Goal: Task Accomplishment & Management: Manage account settings

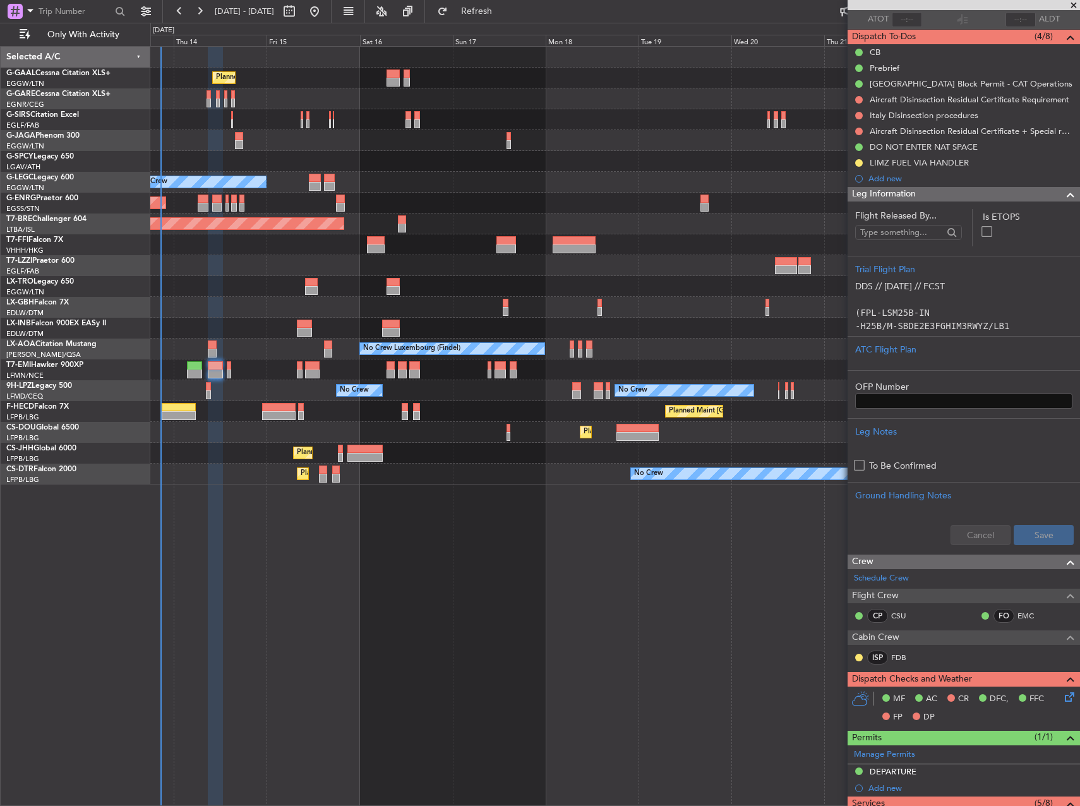
scroll to position [189, 0]
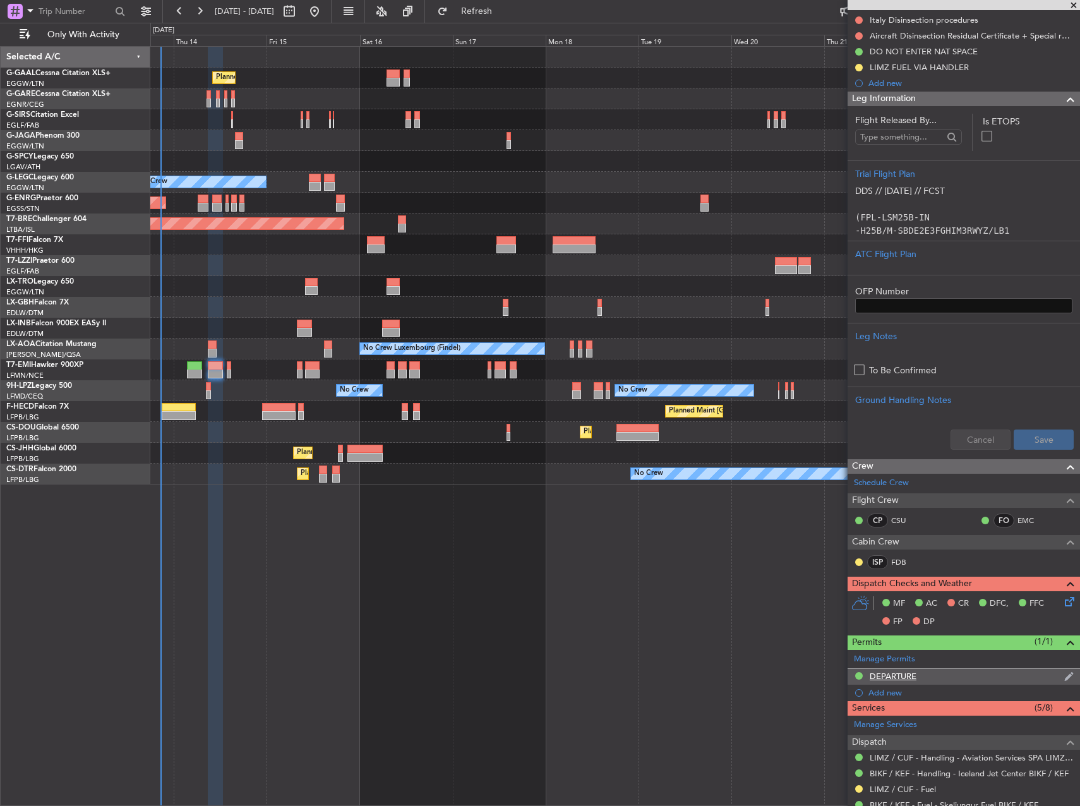
click at [902, 673] on div "DEPARTURE" at bounding box center [892, 675] width 47 height 11
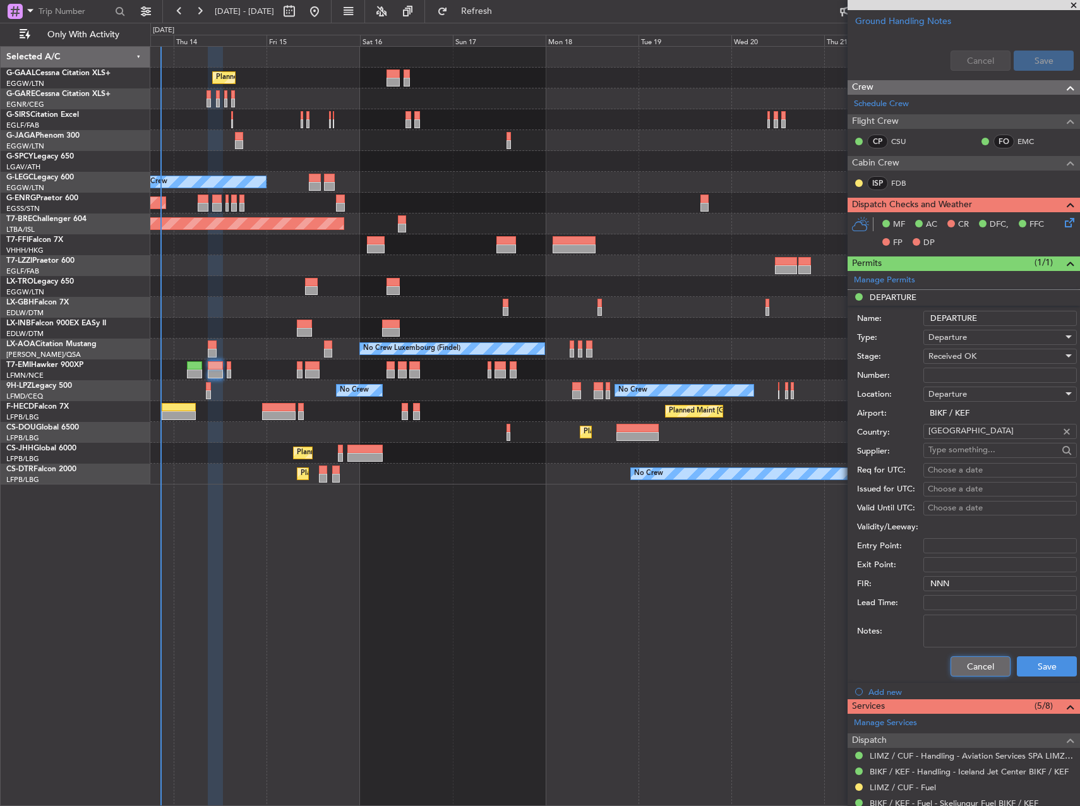
click at [975, 668] on button "Cancel" at bounding box center [980, 666] width 60 height 20
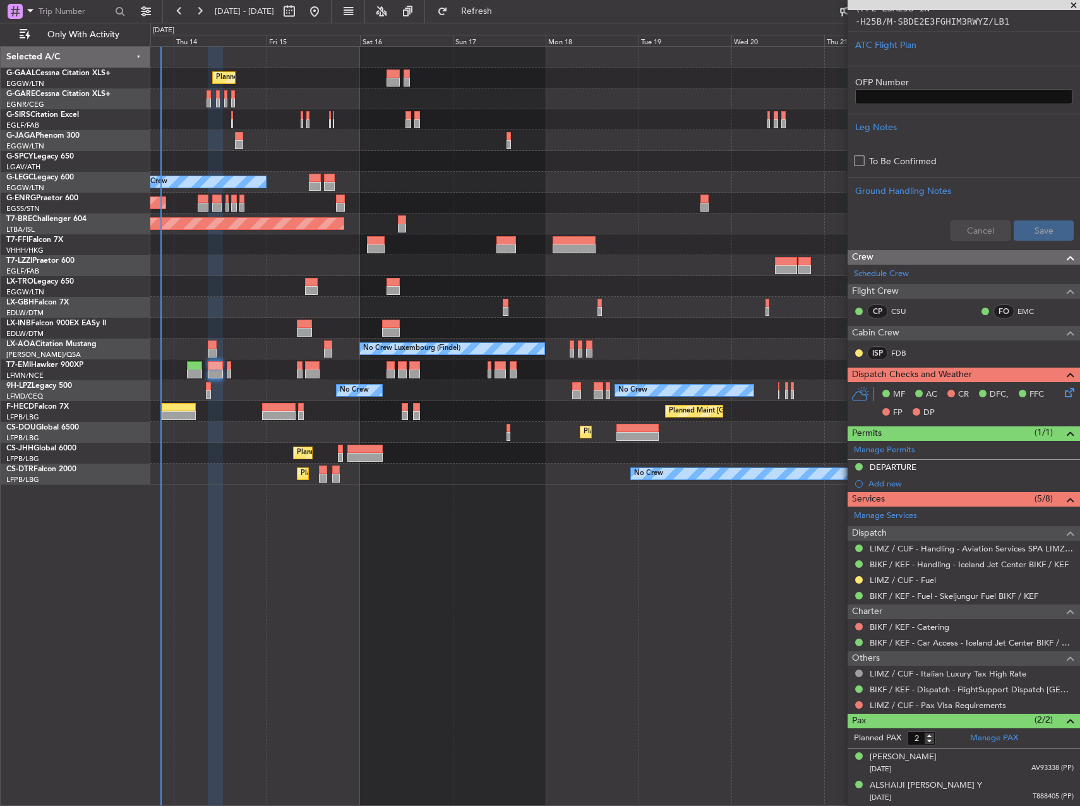
scroll to position [398, 0]
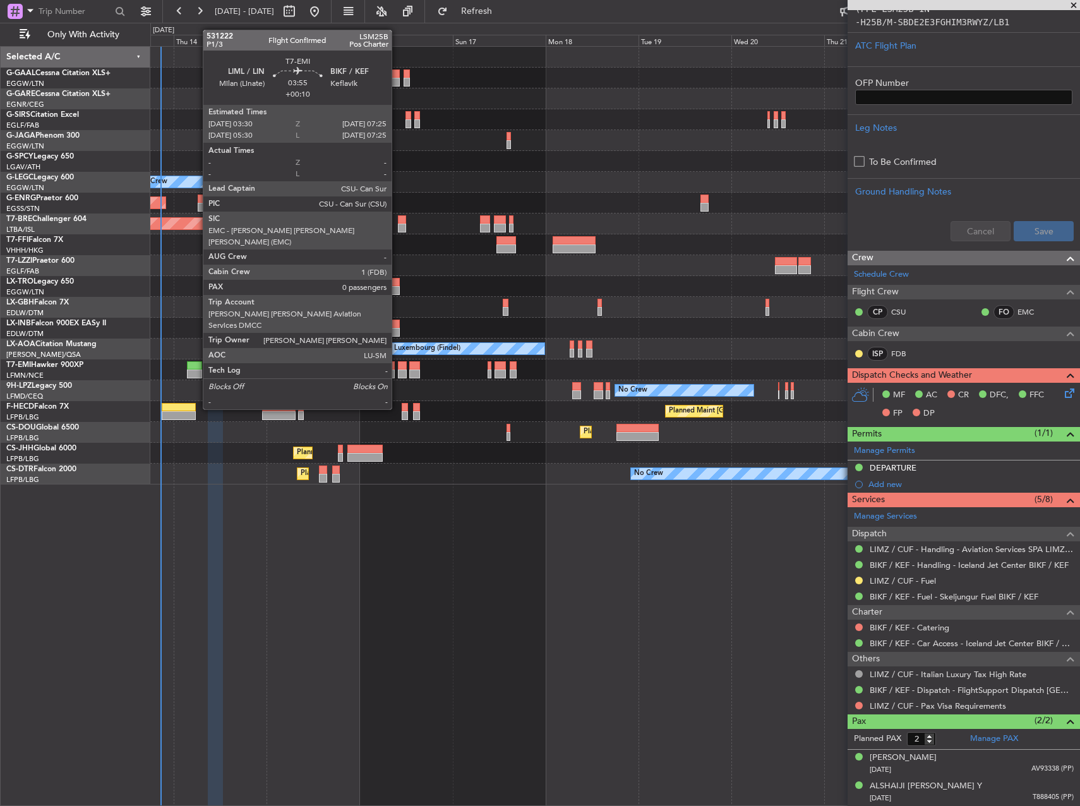
click at [196, 374] on div at bounding box center [195, 373] width 16 height 9
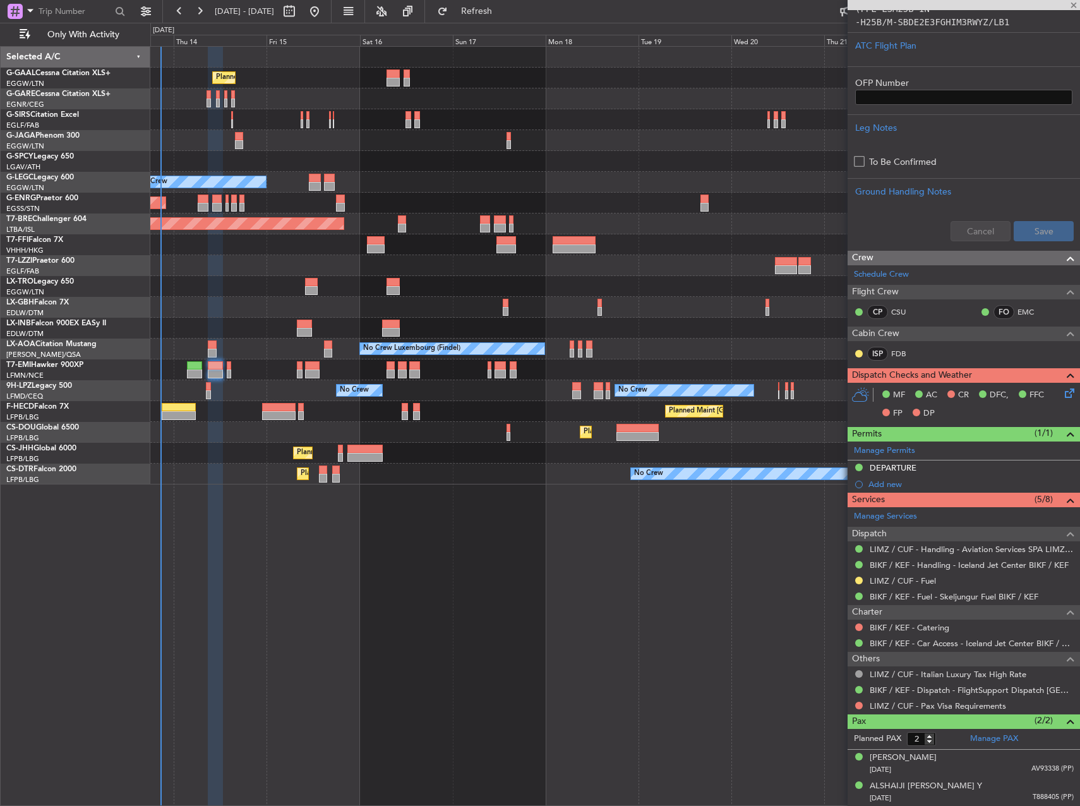
type input "+00:10"
type input "0"
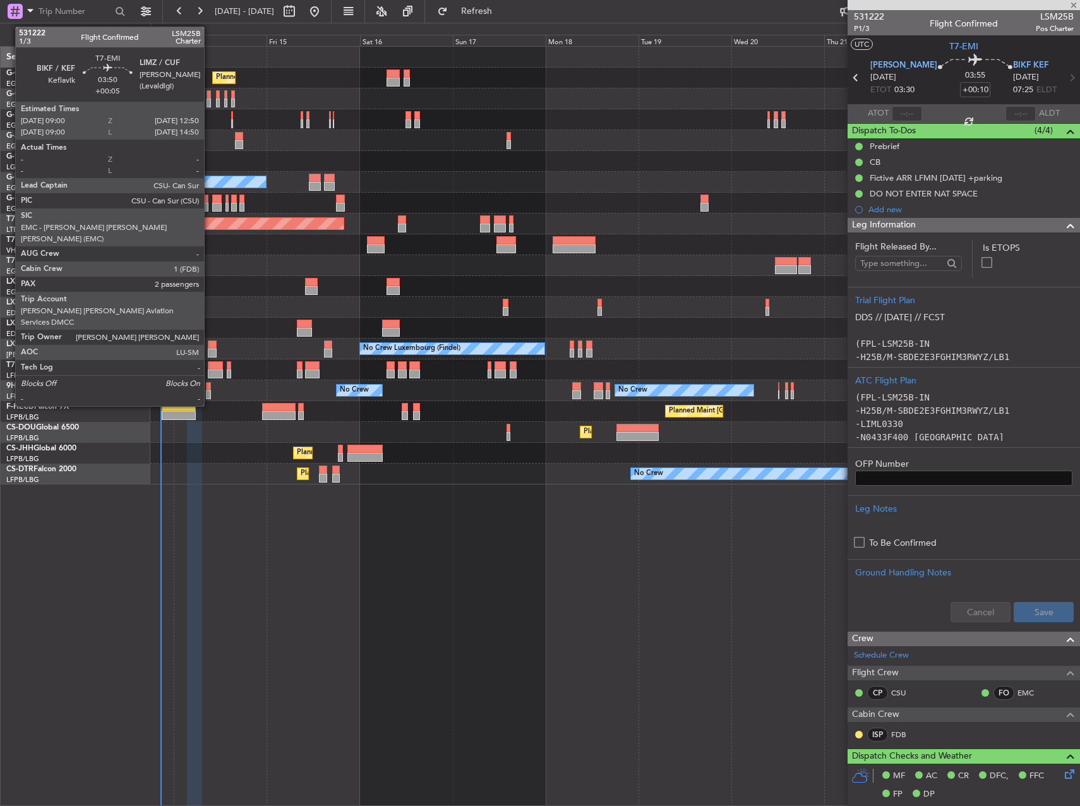
click at [211, 367] on div at bounding box center [215, 365] width 15 height 9
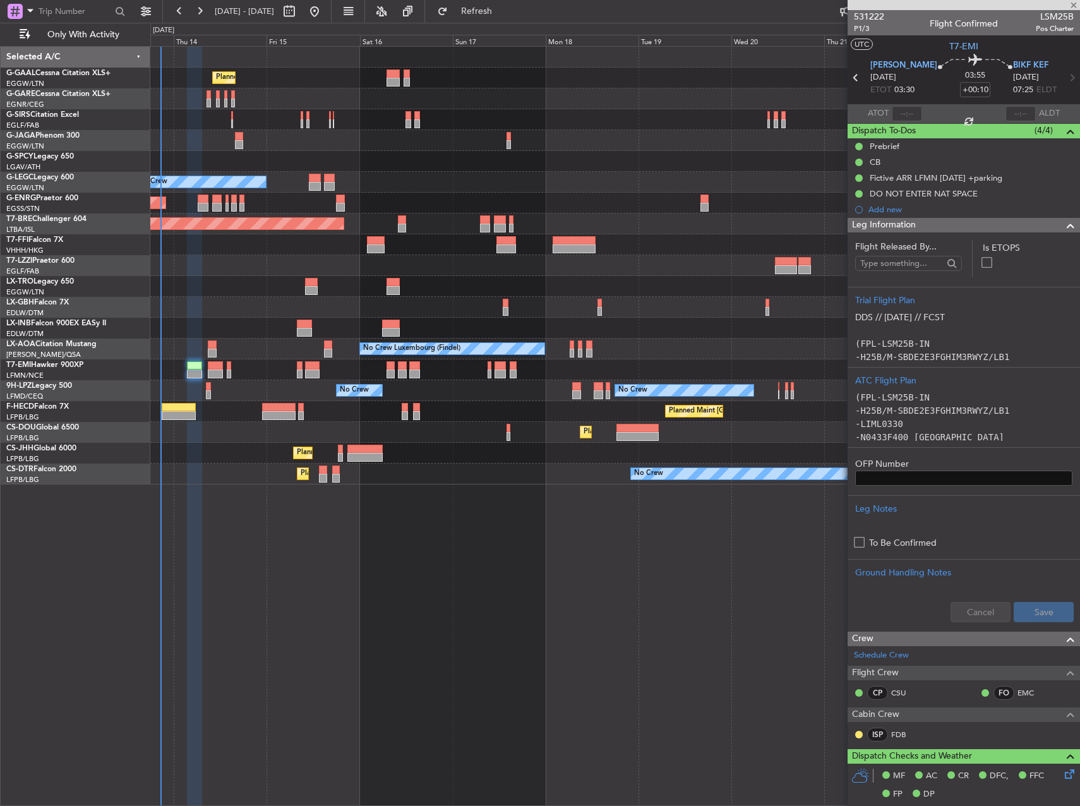
type input "+00:05"
type input "2"
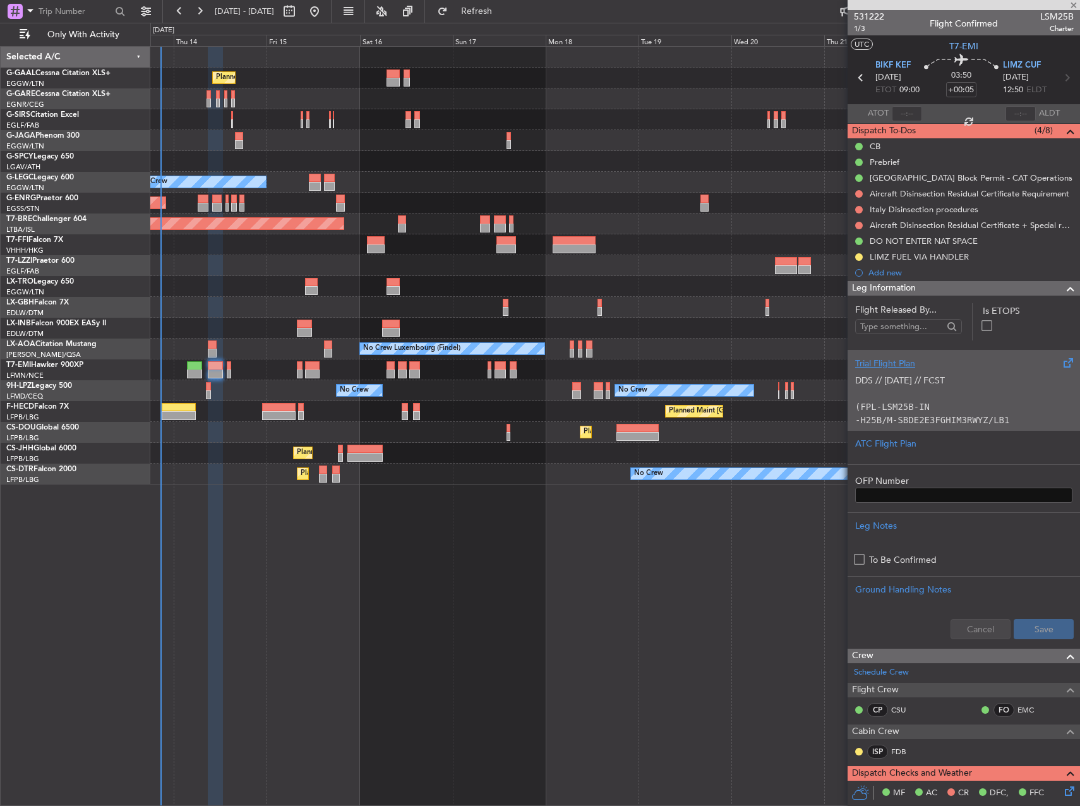
click at [968, 402] on p "(FPL-LSM25B-IN" at bounding box center [963, 406] width 217 height 13
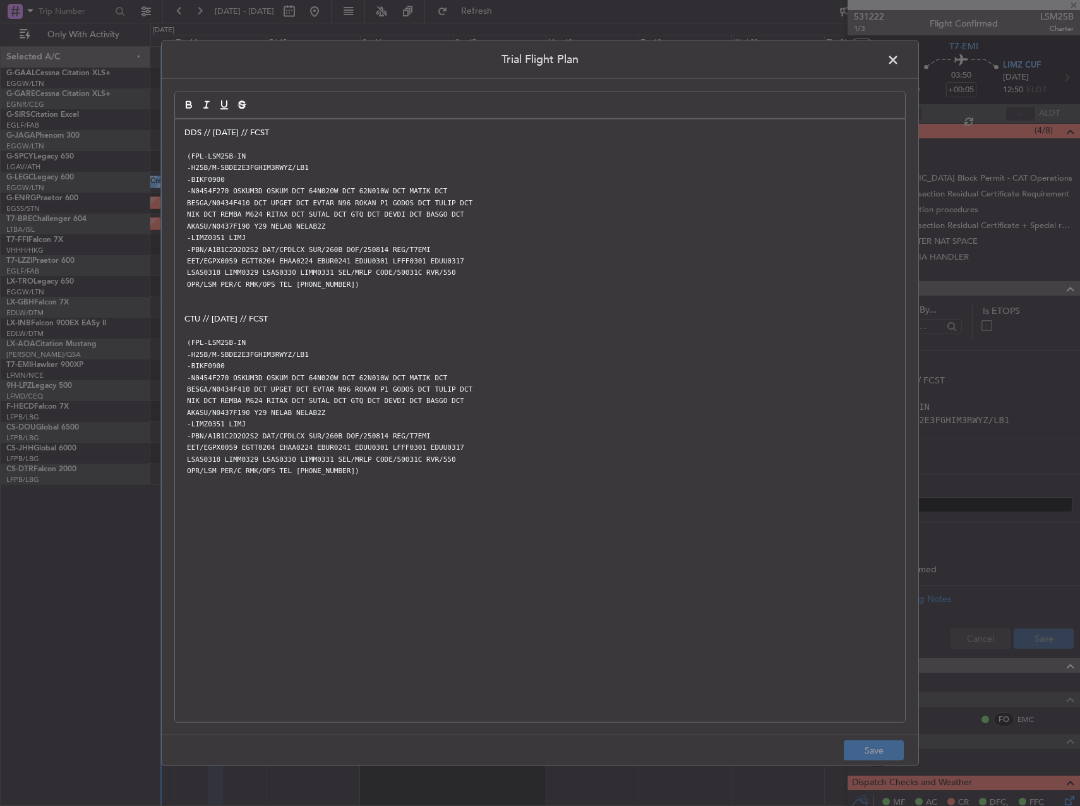
click at [421, 340] on p "(FPL-LSM25B-IN" at bounding box center [539, 342] width 711 height 11
click at [899, 59] on span at bounding box center [899, 63] width 0 height 25
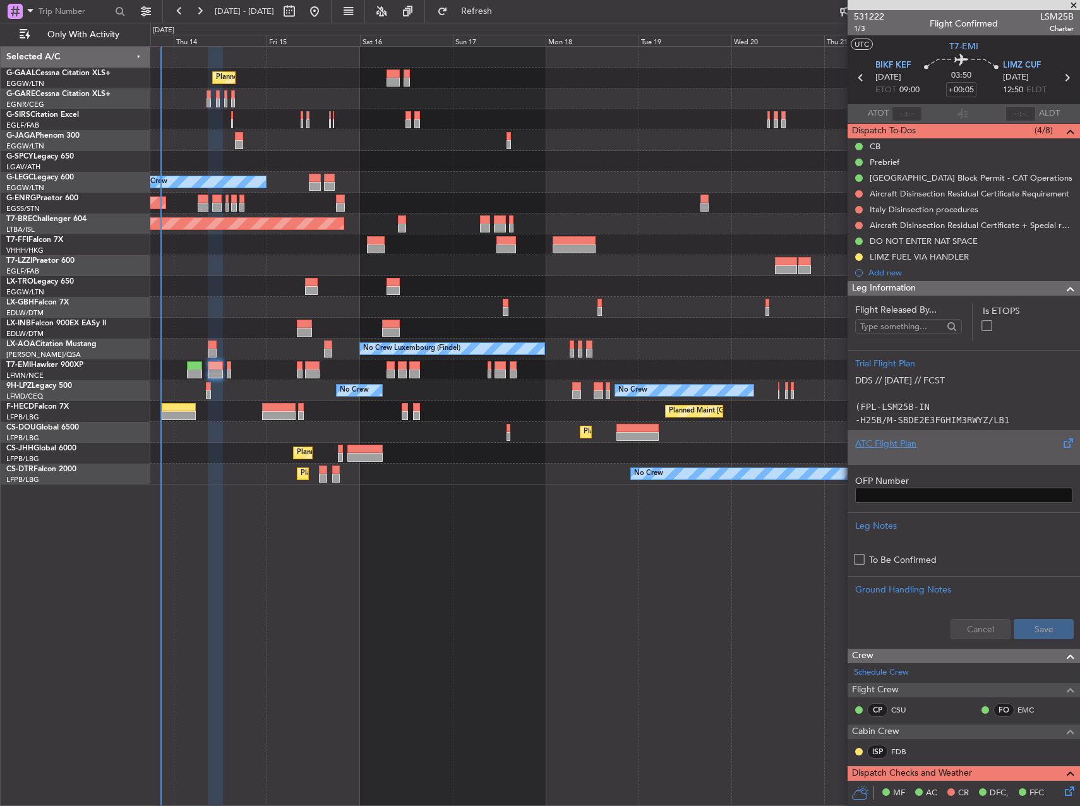
click at [943, 438] on div "ATC Flight Plan" at bounding box center [963, 443] width 217 height 13
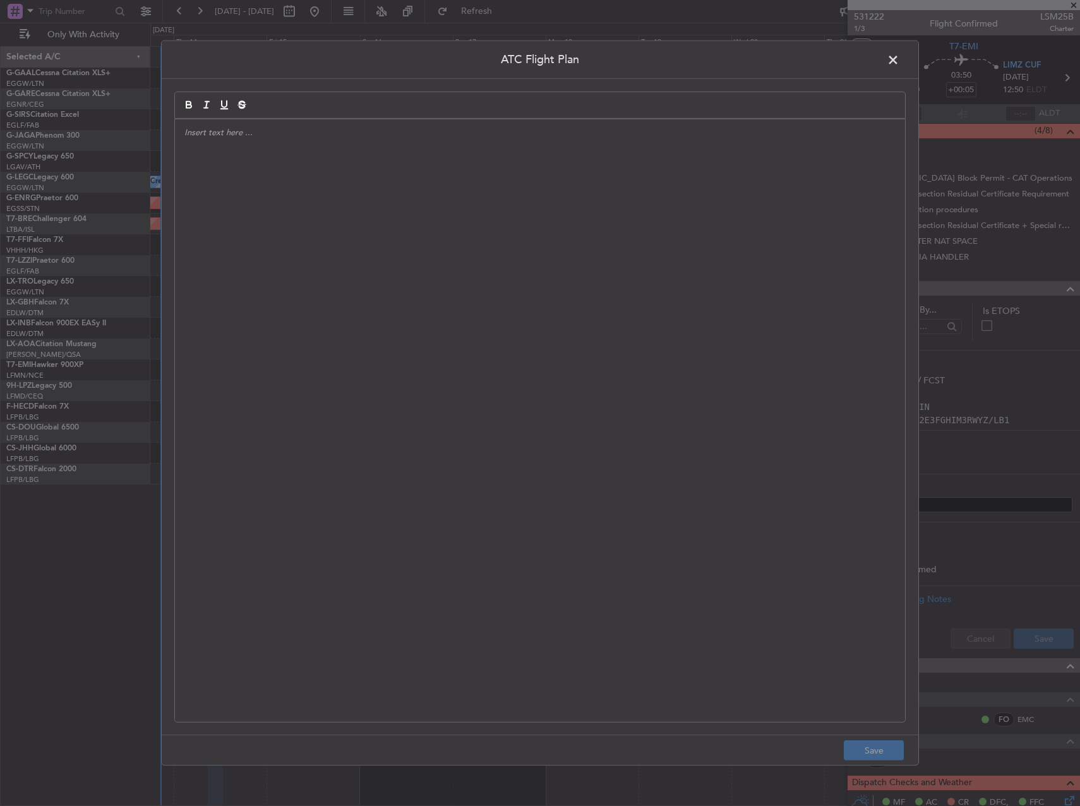
click at [540, 309] on div at bounding box center [540, 420] width 730 height 602
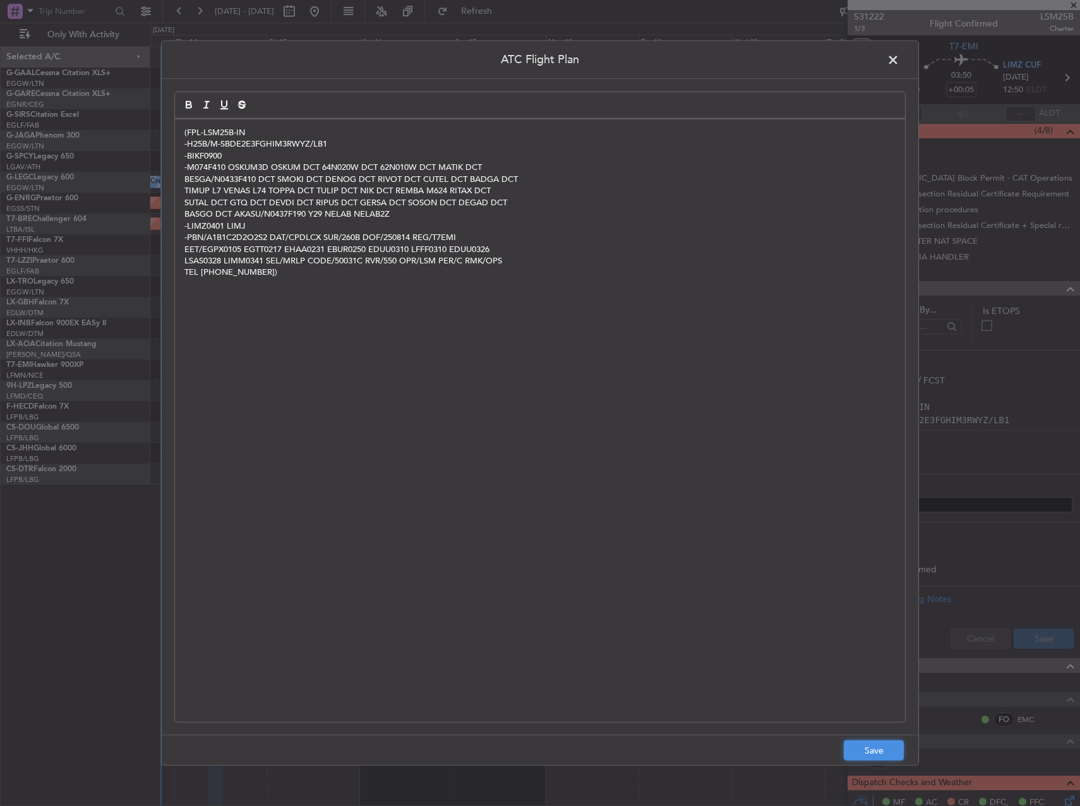
click at [876, 748] on button "Save" at bounding box center [873, 750] width 60 height 20
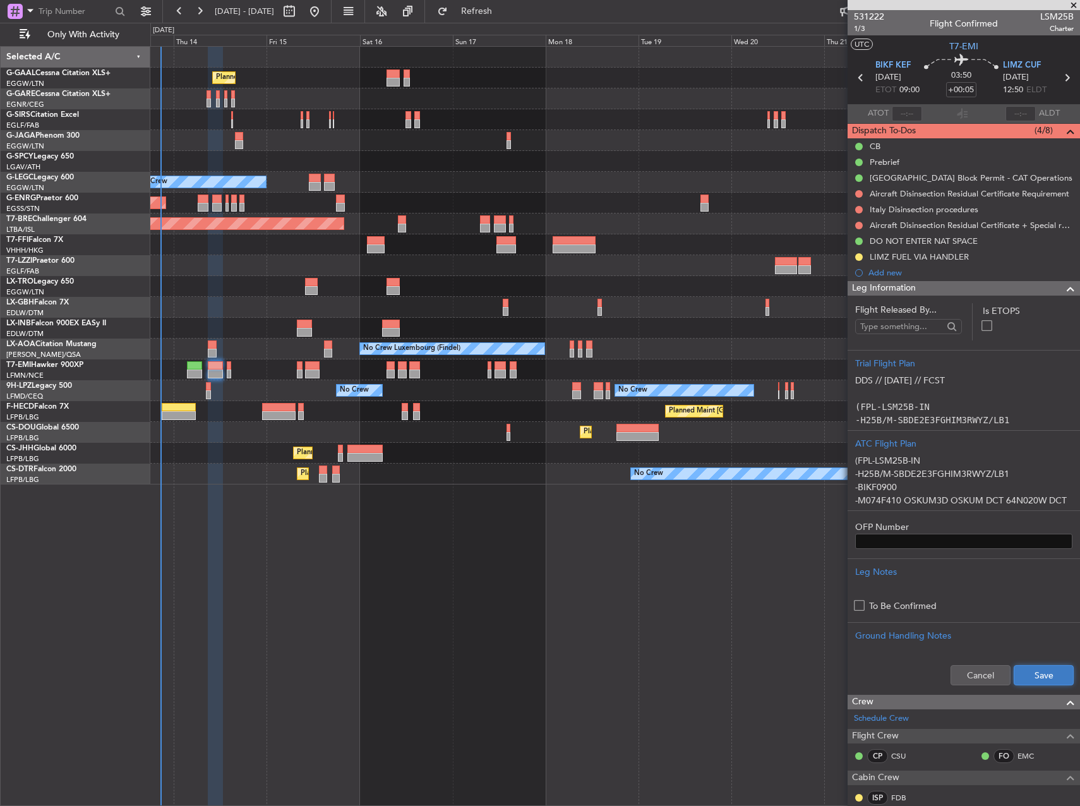
click at [1042, 672] on button "Save" at bounding box center [1043, 675] width 60 height 20
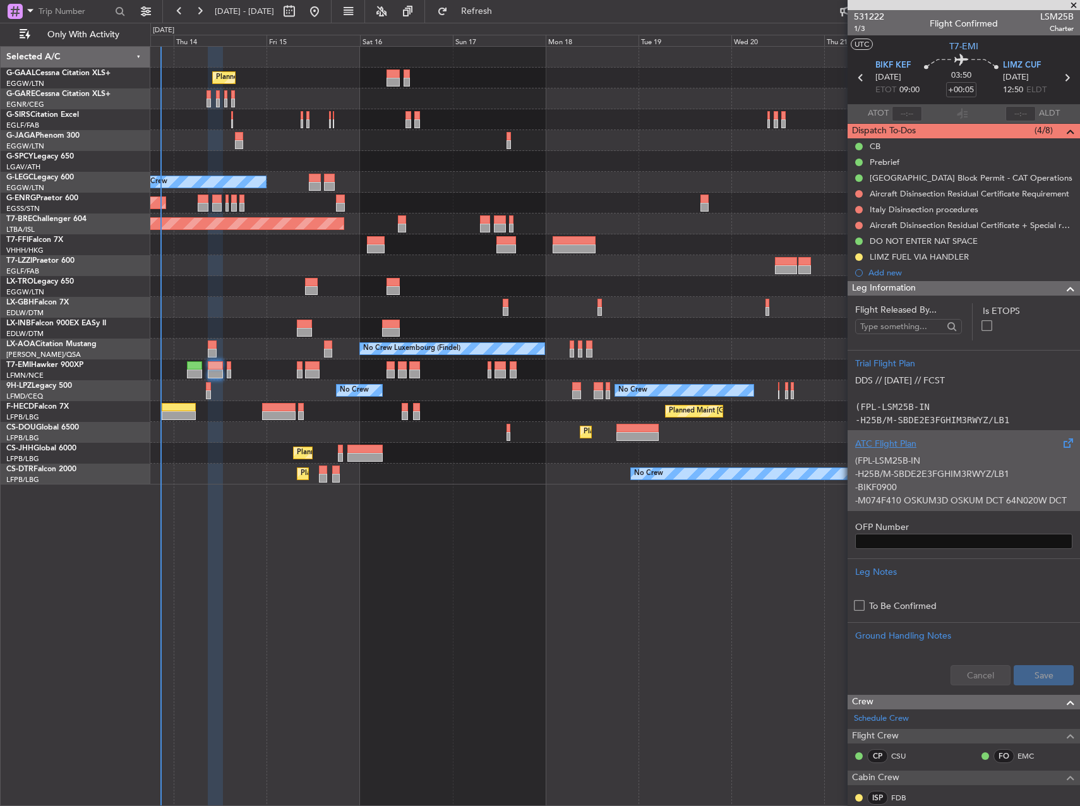
click at [939, 482] on p "-BIKF0900" at bounding box center [963, 486] width 217 height 13
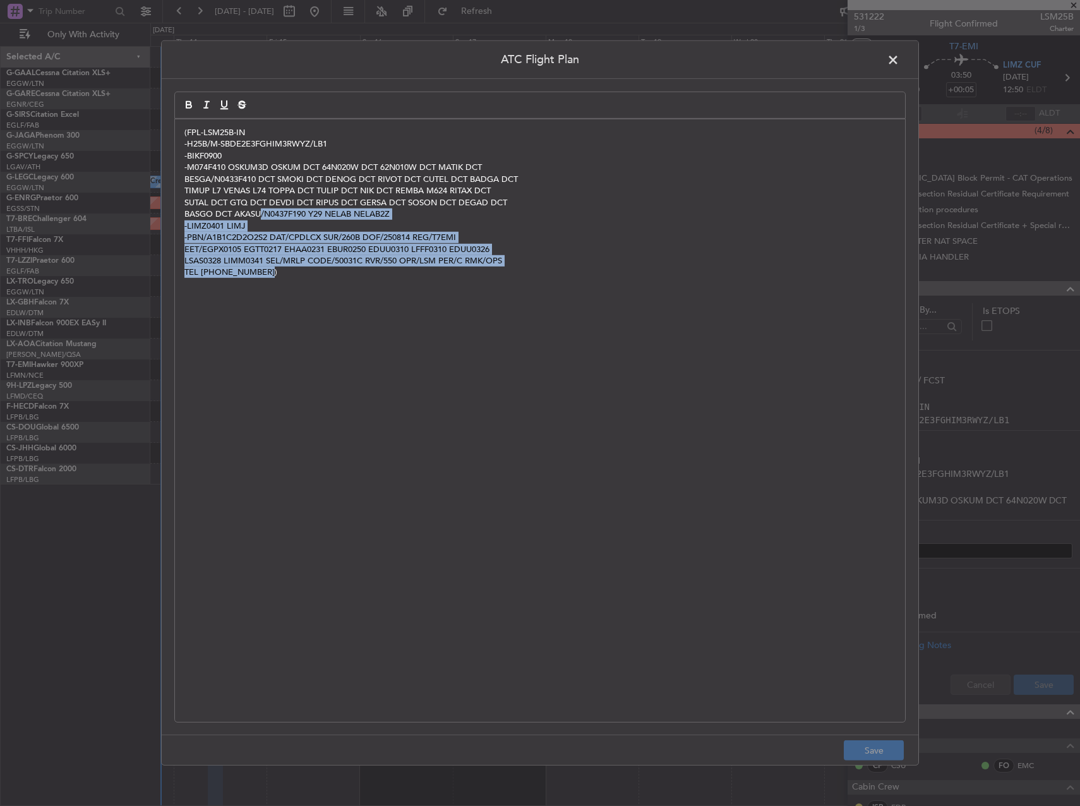
drag, startPoint x: 261, startPoint y: 220, endPoint x: 421, endPoint y: 276, distance: 169.3
click at [421, 276] on div "(FPL-LSM25B-IN -H25B/M-SBDE2E3FGHIM3RWYZ/LB1 -BIKF0900 -M074F410 OSKUM3D OSKUM …" at bounding box center [540, 420] width 730 height 602
click at [442, 312] on div "(FPL-LSM25B-IN -H25B/M-SBDE2E3FGHIM3RWYZ/LB1 -BIKF0900 -M074F410 OSKUM3D OSKUM …" at bounding box center [540, 420] width 730 height 602
click at [321, 235] on p "-PBN/A1B1C2D2O2S2 DAT/CPDLCX SUR/260B DOF/250814 REG/T7EMI" at bounding box center [539, 237] width 711 height 11
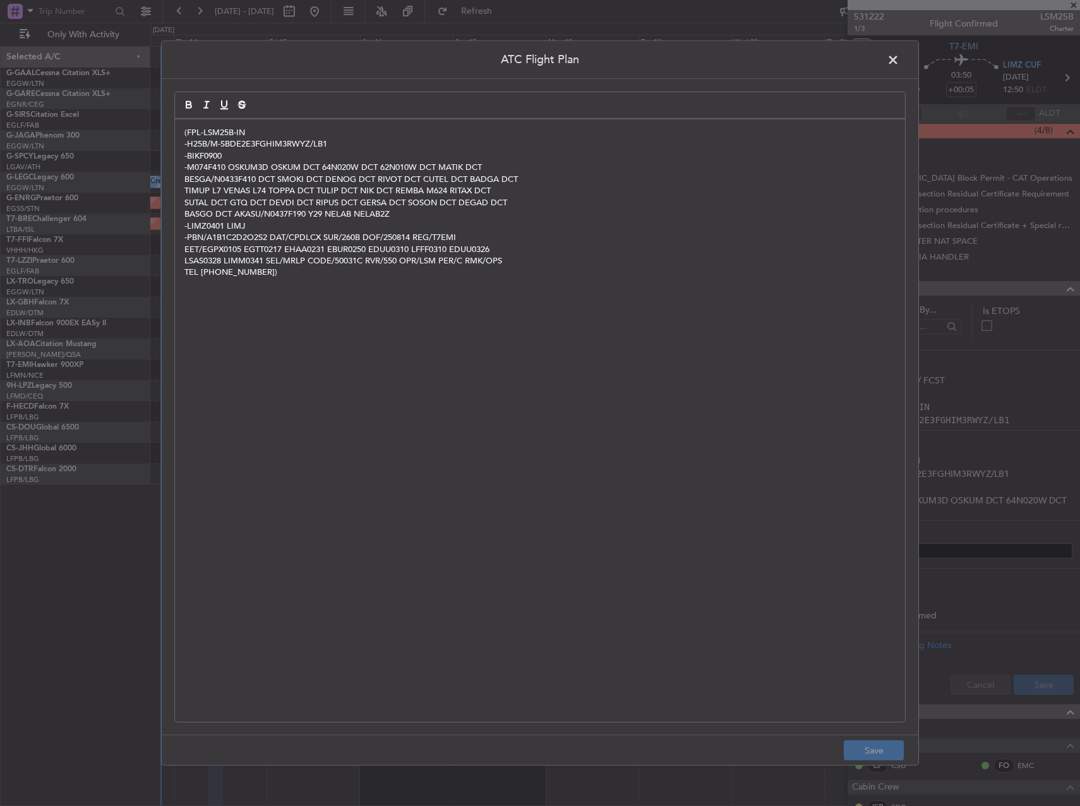
click at [313, 206] on p "SUTAL DCT GTQ DCT DEVDI DCT RIPUS DCT GERSA DCT SOSON DCT DEGAD DCT" at bounding box center [539, 202] width 711 height 11
click at [899, 56] on span at bounding box center [899, 63] width 0 height 25
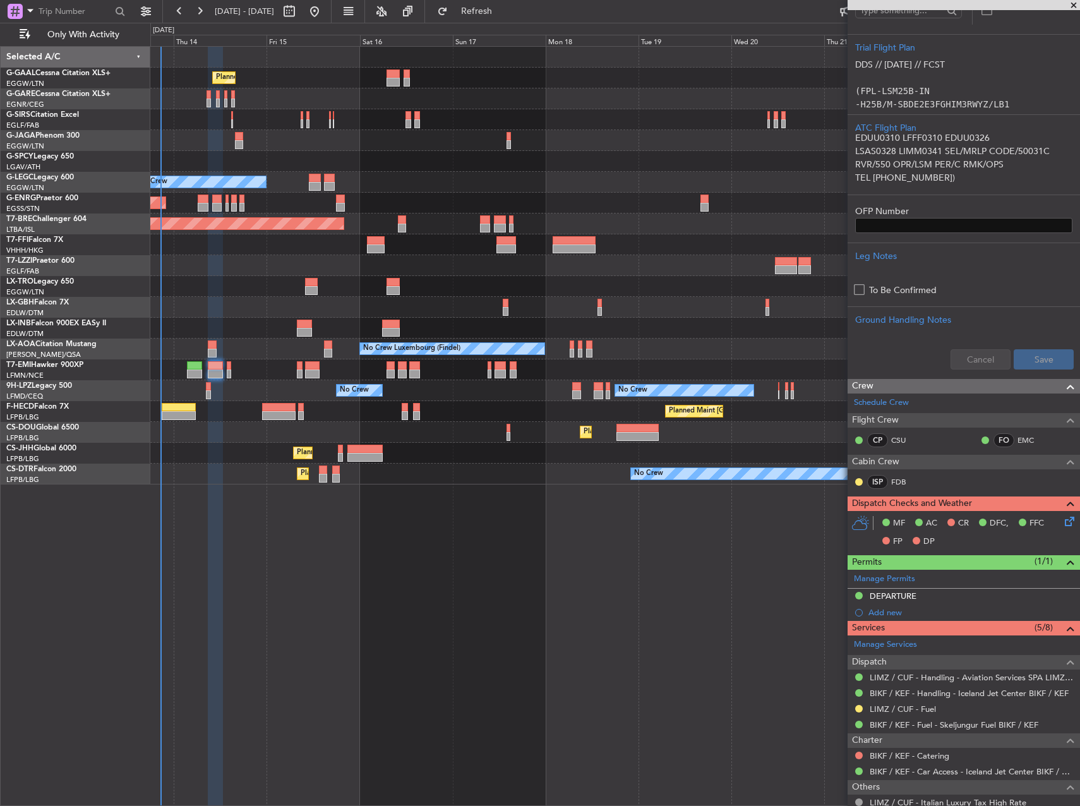
scroll to position [444, 0]
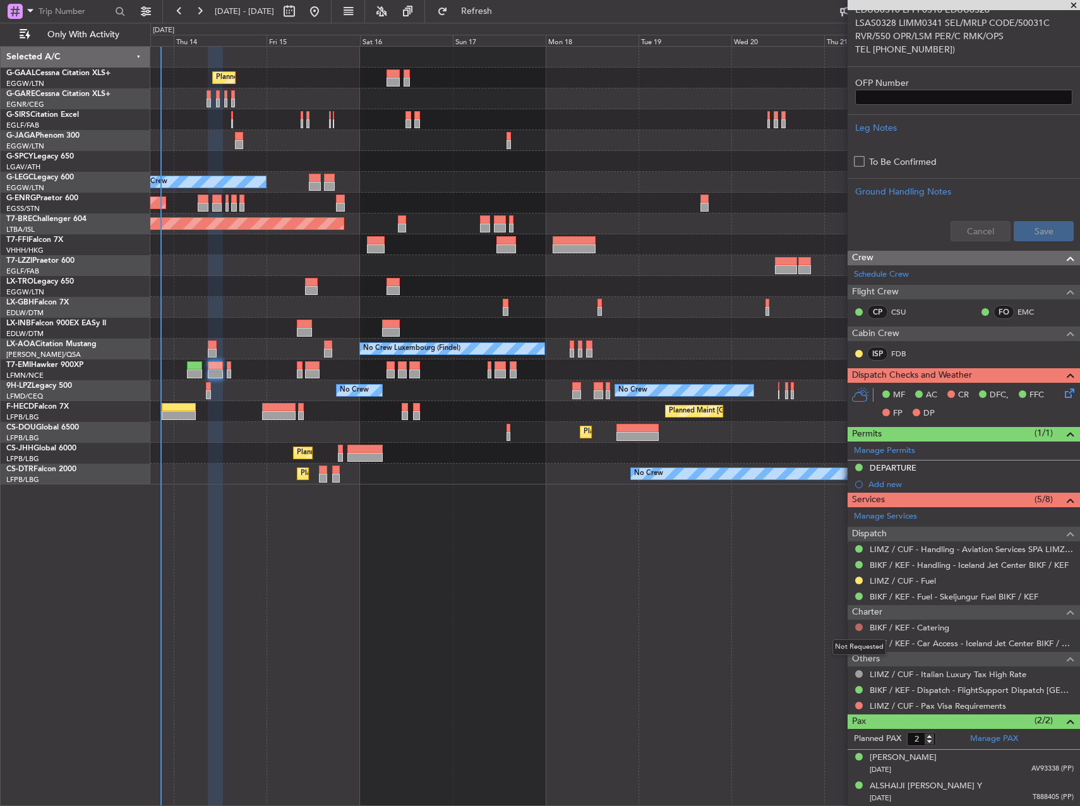
click at [857, 628] on button at bounding box center [859, 627] width 8 height 8
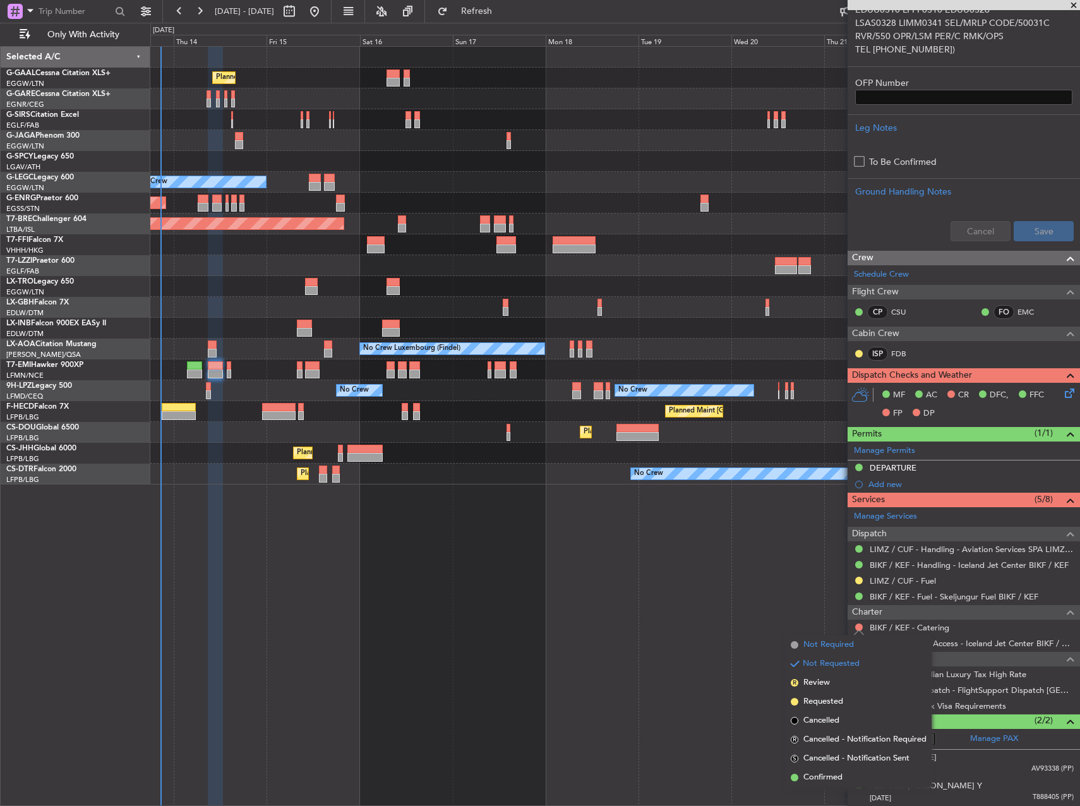
click at [842, 640] on span "Not Required" at bounding box center [828, 644] width 51 height 13
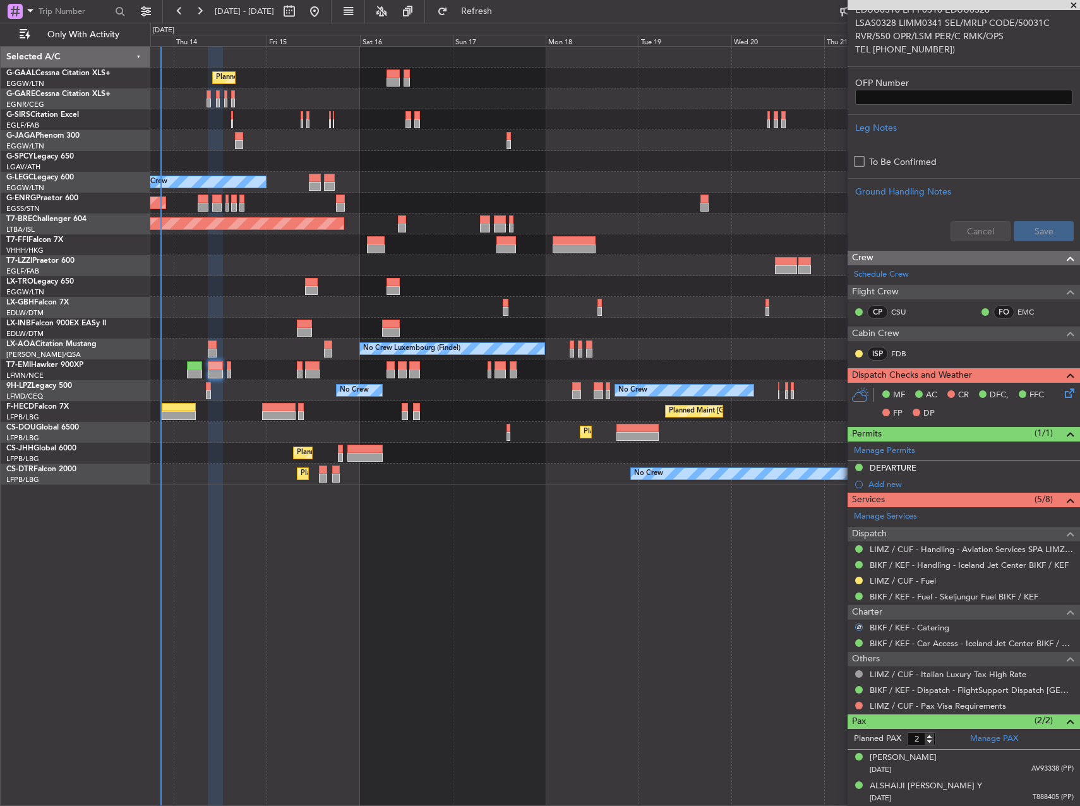
click at [854, 708] on div at bounding box center [859, 705] width 10 height 10
click at [858, 706] on button at bounding box center [859, 705] width 8 height 8
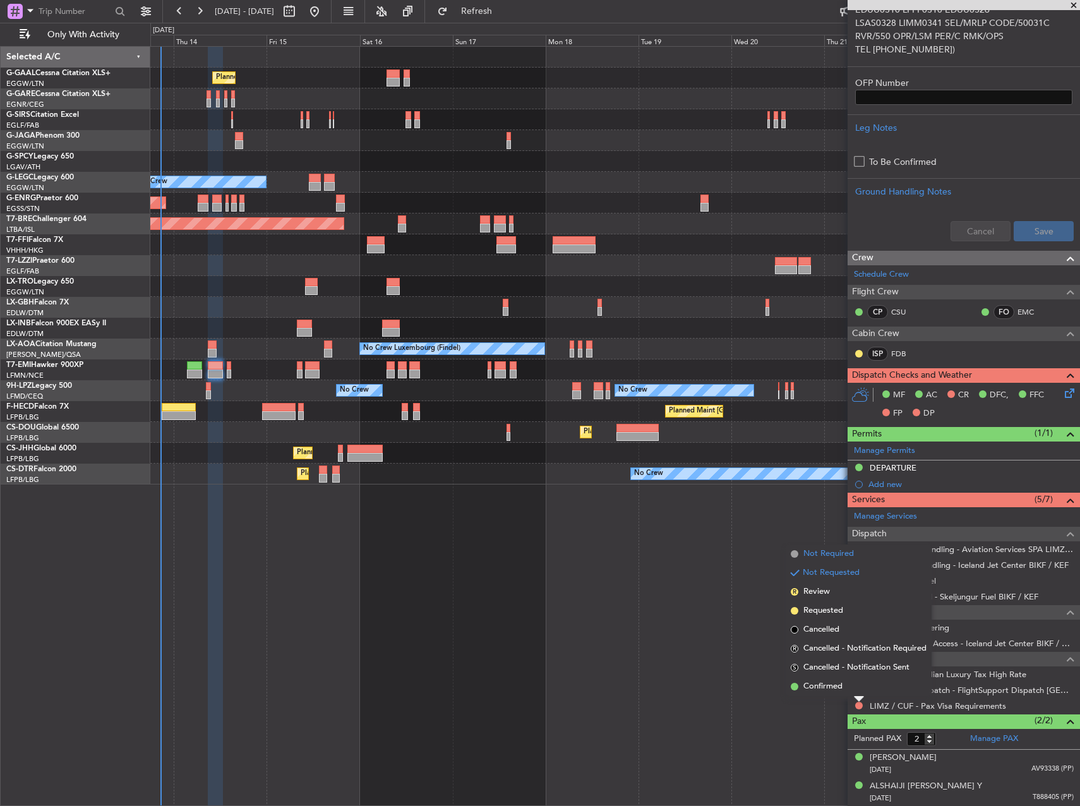
click at [821, 554] on span "Not Required" at bounding box center [828, 553] width 51 height 13
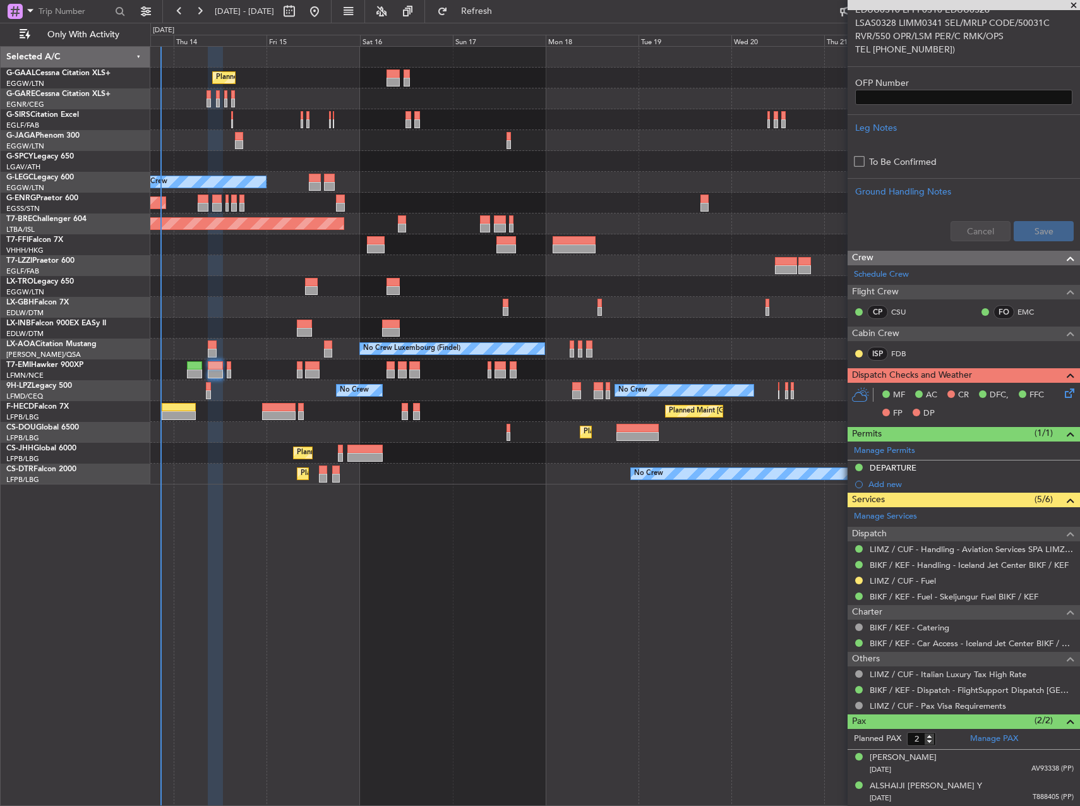
click at [1064, 396] on icon at bounding box center [1067, 391] width 10 height 10
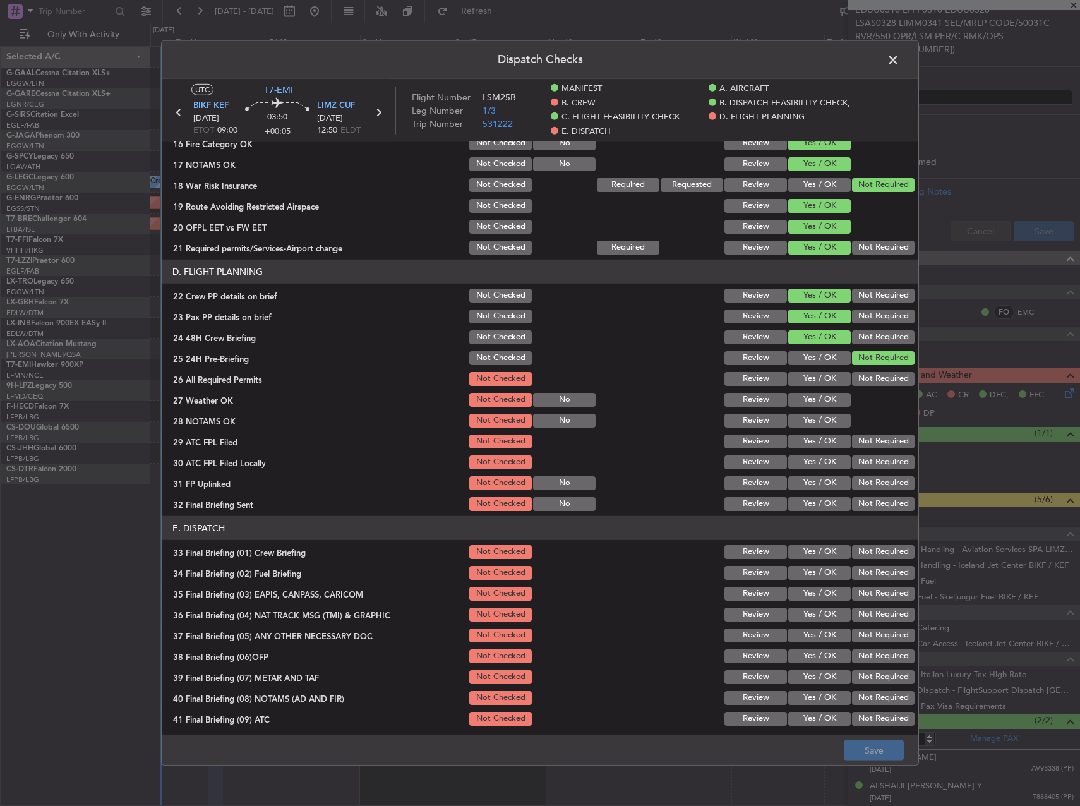
scroll to position [585, 0]
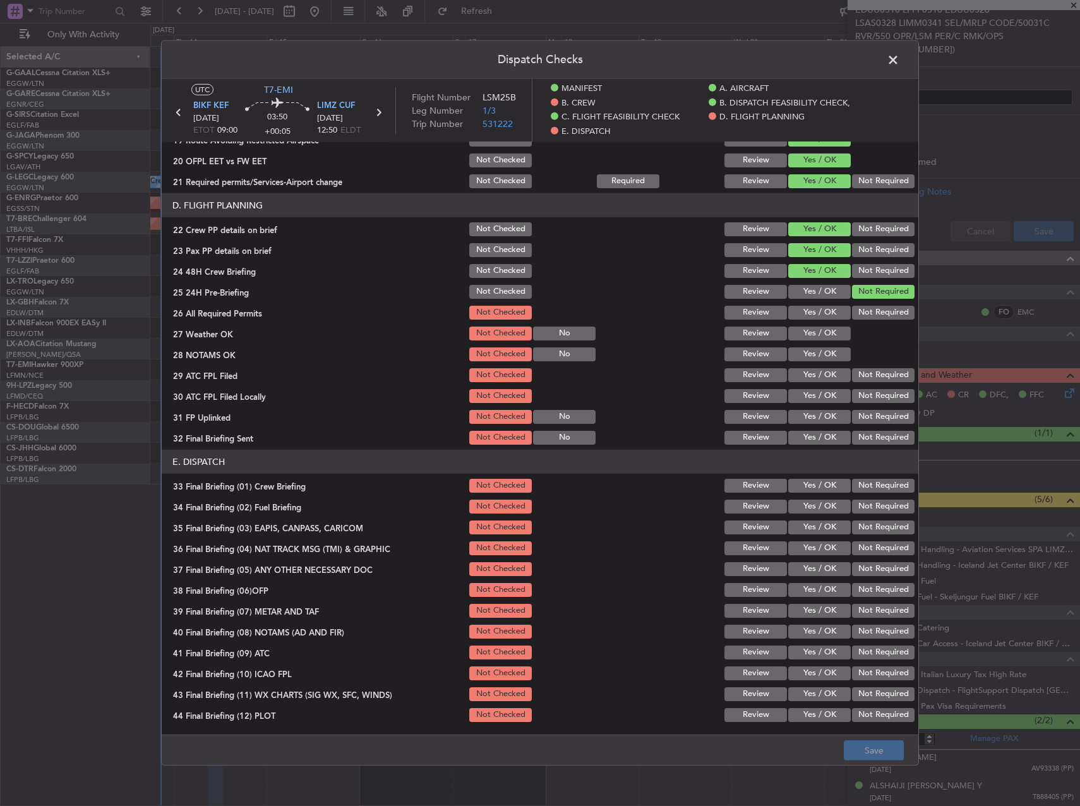
click at [807, 306] on button "Yes / OK" at bounding box center [819, 313] width 63 height 14
click at [810, 325] on div "Yes / OK" at bounding box center [818, 334] width 64 height 18
click at [813, 330] on button "Yes / OK" at bounding box center [819, 333] width 63 height 14
click at [818, 354] on button "Yes / OK" at bounding box center [819, 354] width 63 height 14
click at [821, 371] on button "Yes / OK" at bounding box center [819, 375] width 63 height 14
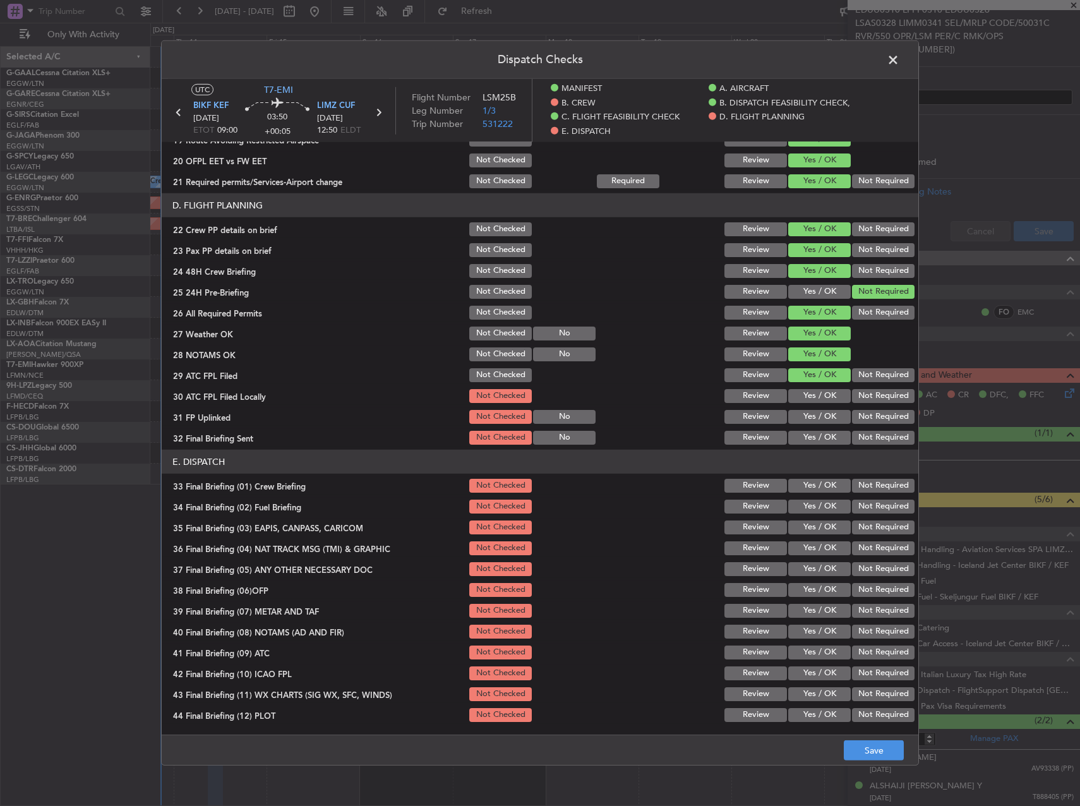
click at [852, 391] on button "Not Required" at bounding box center [883, 396] width 63 height 14
click at [817, 413] on button "Yes / OK" at bounding box center [819, 417] width 63 height 14
click at [860, 432] on button "Not Required" at bounding box center [883, 438] width 63 height 14
click at [819, 498] on div "Yes / OK" at bounding box center [818, 507] width 64 height 18
click at [818, 492] on div "Yes / OK" at bounding box center [818, 486] width 64 height 18
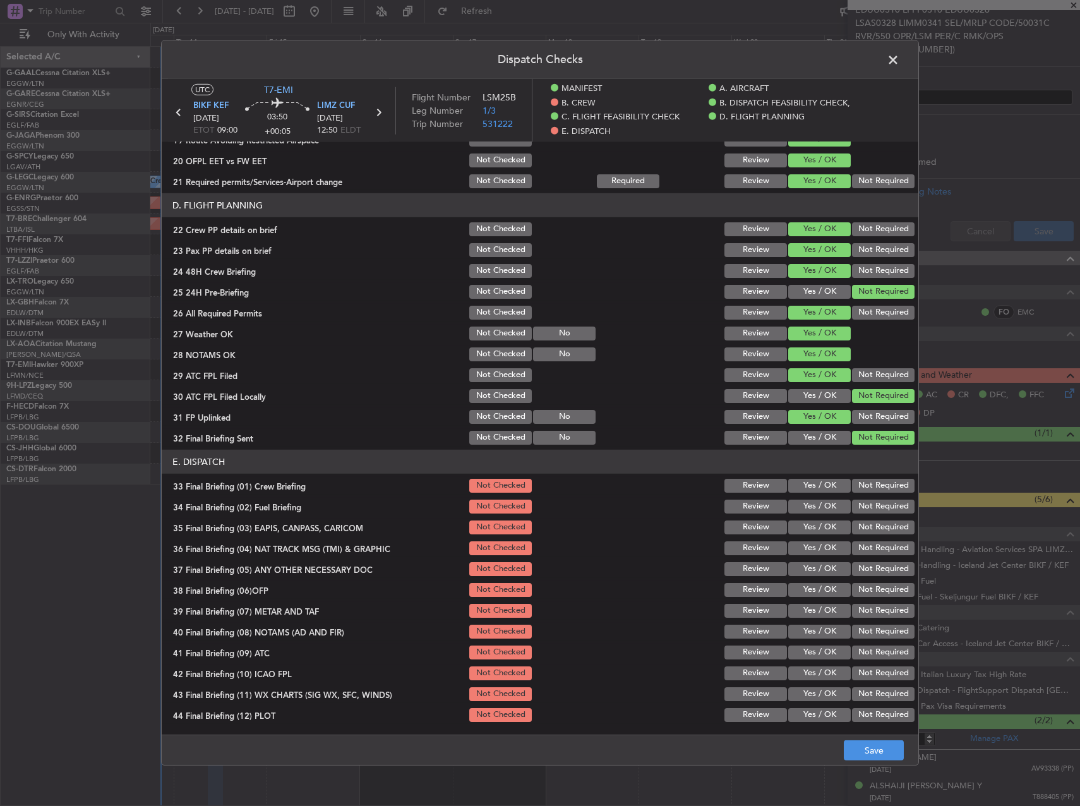
click at [819, 504] on button "Yes / OK" at bounding box center [819, 506] width 63 height 14
drag, startPoint x: 818, startPoint y: 487, endPoint x: 834, endPoint y: 504, distance: 22.8
click at [818, 487] on button "Yes / OK" at bounding box center [819, 486] width 63 height 14
click at [852, 525] on button "Not Required" at bounding box center [883, 527] width 63 height 14
click at [862, 545] on button "Not Required" at bounding box center [883, 548] width 63 height 14
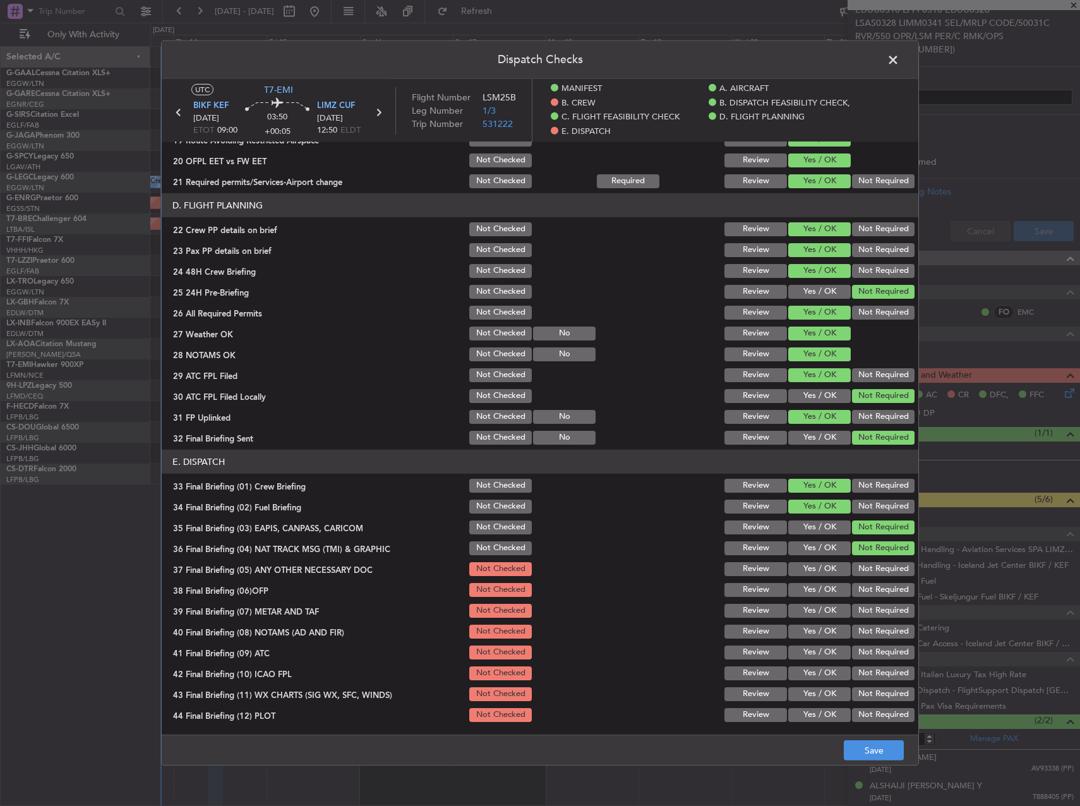
click at [859, 567] on button "Not Required" at bounding box center [883, 569] width 63 height 14
click at [817, 590] on button "Yes / OK" at bounding box center [819, 590] width 63 height 14
click at [816, 607] on button "Yes / OK" at bounding box center [819, 611] width 63 height 14
click at [816, 625] on button "Yes / OK" at bounding box center [819, 631] width 63 height 14
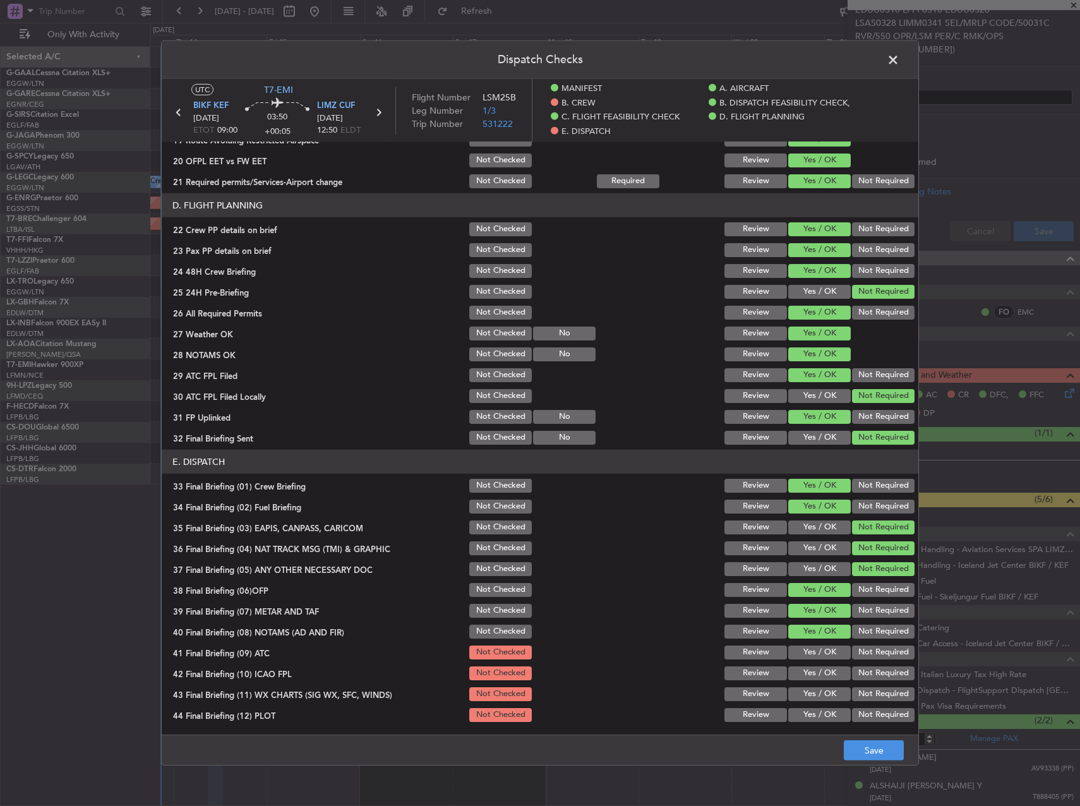
click at [823, 644] on div "Yes / OK" at bounding box center [818, 652] width 64 height 18
click at [830, 658] on button "Yes / OK" at bounding box center [819, 652] width 63 height 14
click at [853, 672] on button "Not Required" at bounding box center [883, 673] width 63 height 14
click at [798, 688] on button "Yes / OK" at bounding box center [819, 694] width 63 height 14
drag, startPoint x: 820, startPoint y: 709, endPoint x: 825, endPoint y: 718, distance: 10.7
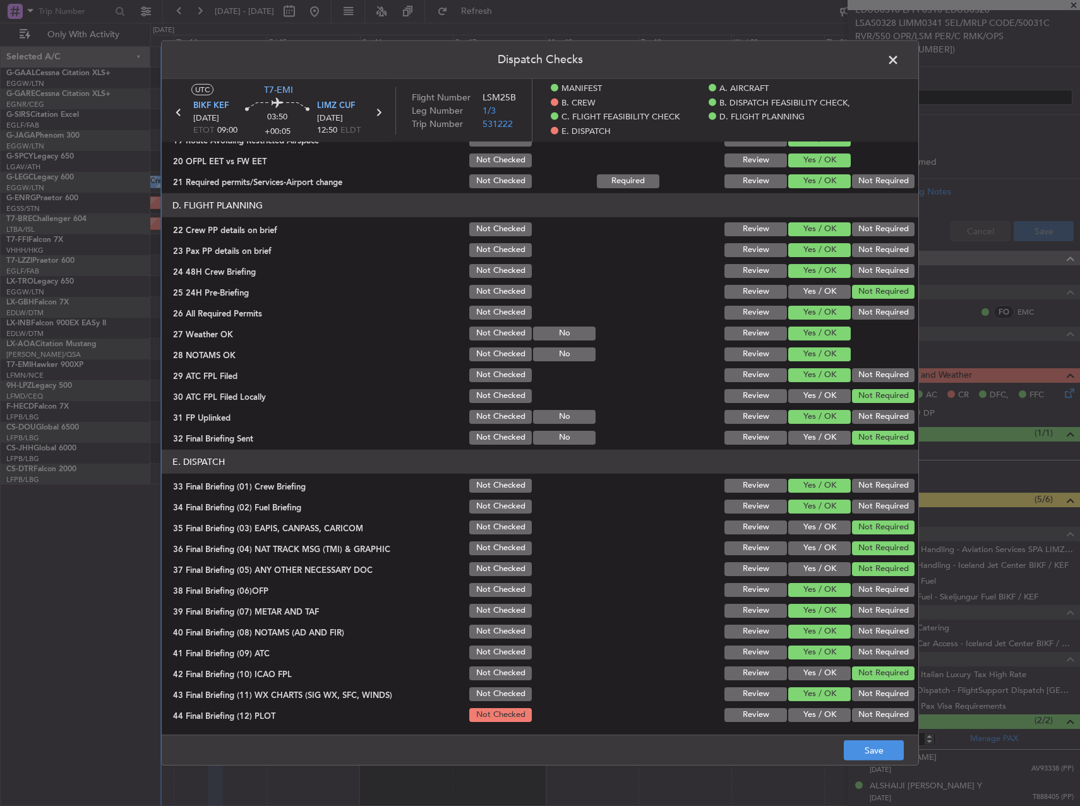
click at [823, 716] on button "Yes / OK" at bounding box center [819, 715] width 63 height 14
click at [861, 742] on button "Save" at bounding box center [873, 750] width 60 height 20
click at [899, 57] on span at bounding box center [899, 63] width 0 height 25
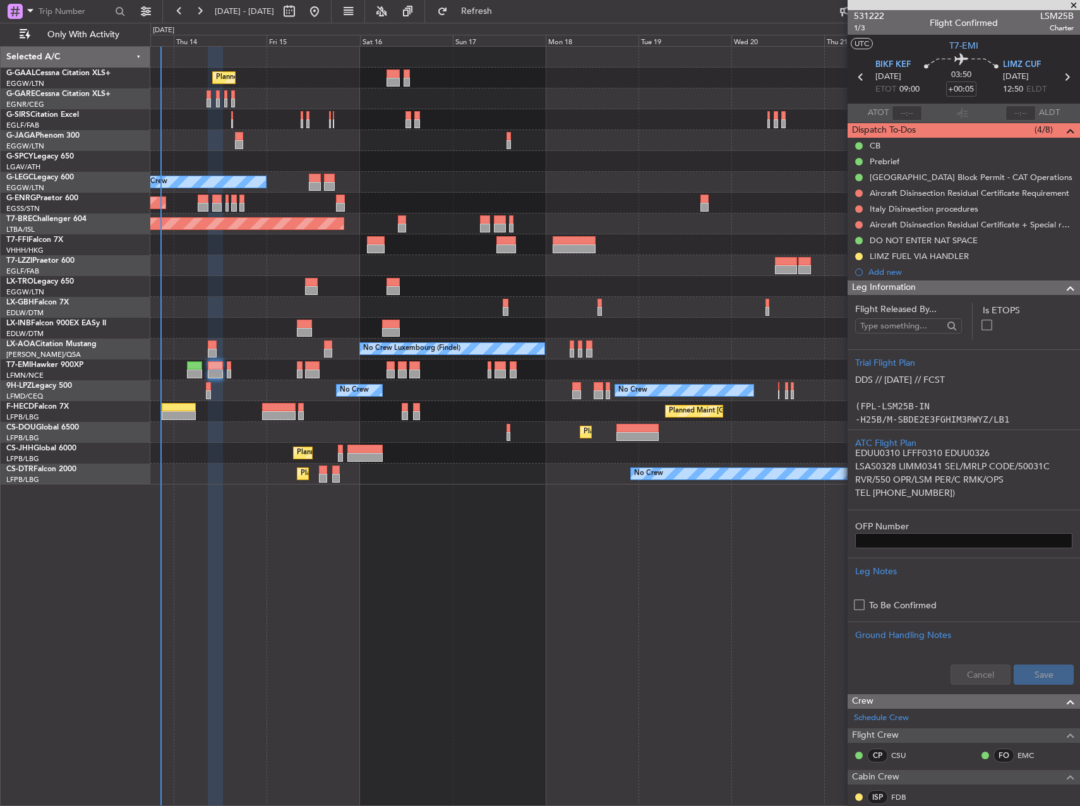
scroll to position [0, 0]
click at [858, 192] on button at bounding box center [859, 194] width 8 height 8
drag, startPoint x: 858, startPoint y: 263, endPoint x: 862, endPoint y: 231, distance: 31.8
click at [859, 263] on span "Cancelled" at bounding box center [861, 268] width 36 height 13
click at [857, 206] on button at bounding box center [859, 210] width 8 height 8
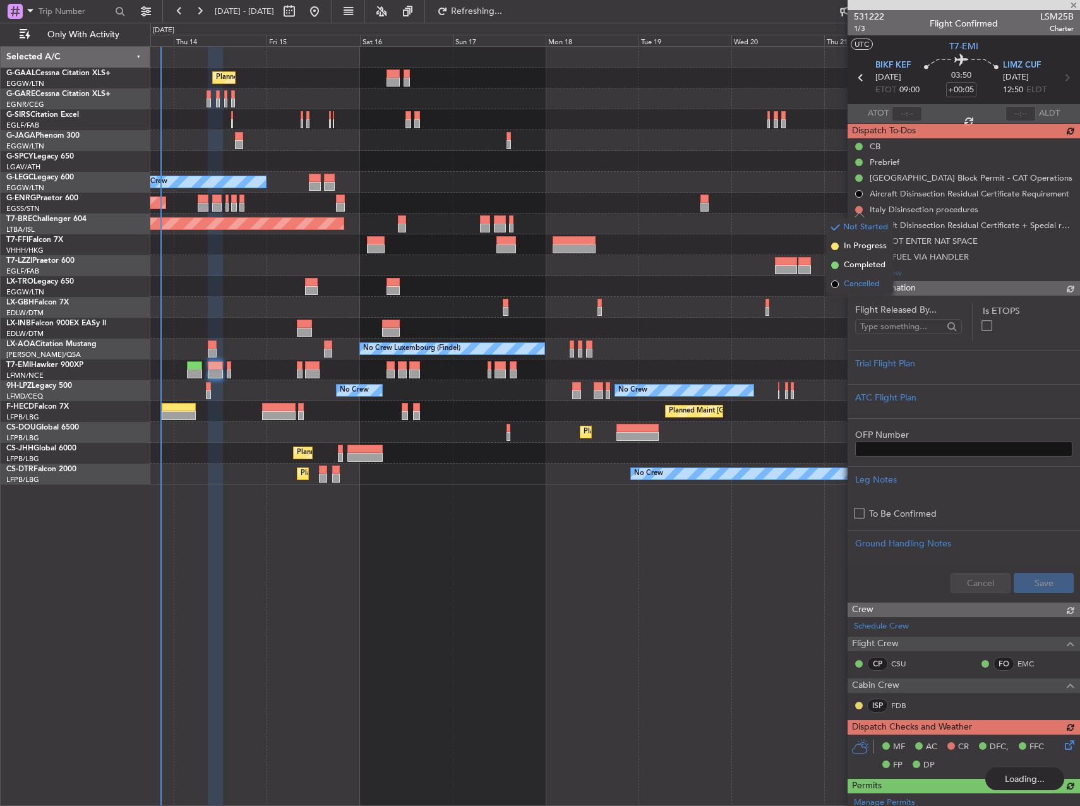
click at [847, 283] on span "Cancelled" at bounding box center [861, 284] width 36 height 13
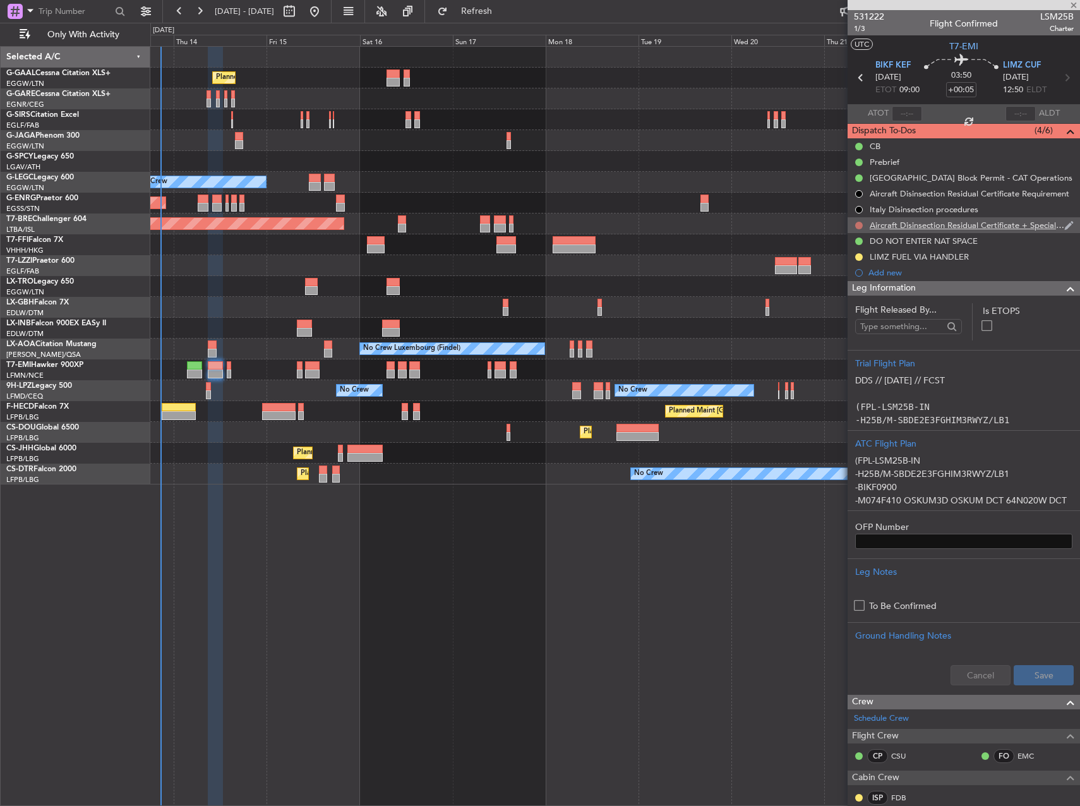
click at [860, 227] on button at bounding box center [859, 226] width 8 height 8
click at [857, 298] on span "Cancelled" at bounding box center [861, 300] width 36 height 13
click at [768, 525] on div "Planned Maint Planned Maint [GEOGRAPHIC_DATA] ([GEOGRAPHIC_DATA]) No Crew A/C U…" at bounding box center [614, 426] width 929 height 760
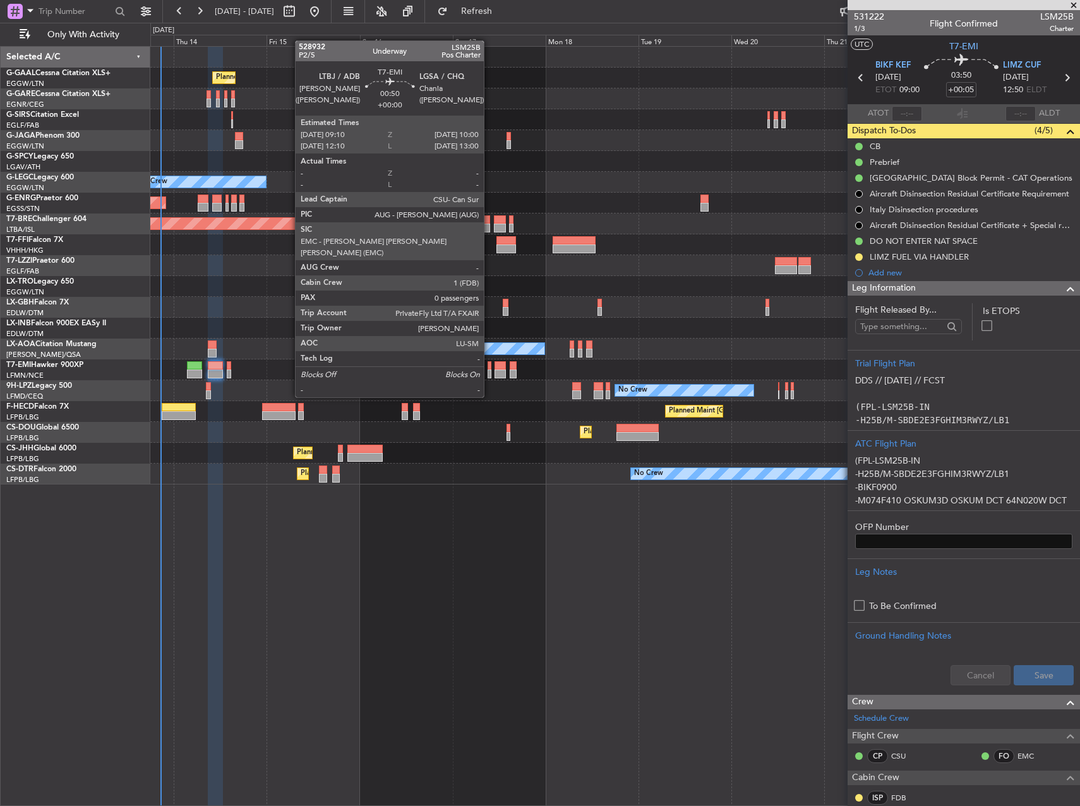
click at [489, 373] on div at bounding box center [489, 373] width 4 height 9
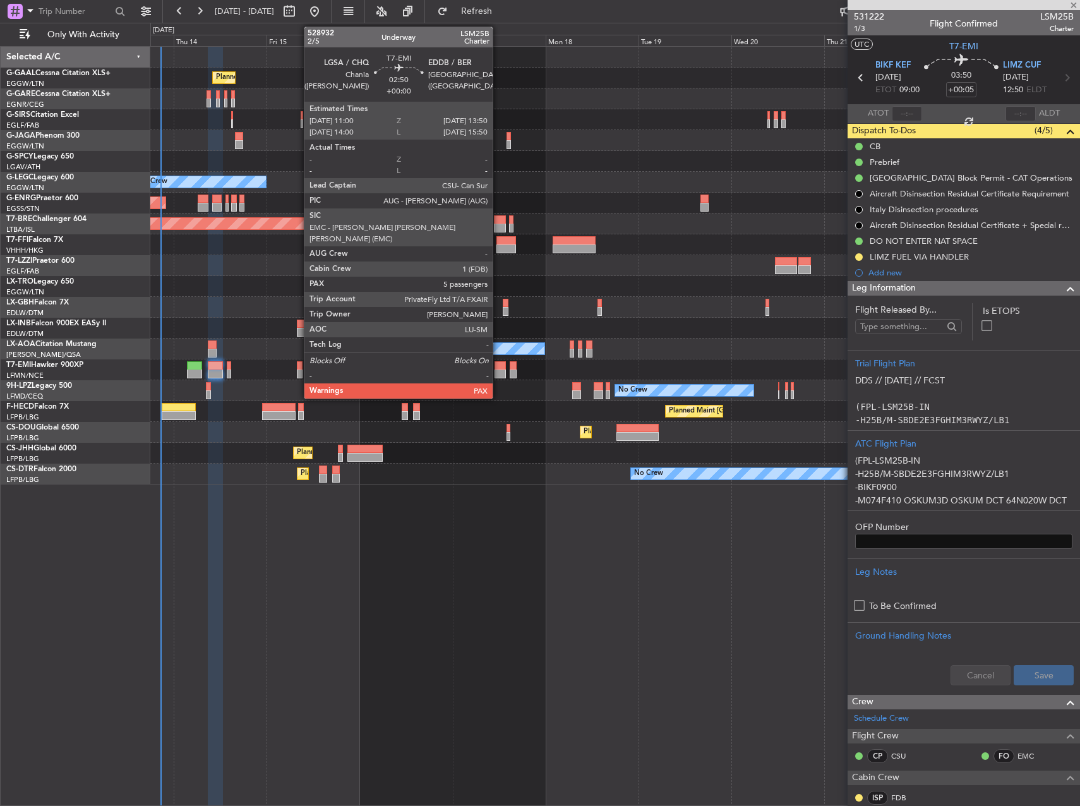
type input "0"
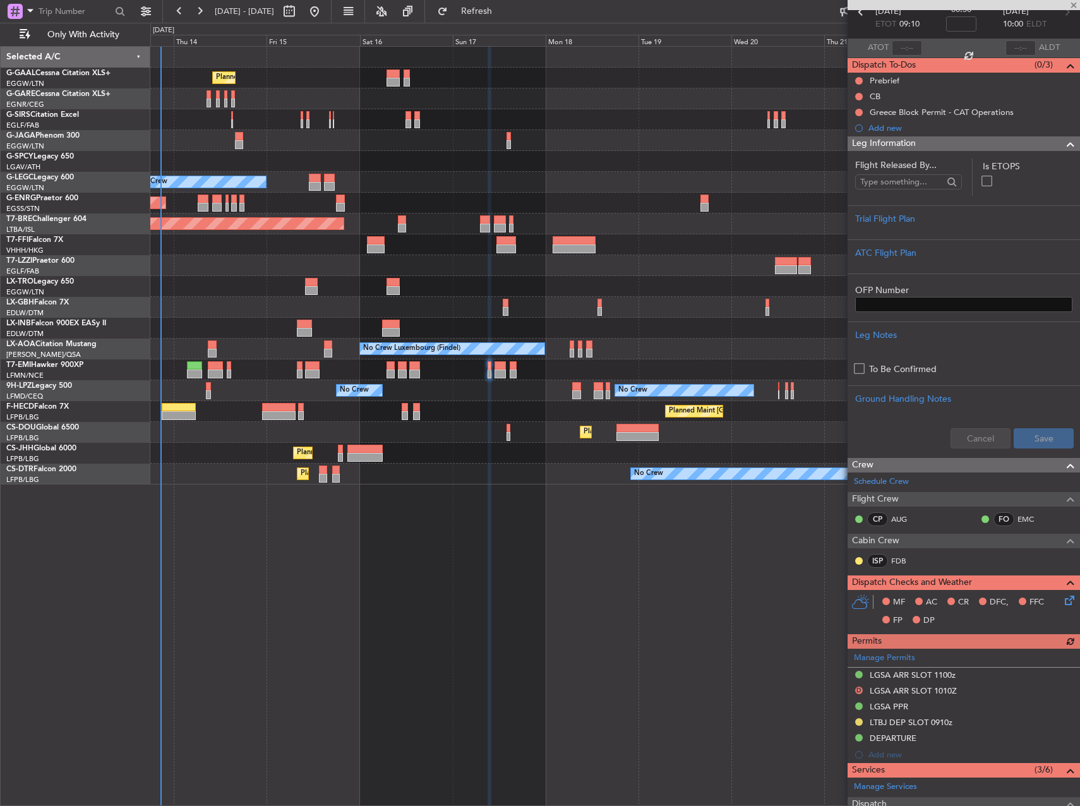
scroll to position [253, 0]
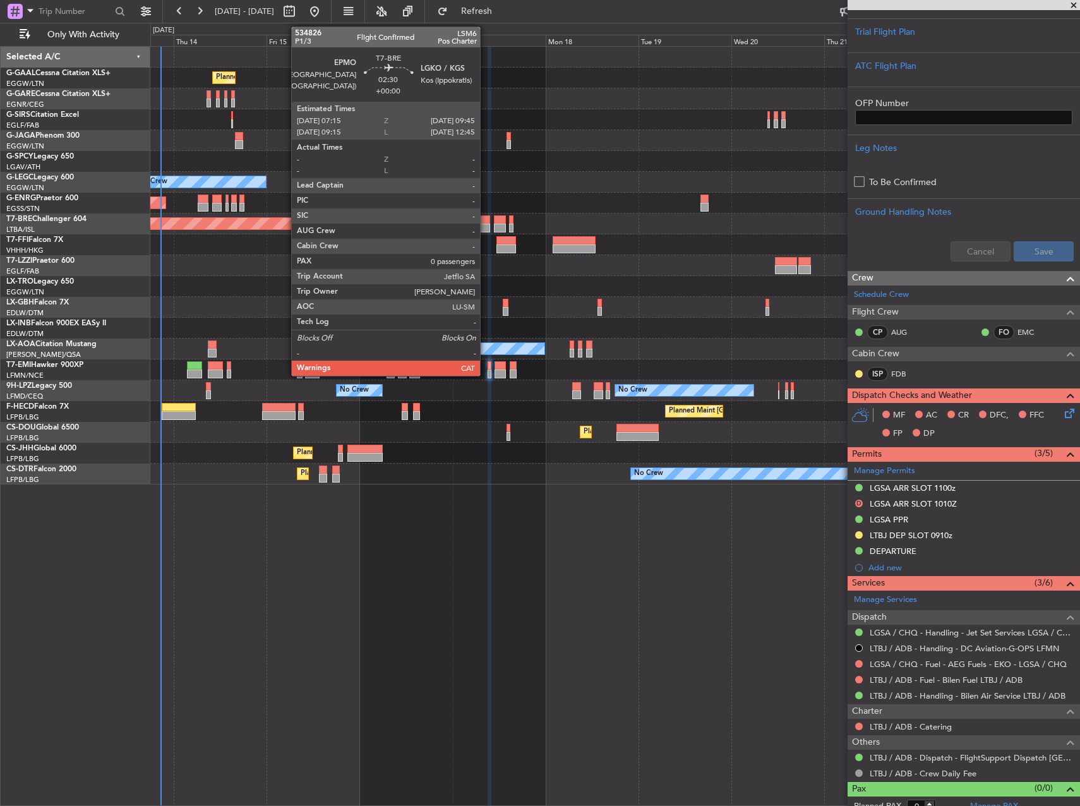
click at [486, 222] on div at bounding box center [485, 219] width 10 height 9
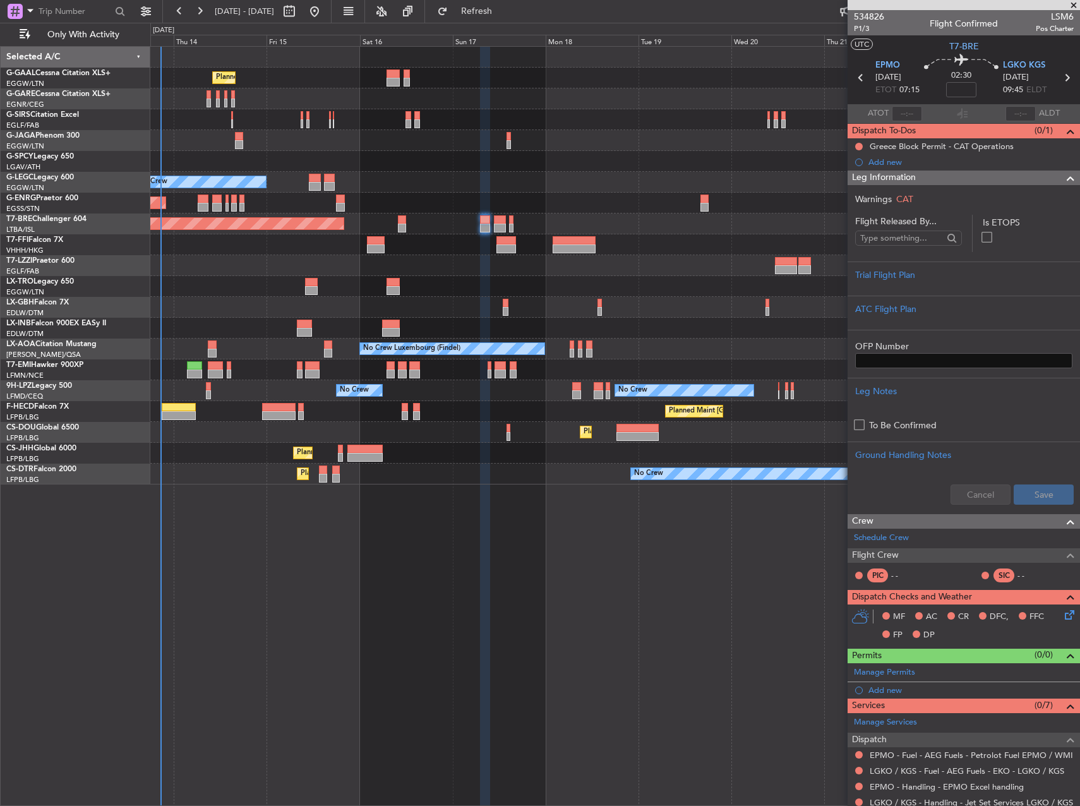
scroll to position [133, 0]
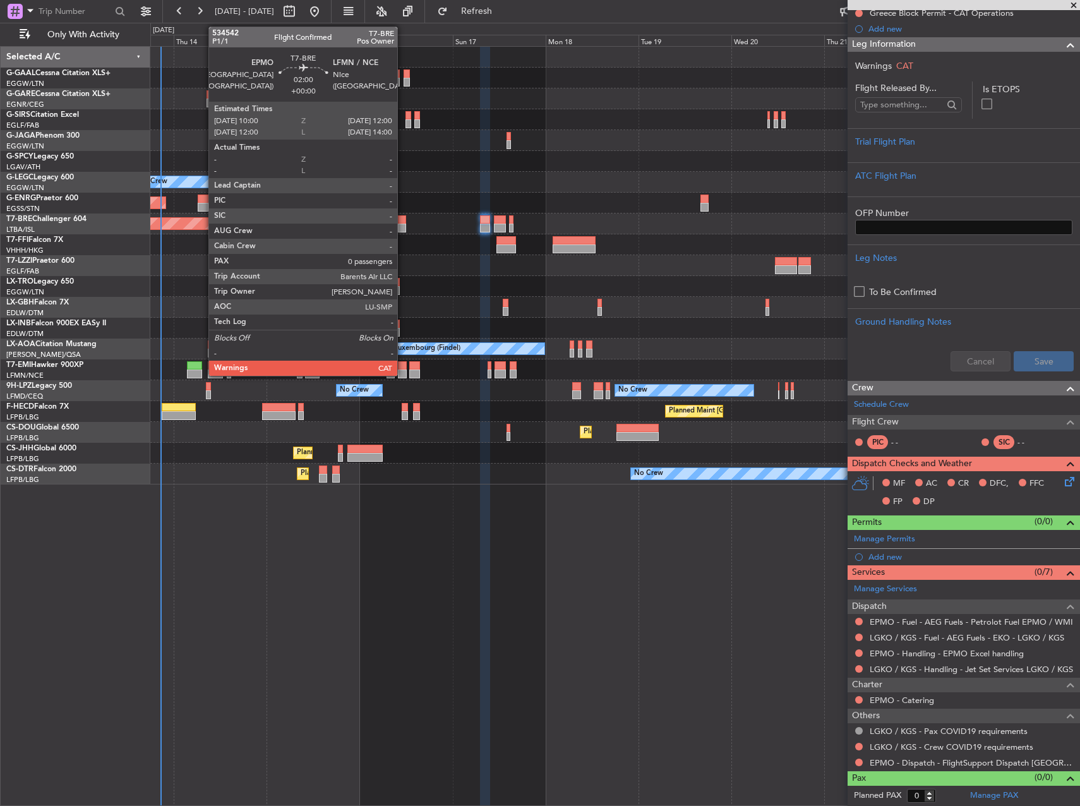
click at [403, 222] on div at bounding box center [402, 219] width 8 height 9
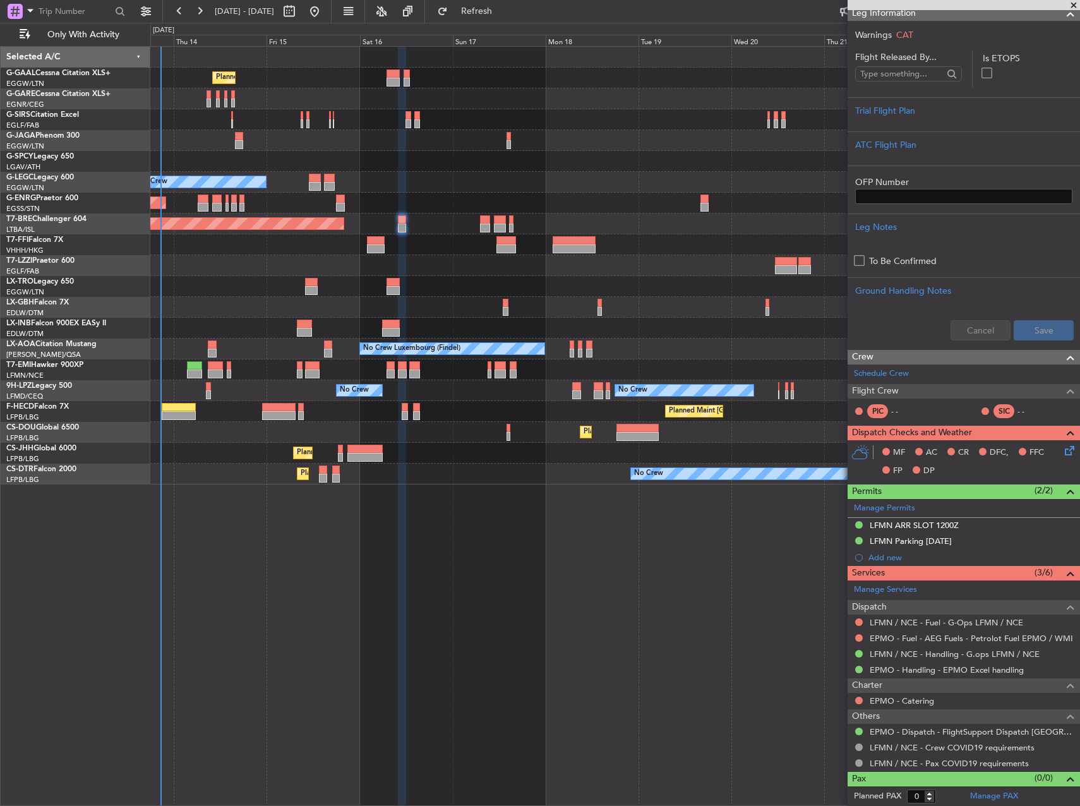
scroll to position [149, 0]
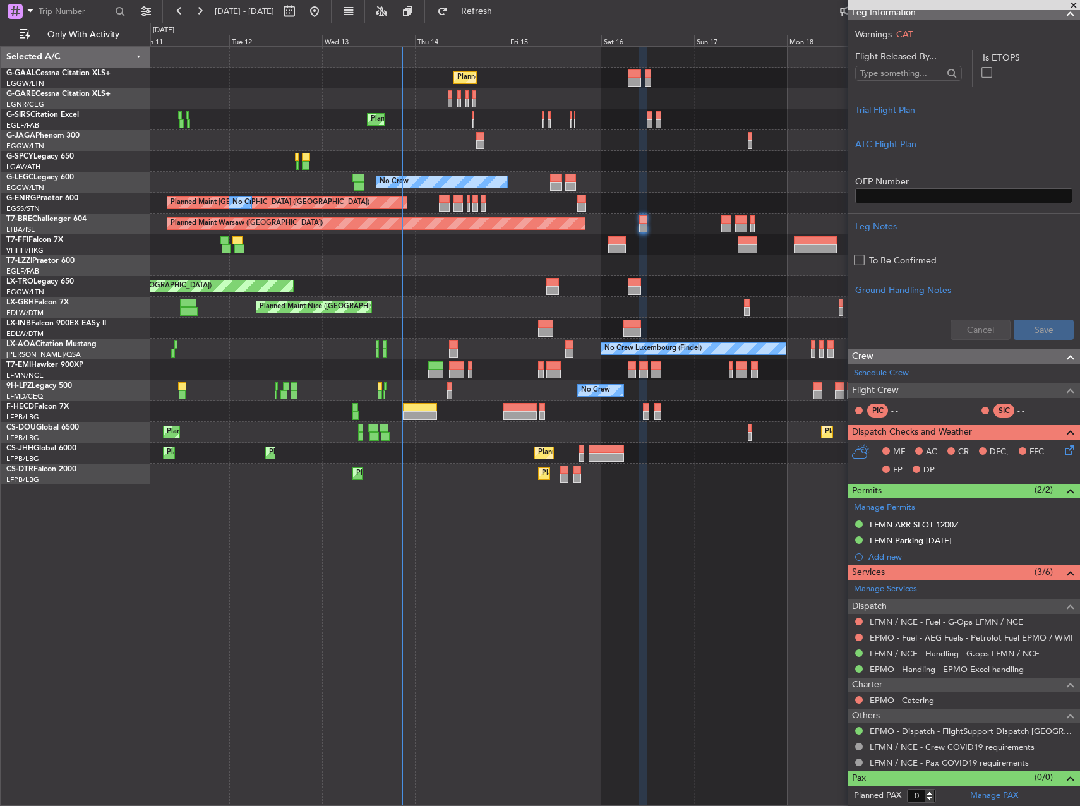
click at [583, 549] on div "Planned Maint No Crew Planned Maint [GEOGRAPHIC_DATA] ([GEOGRAPHIC_DATA]) No Cr…" at bounding box center [614, 426] width 929 height 760
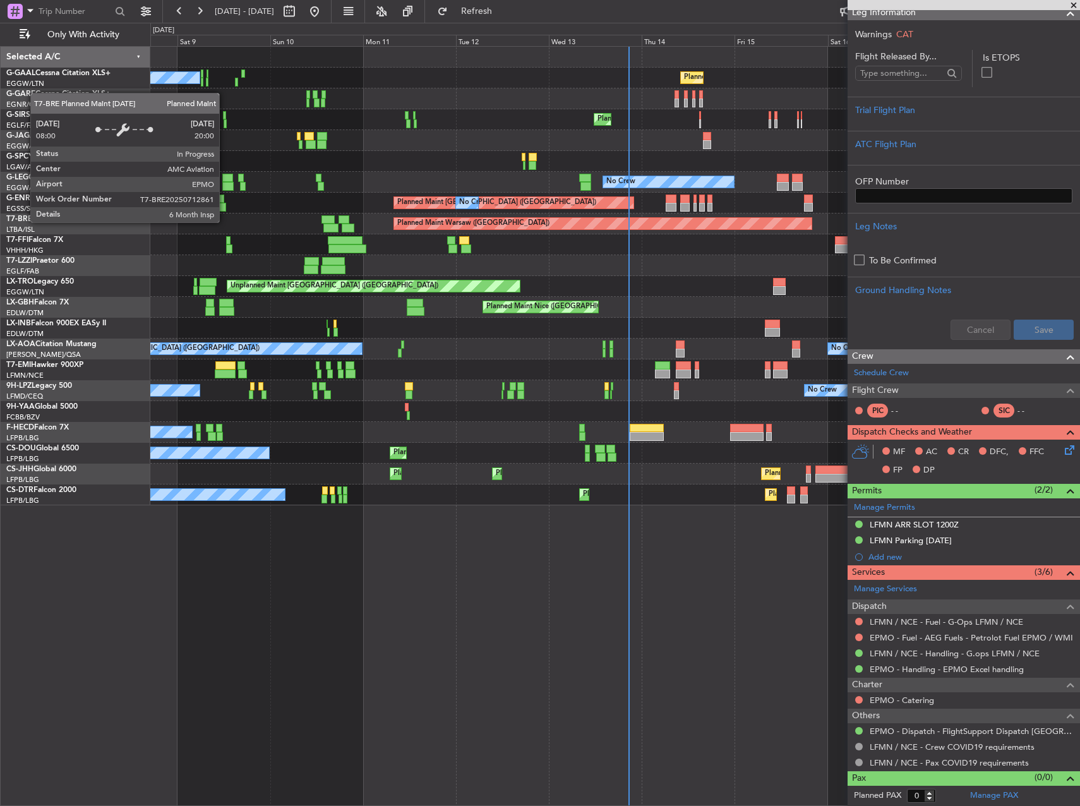
click at [454, 228] on div "Planned Maint Warsaw ([GEOGRAPHIC_DATA])" at bounding box center [473, 223] width 152 height 19
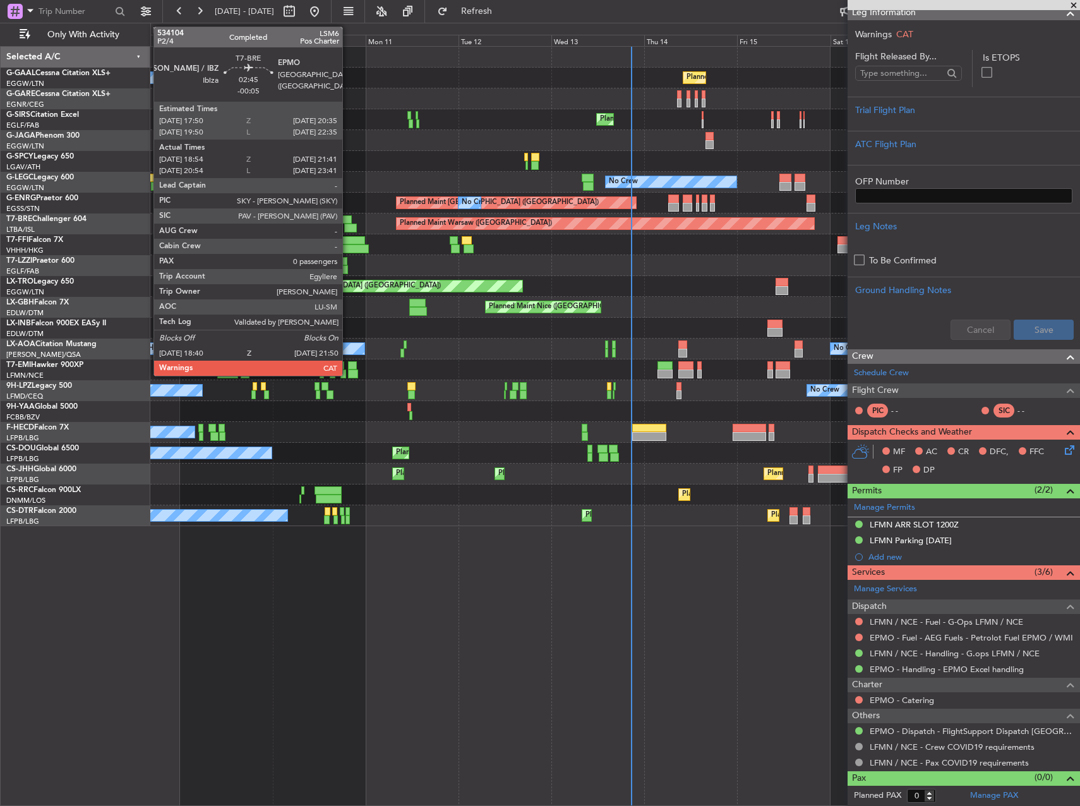
click at [348, 224] on div at bounding box center [350, 227] width 13 height 9
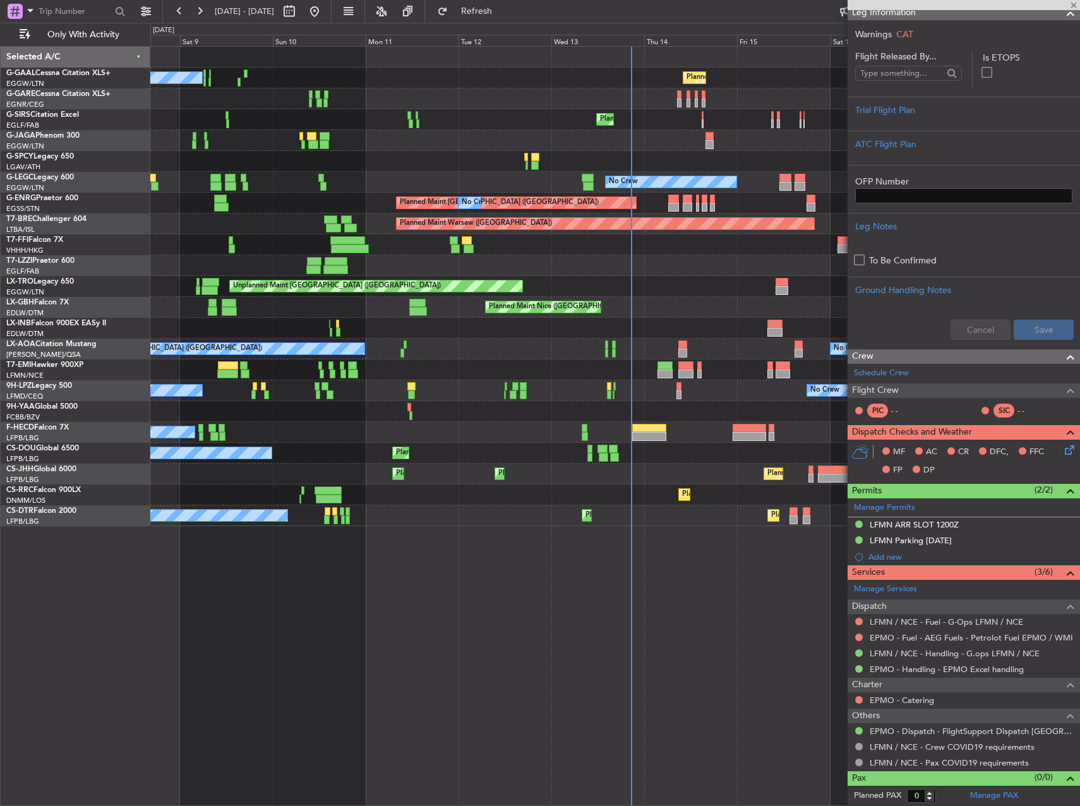
type input "-00:05"
type input "18:54"
type input "21:41"
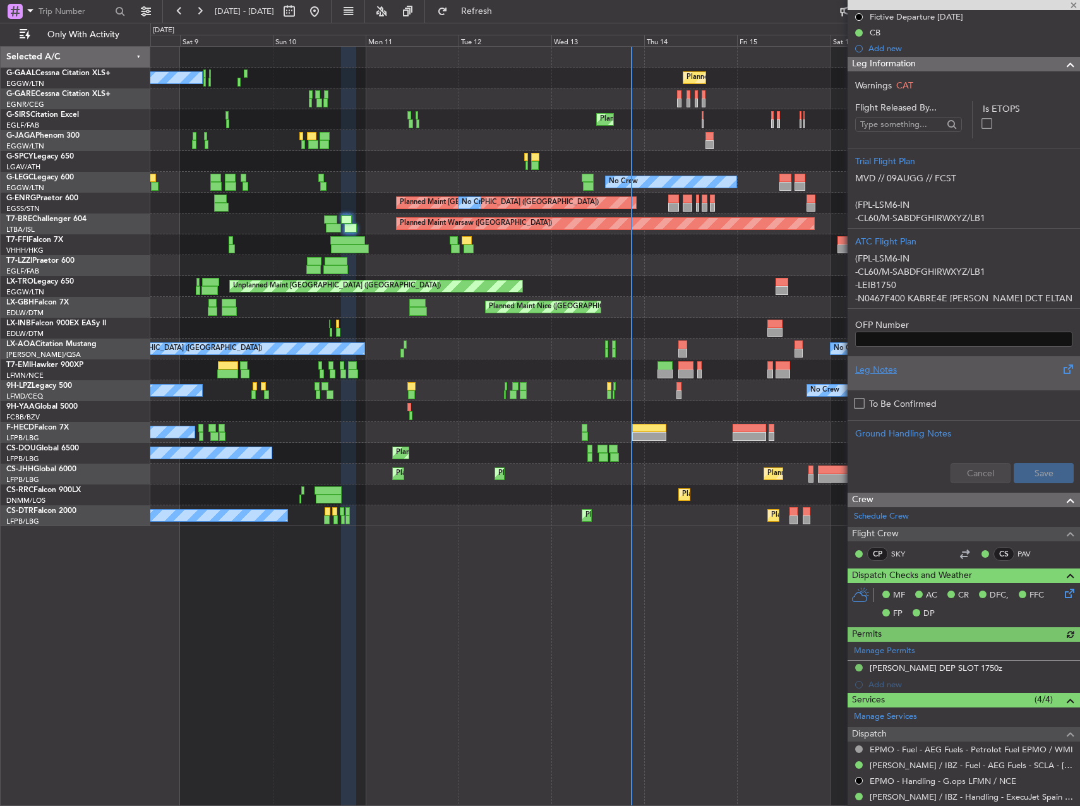
scroll to position [289, 0]
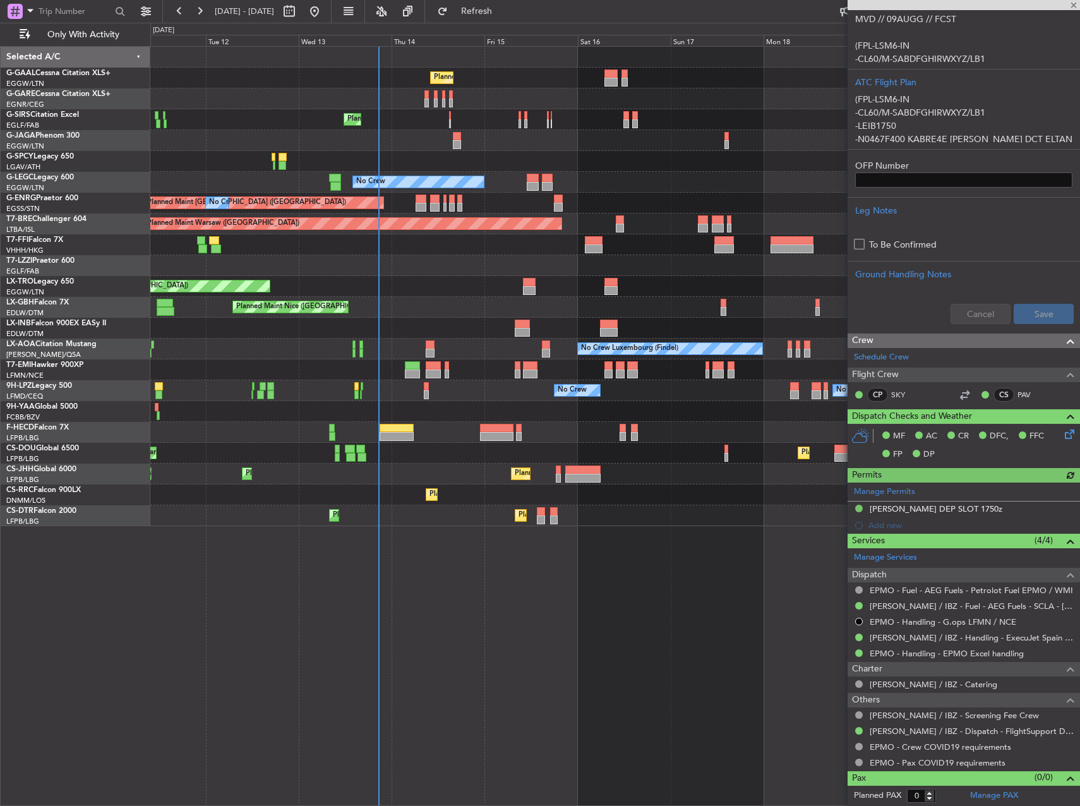
click at [423, 277] on div "Unplanned Maint [GEOGRAPHIC_DATA] ([GEOGRAPHIC_DATA])" at bounding box center [614, 286] width 929 height 21
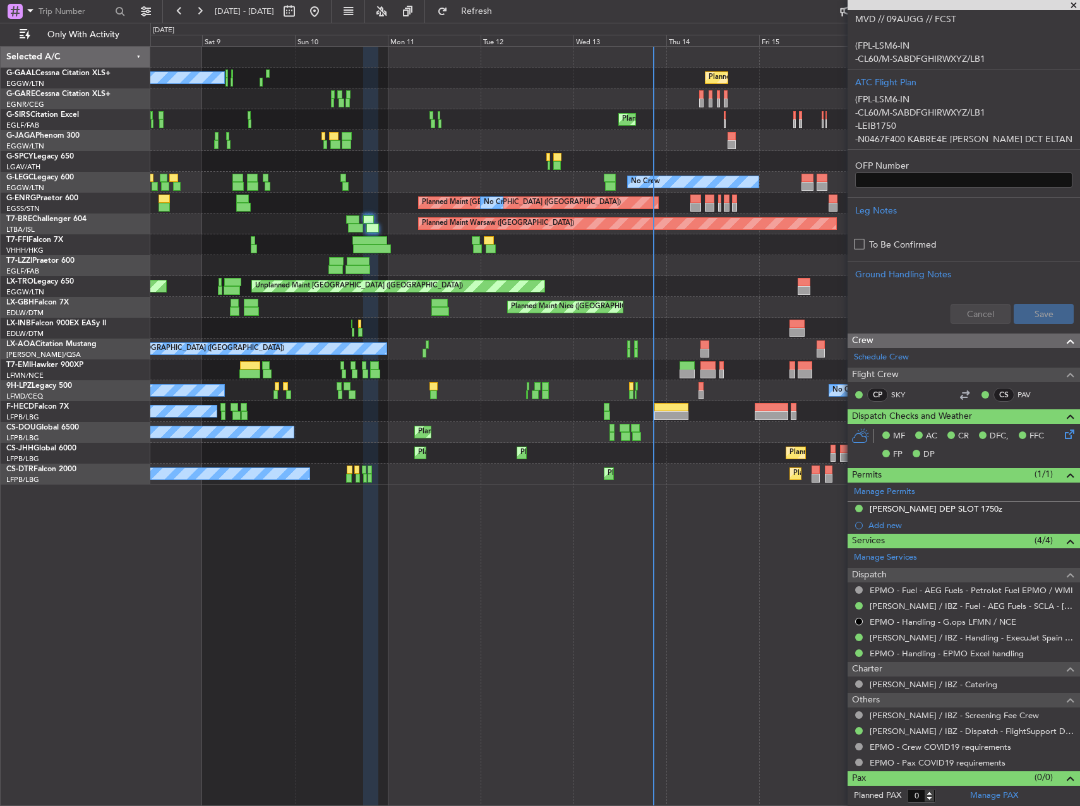
click at [730, 357] on div "No Crew Luxembourg (Findel) No Crew Ostend-[GEOGRAPHIC_DATA] (Ostend)" at bounding box center [614, 348] width 929 height 21
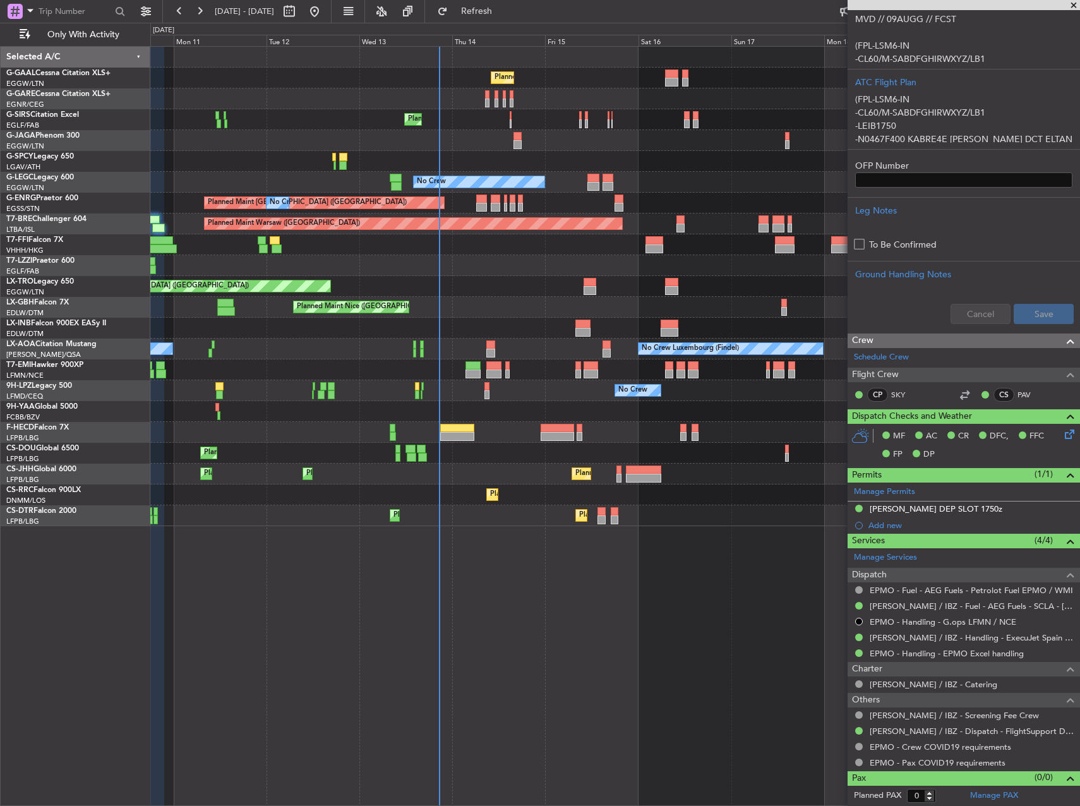
click at [396, 270] on div at bounding box center [614, 265] width 929 height 21
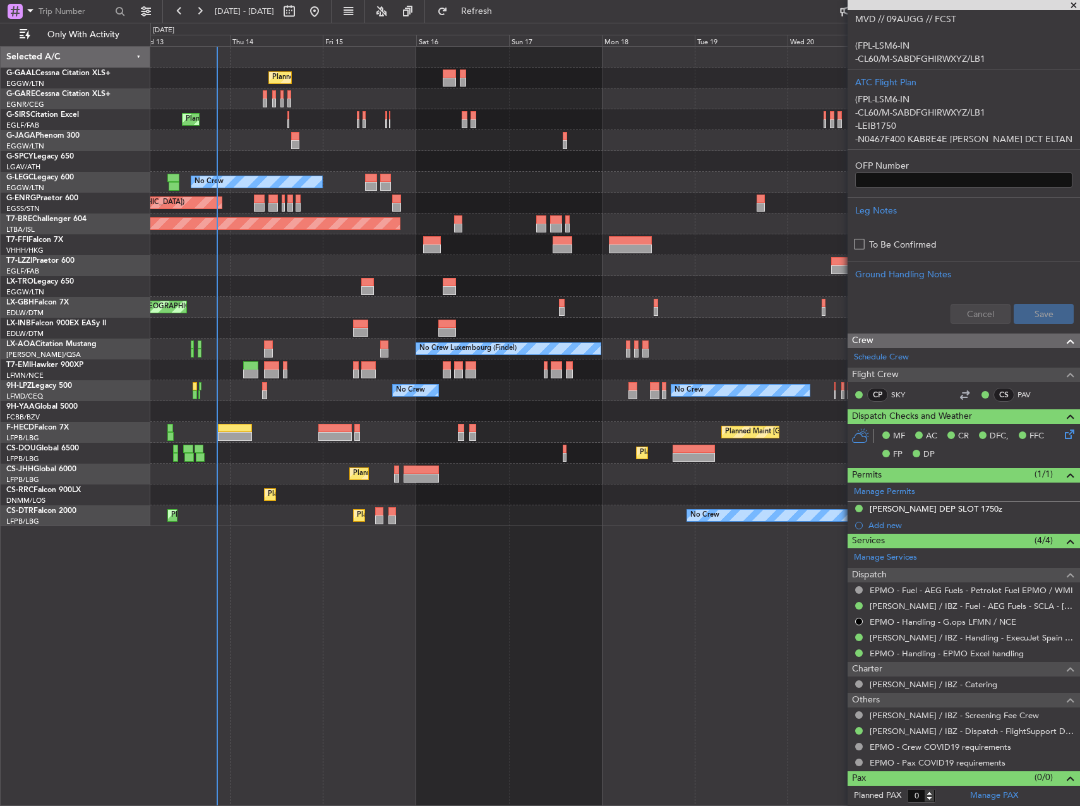
click at [384, 273] on div at bounding box center [614, 265] width 929 height 21
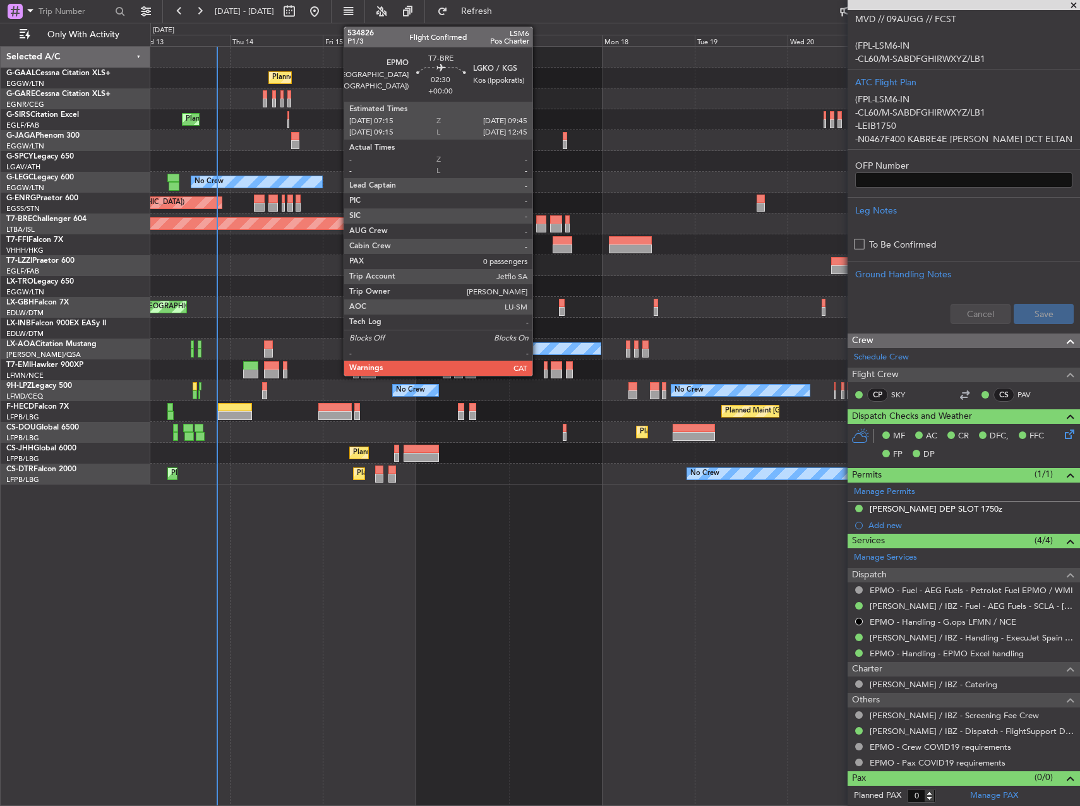
click at [538, 222] on div at bounding box center [541, 219] width 10 height 9
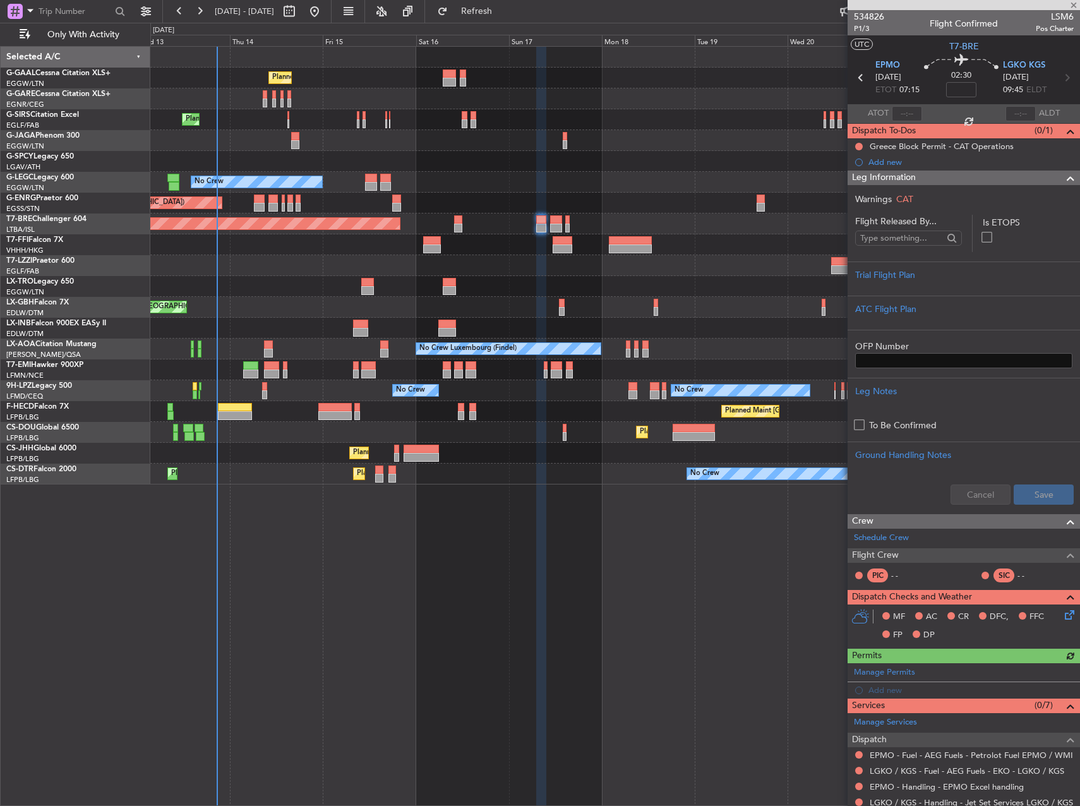
scroll to position [133, 0]
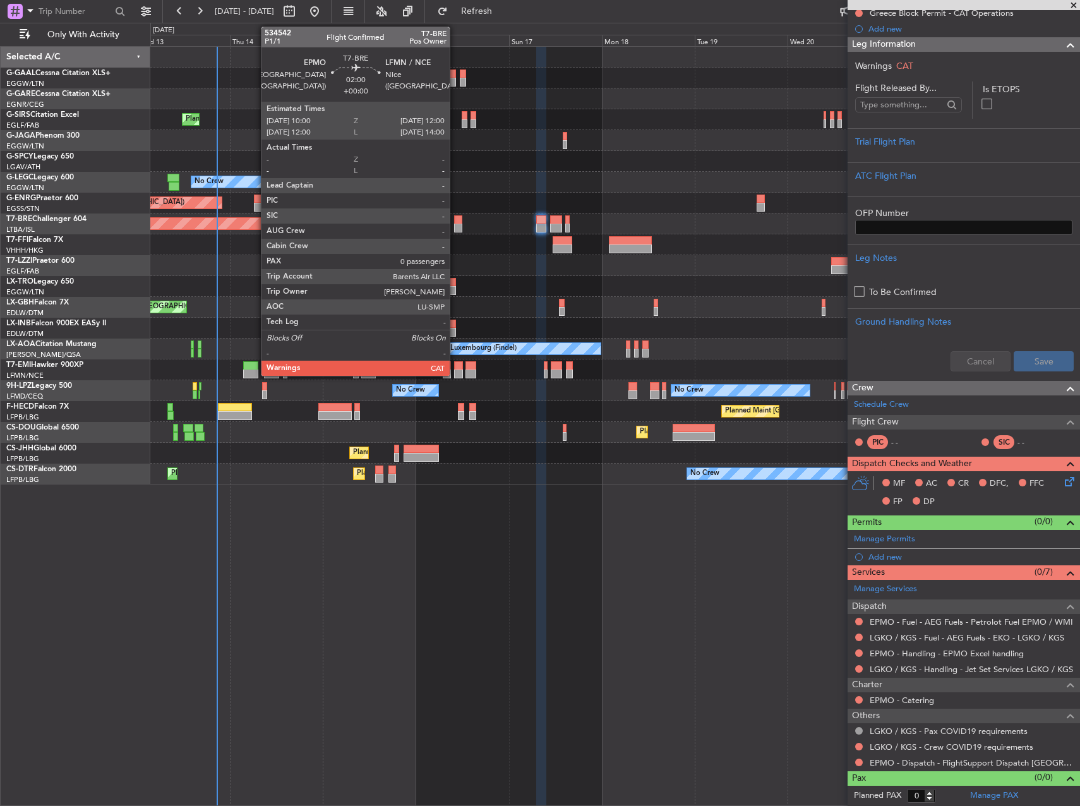
click at [455, 223] on div at bounding box center [458, 219] width 8 height 9
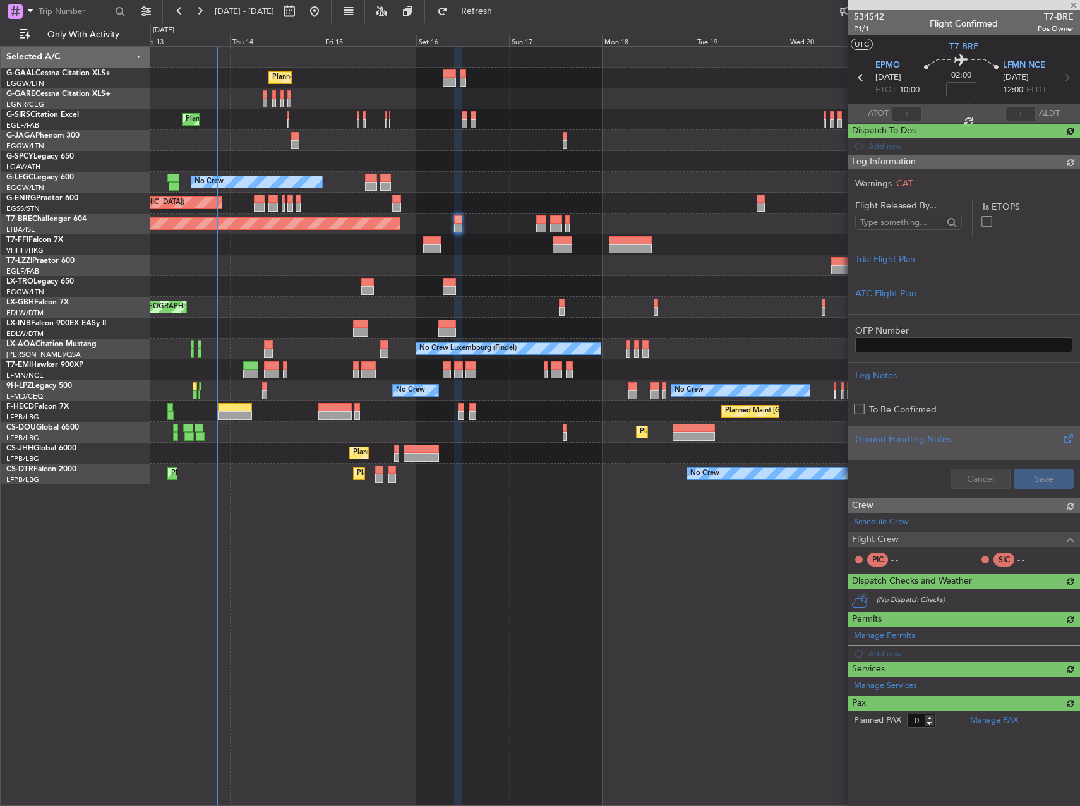
scroll to position [0, 0]
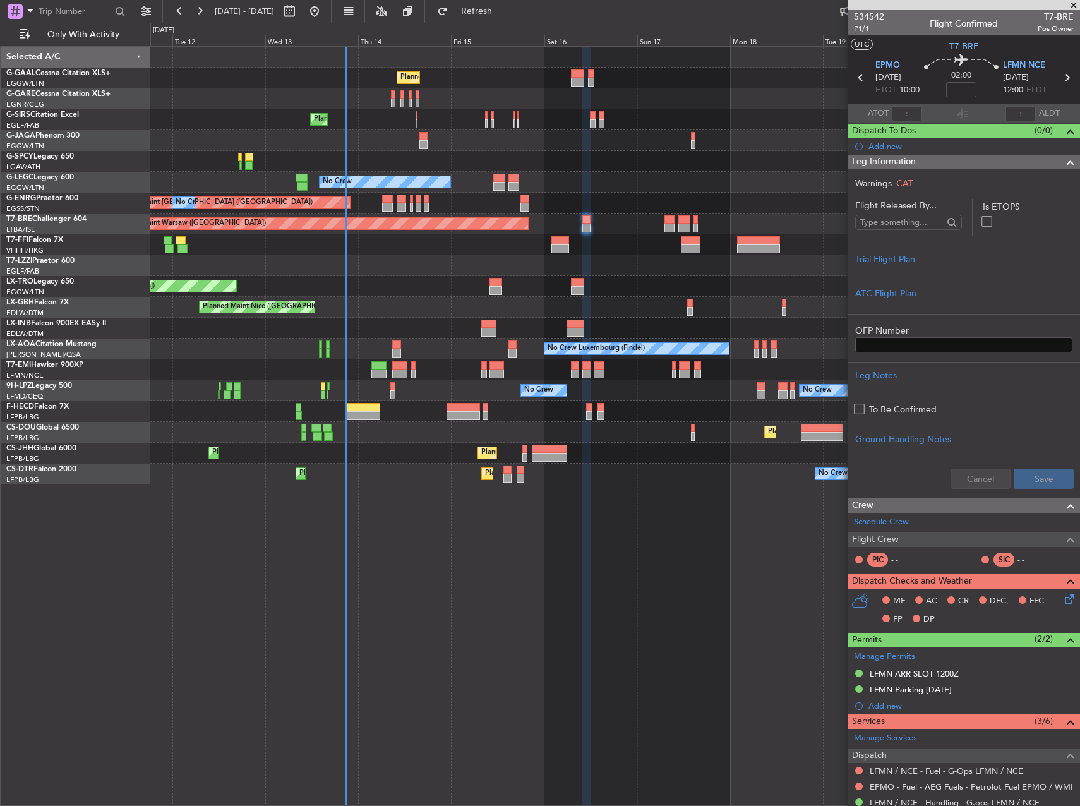
click at [705, 581] on div "Planned Maint Planned Maint [GEOGRAPHIC_DATA] ([GEOGRAPHIC_DATA]) No Crew A/C U…" at bounding box center [614, 426] width 929 height 760
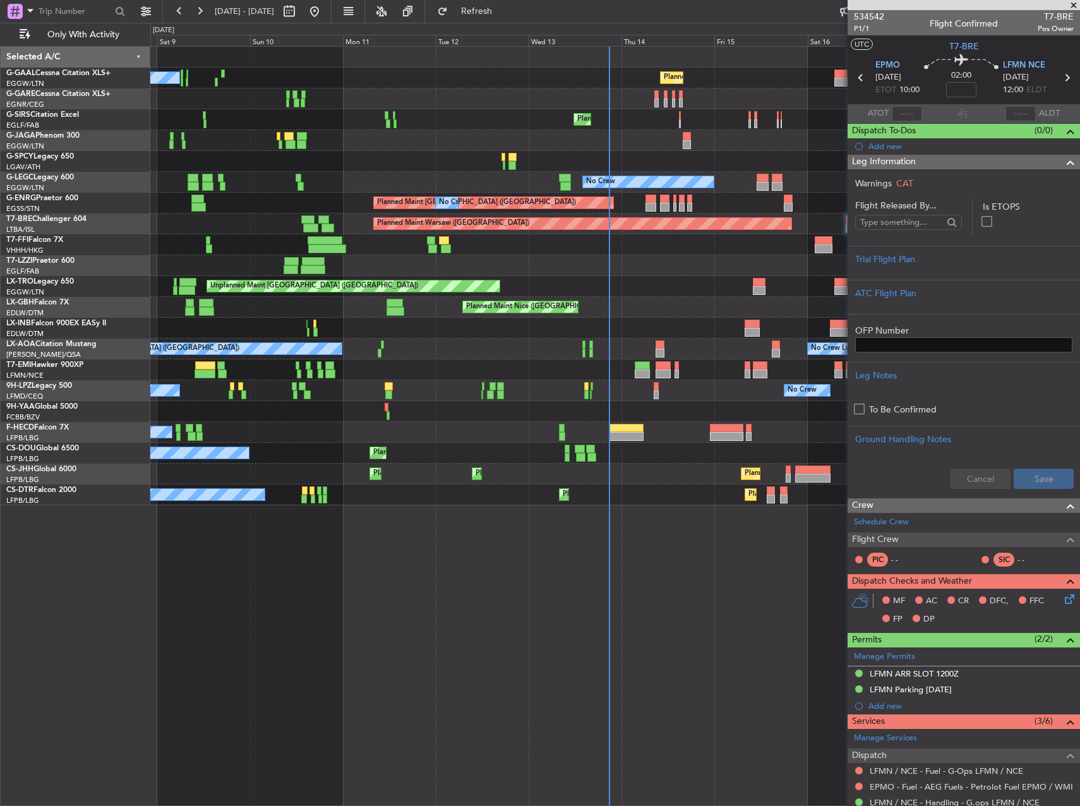
click at [533, 249] on div "Planned Maint No Crew Planned Maint [GEOGRAPHIC_DATA] ([GEOGRAPHIC_DATA]) No Cr…" at bounding box center [614, 276] width 929 height 458
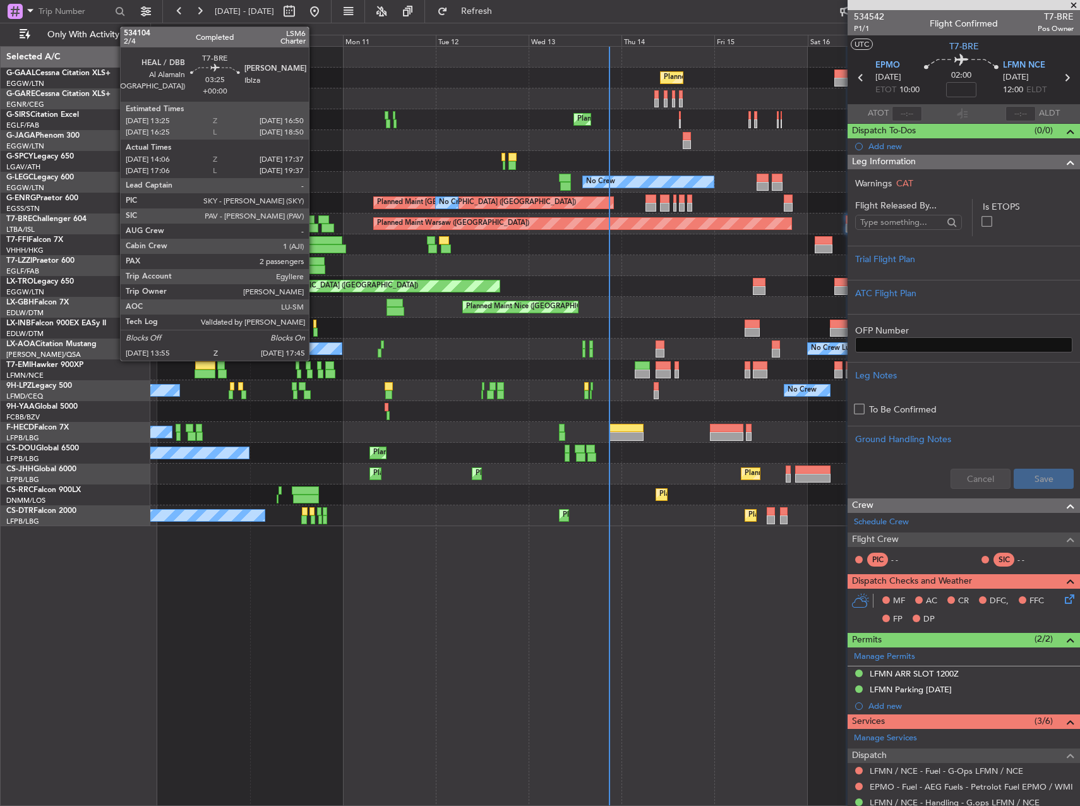
click at [314, 227] on div at bounding box center [310, 227] width 15 height 9
type input "14:06"
type input "17:37"
type input "2"
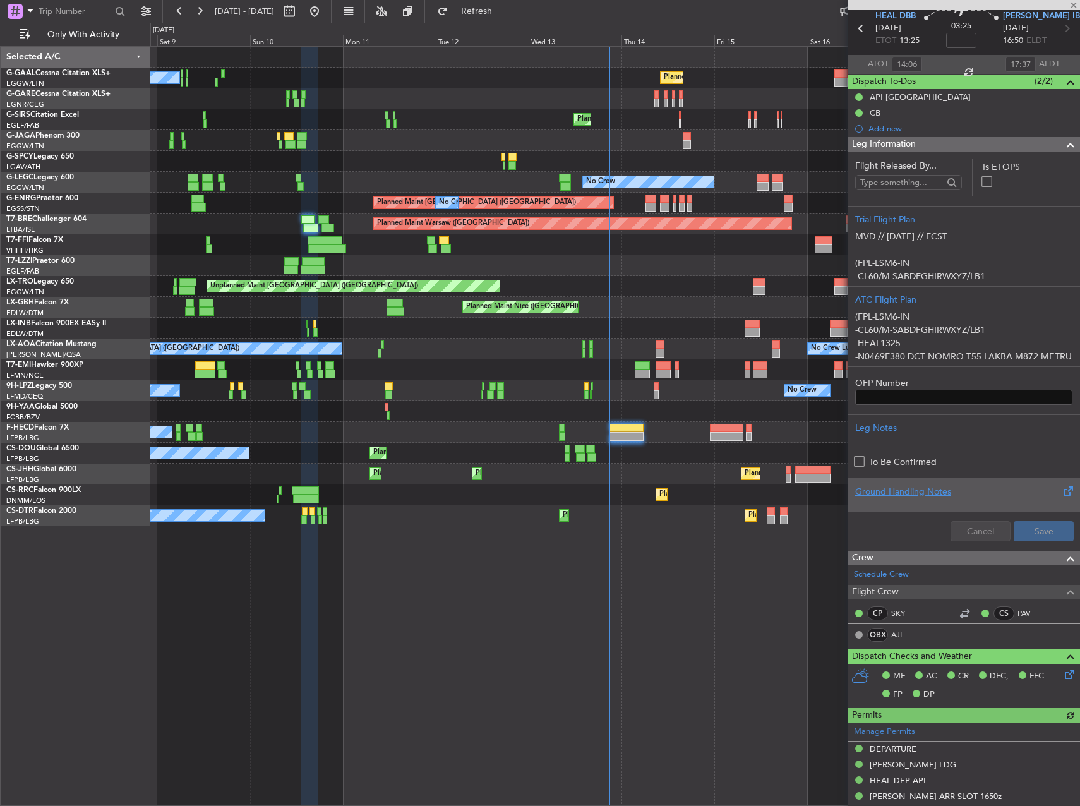
scroll to position [126, 0]
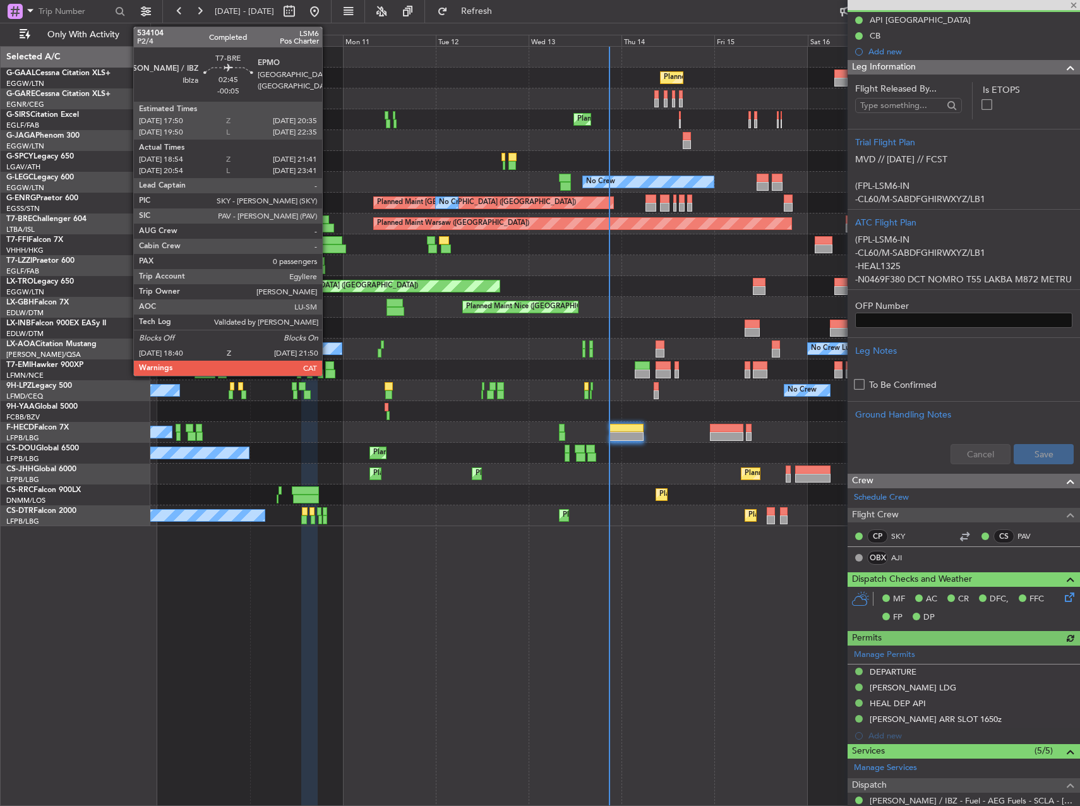
click at [328, 221] on div at bounding box center [323, 219] width 11 height 9
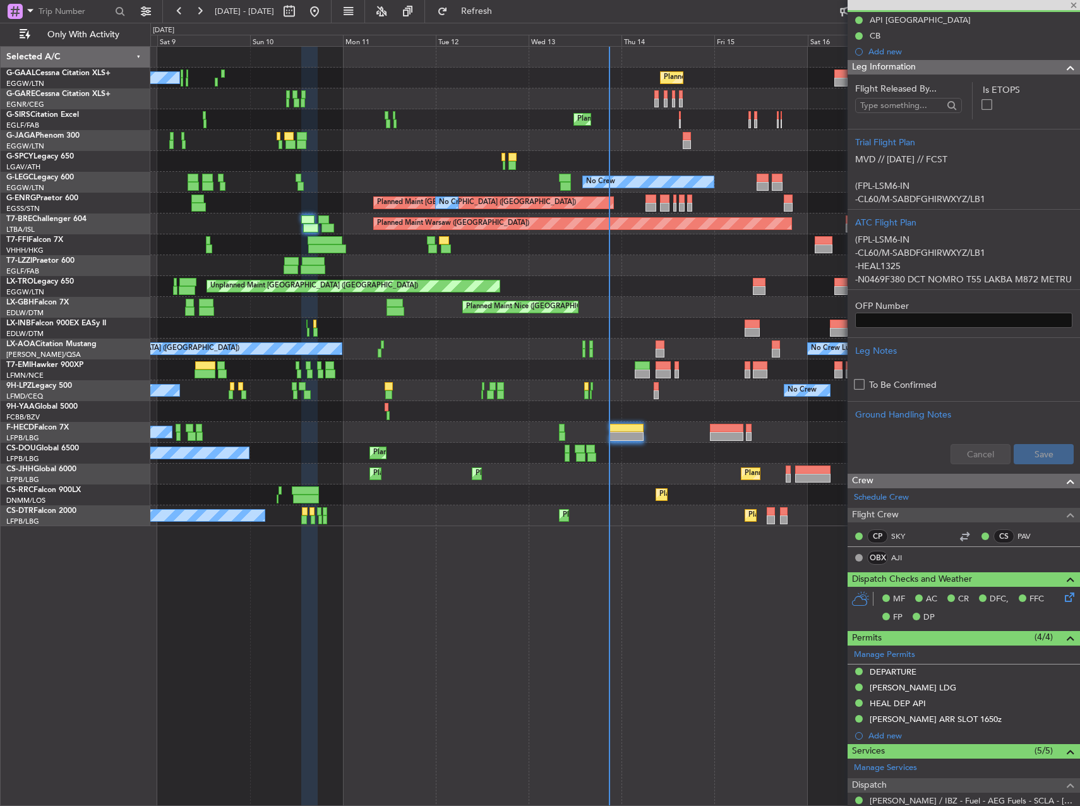
type input "-00:05"
type input "18:54"
type input "21:41"
type input "0"
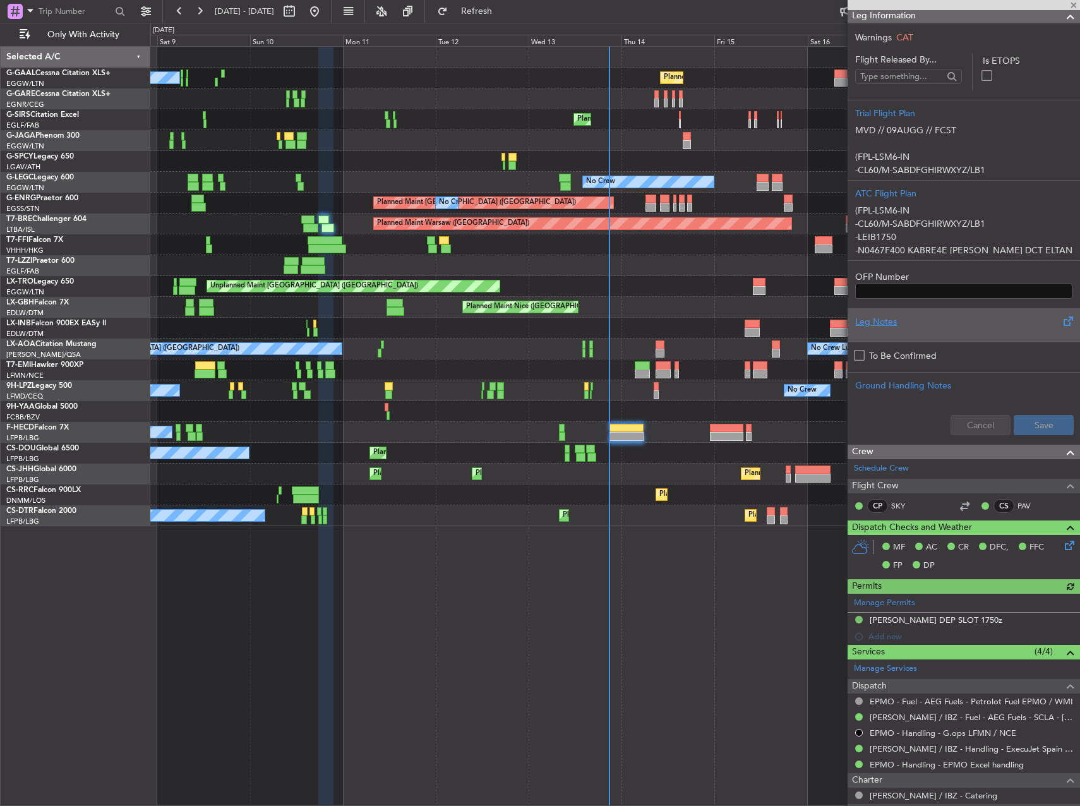
scroll to position [189, 0]
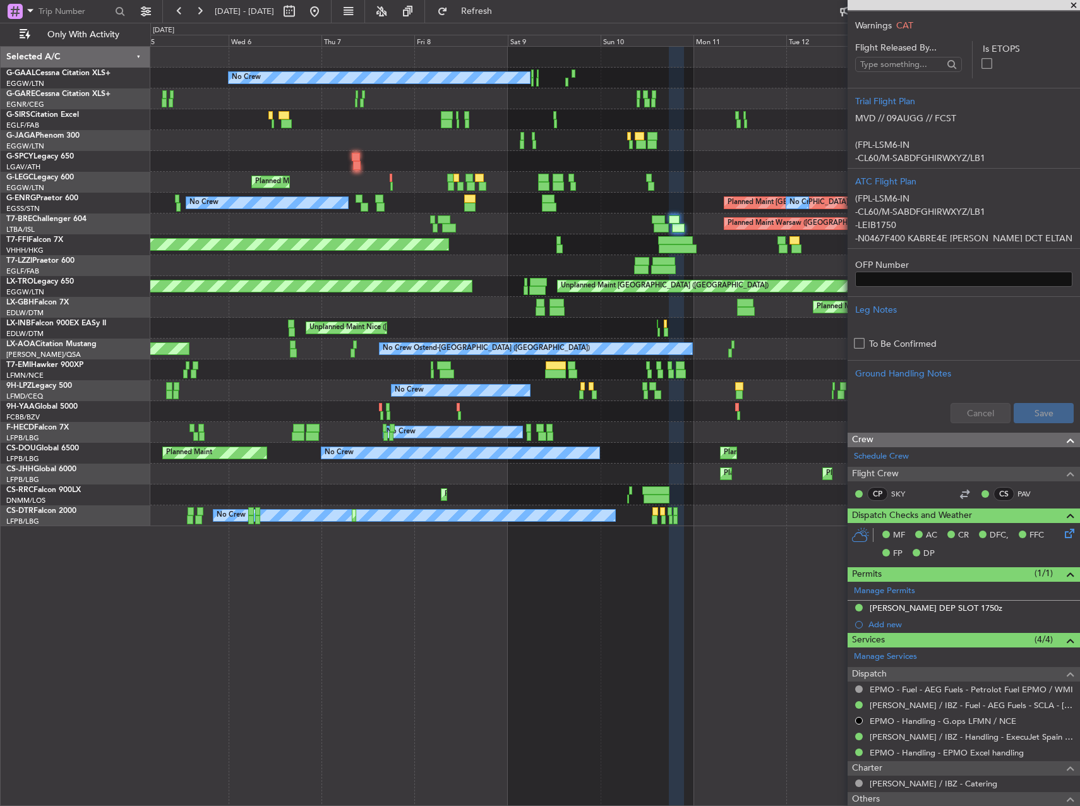
click at [602, 254] on div "No Crew Planned Maint Planned Maint [GEOGRAPHIC_DATA] ([GEOGRAPHIC_DATA]) A/C U…" at bounding box center [614, 286] width 929 height 479
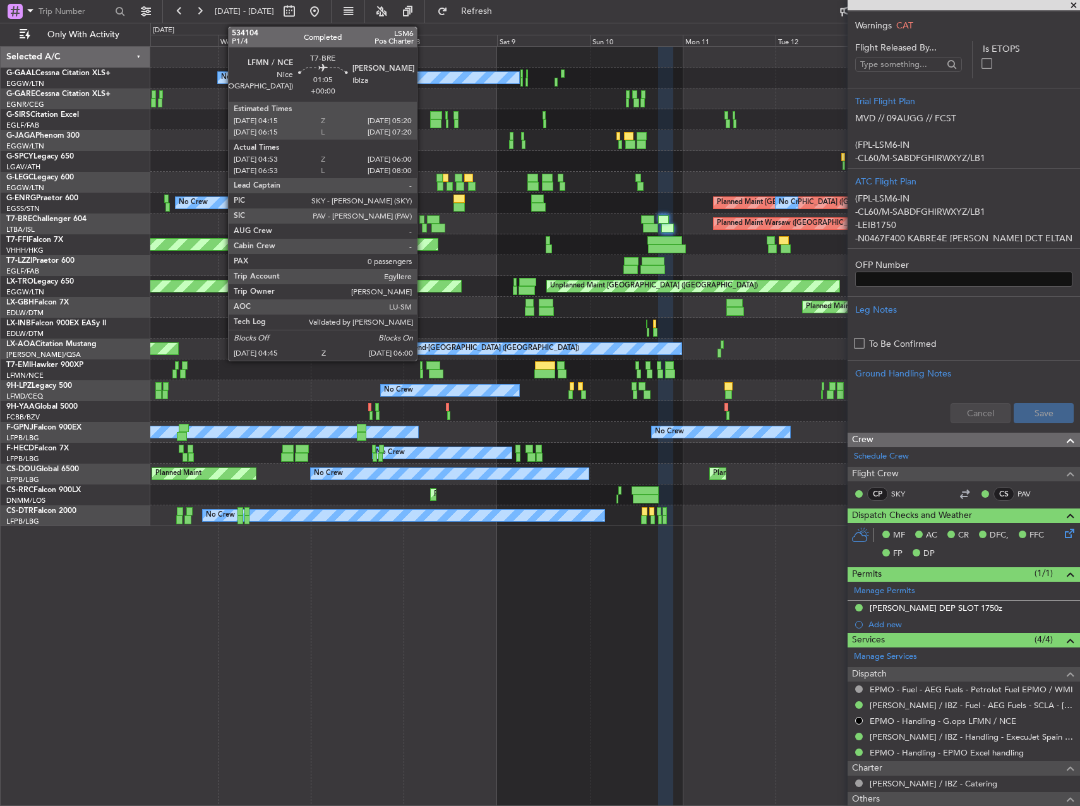
click at [422, 226] on div at bounding box center [424, 227] width 5 height 9
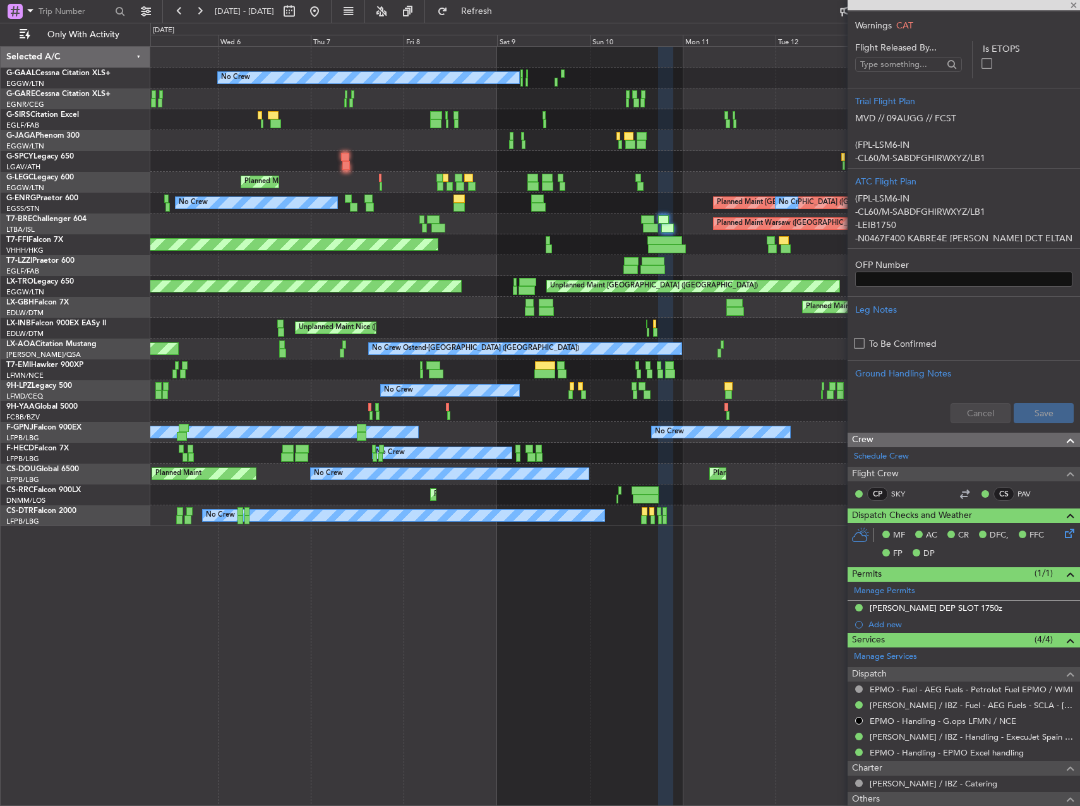
type input "04:53"
type input "06:00"
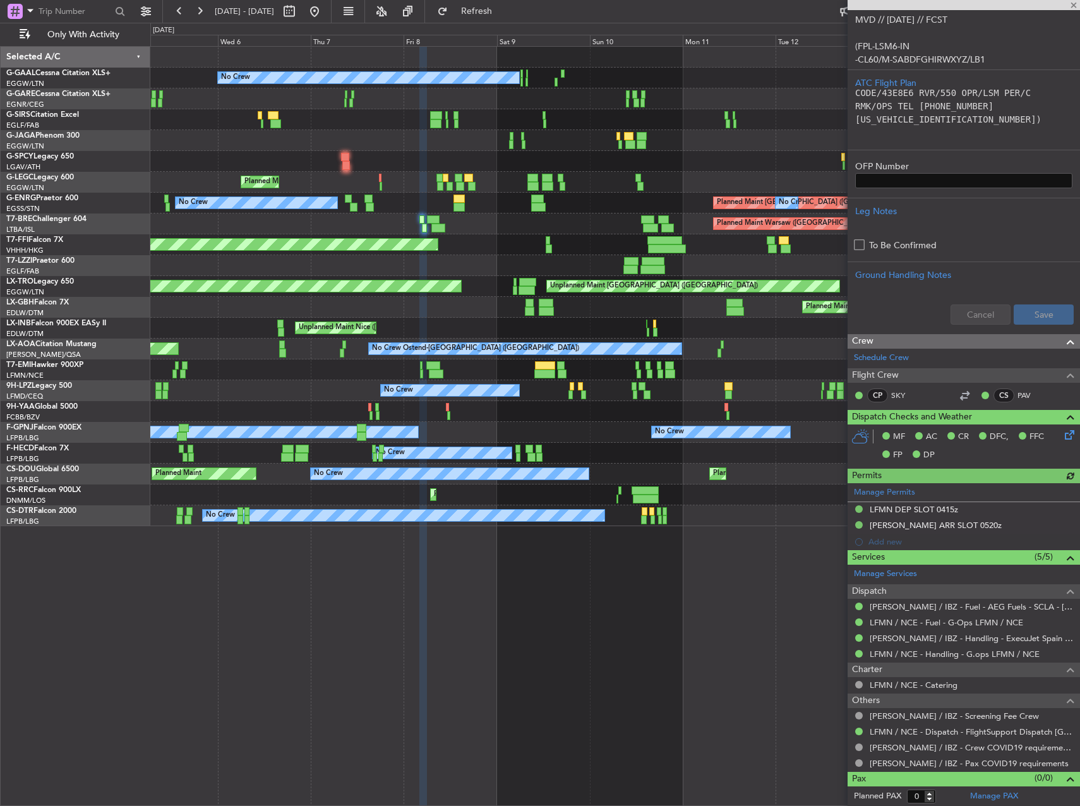
scroll to position [282, 0]
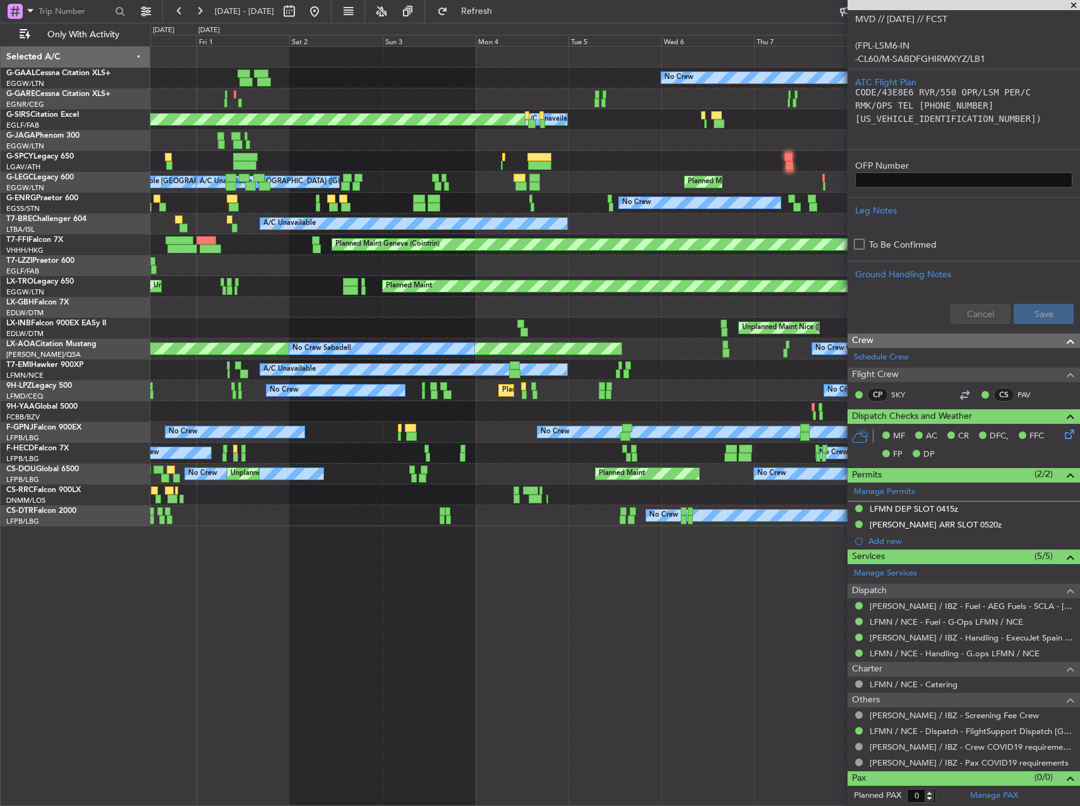
click at [717, 305] on div "No Crew A/C Unavailable Planned Maint [GEOGRAPHIC_DATA] ([GEOGRAPHIC_DATA]) Pla…" at bounding box center [614, 286] width 929 height 479
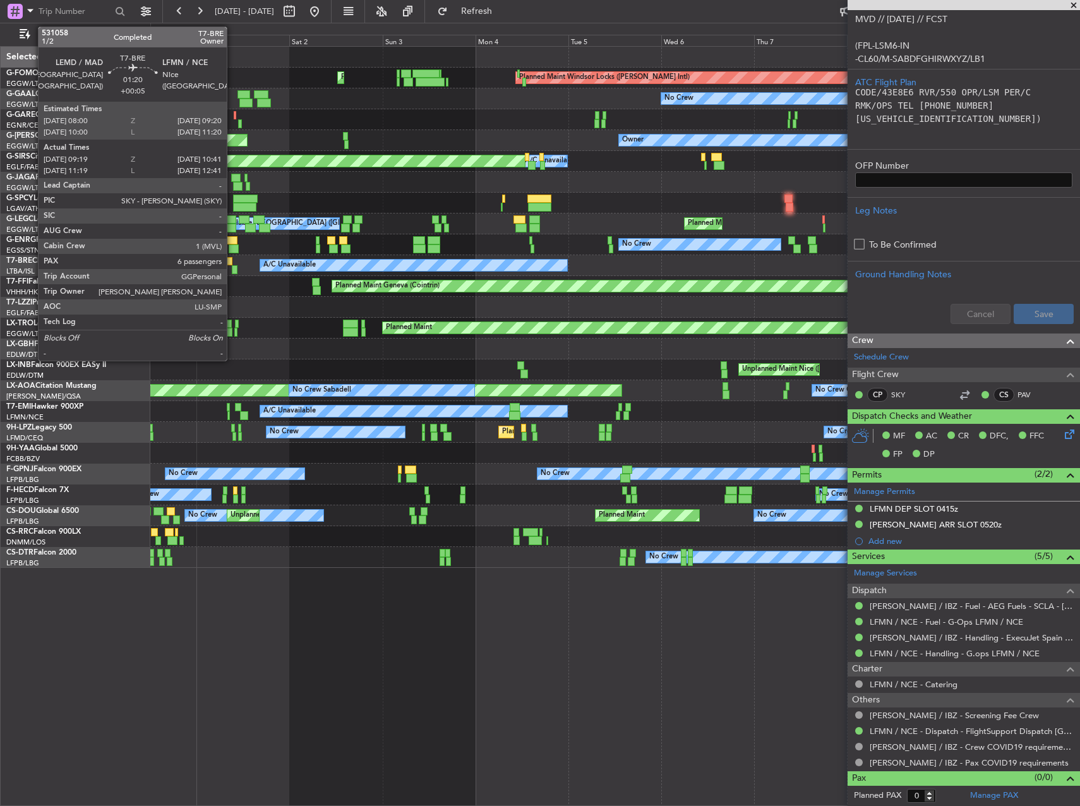
click at [232, 266] on div at bounding box center [235, 269] width 6 height 9
type input "+00:05"
type input "09:19"
type input "10:41"
type input "6"
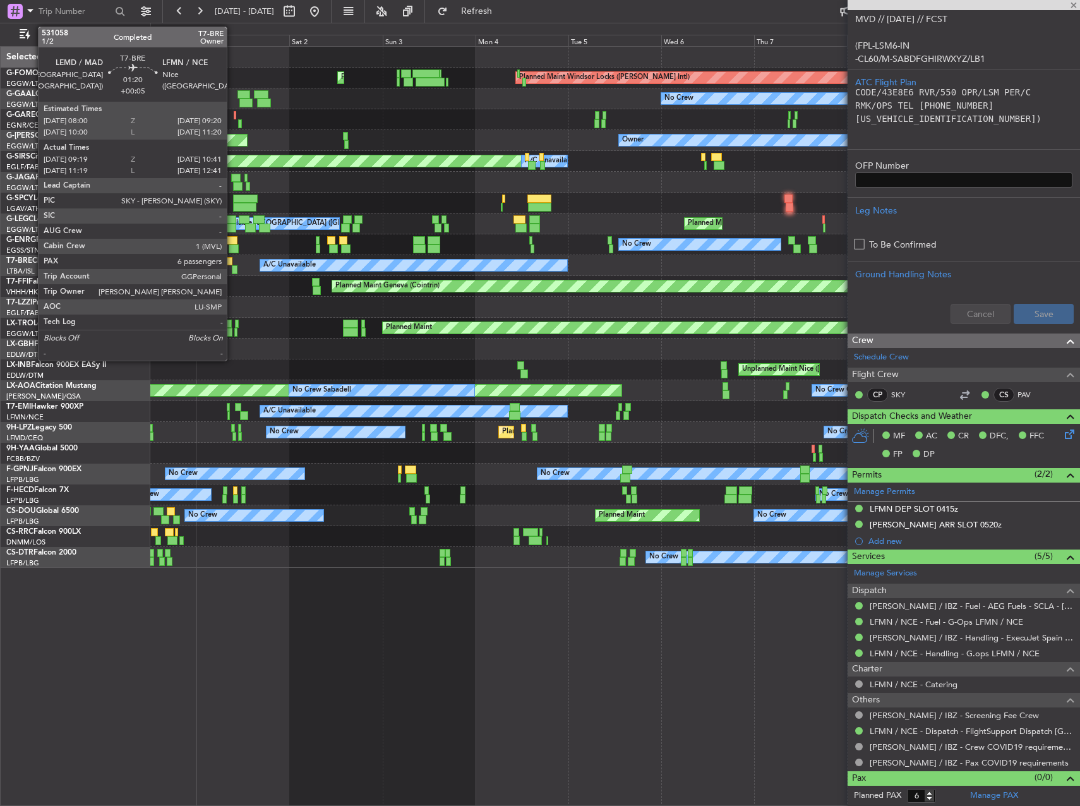
scroll to position [0, 0]
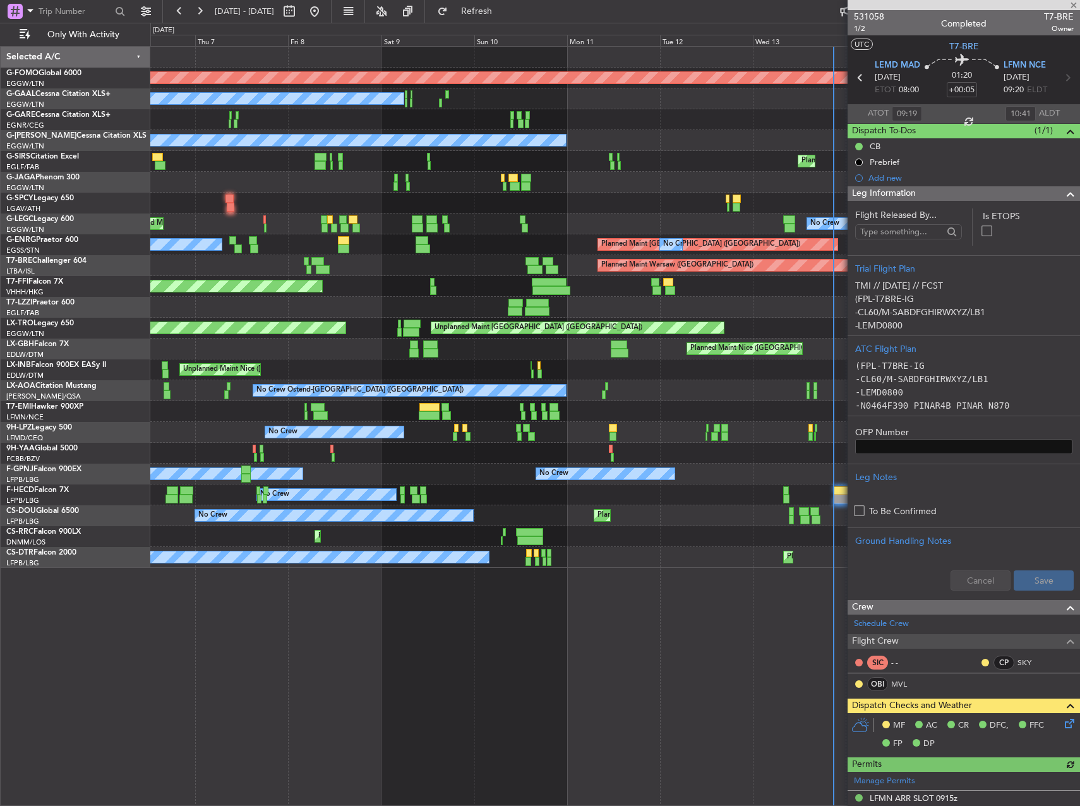
click at [530, 270] on div "Planned Maint Warsaw ([GEOGRAPHIC_DATA]) A/C Unavailable" at bounding box center [614, 265] width 929 height 21
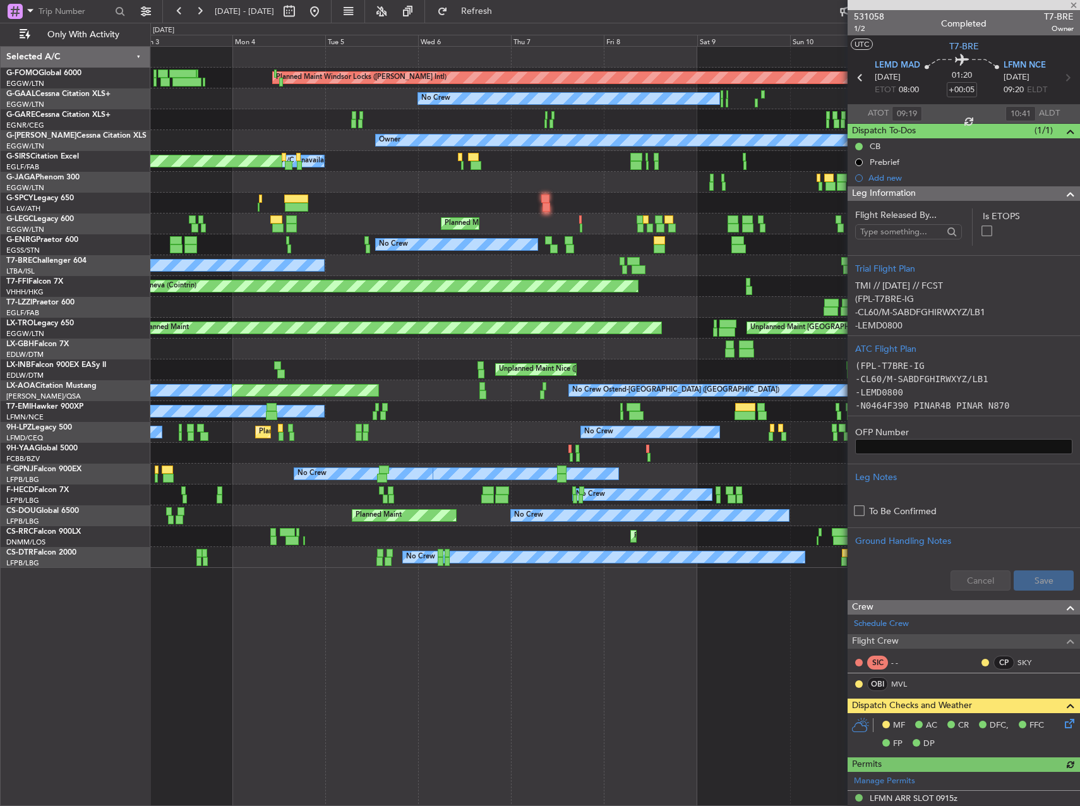
click at [114, 263] on div "Planned Maint Windsor Locks ([PERSON_NAME] Intl) Planned Maint [GEOGRAPHIC_DATA…" at bounding box center [540, 414] width 1080 height 783
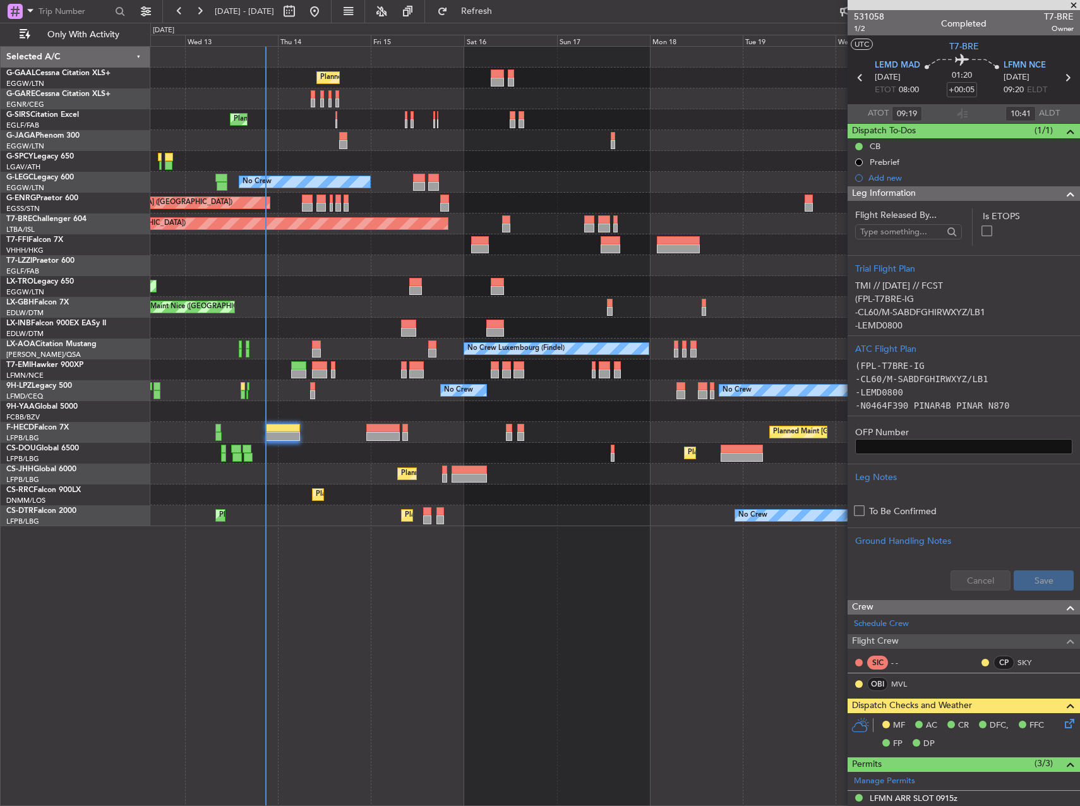
click at [253, 236] on div at bounding box center [614, 244] width 929 height 21
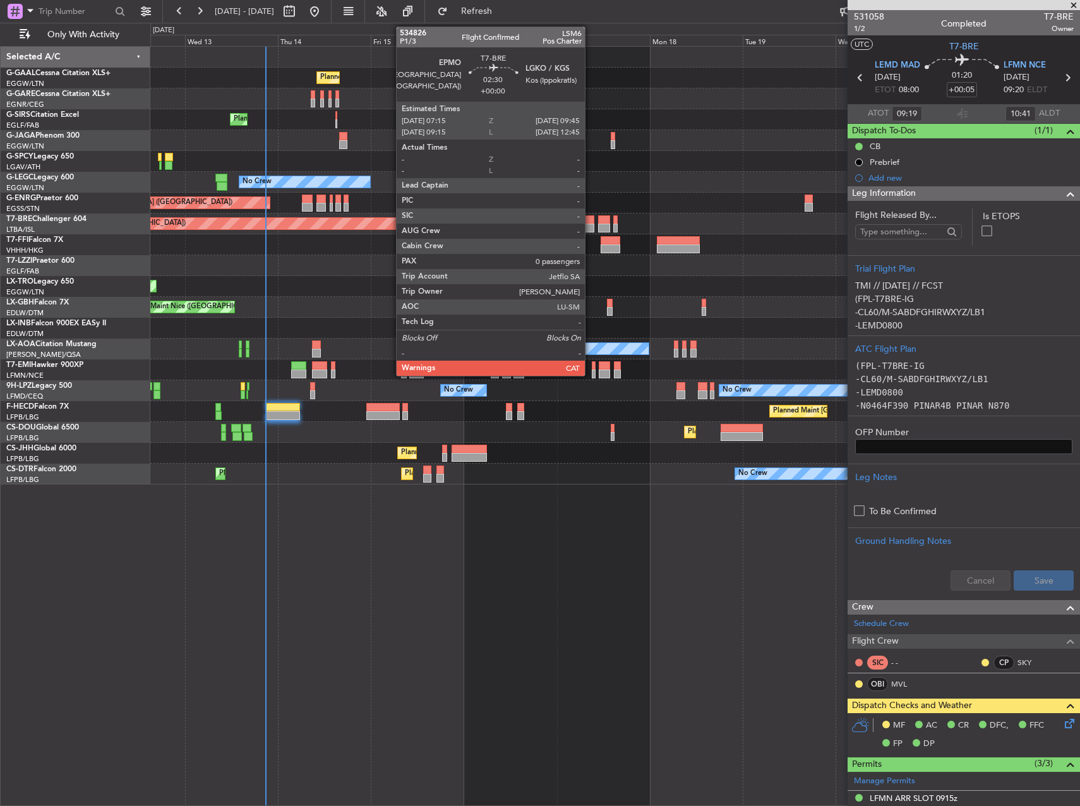
click at [590, 224] on div at bounding box center [589, 227] width 10 height 9
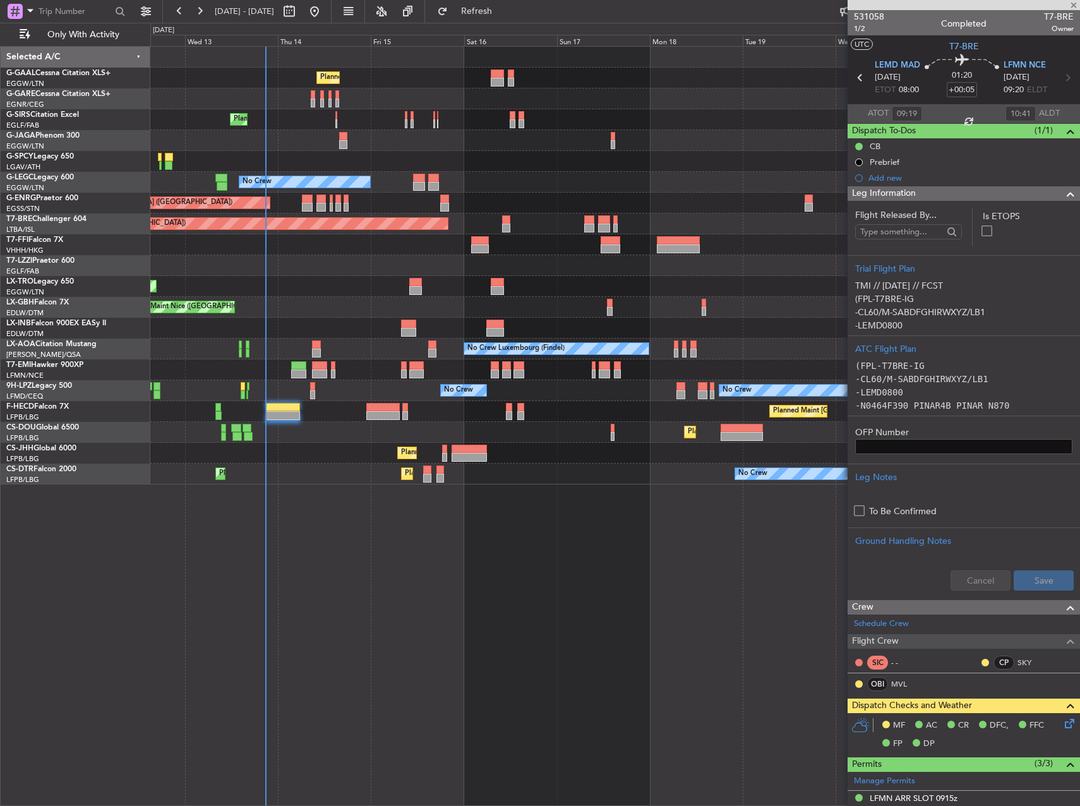
type input "0"
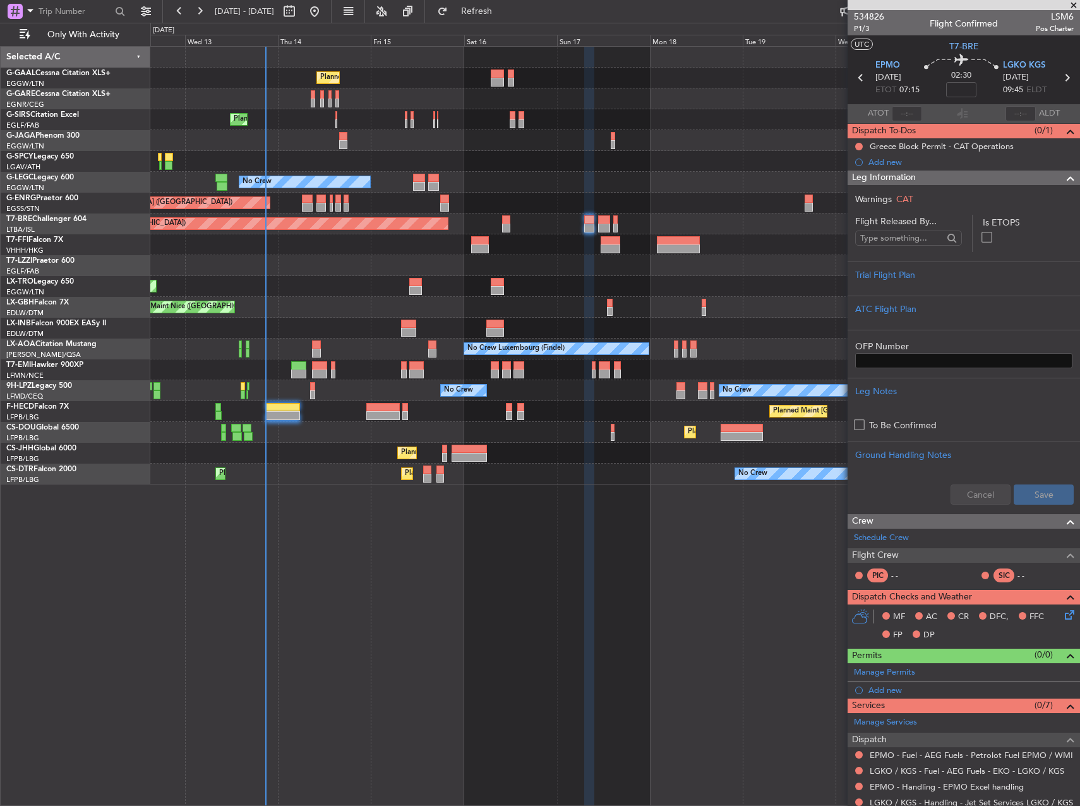
click at [564, 305] on div "Planned Maint Nice ([GEOGRAPHIC_DATA])" at bounding box center [614, 307] width 929 height 21
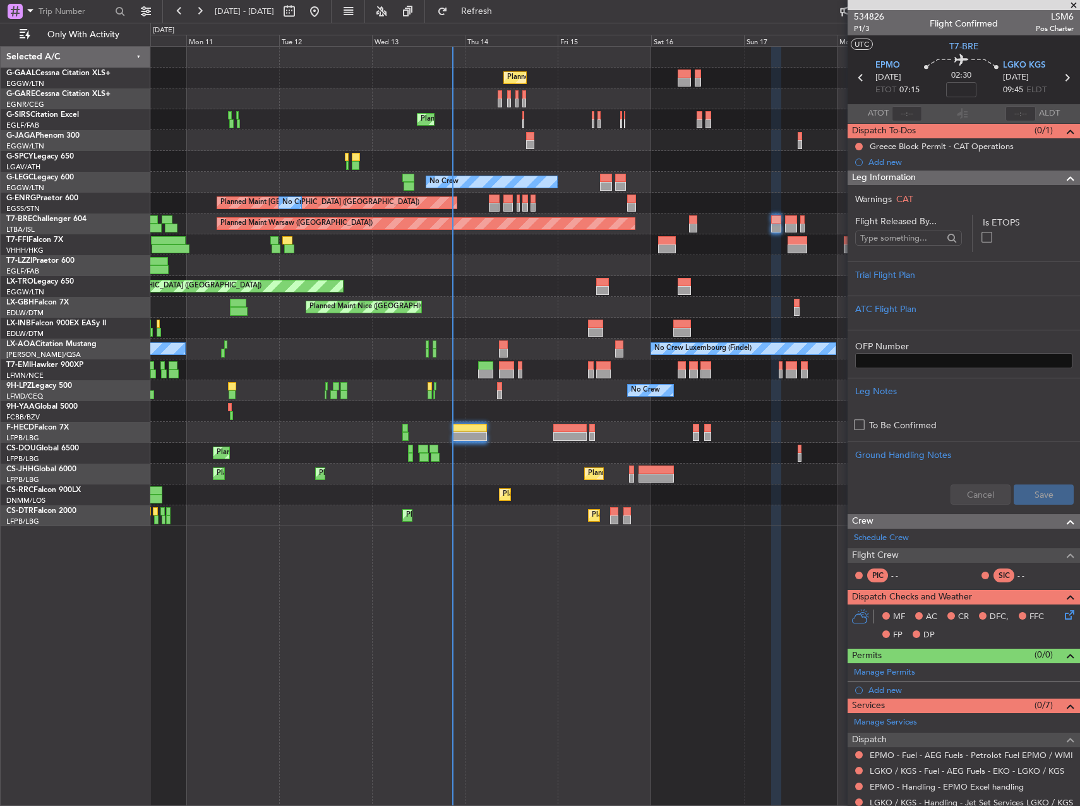
click at [676, 658] on div "Planned Maint No Crew Planned Maint [GEOGRAPHIC_DATA] ([GEOGRAPHIC_DATA]) No Cr…" at bounding box center [614, 426] width 929 height 760
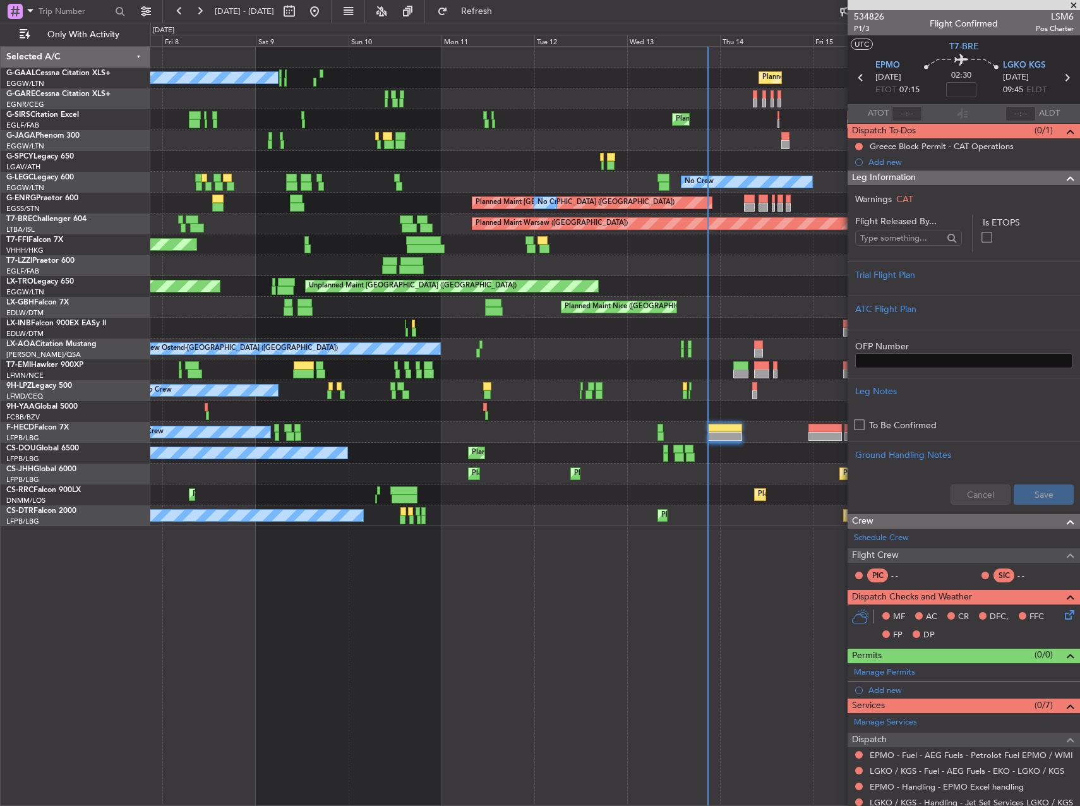
click at [666, 297] on div "Planned Maint No Crew Planned Maint [GEOGRAPHIC_DATA] ([GEOGRAPHIC_DATA]) No Cr…" at bounding box center [614, 286] width 929 height 479
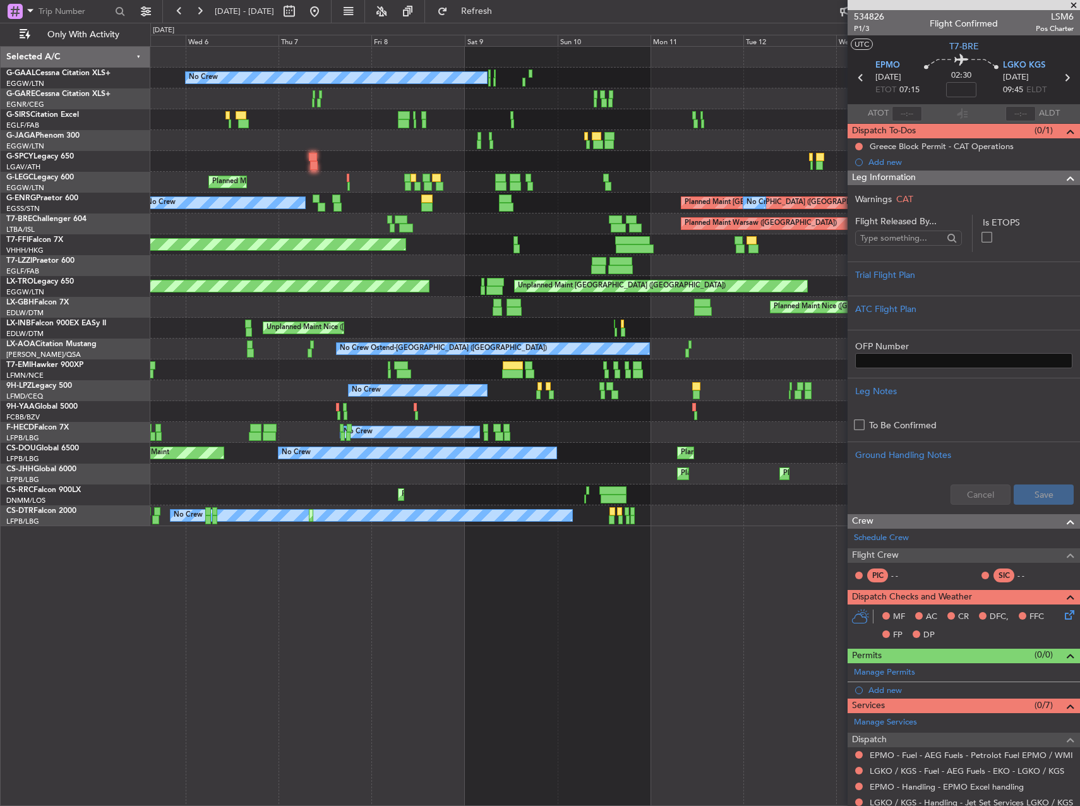
click at [539, 236] on div "Planned Maint No Crew Planned Maint [GEOGRAPHIC_DATA] ([GEOGRAPHIC_DATA]) A/C U…" at bounding box center [614, 286] width 929 height 479
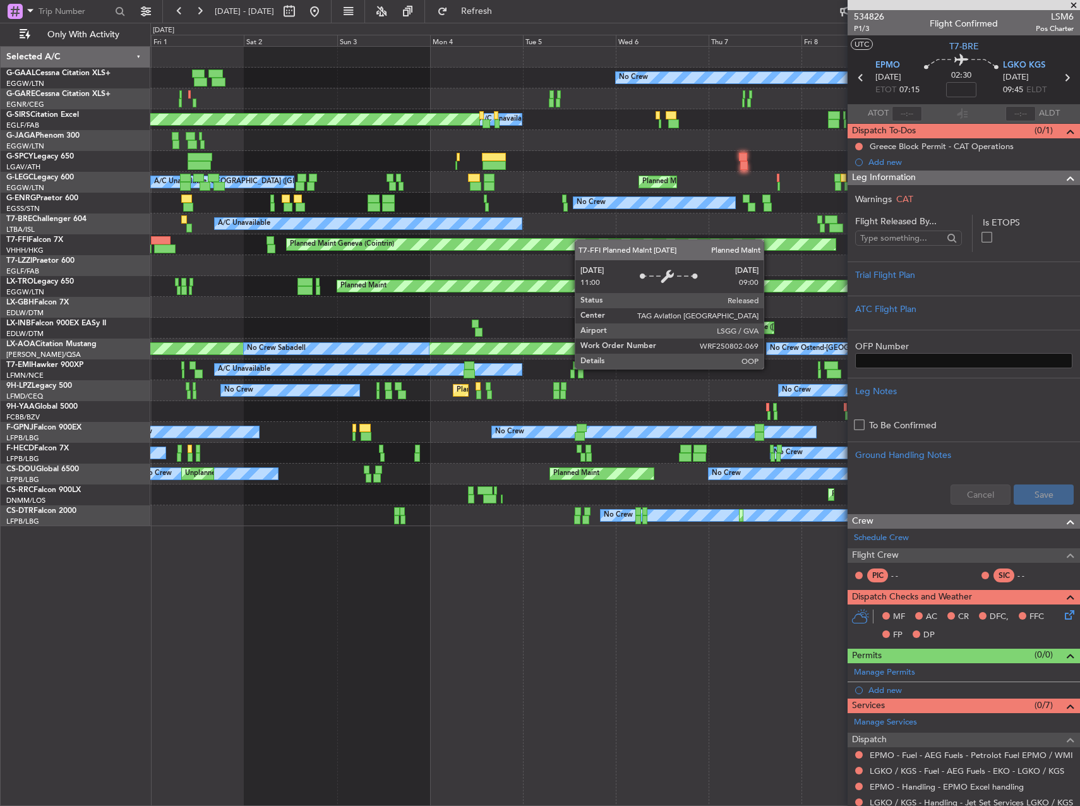
click at [772, 252] on div "No Crew A/C Unavailable Planned Maint [GEOGRAPHIC_DATA] ([GEOGRAPHIC_DATA]) Pla…" at bounding box center [614, 286] width 929 height 479
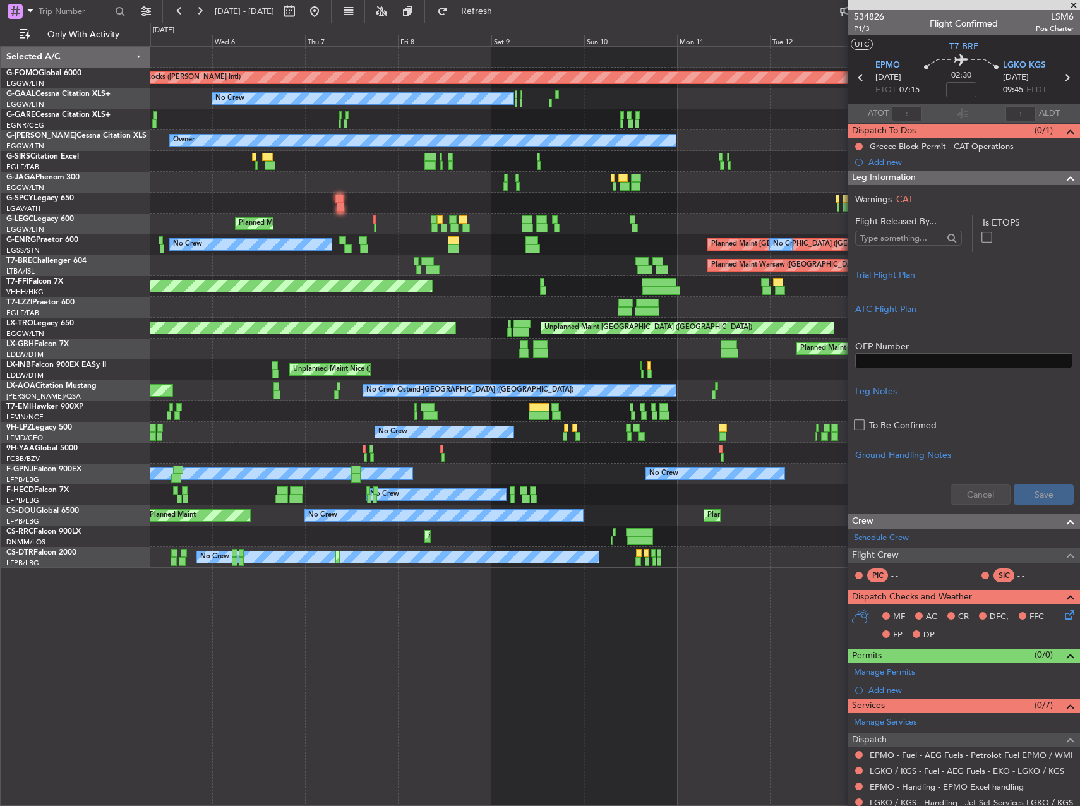
click at [170, 263] on div "Planned Maint Warsaw ([GEOGRAPHIC_DATA]) A/C Unavailable" at bounding box center [614, 265] width 929 height 21
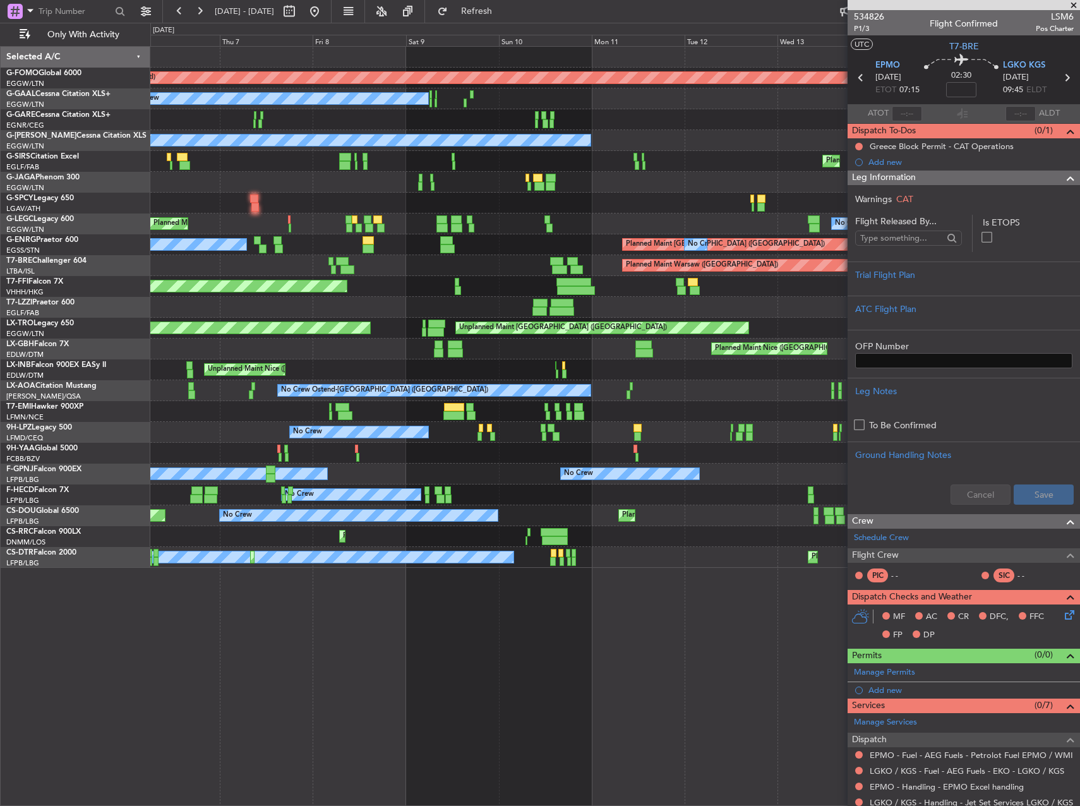
click at [498, 254] on div "Planned Maint Windsor Locks ([PERSON_NAME] Intl) No Crew Planned Maint Owner Pl…" at bounding box center [614, 307] width 929 height 521
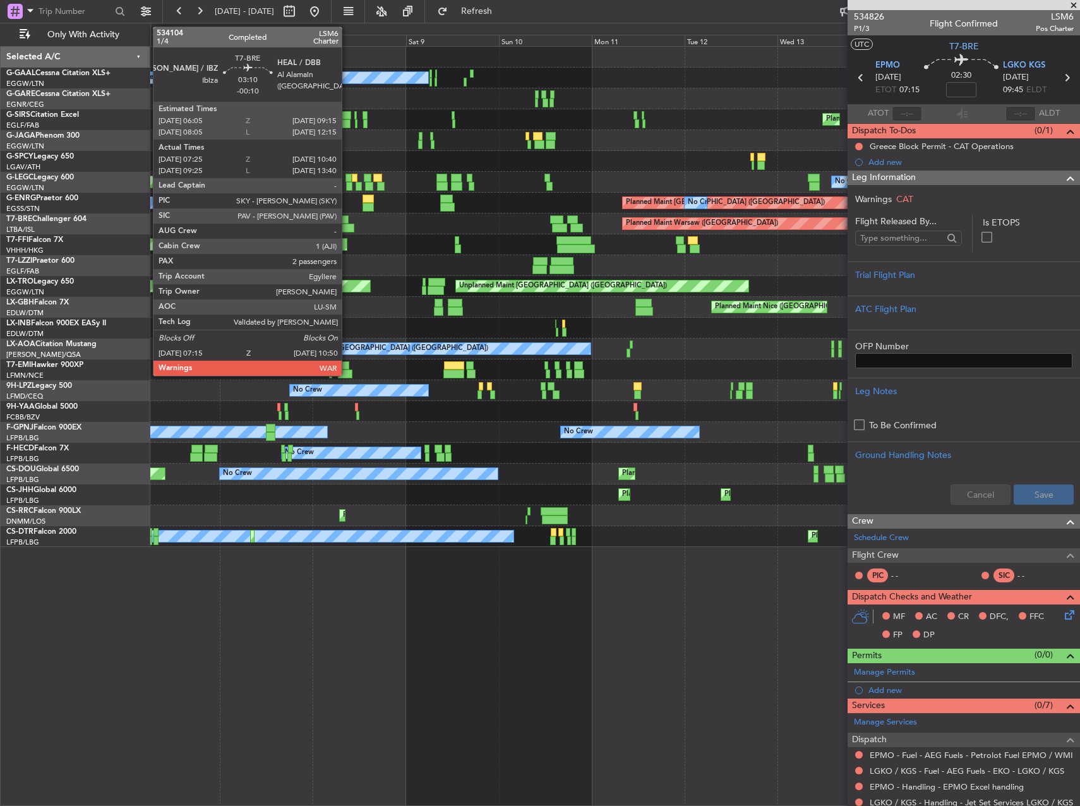
click at [347, 229] on div at bounding box center [347, 227] width 14 height 9
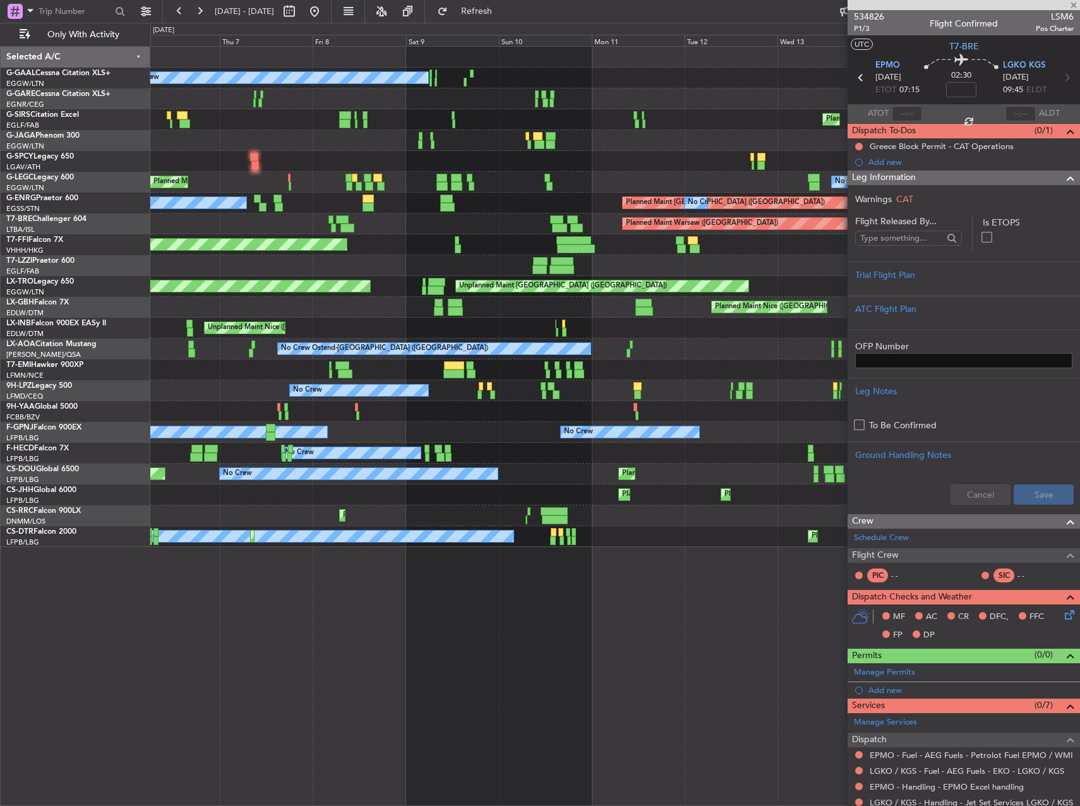
type input "-00:10"
type input "07:25"
type input "10:40"
type input "2"
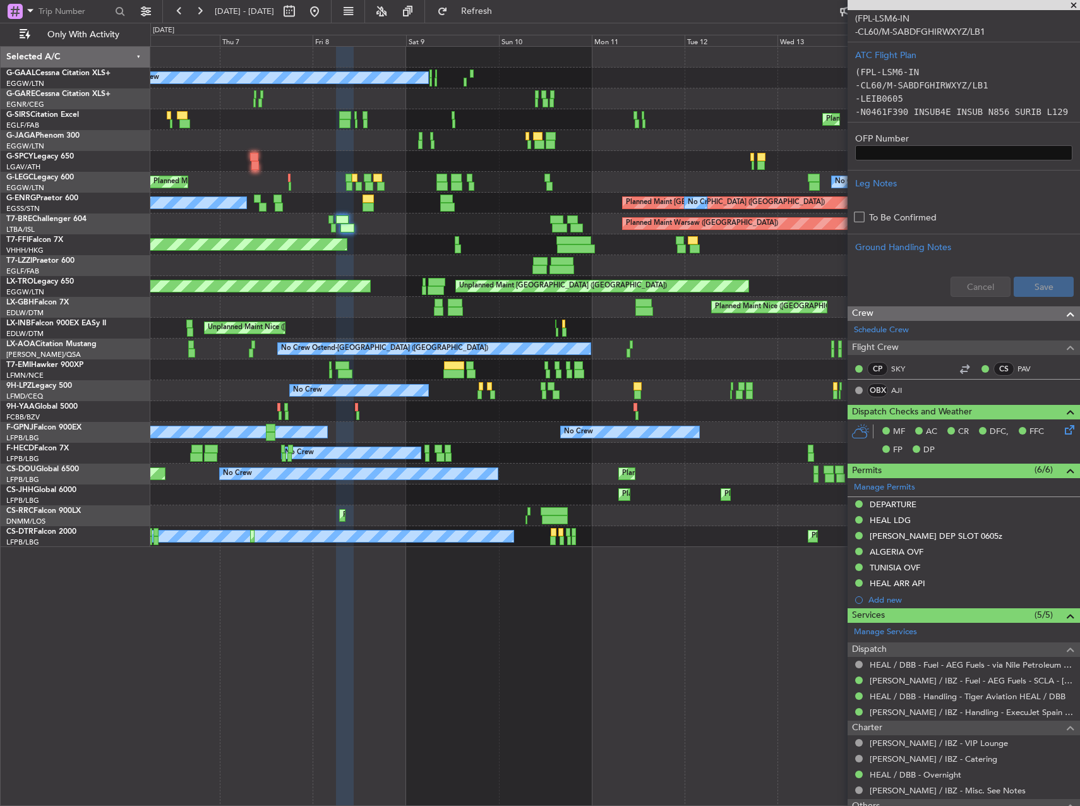
click at [719, 247] on div "Planned Maint Geneva (Cointrin)" at bounding box center [614, 244] width 929 height 21
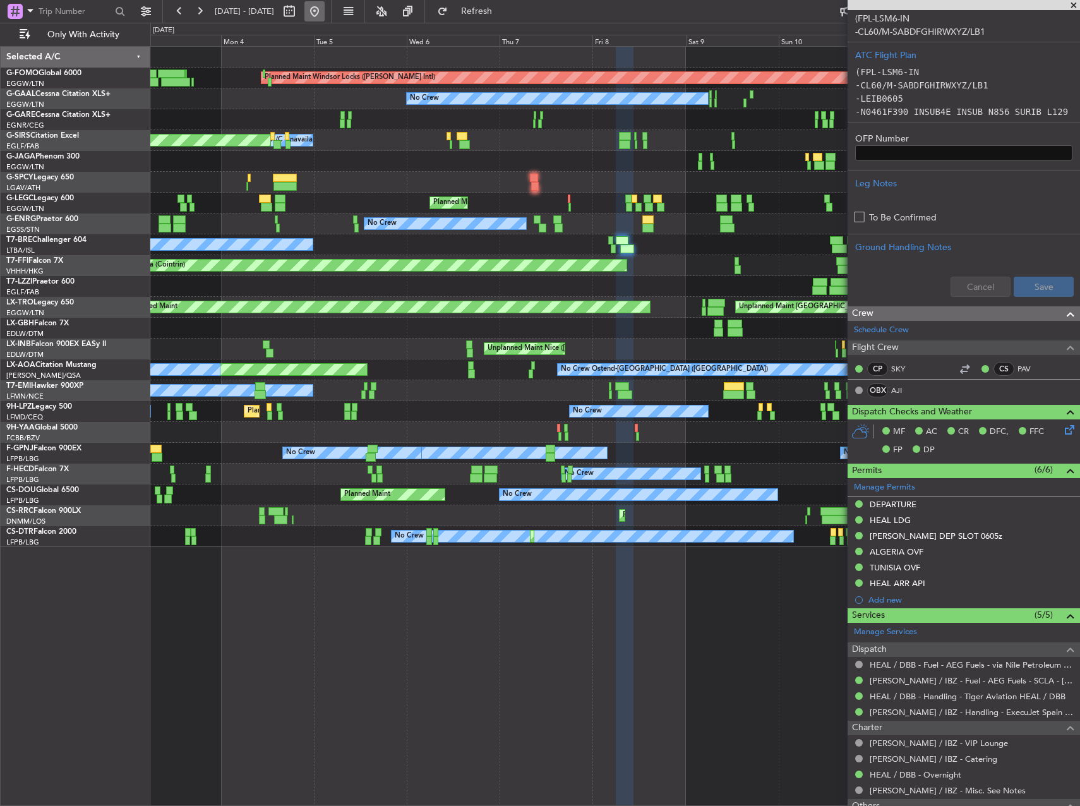
click at [325, 20] on button at bounding box center [314, 11] width 20 height 20
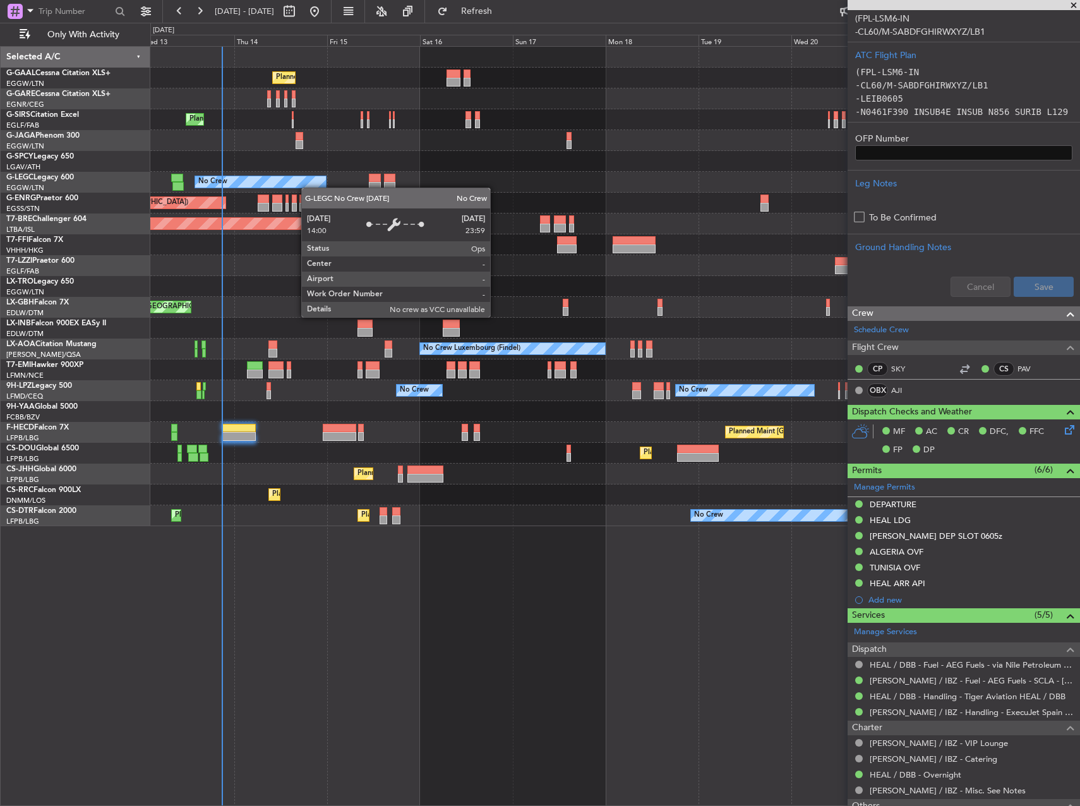
click at [264, 189] on div "Planned Maint Planned Maint [GEOGRAPHIC_DATA] ([GEOGRAPHIC_DATA]) No Crew A/C U…" at bounding box center [614, 286] width 929 height 479
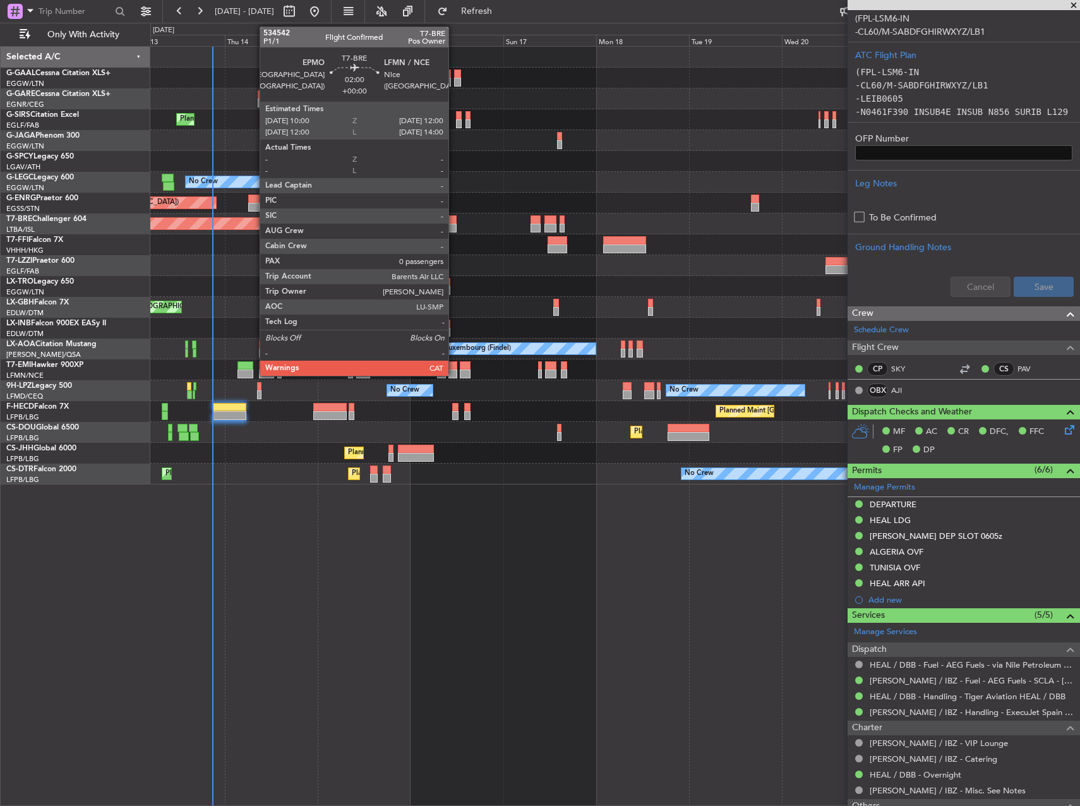
click at [454, 225] on div at bounding box center [452, 227] width 8 height 9
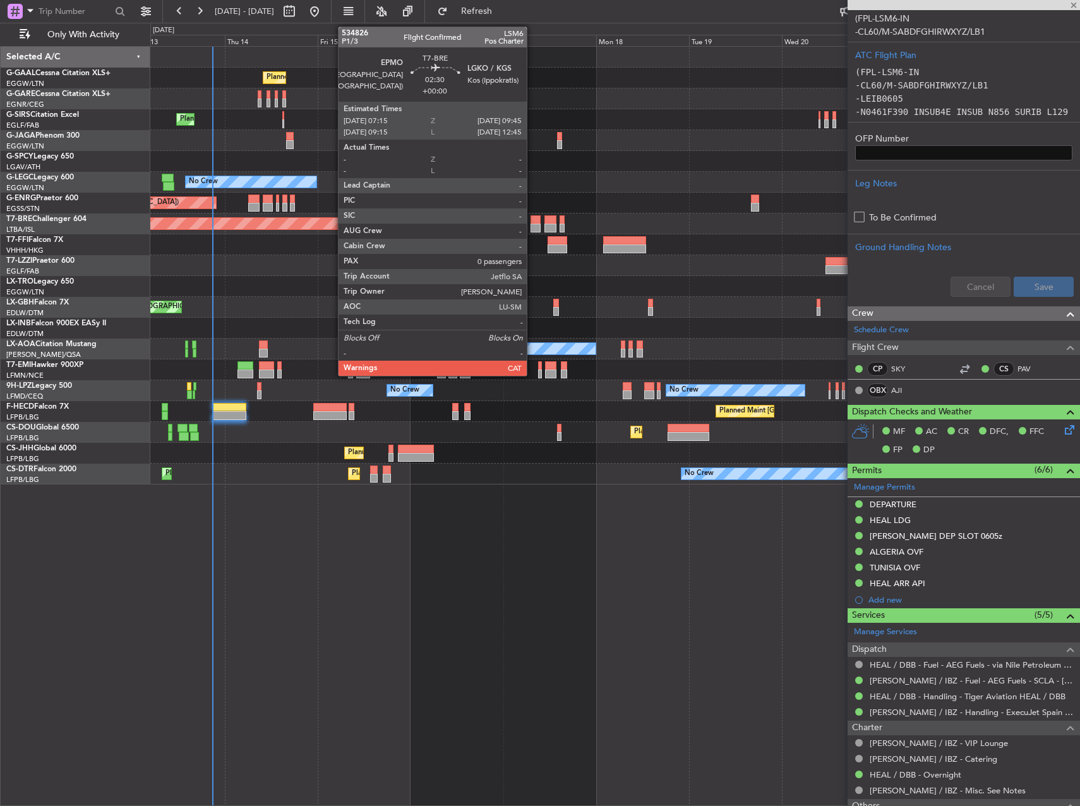
type input "0"
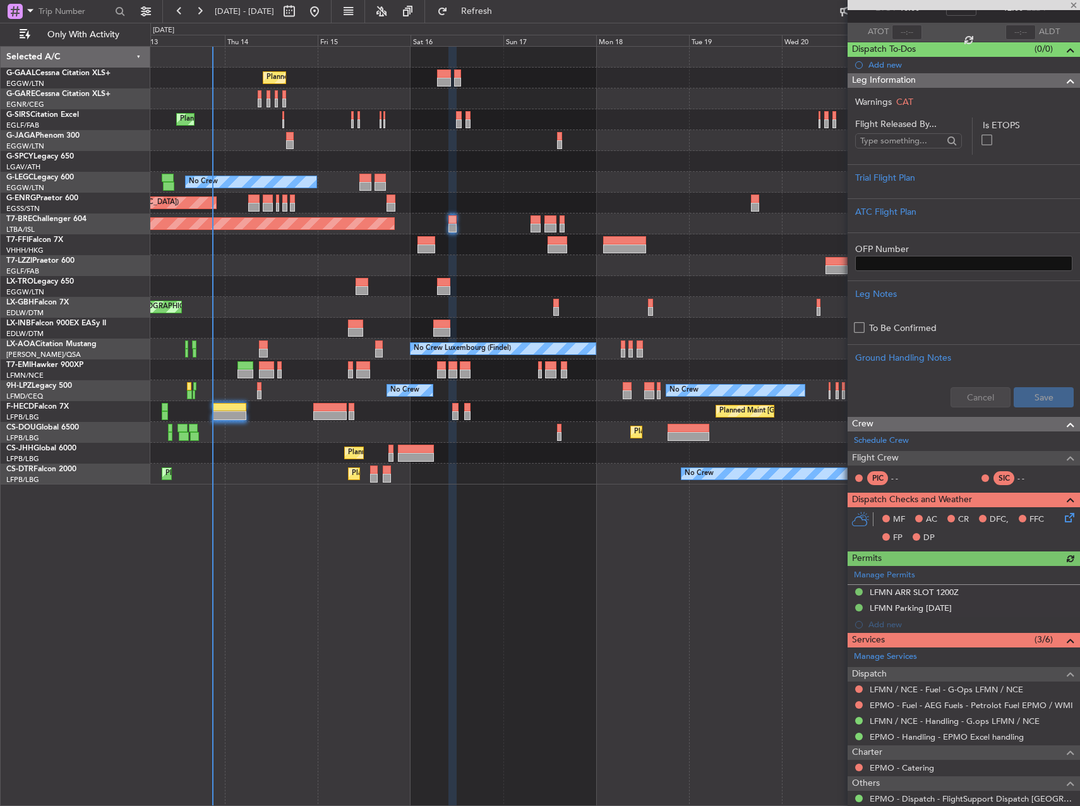
scroll to position [149, 0]
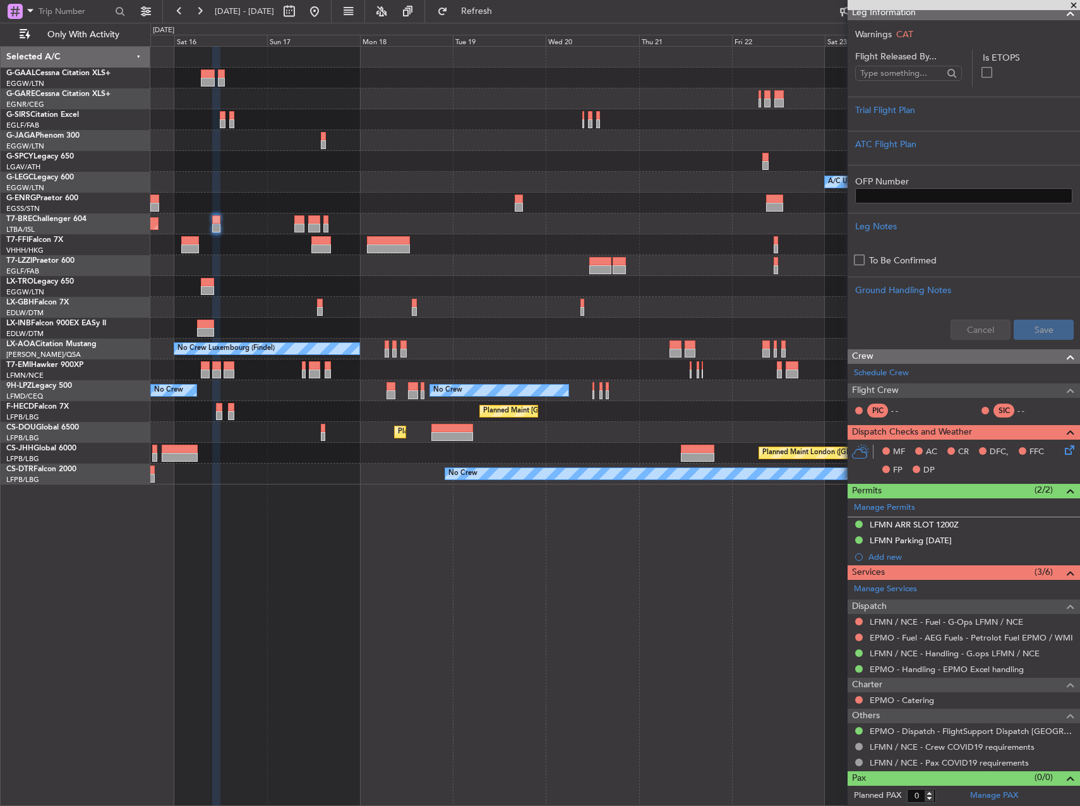
click at [485, 136] on div "Planned Maint Planned [GEOGRAPHIC_DATA] Planned Maint [GEOGRAPHIC_DATA] ([GEOGR…" at bounding box center [614, 266] width 929 height 438
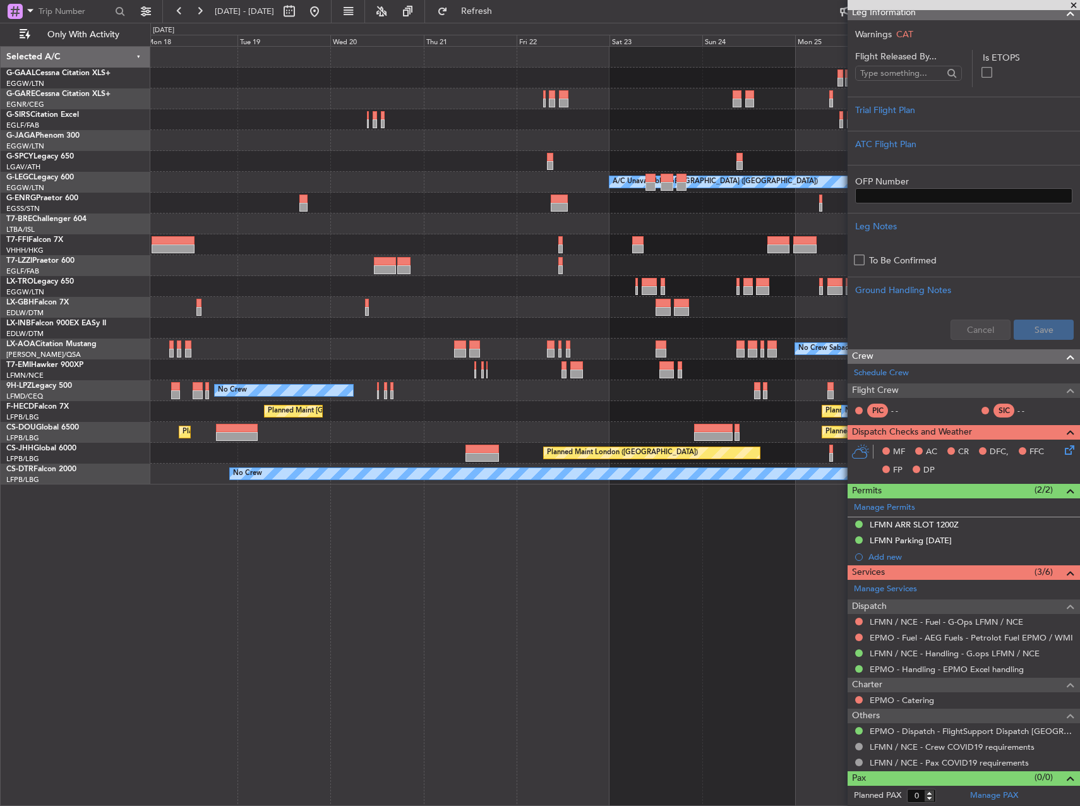
click at [390, 136] on div at bounding box center [614, 140] width 929 height 21
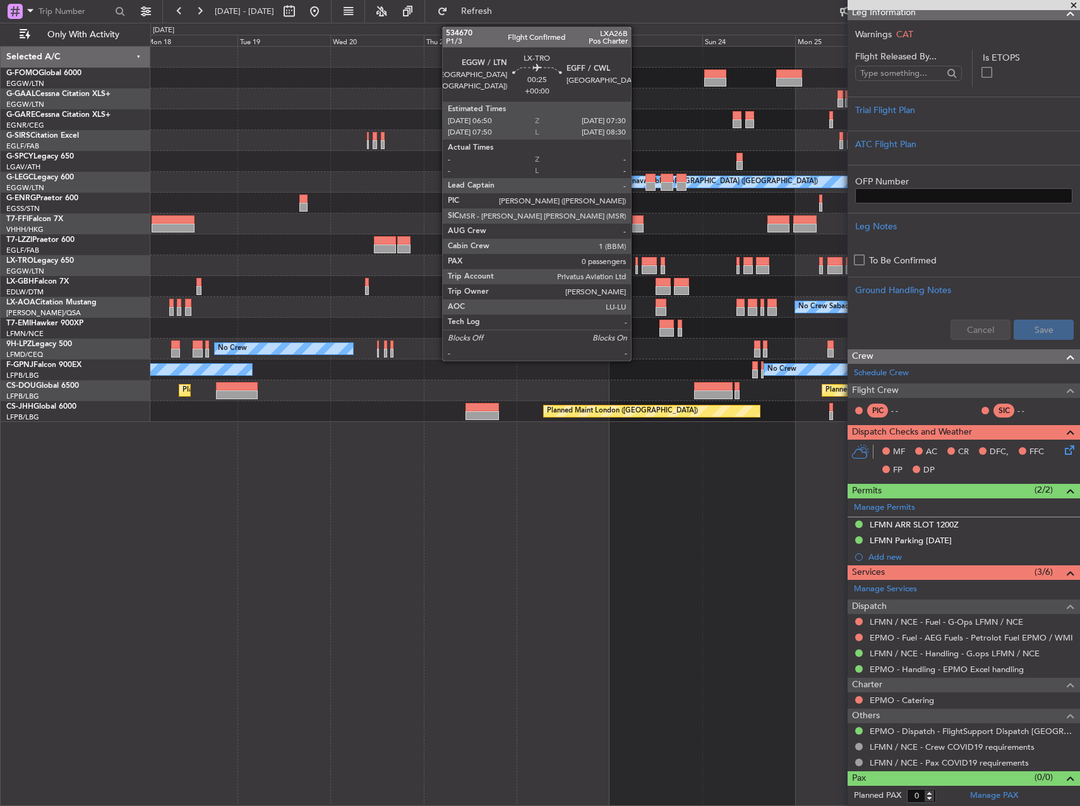
click at [636, 269] on div at bounding box center [636, 269] width 3 height 9
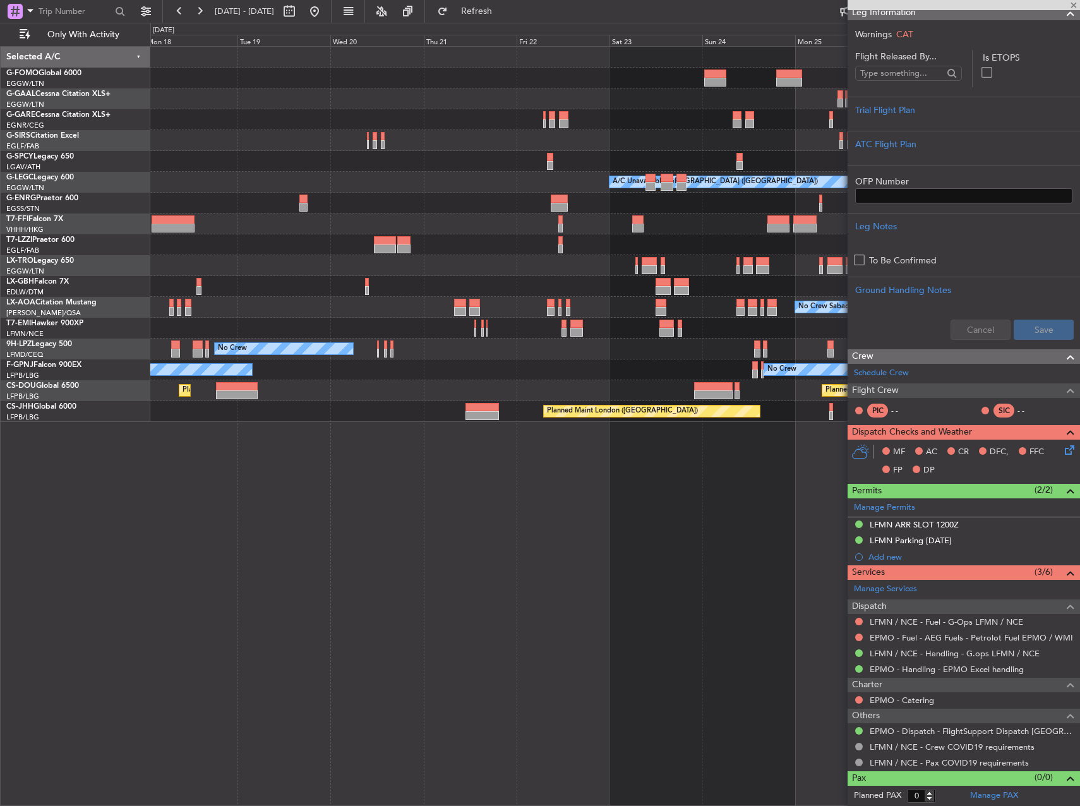
scroll to position [0, 0]
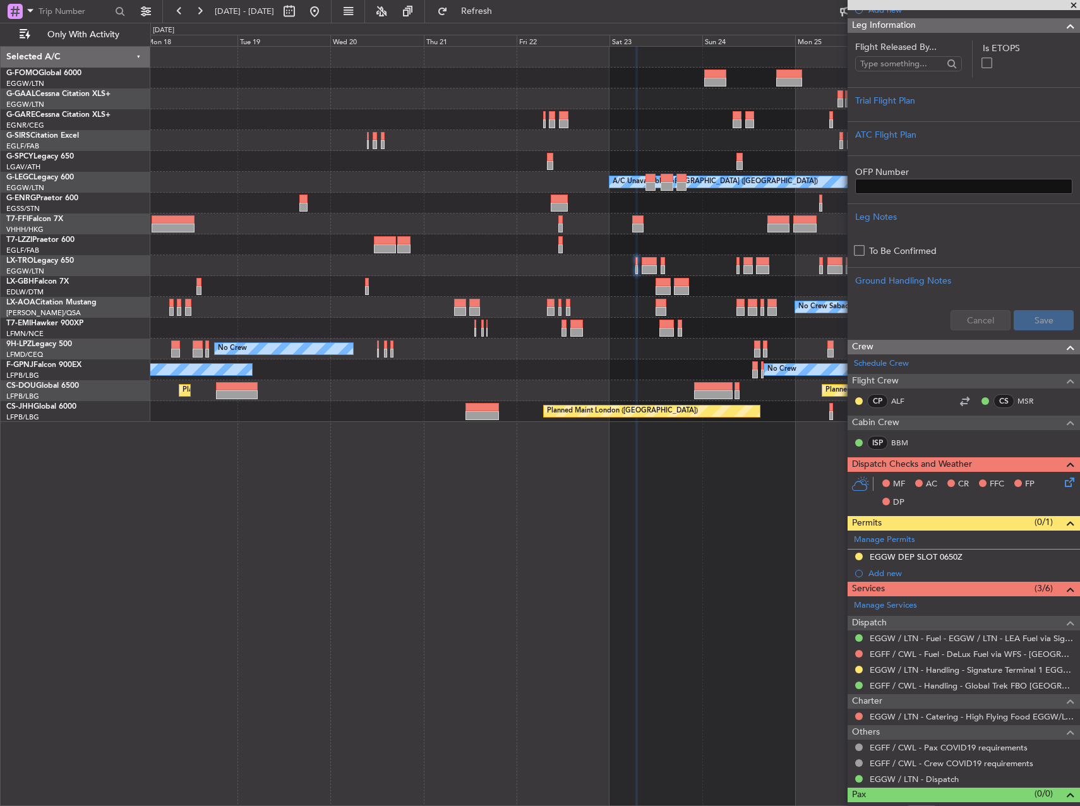
scroll to position [232, 0]
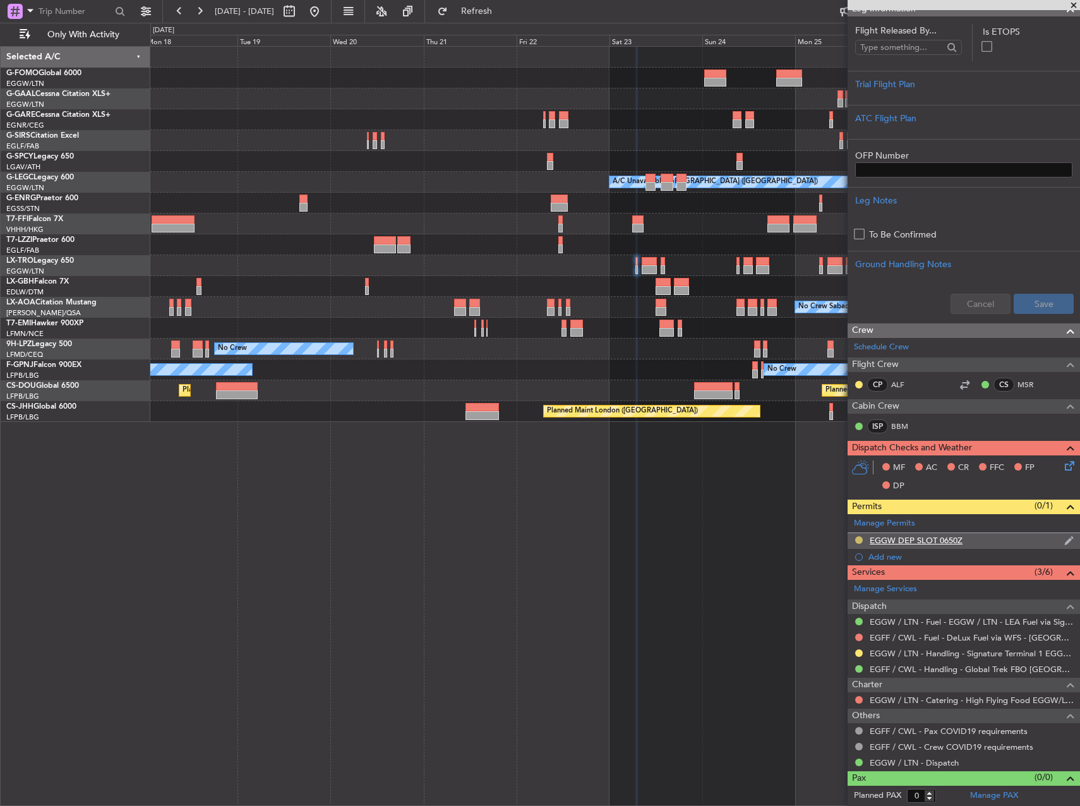
click at [861, 541] on button at bounding box center [859, 540] width 8 height 8
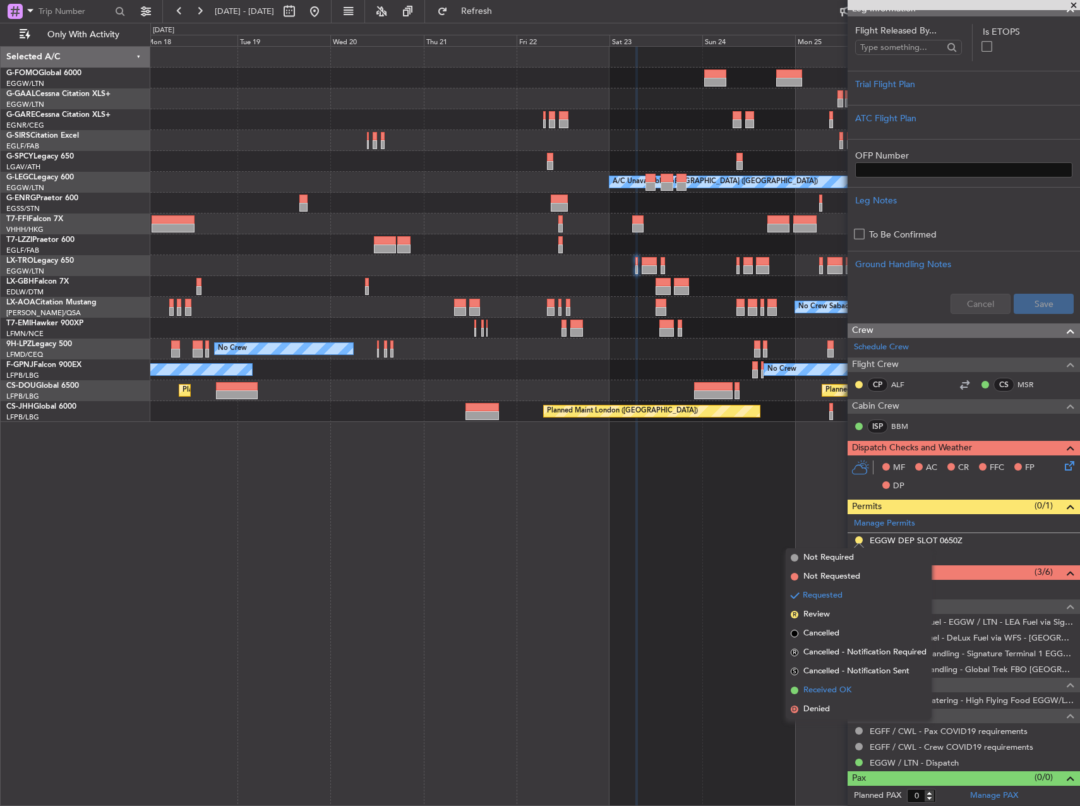
click at [880, 687] on li "Received OK" at bounding box center [858, 690] width 146 height 19
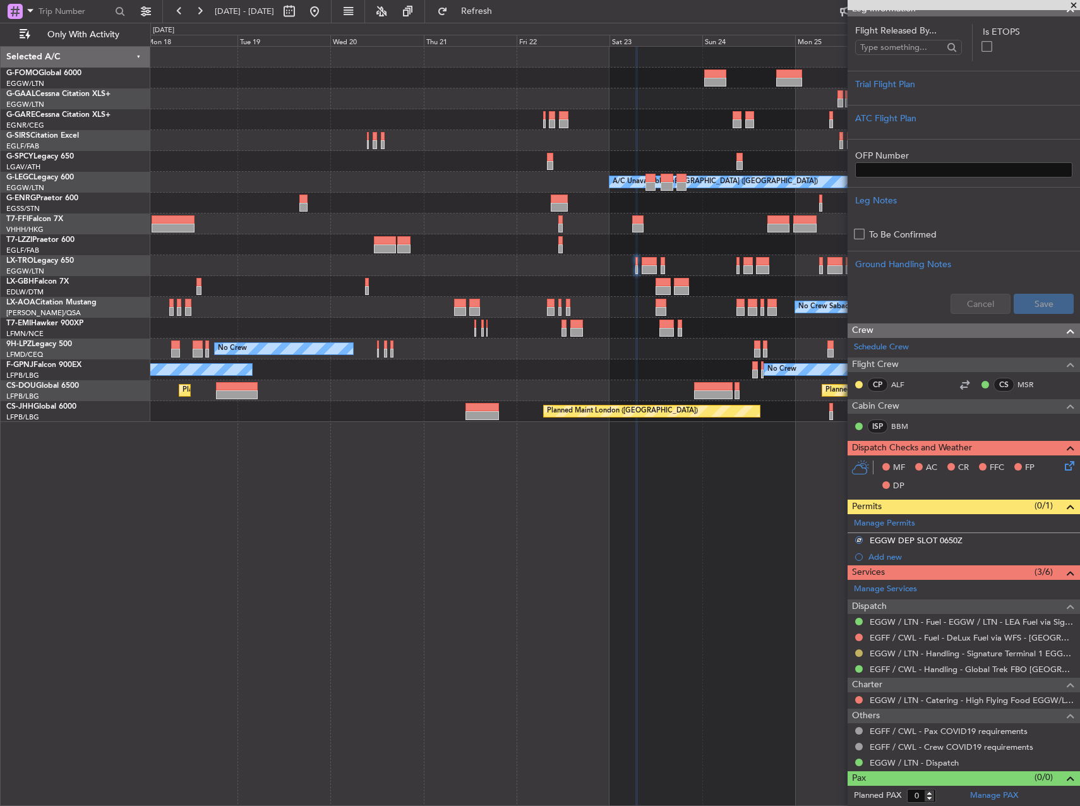
click at [859, 651] on button at bounding box center [859, 653] width 8 height 8
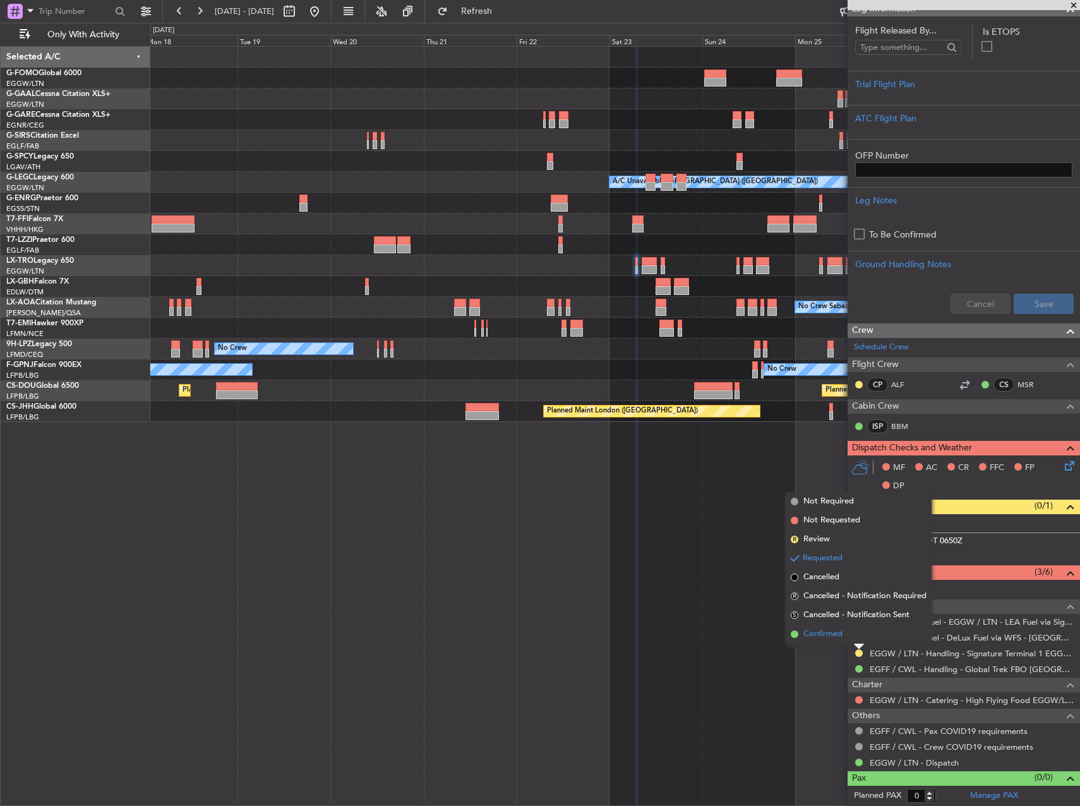
click at [827, 633] on span "Confirmed" at bounding box center [822, 634] width 39 height 13
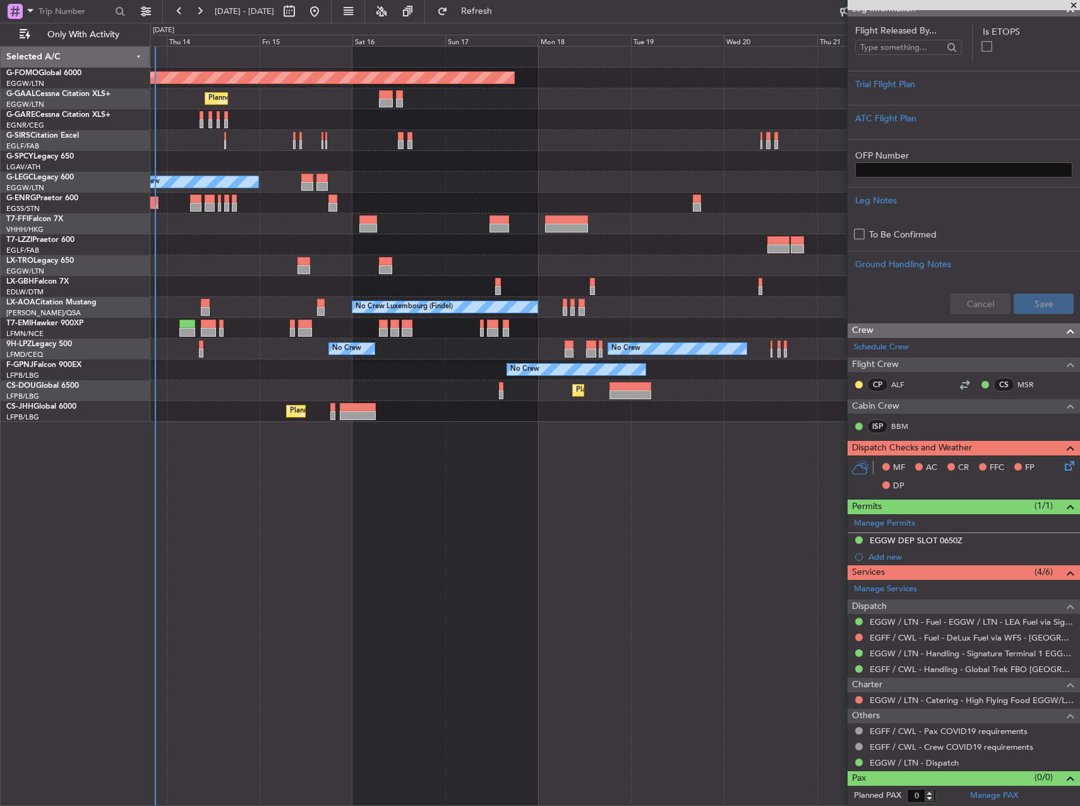
click at [890, 456] on fb-app "18 Aug 2025 - 28 Aug 2025 Refresh Quick Links Only With Activity Planned Maint …" at bounding box center [540, 407] width 1080 height 796
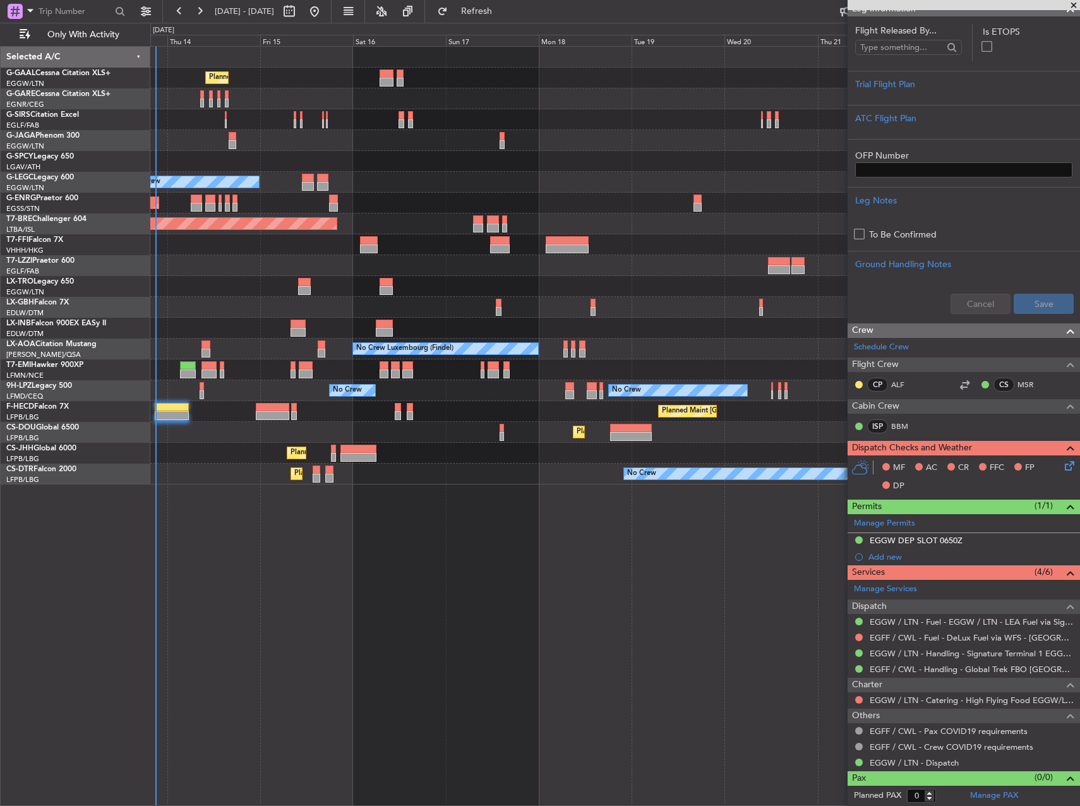
click at [200, 506] on div "Planned Maint Planned Maint London (Farnborough) A/C Unavailable London (Luton)…" at bounding box center [614, 426] width 929 height 760
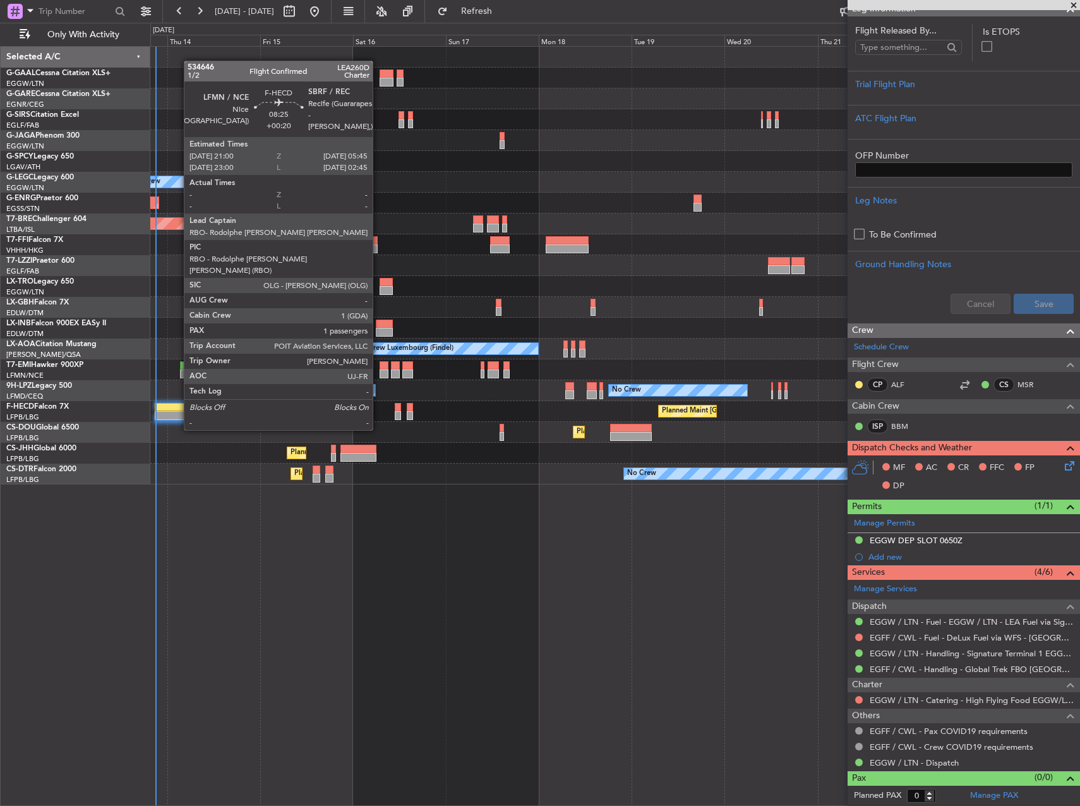
click at [177, 406] on div at bounding box center [172, 407] width 34 height 9
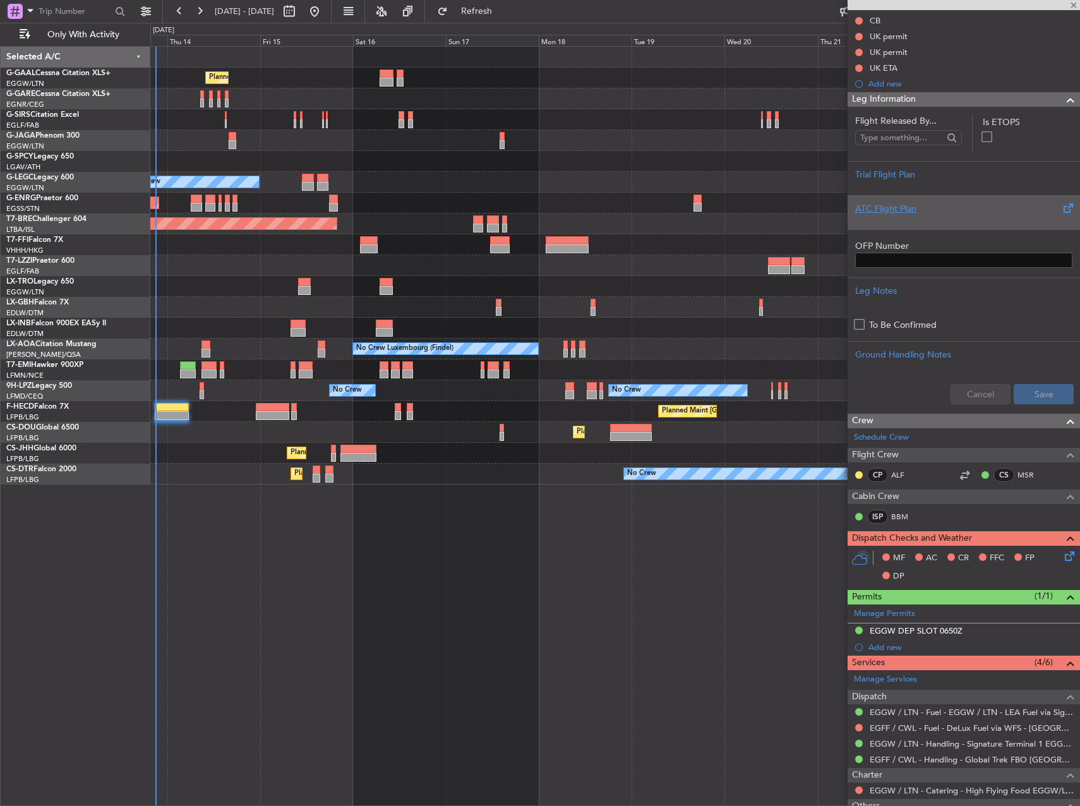
scroll to position [0, 0]
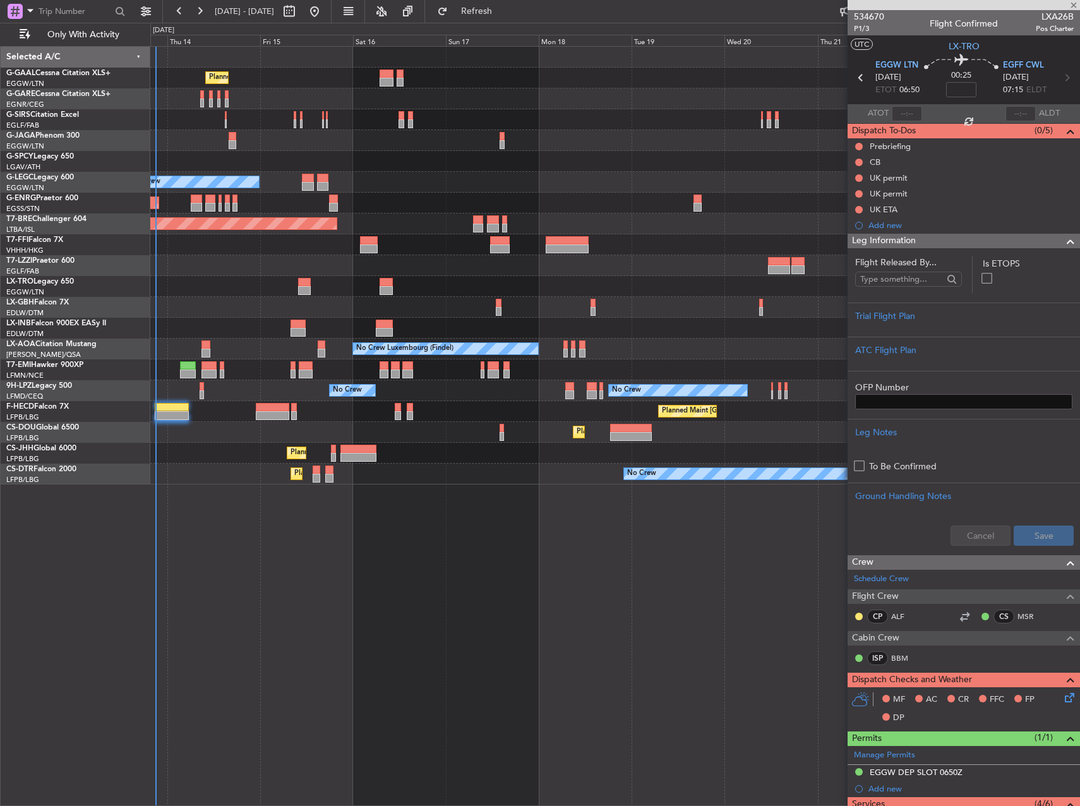
type input "+00:20"
type input "1"
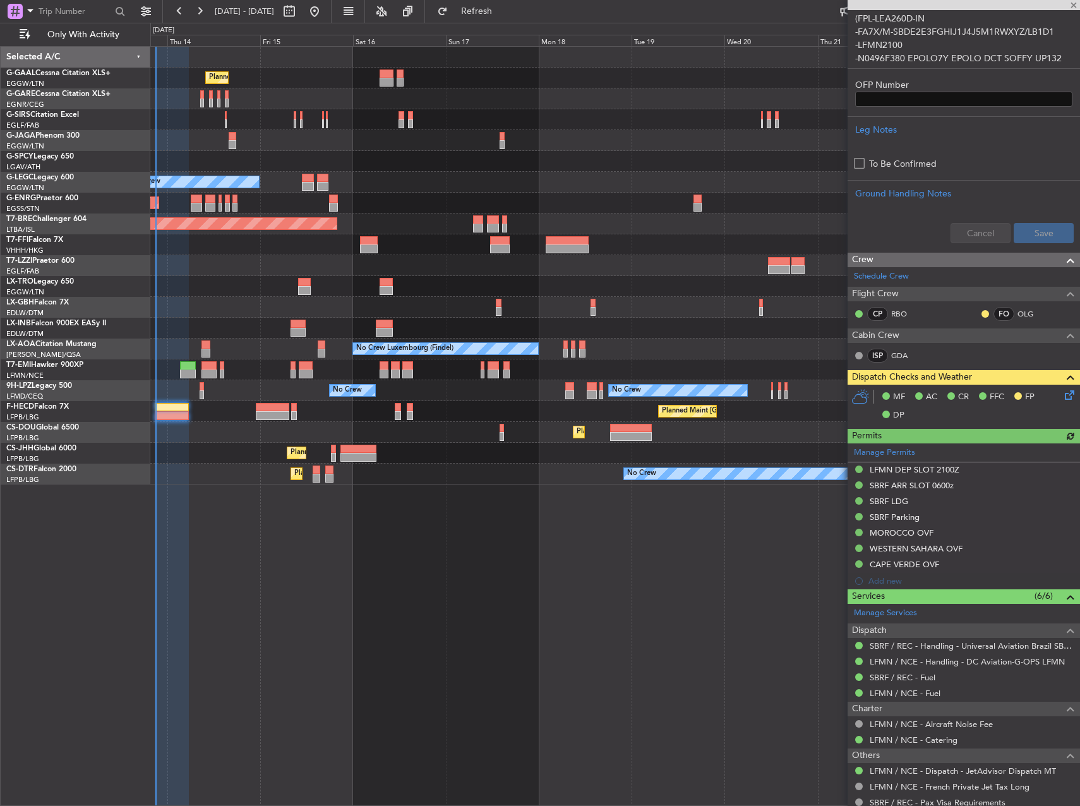
scroll to position [447, 0]
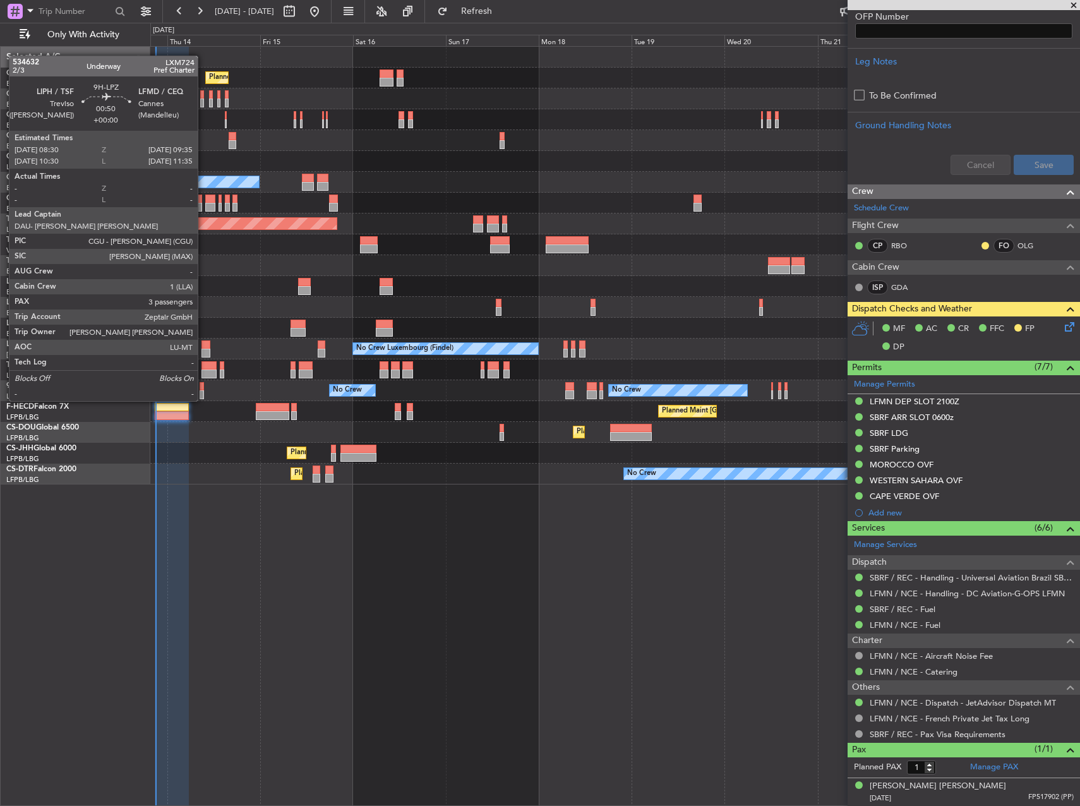
click at [203, 388] on div at bounding box center [202, 386] width 4 height 9
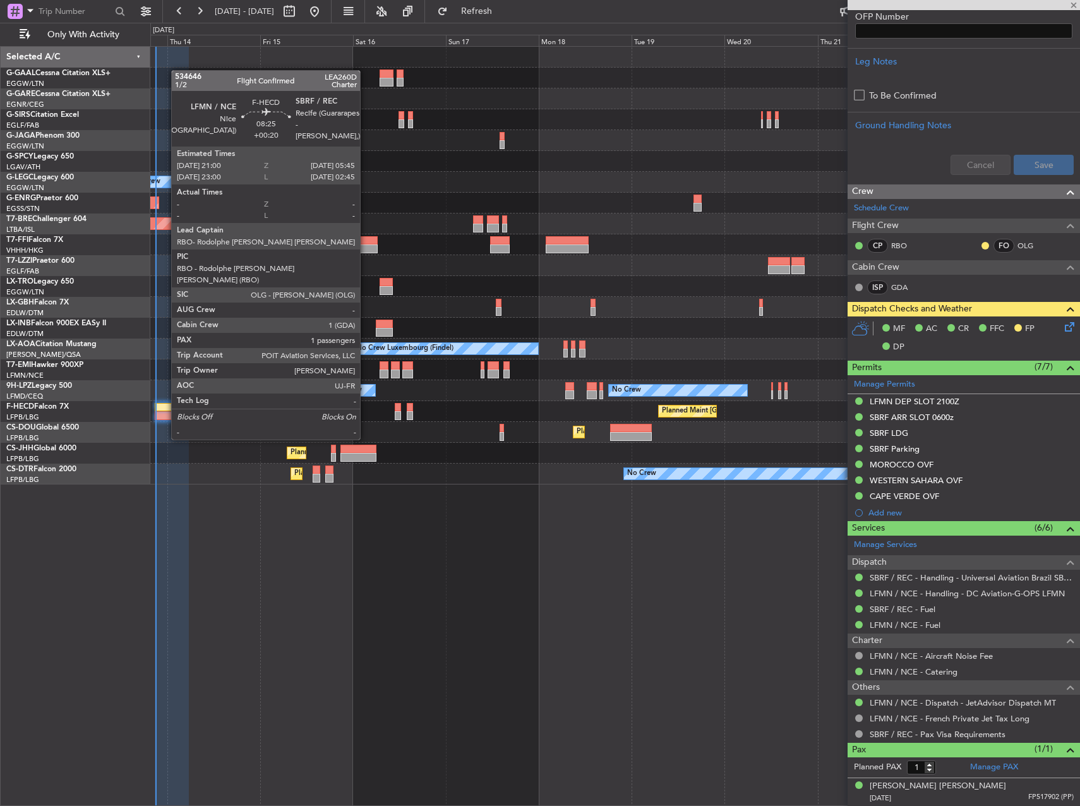
click at [165, 415] on div at bounding box center [172, 415] width 34 height 9
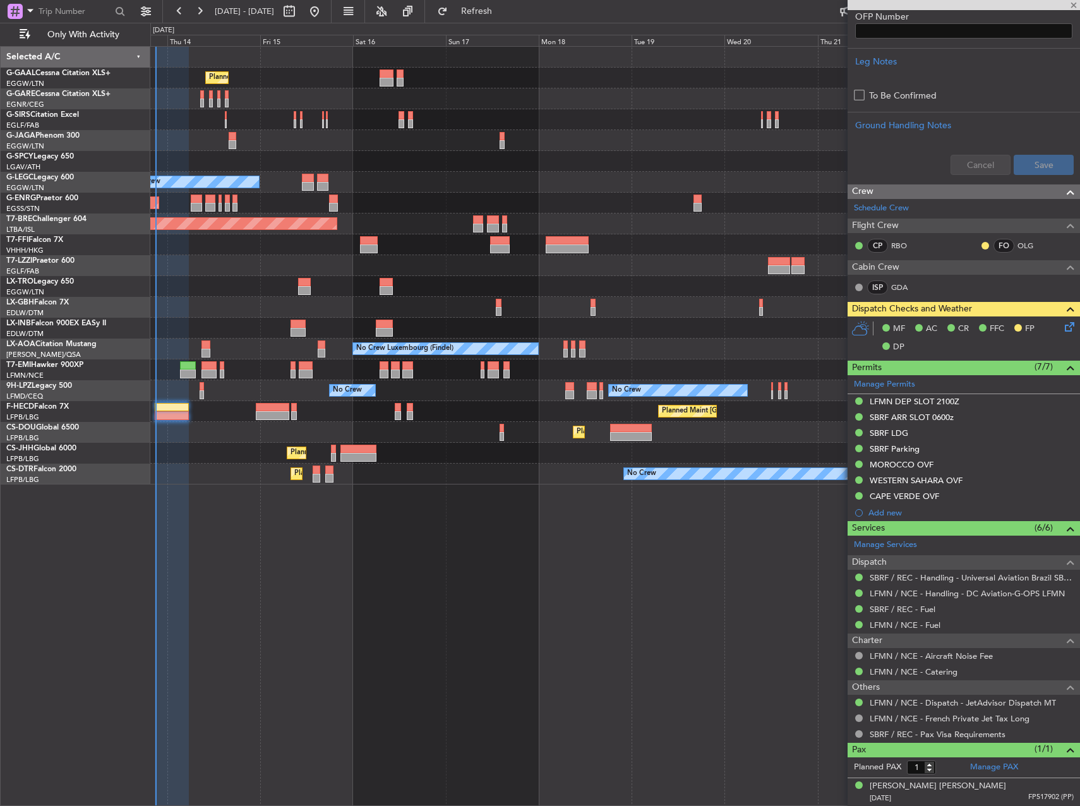
click at [165, 415] on div at bounding box center [172, 415] width 34 height 9
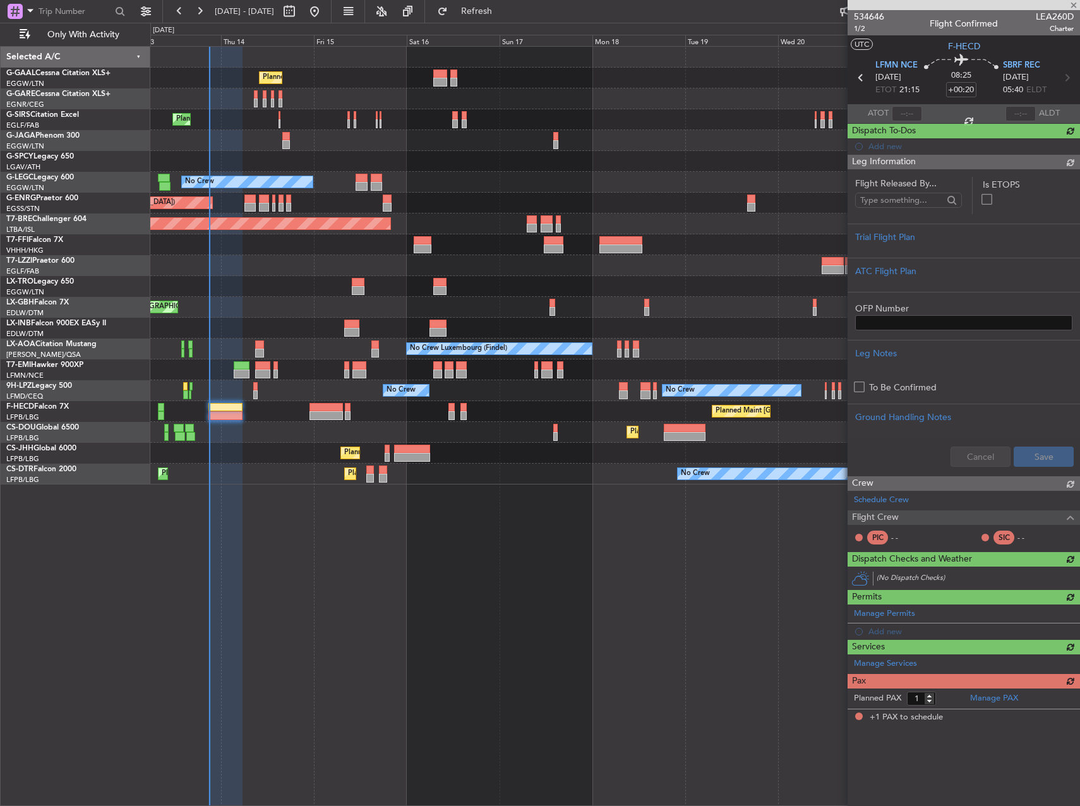
click at [260, 448] on div "Planned Maint Paris (Le Bourget) Planned Maint London (Biggin Hill) Planned Mai…" at bounding box center [614, 453] width 929 height 21
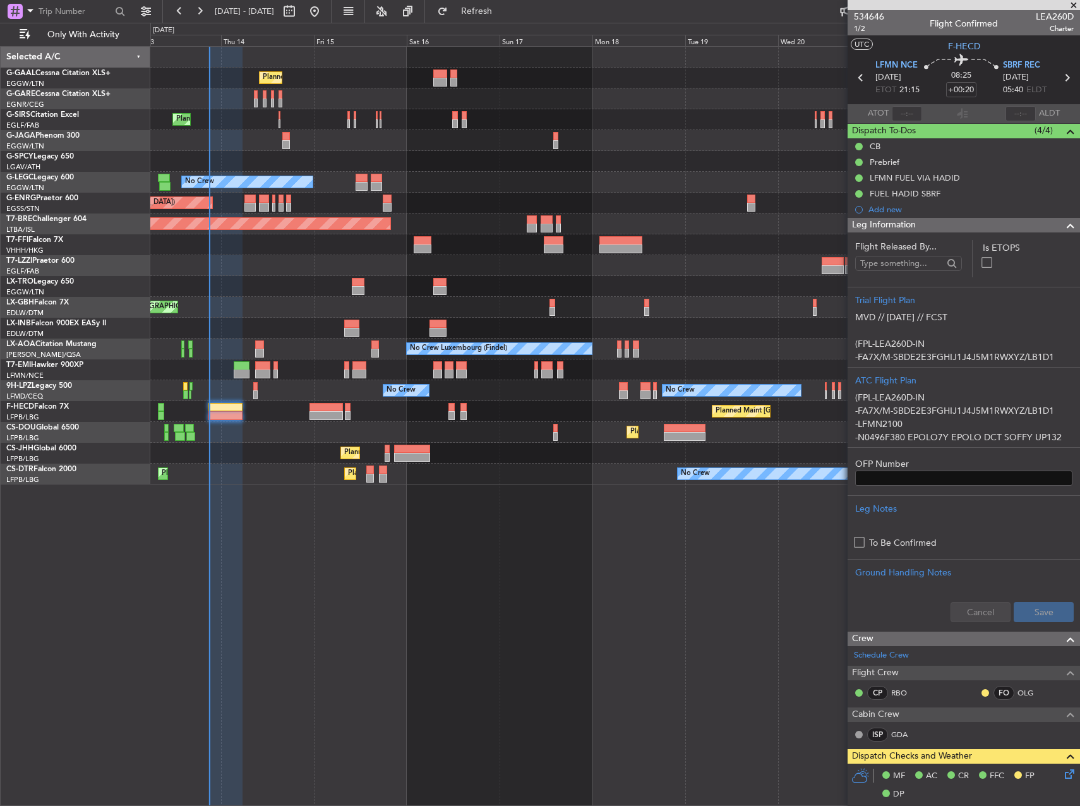
click at [1062, 770] on icon at bounding box center [1067, 771] width 10 height 10
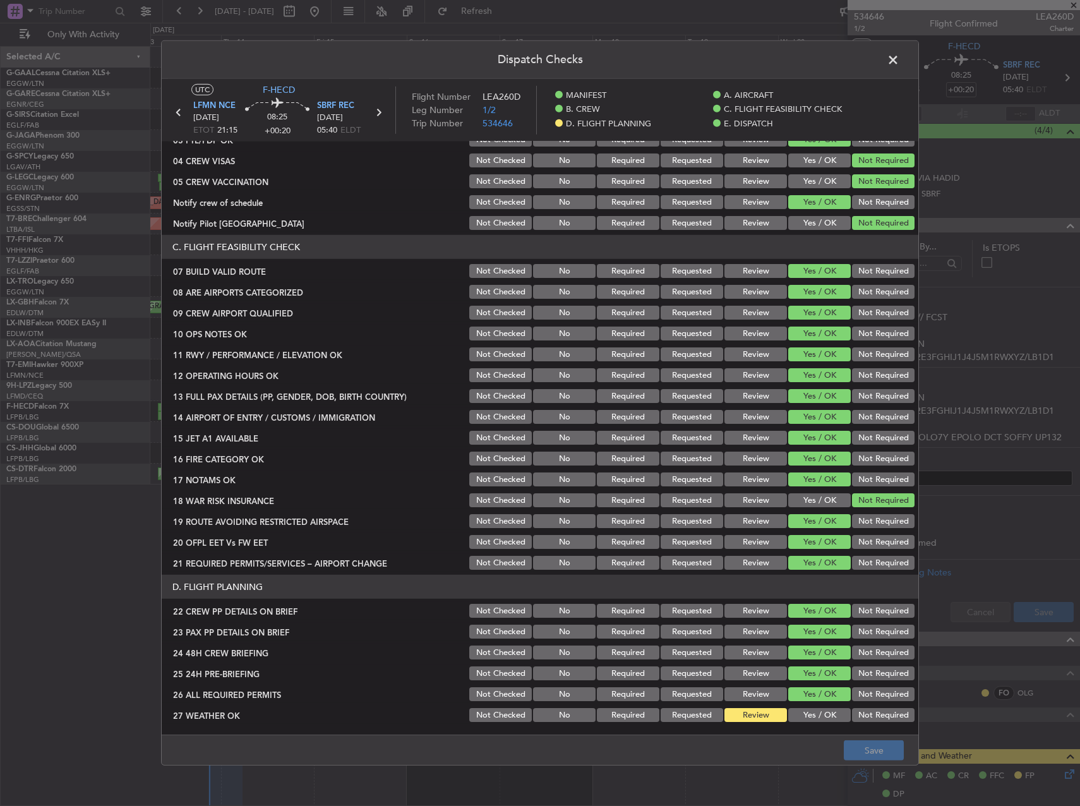
scroll to position [379, 0]
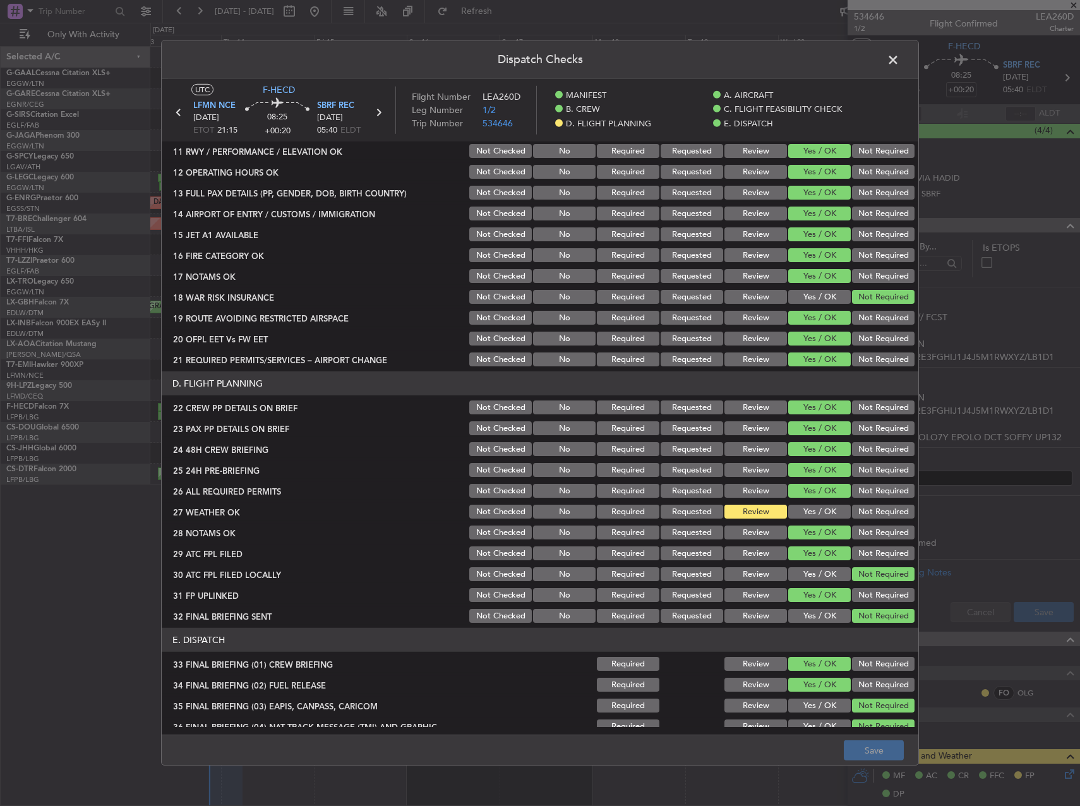
click at [813, 506] on button "Yes / OK" at bounding box center [819, 511] width 63 height 14
click at [883, 749] on button "Save" at bounding box center [873, 750] width 60 height 20
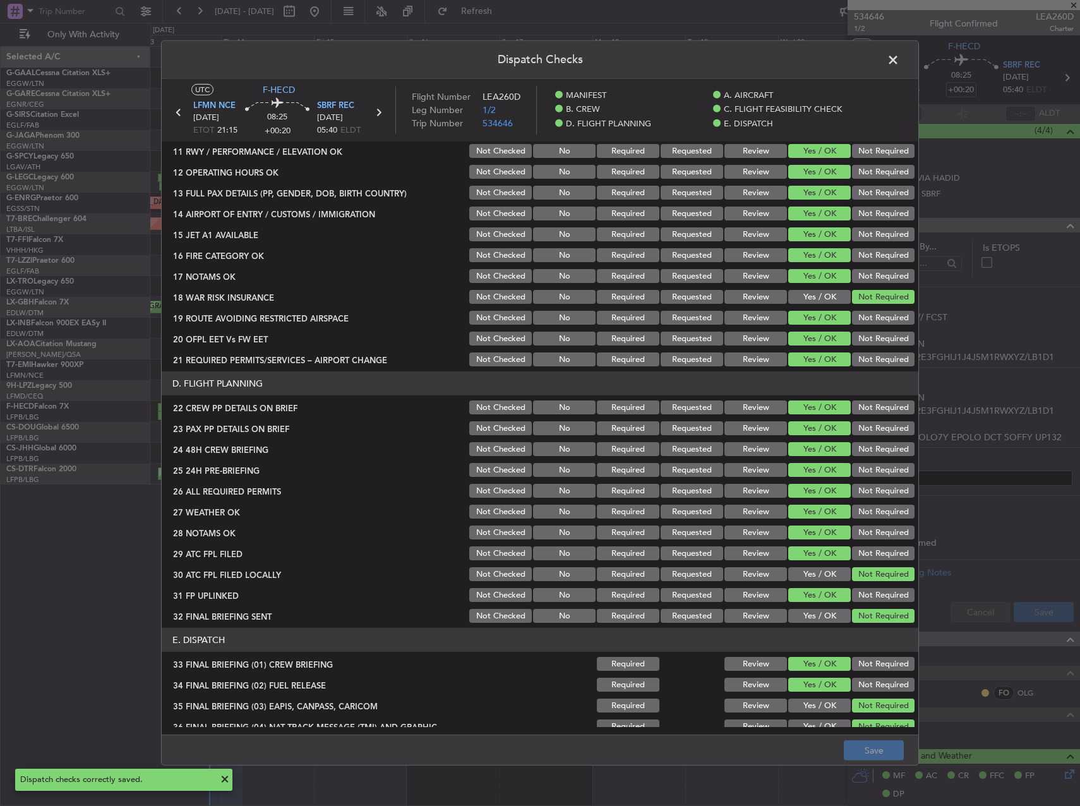
click at [899, 64] on span at bounding box center [899, 63] width 0 height 25
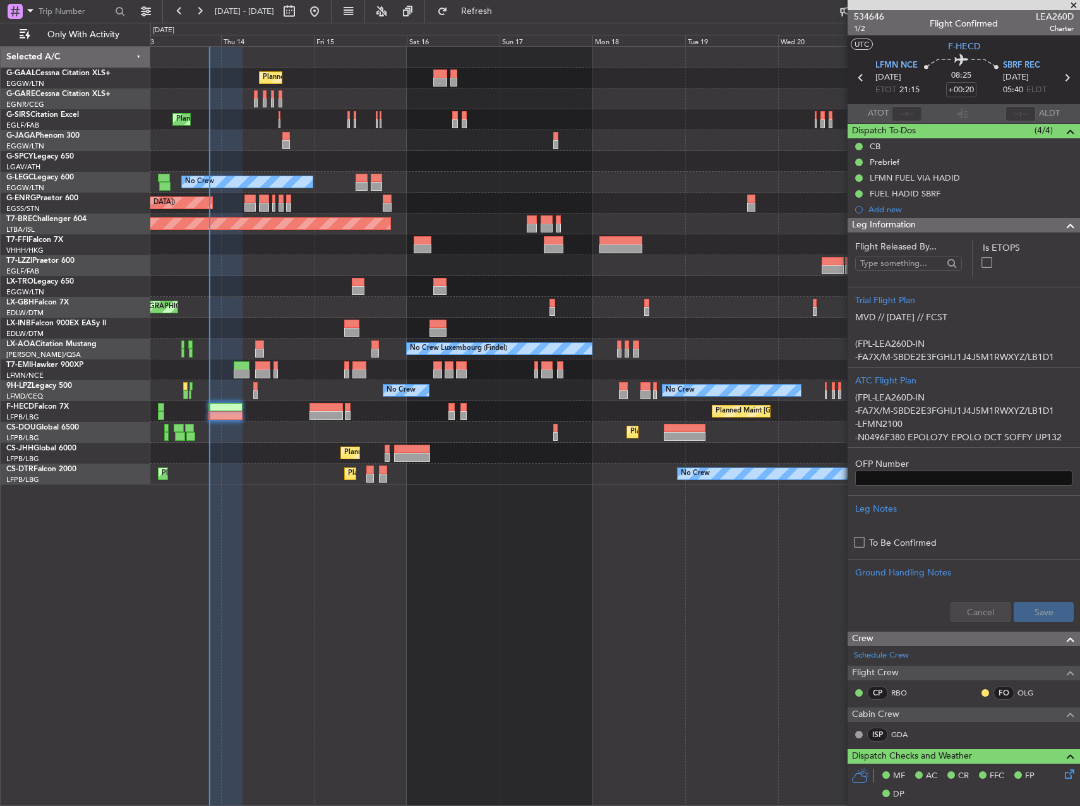
click at [761, 634] on div "Planned Maint Planned Maint London (Farnborough) A/C Unavailable London (Luton)…" at bounding box center [614, 426] width 929 height 760
click at [860, 27] on span "1/2" at bounding box center [869, 28] width 30 height 11
drag, startPoint x: 525, startPoint y: 15, endPoint x: 418, endPoint y: 191, distance: 206.8
click at [513, 31] on fb-flight-board "13 Aug 2025 - 23 Aug 2025 Refresh Quick Links Only With Activity Planned Maint …" at bounding box center [540, 407] width 1080 height 796
click at [212, 412] on div at bounding box center [225, 415] width 34 height 9
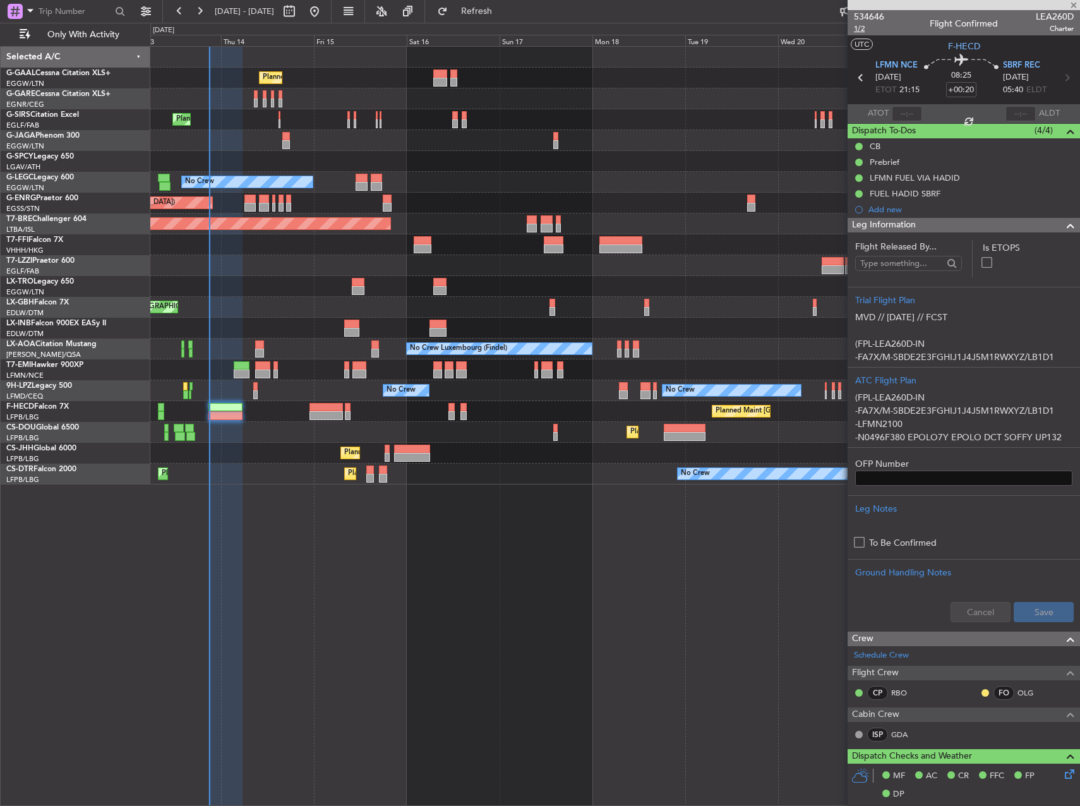
click at [861, 32] on span "1/2" at bounding box center [869, 28] width 30 height 11
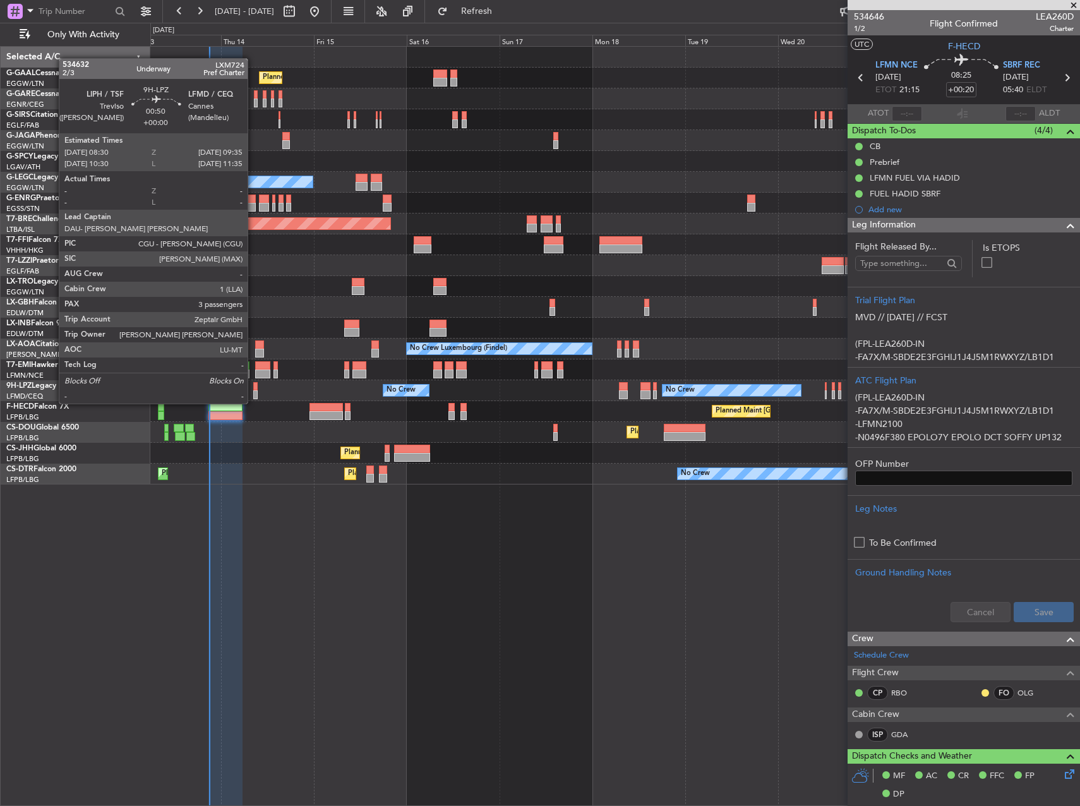
click at [253, 391] on div at bounding box center [255, 394] width 4 height 9
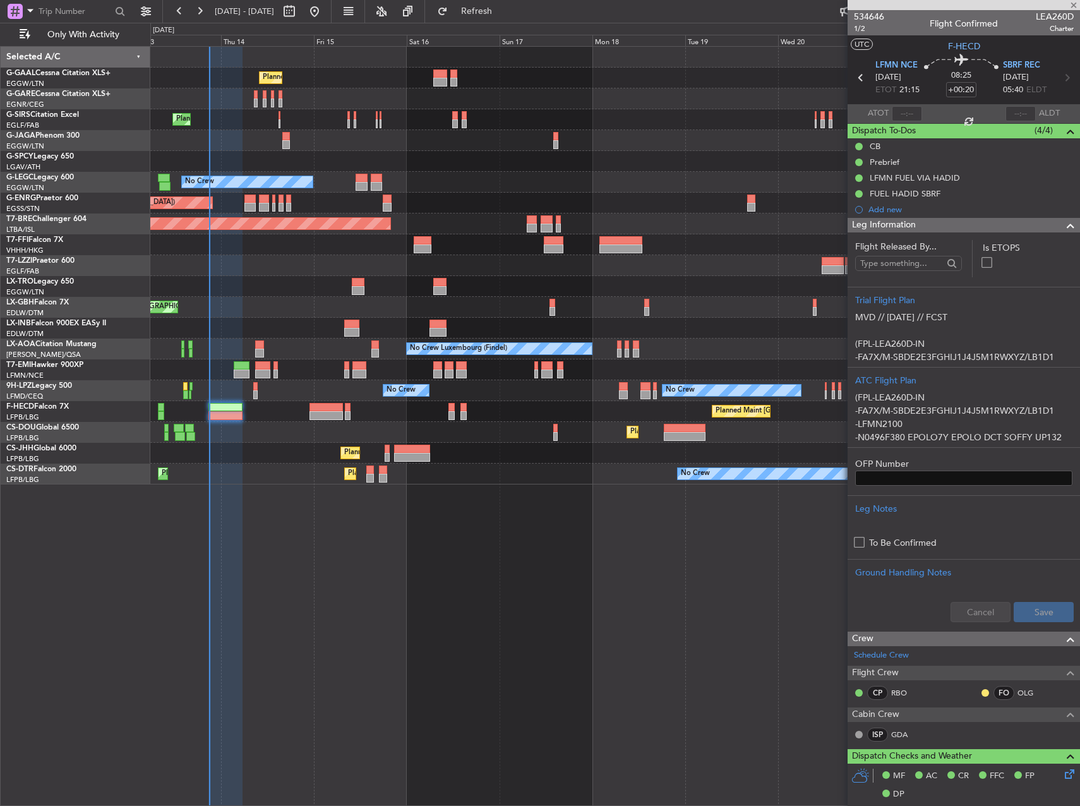
type input "3"
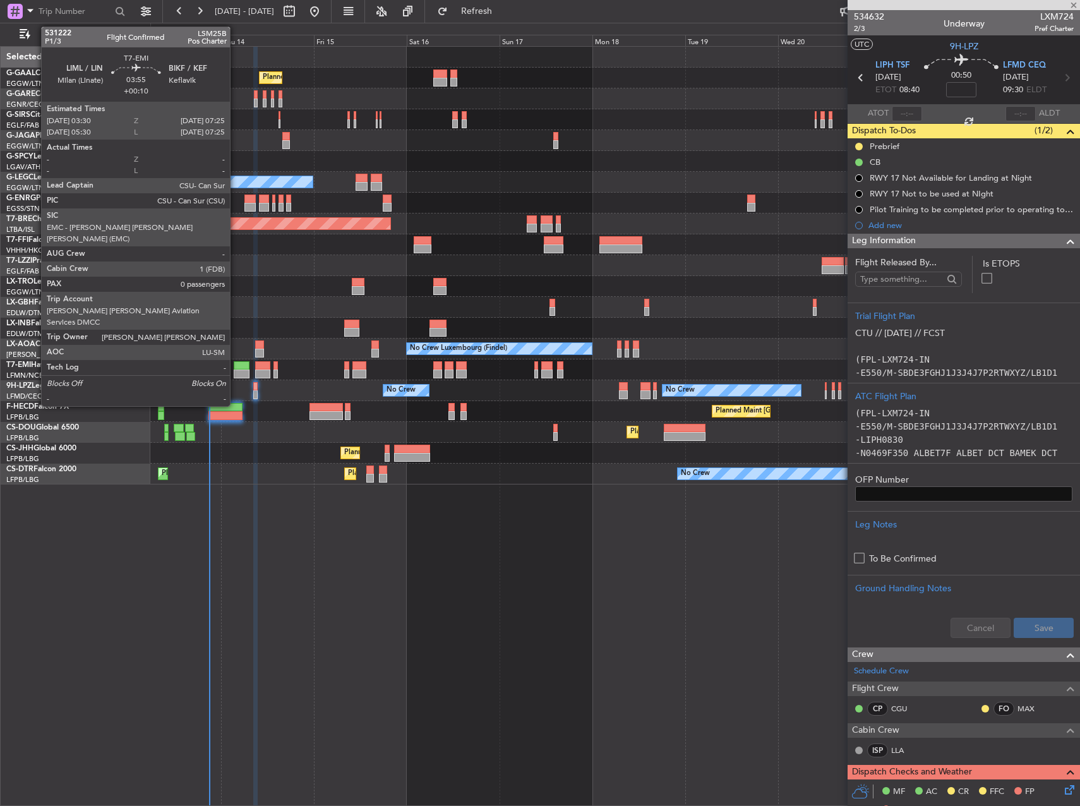
click at [235, 365] on div at bounding box center [242, 365] width 16 height 9
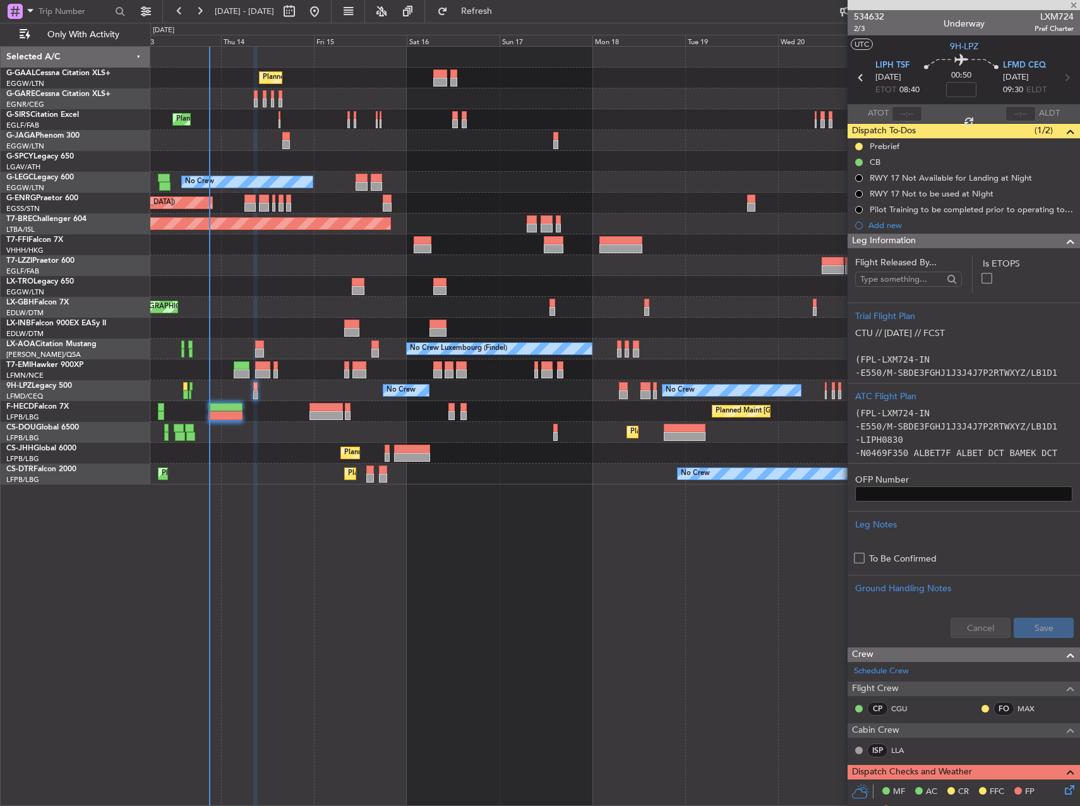
click at [263, 371] on div at bounding box center [262, 373] width 15 height 9
type input "+00:05"
type input "2"
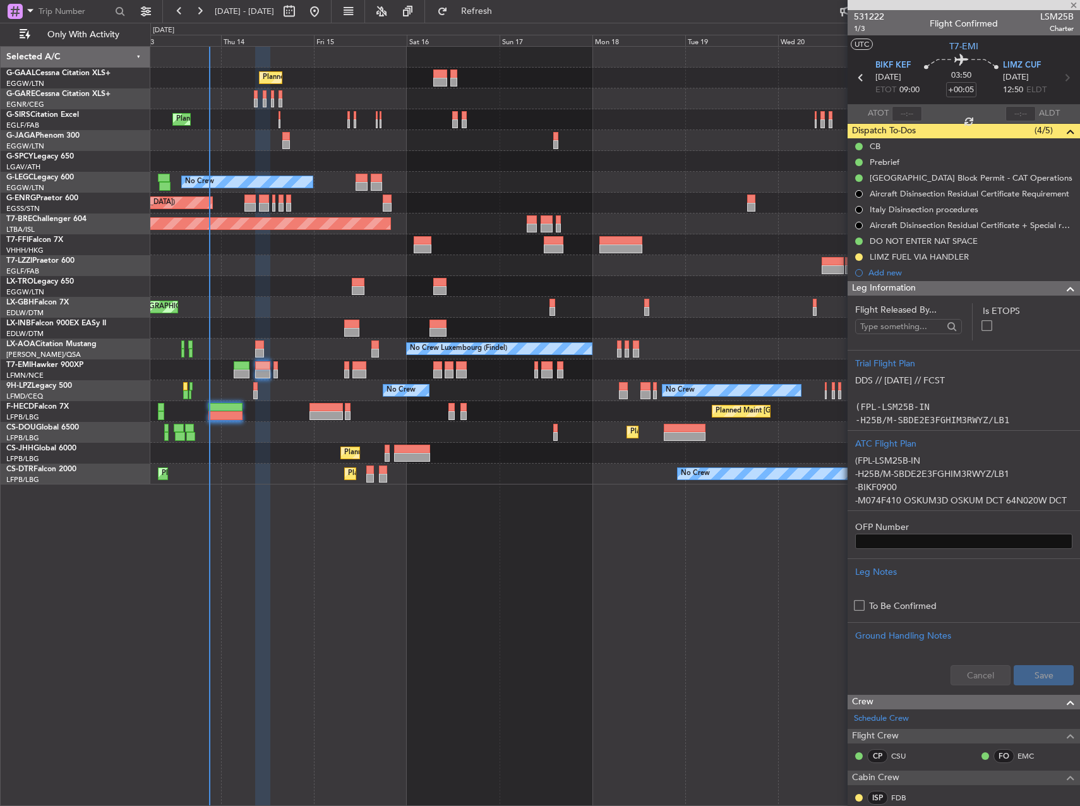
click at [265, 337] on div at bounding box center [614, 328] width 929 height 21
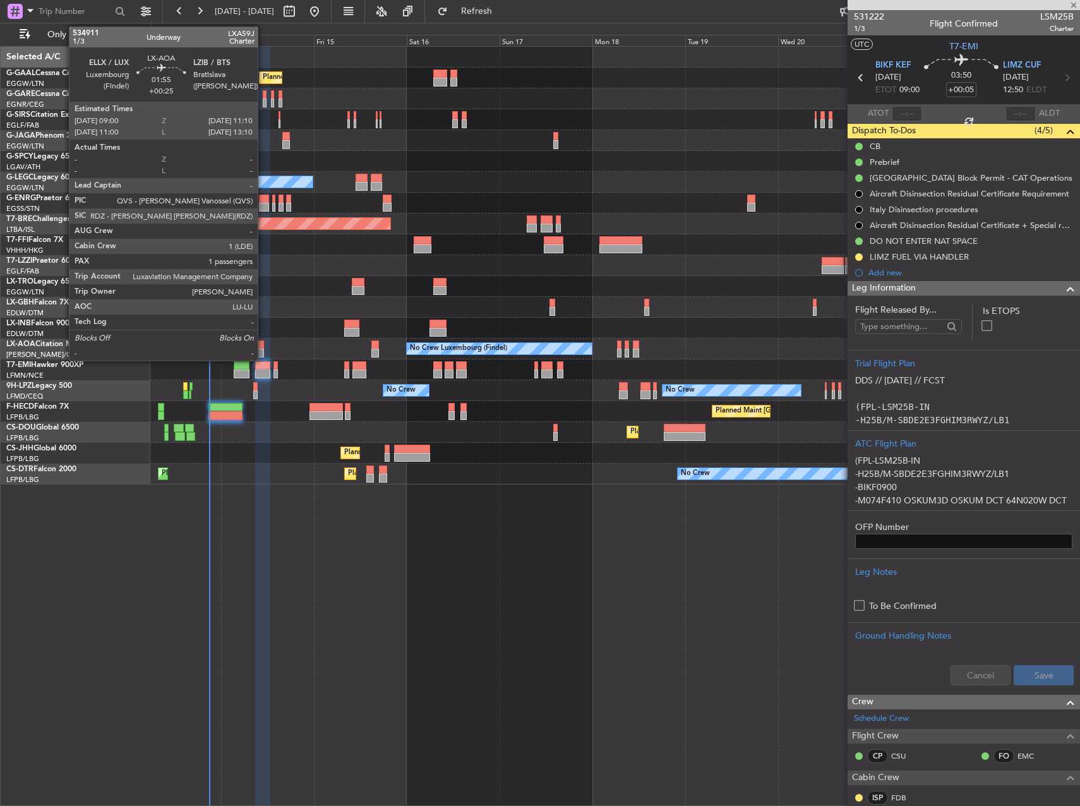
click at [262, 343] on div at bounding box center [259, 344] width 9 height 9
type input "+00:25"
type input "1"
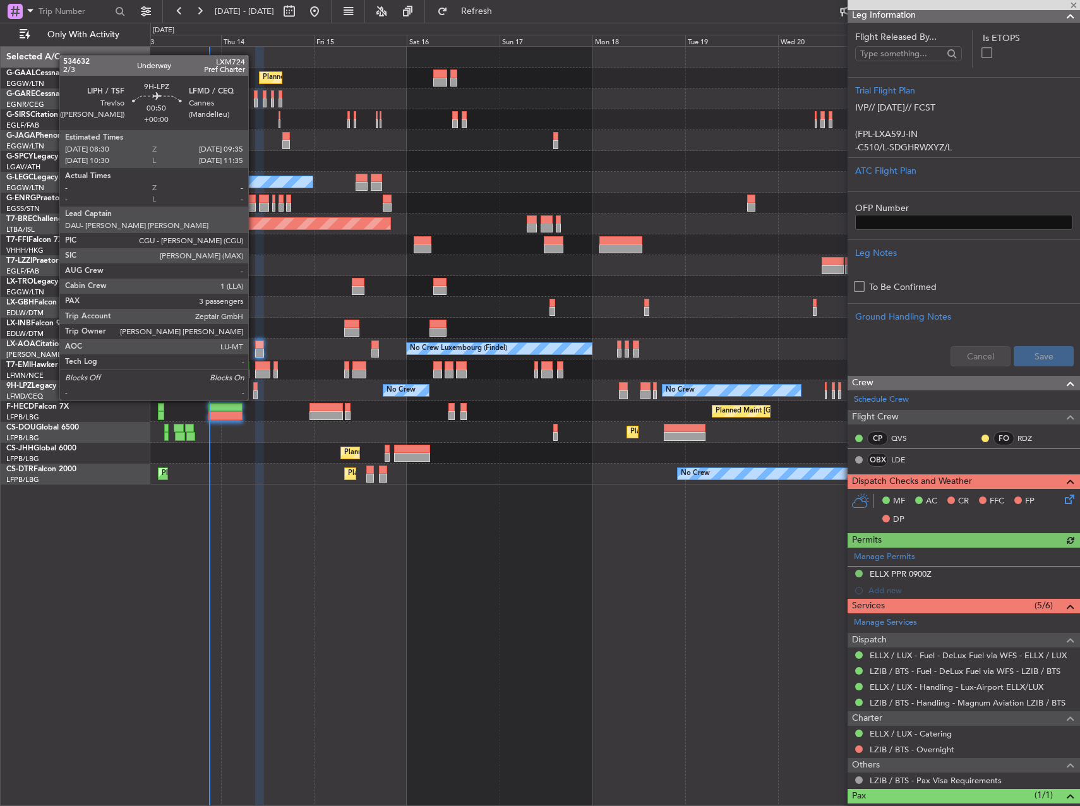
scroll to position [224, 0]
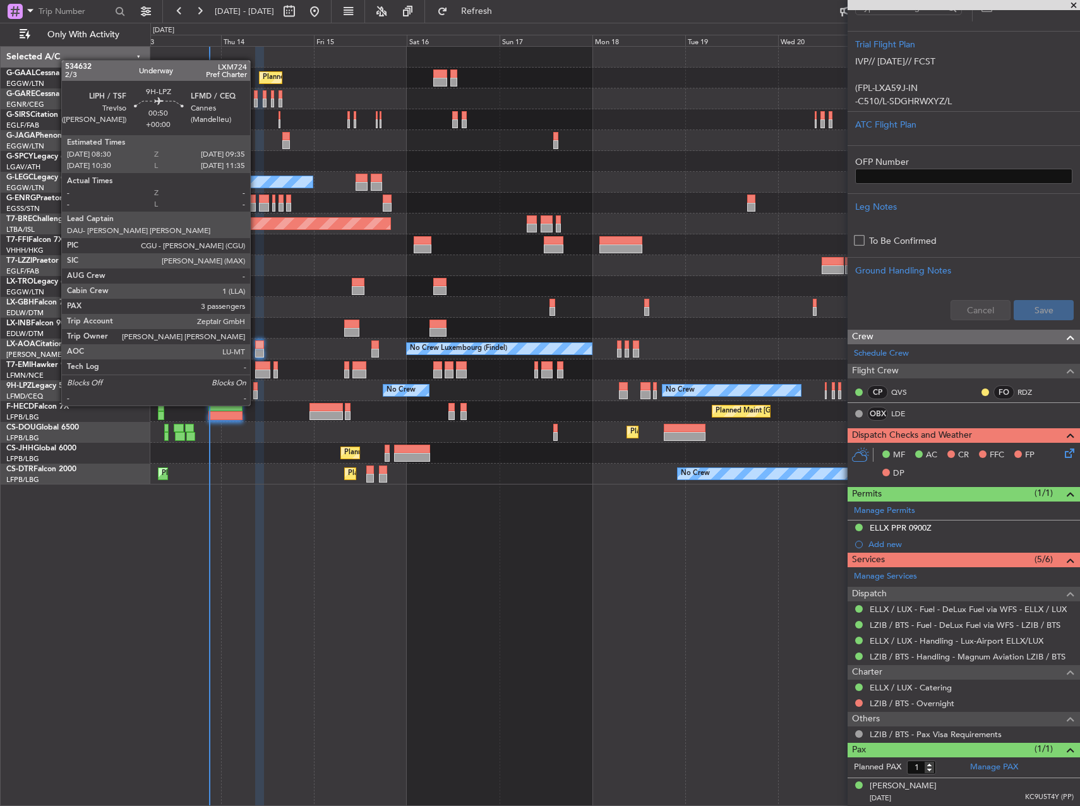
click at [256, 393] on div at bounding box center [255, 394] width 4 height 9
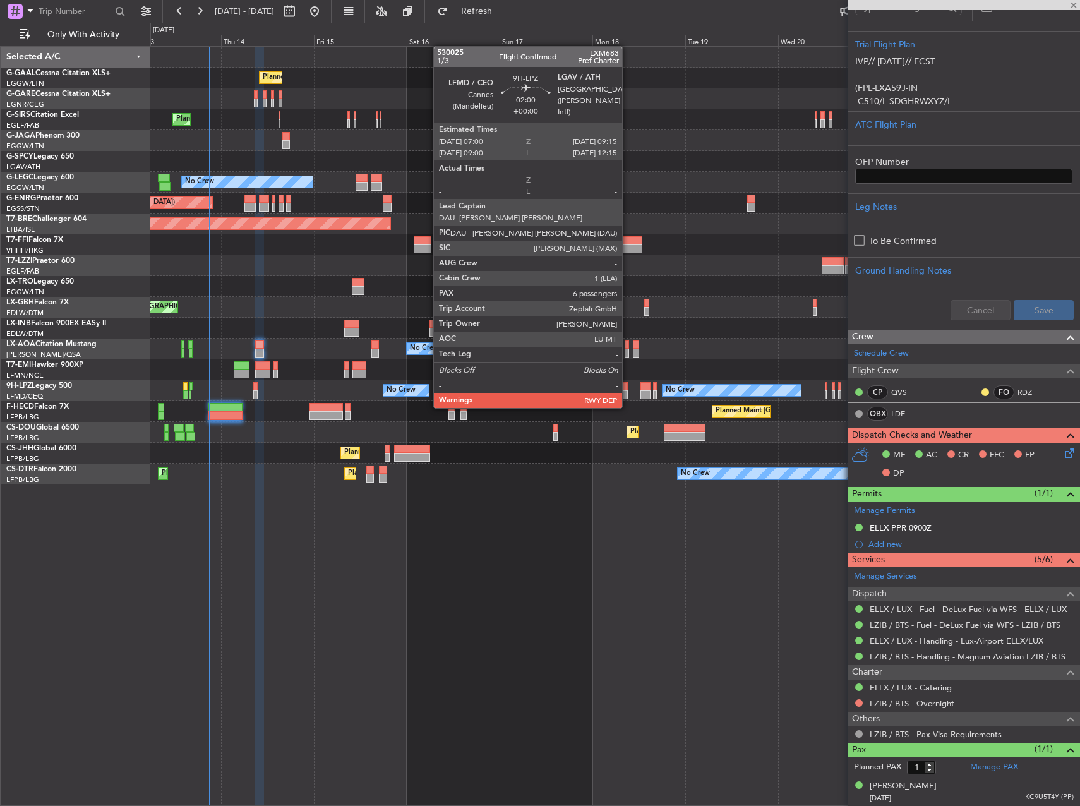
type input "3"
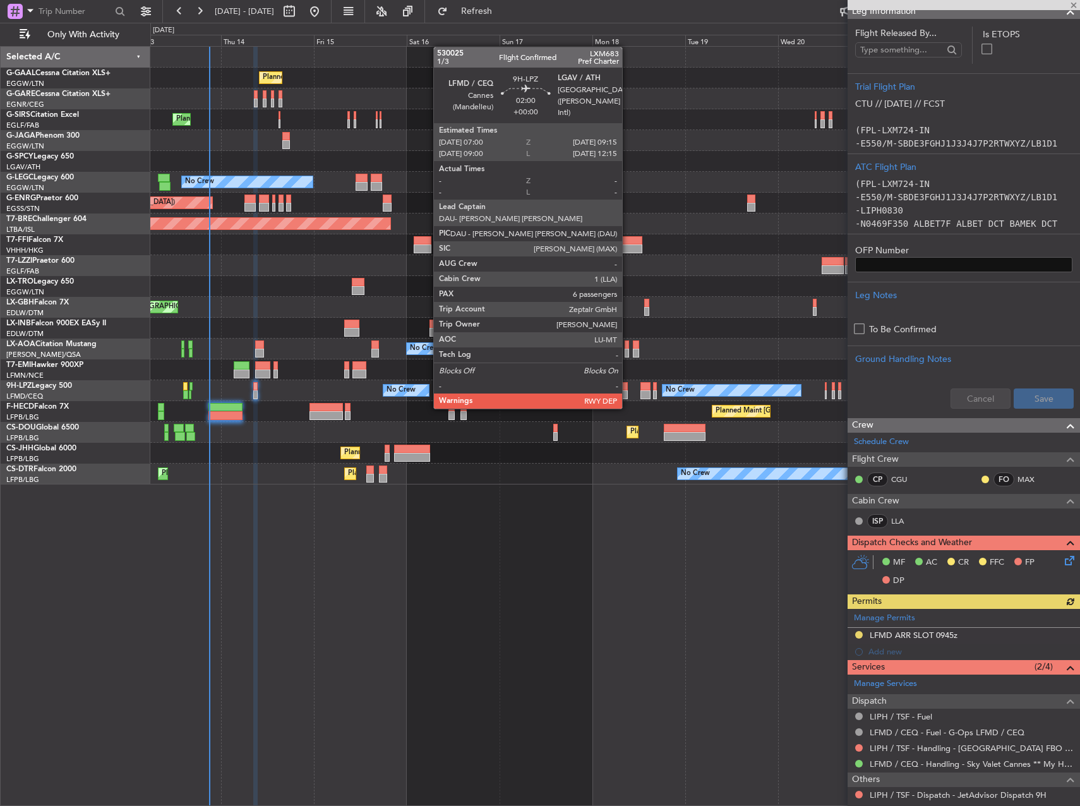
scroll to position [378, 0]
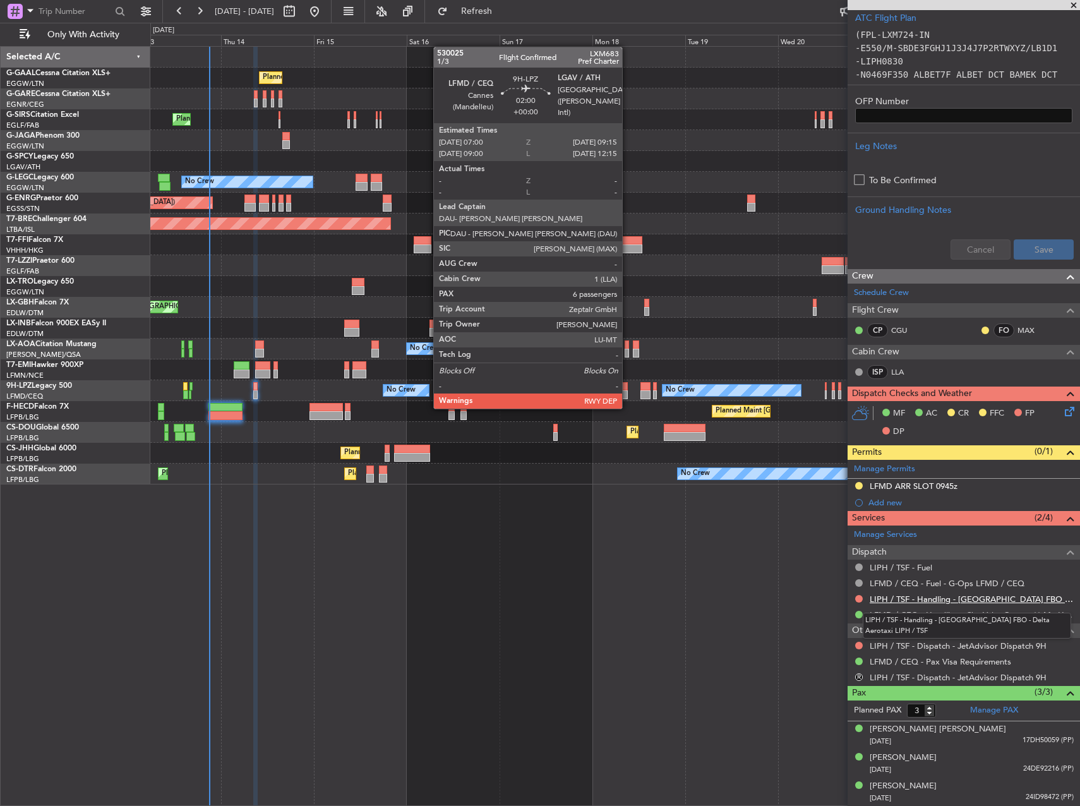
click at [951, 600] on link "LIPH / TSF - Handling - ITALY FBO - Delta Aerotaxi LIPH / TSF" at bounding box center [971, 598] width 204 height 11
click at [859, 601] on button at bounding box center [859, 599] width 8 height 8
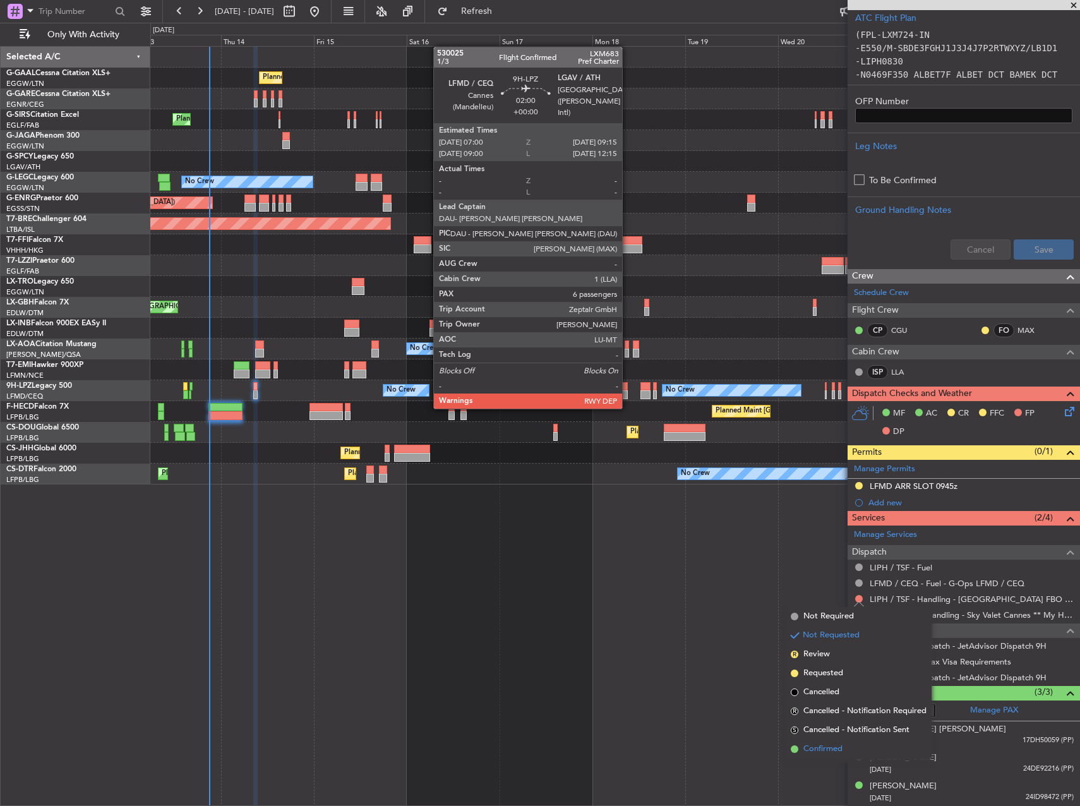
click at [834, 748] on span "Confirmed" at bounding box center [822, 748] width 39 height 13
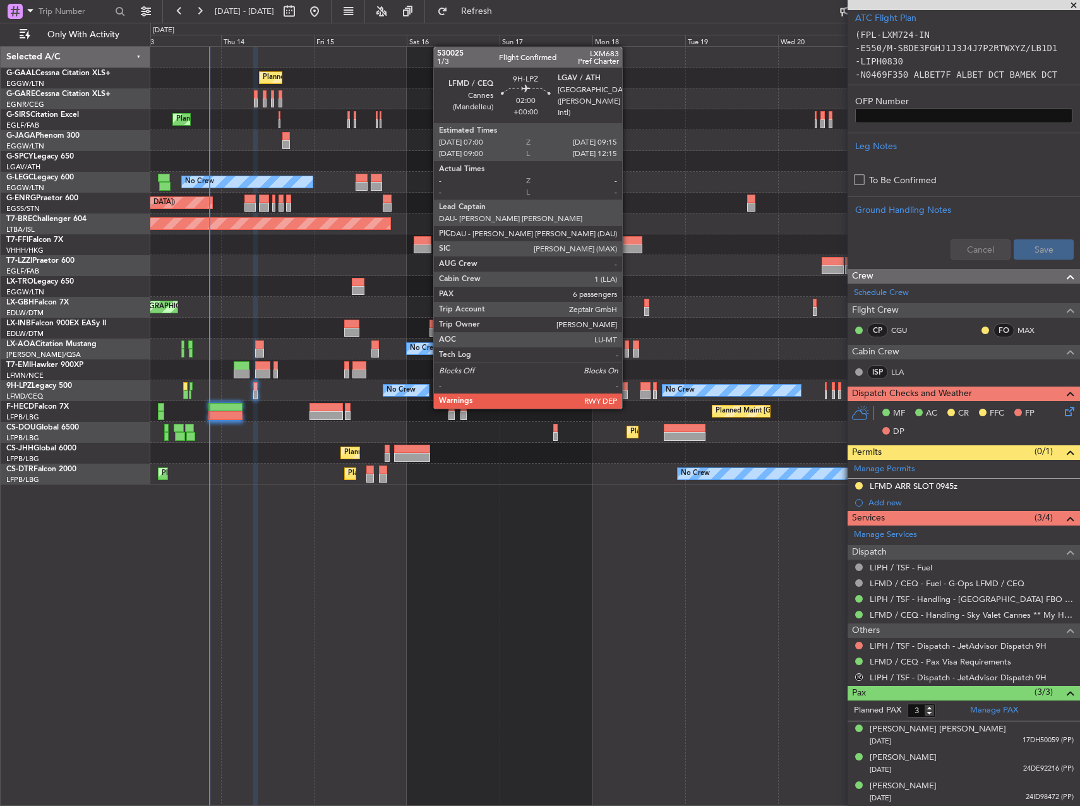
click at [650, 651] on div "Planned Maint Planned Maint London (Farnborough) A/C Unavailable London (Luton)…" at bounding box center [614, 426] width 929 height 760
click at [660, 643] on div "Planned Maint Planned Maint London (Farnborough) A/C Unavailable London (Luton)…" at bounding box center [614, 426] width 929 height 760
click at [659, 598] on div "Planned Maint Planned Maint London (Farnborough) A/C Unavailable London (Luton)…" at bounding box center [614, 426] width 929 height 760
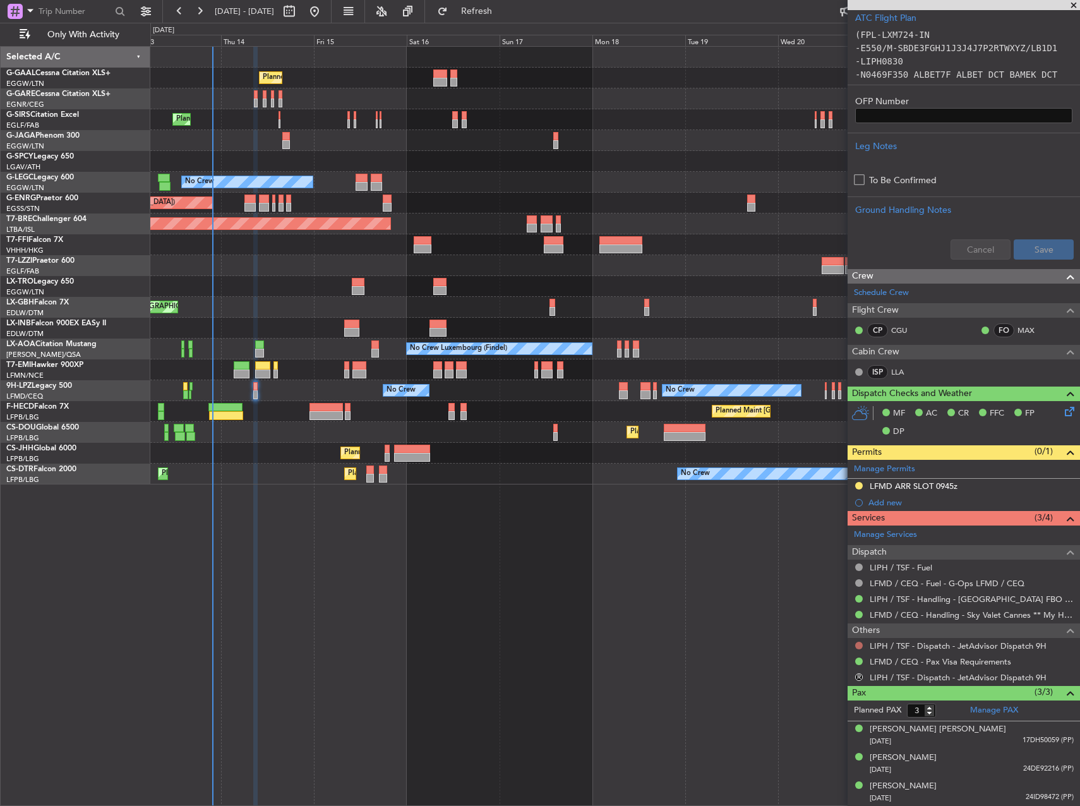
click at [857, 645] on button at bounding box center [859, 645] width 8 height 8
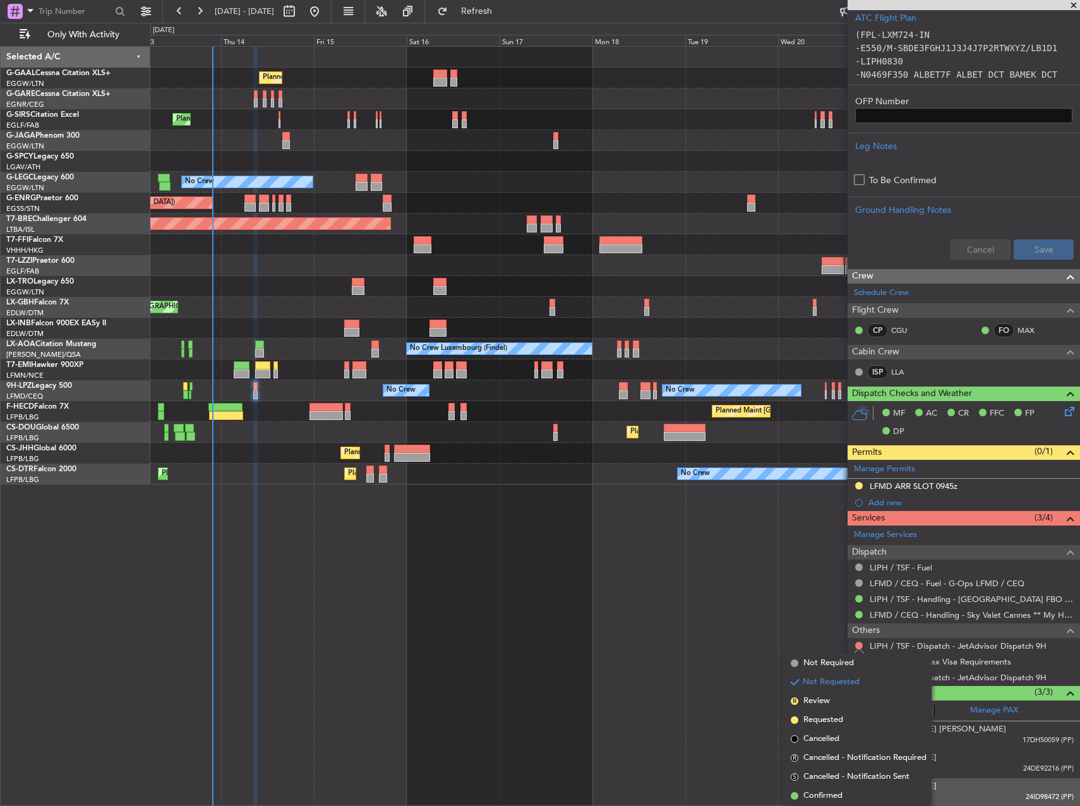
click at [856, 797] on li "Confirmed" at bounding box center [858, 795] width 146 height 19
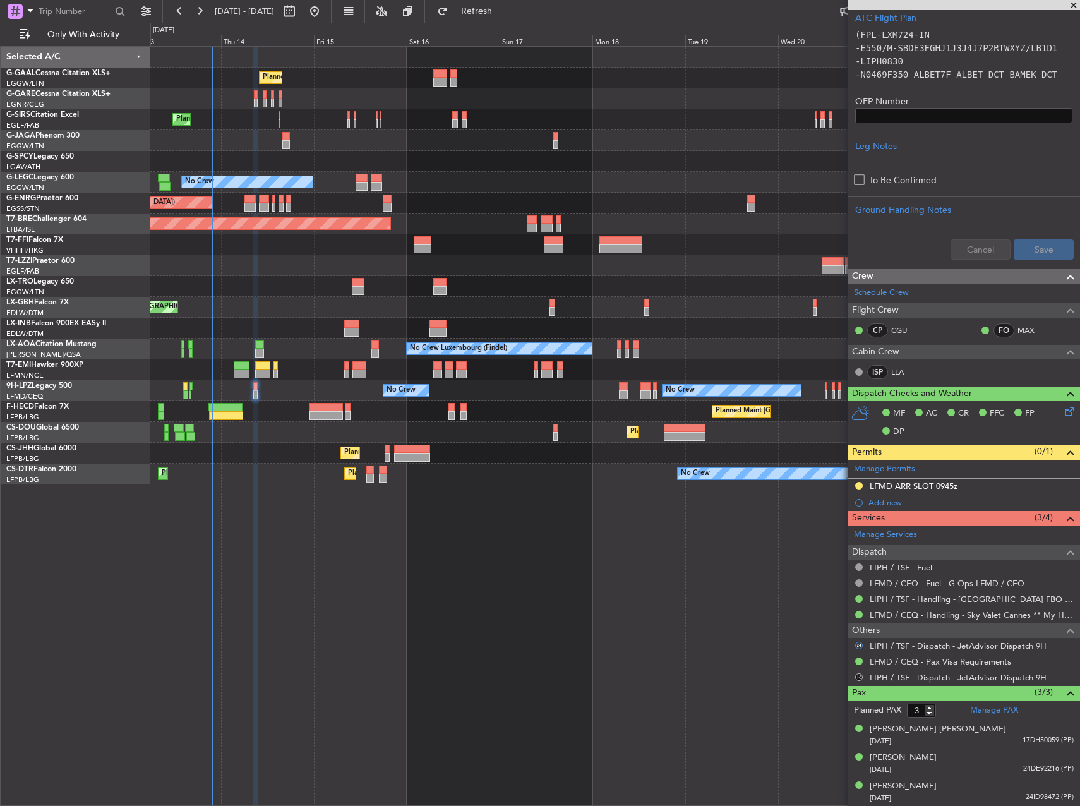
click at [856, 677] on button "R" at bounding box center [859, 677] width 8 height 8
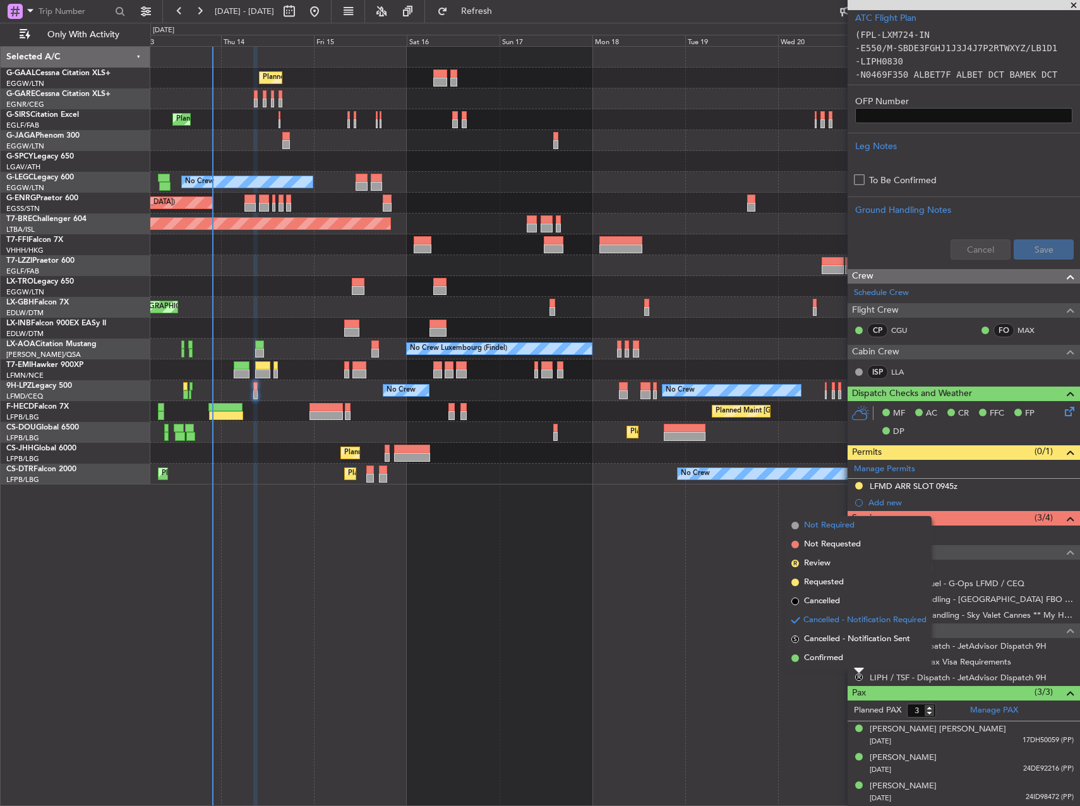
click at [816, 524] on span "Not Required" at bounding box center [829, 525] width 51 height 13
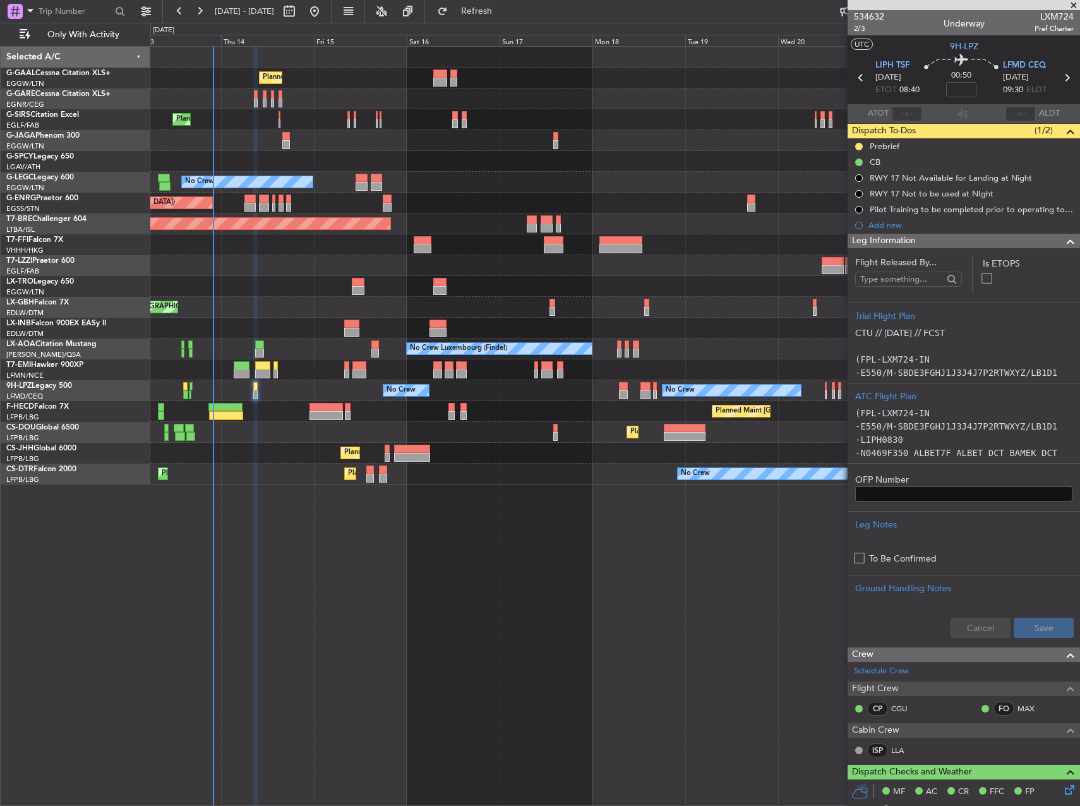
scroll to position [378, 0]
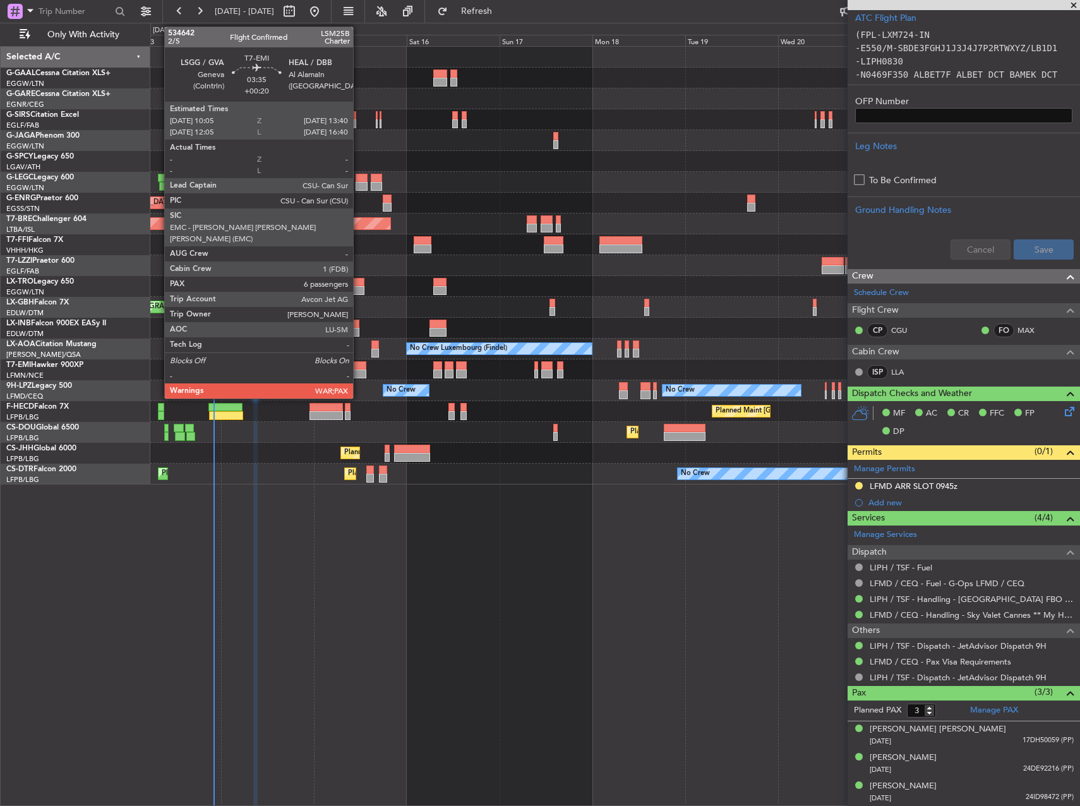
click at [359, 367] on div at bounding box center [359, 365] width 14 height 9
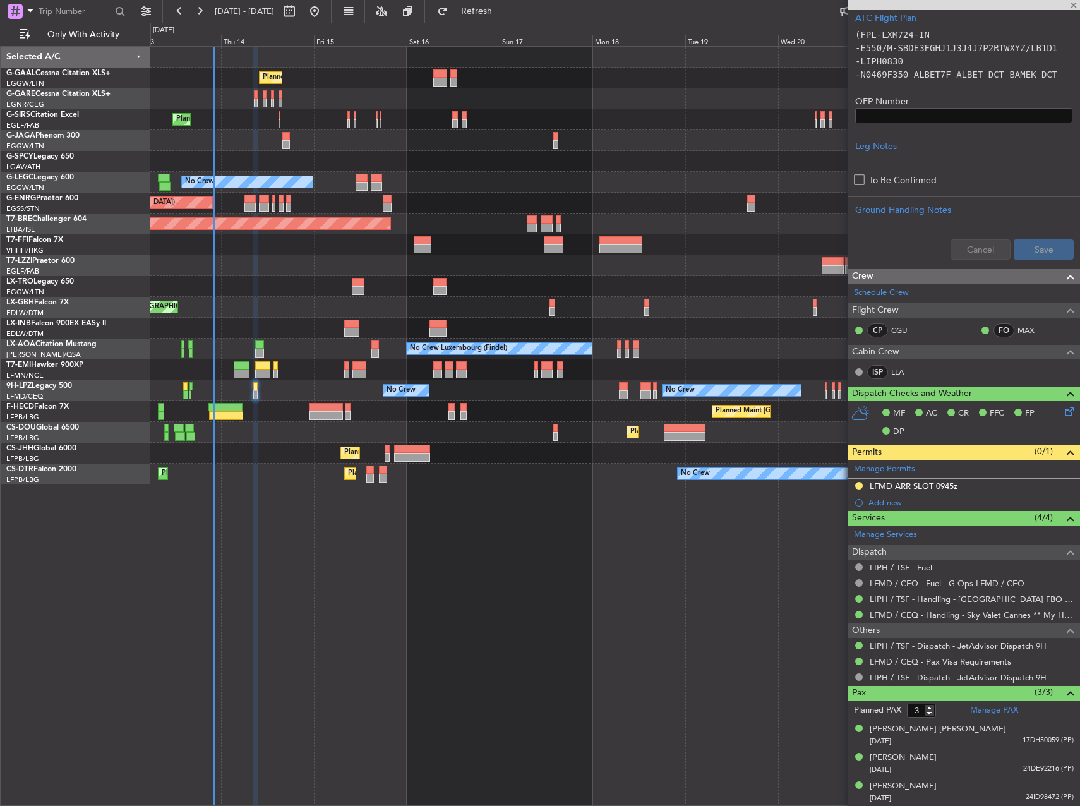
type input "+00:20"
type input "7"
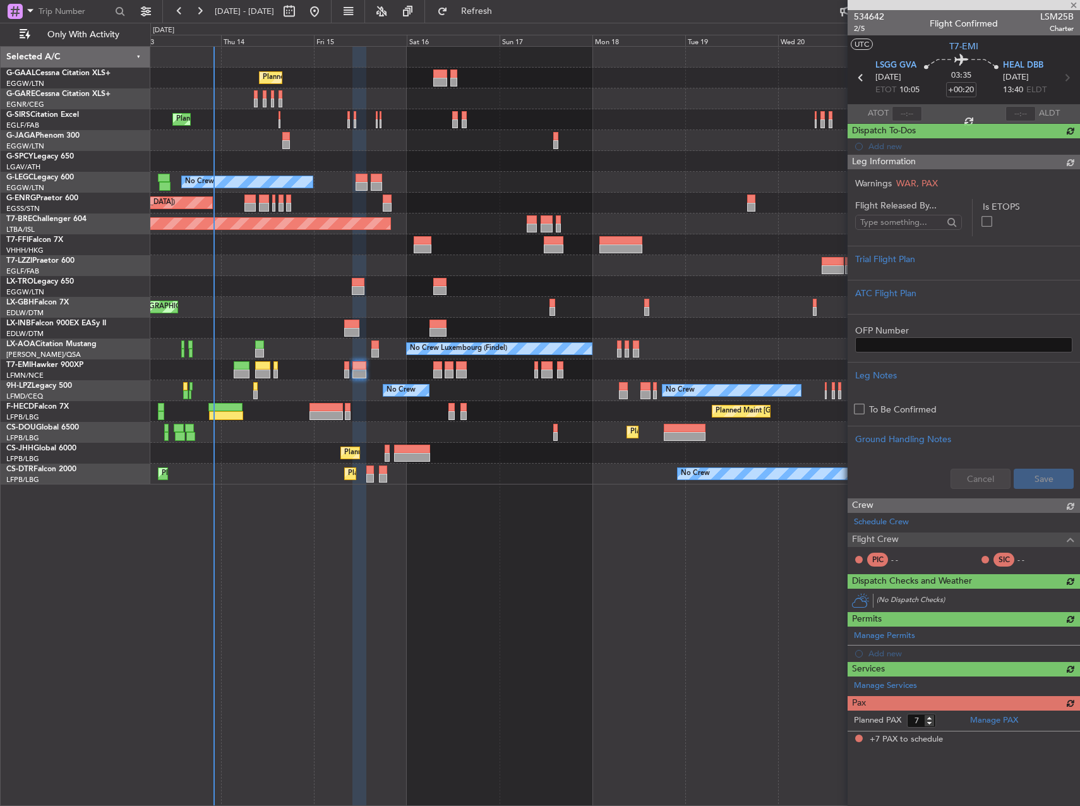
scroll to position [0, 0]
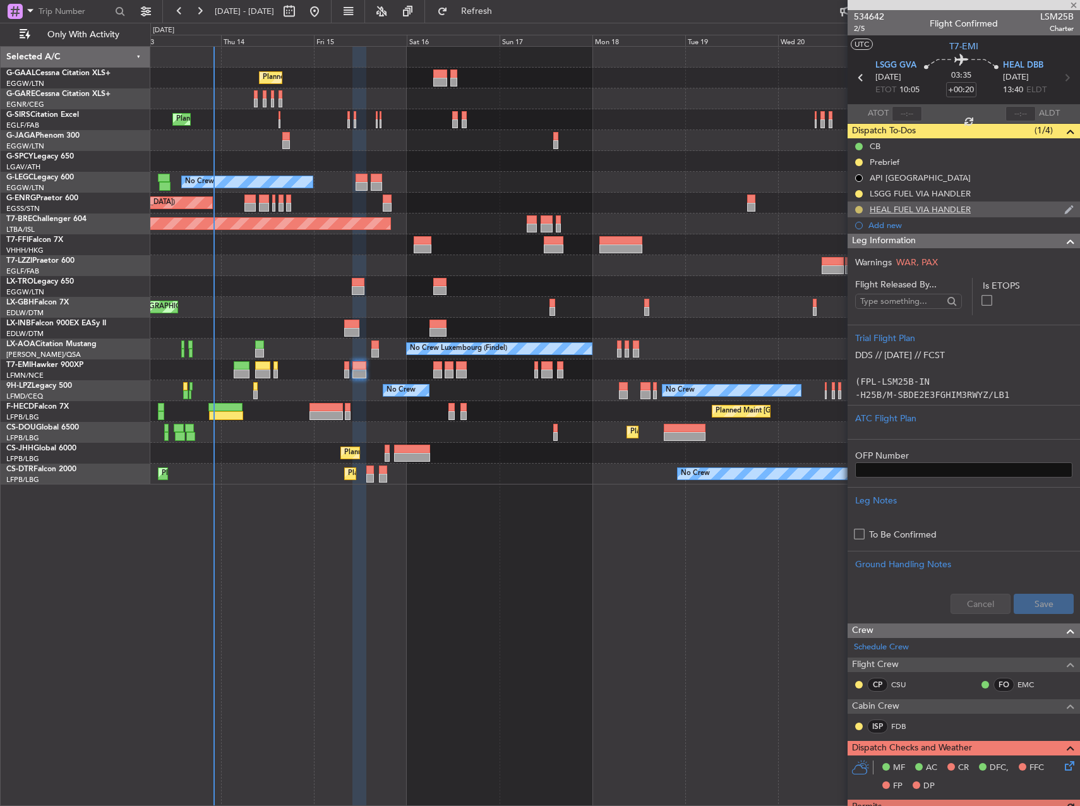
click at [859, 208] on button at bounding box center [859, 210] width 8 height 8
click at [840, 268] on li "Completed" at bounding box center [859, 265] width 68 height 19
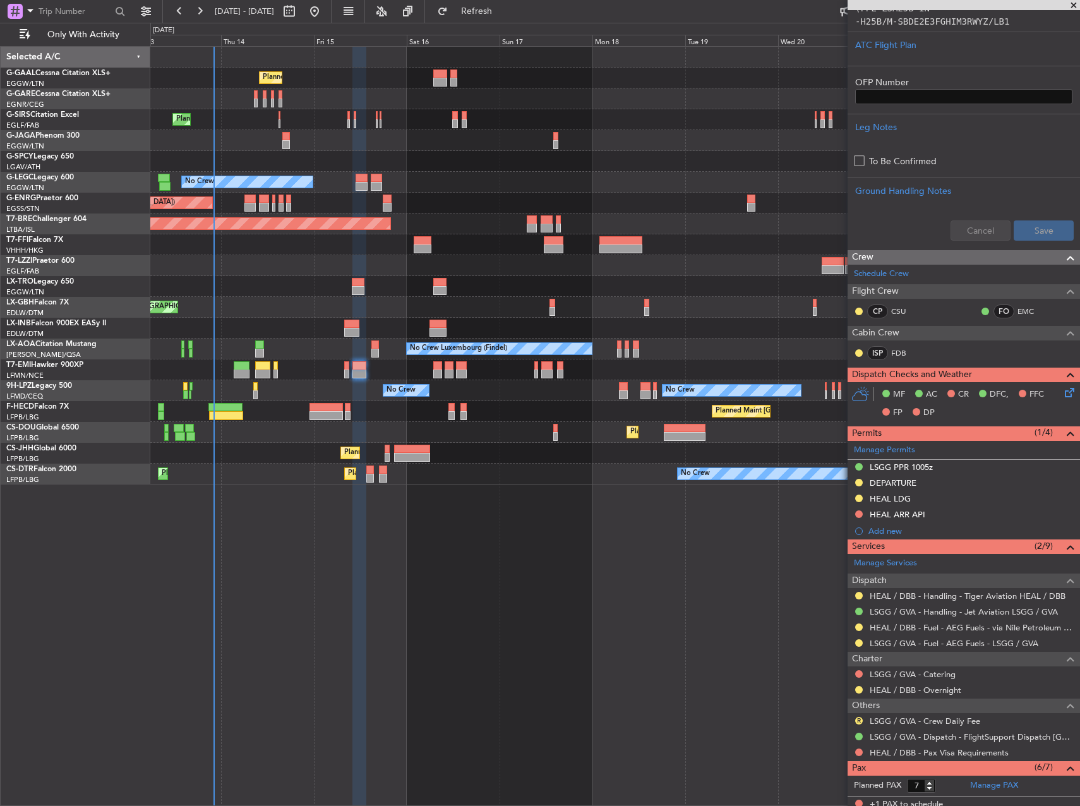
scroll to position [379, 0]
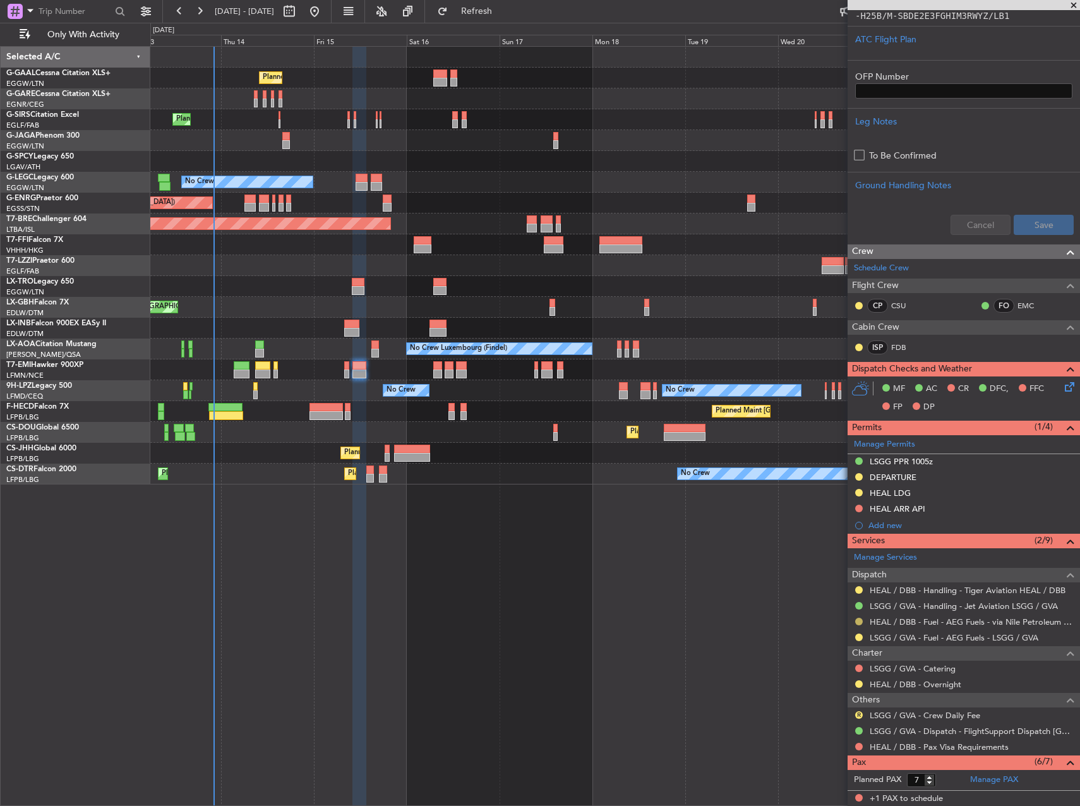
click at [857, 619] on button at bounding box center [859, 621] width 8 height 8
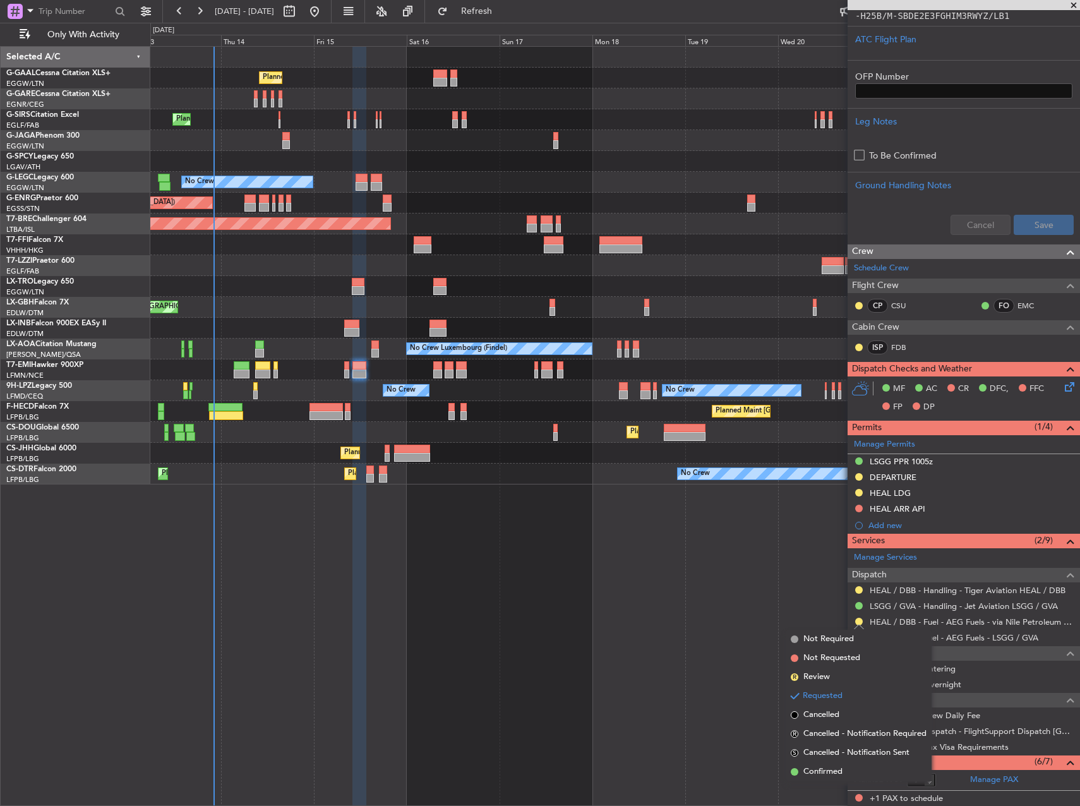
click at [842, 769] on span "Confirmed" at bounding box center [822, 771] width 39 height 13
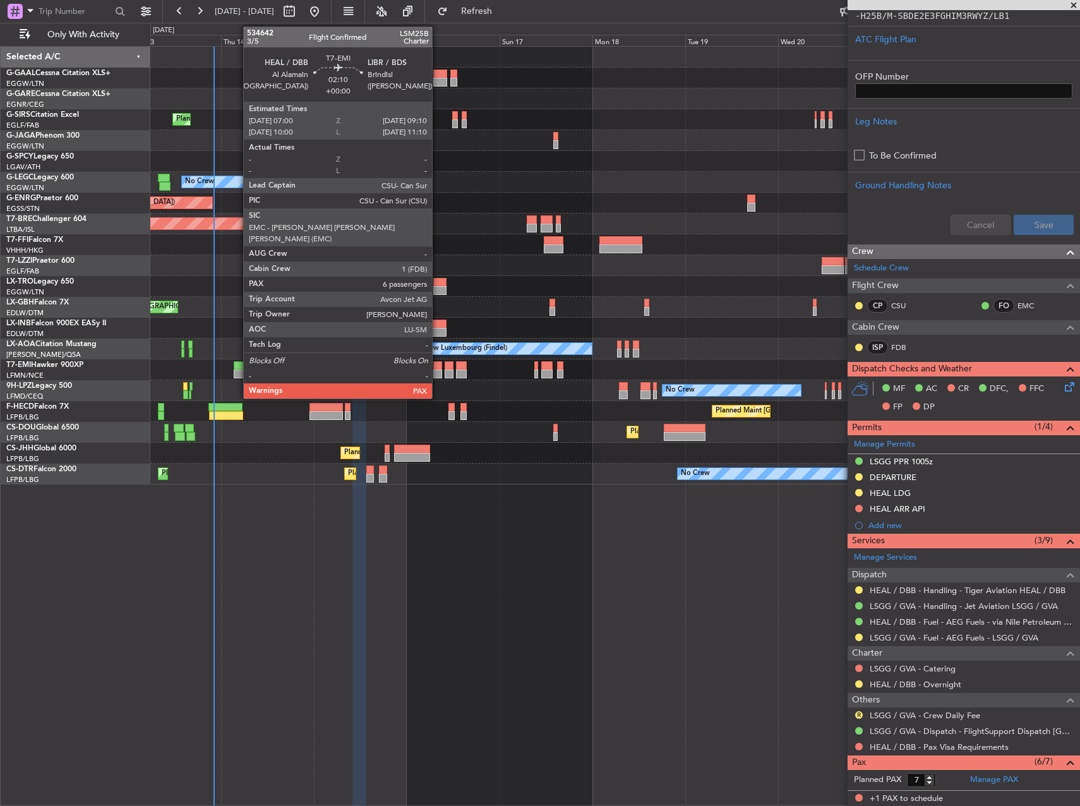
click at [435, 369] on div at bounding box center [437, 365] width 9 height 9
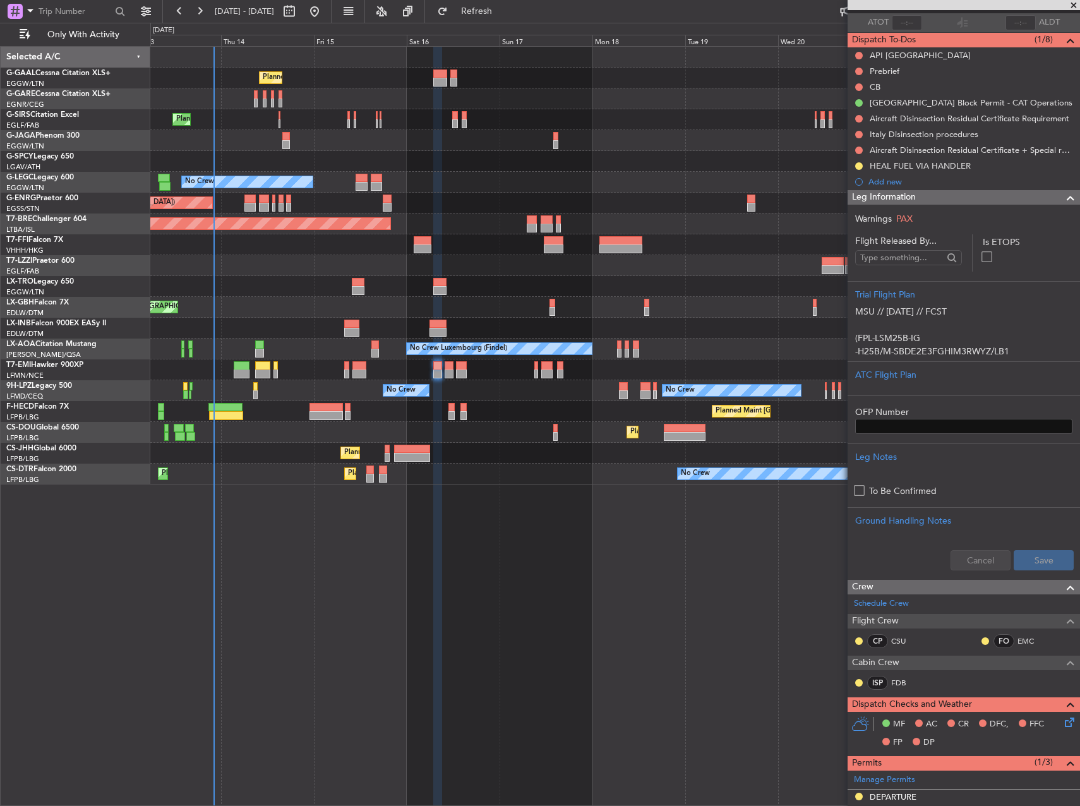
scroll to position [63, 0]
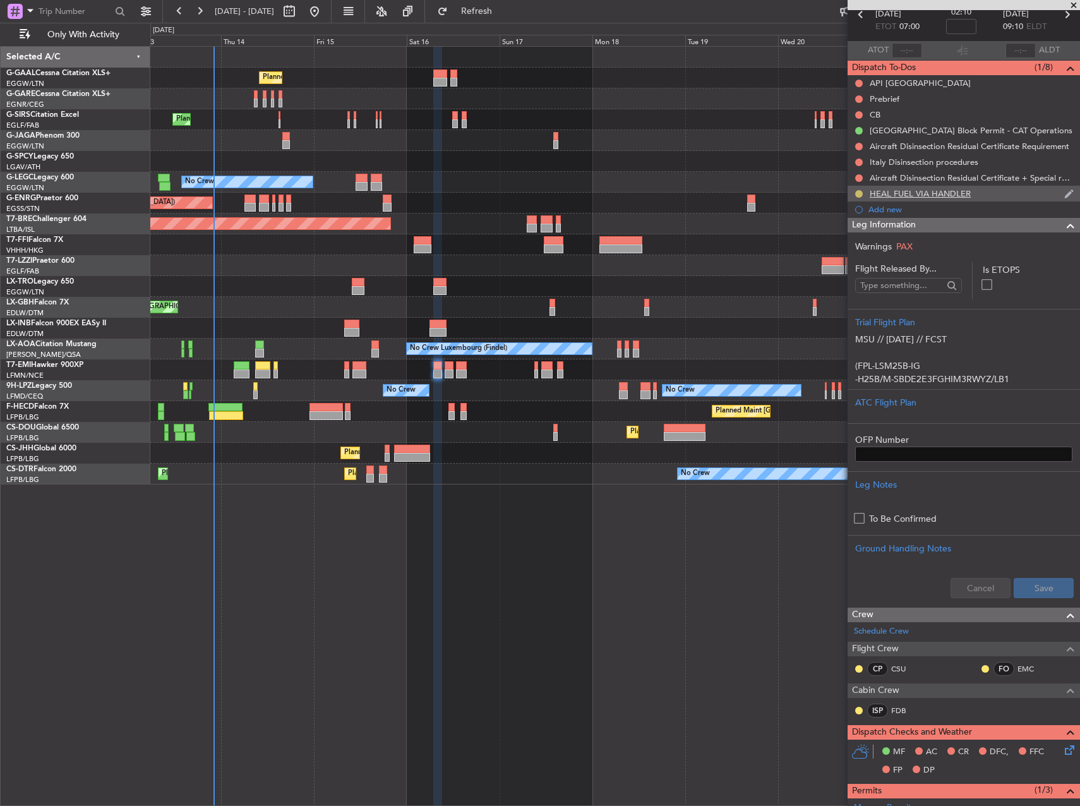
click at [857, 193] on button at bounding box center [859, 194] width 8 height 8
click at [847, 258] on li "Completed" at bounding box center [859, 249] width 68 height 19
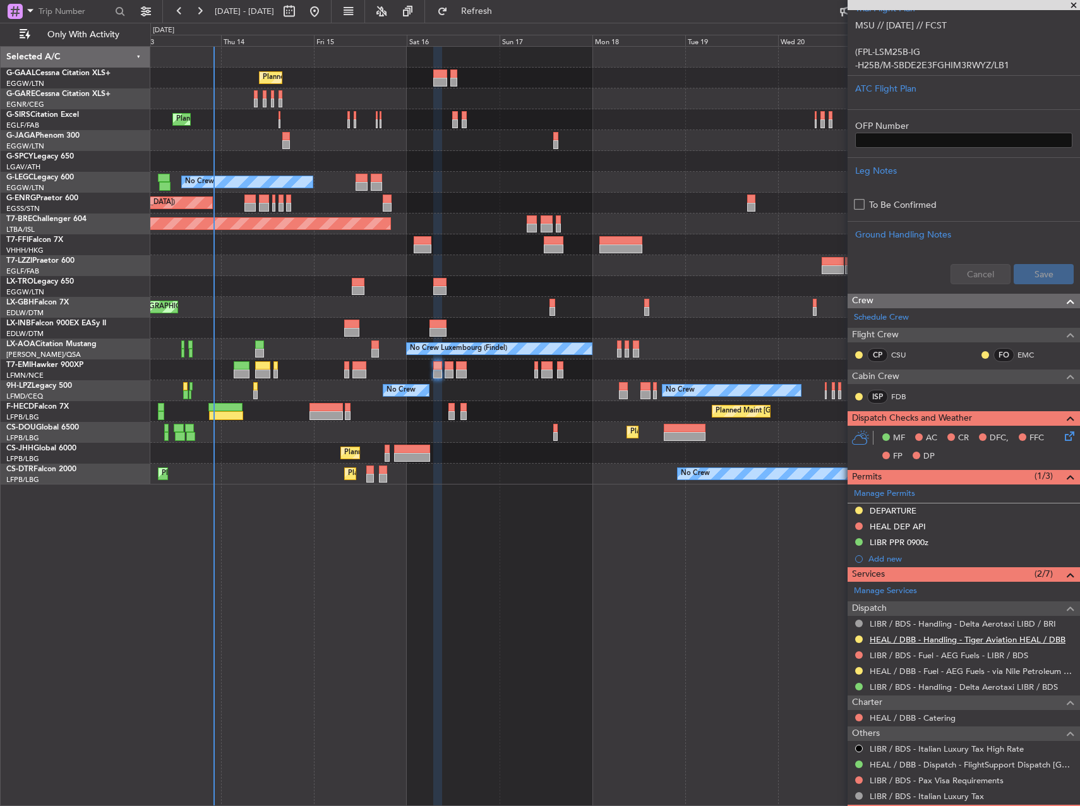
scroll to position [379, 0]
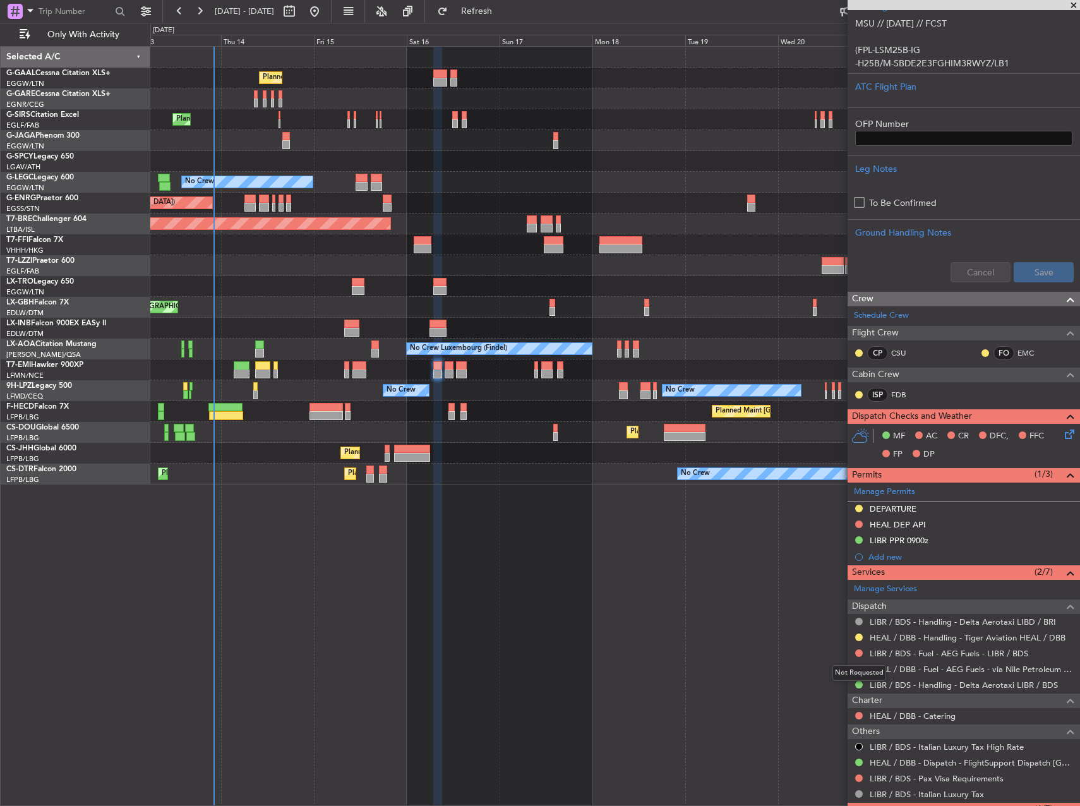
click at [856, 670] on div "Not Requested" at bounding box center [859, 673] width 54 height 16
click at [855, 668] on button at bounding box center [859, 669] width 8 height 8
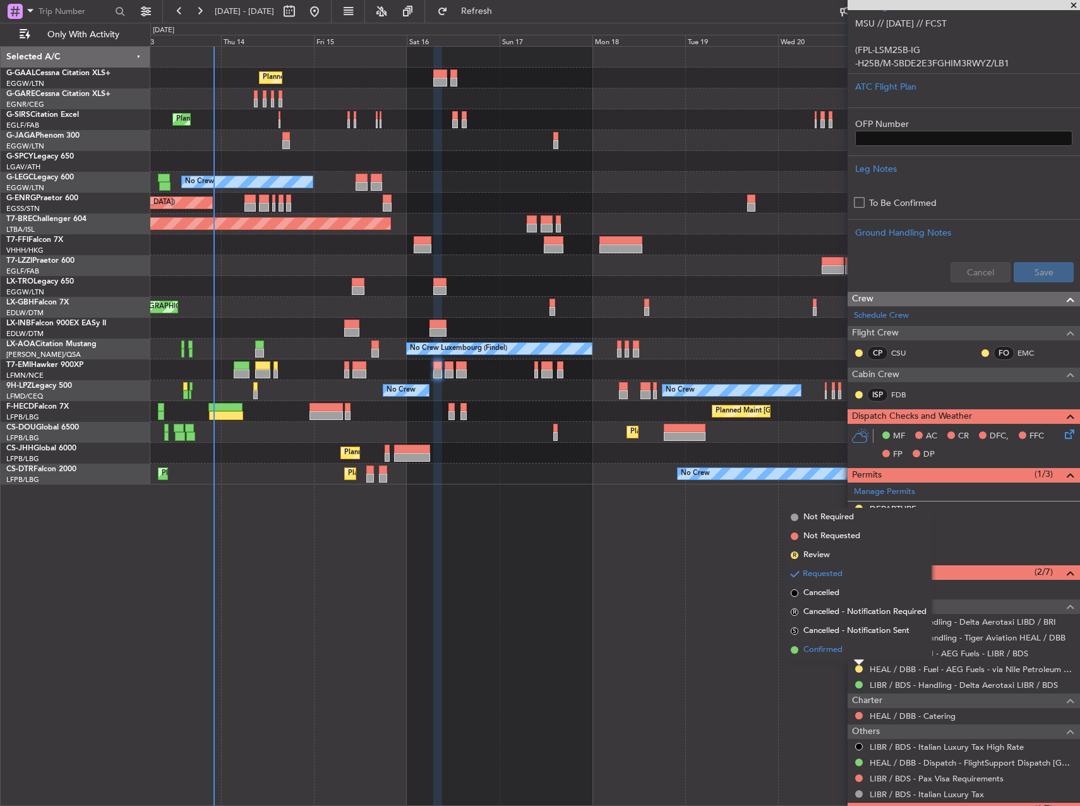
click at [837, 652] on span "Confirmed" at bounding box center [822, 649] width 39 height 13
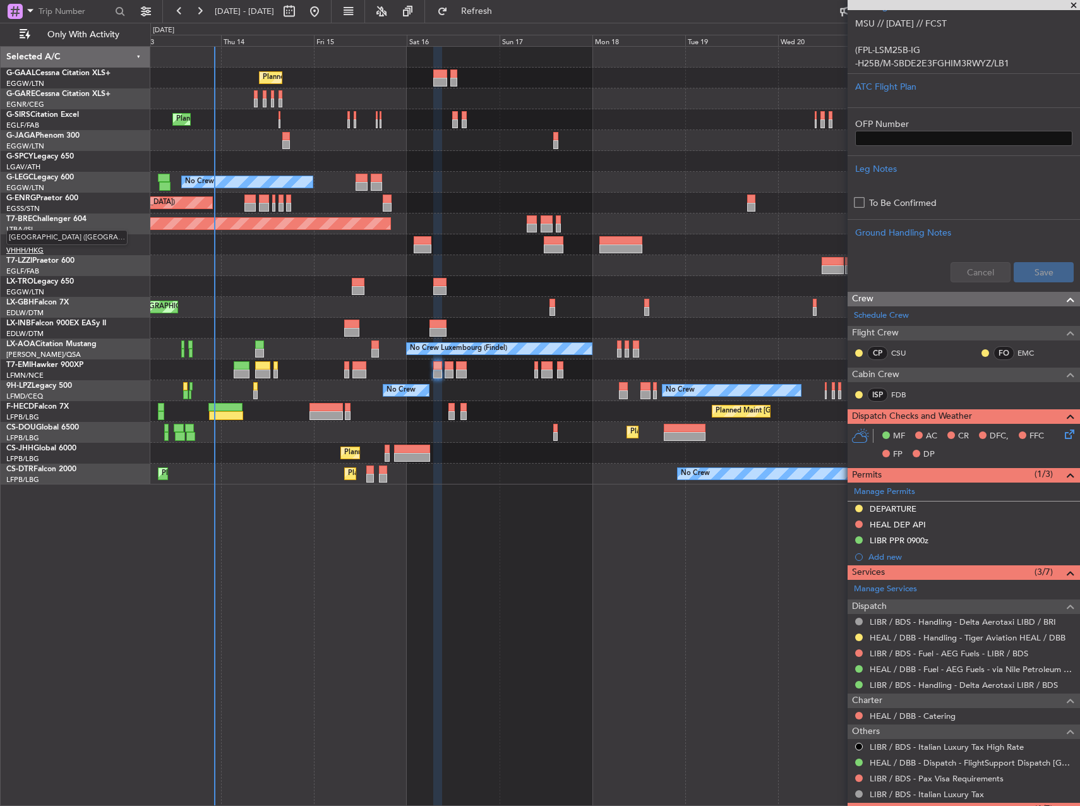
click at [18, 247] on div "Planned Maint Planned Maint London (Farnborough) A/C Unavailable London (Luton)…" at bounding box center [540, 414] width 1080 height 783
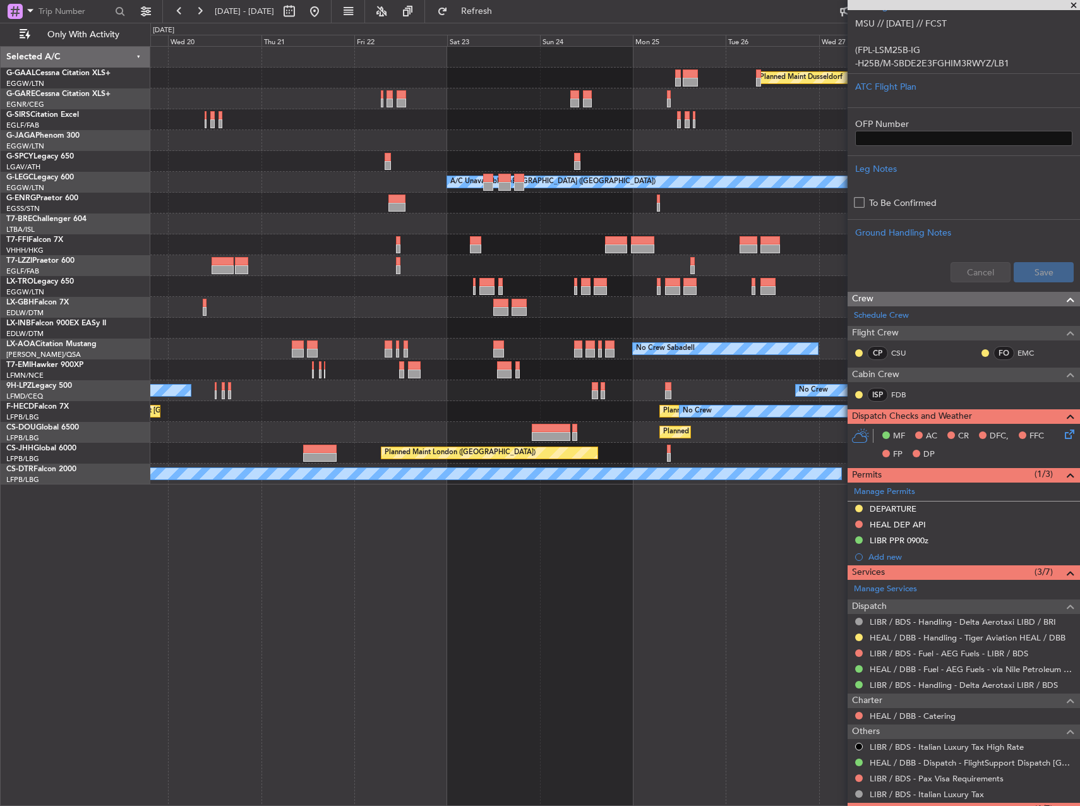
click at [0, 283] on html "13 Aug 2025 - 23 Aug 2025 Refresh Quick Links Only With Activity Planned Maint …" at bounding box center [540, 403] width 1080 height 806
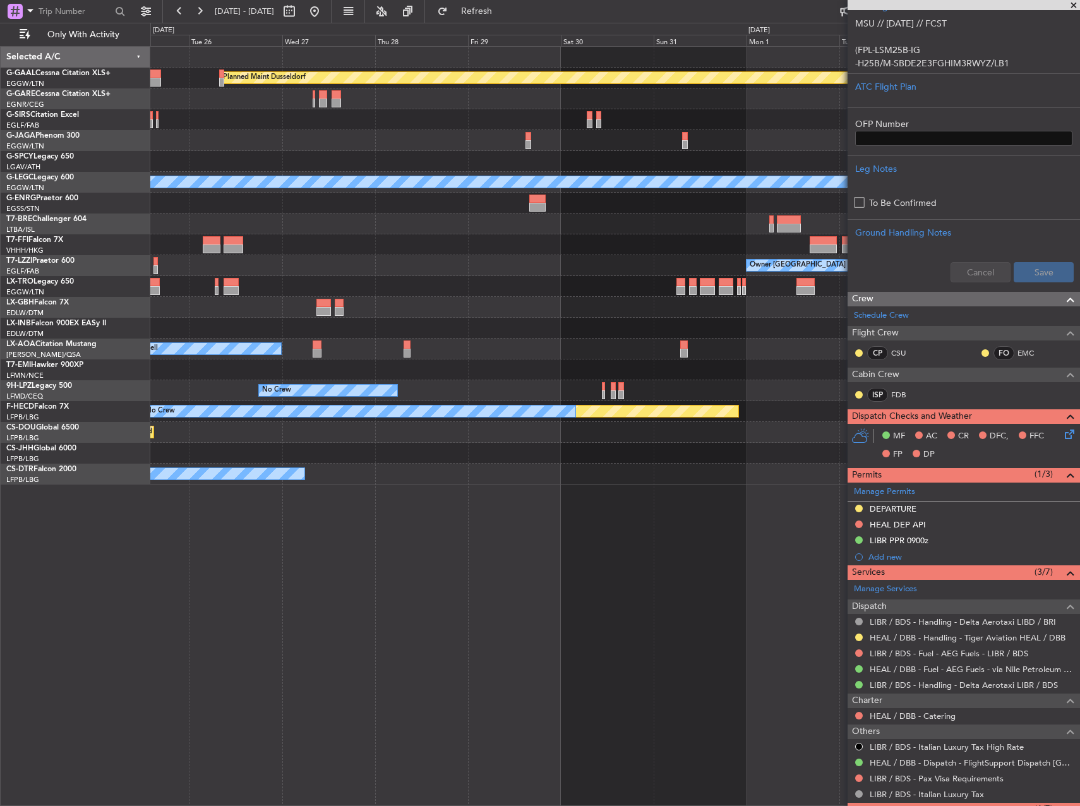
click at [0, 290] on html "13 Aug 2025 - 23 Aug 2025 Refresh Quick Links Only With Activity Planned Maint …" at bounding box center [540, 403] width 1080 height 806
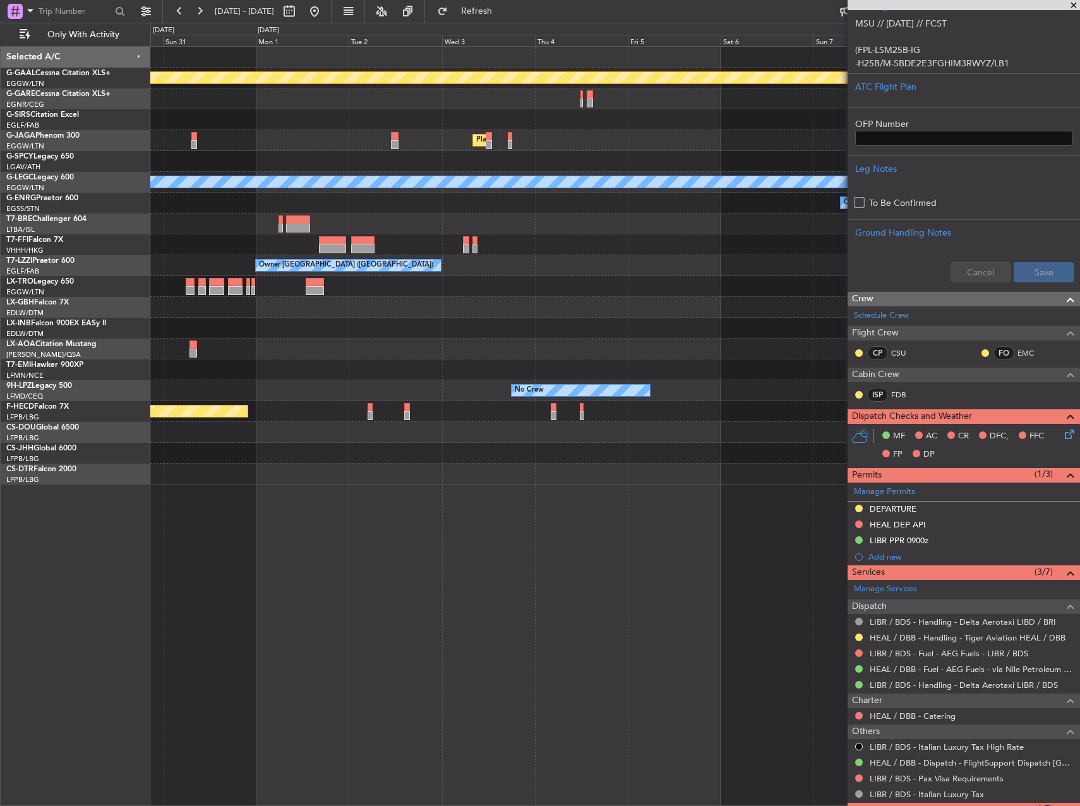
click at [39, 306] on div "Planned Maint Dusseldorf Planned Maint London (Luton) A/C Unavailable London (L…" at bounding box center [540, 414] width 1080 height 783
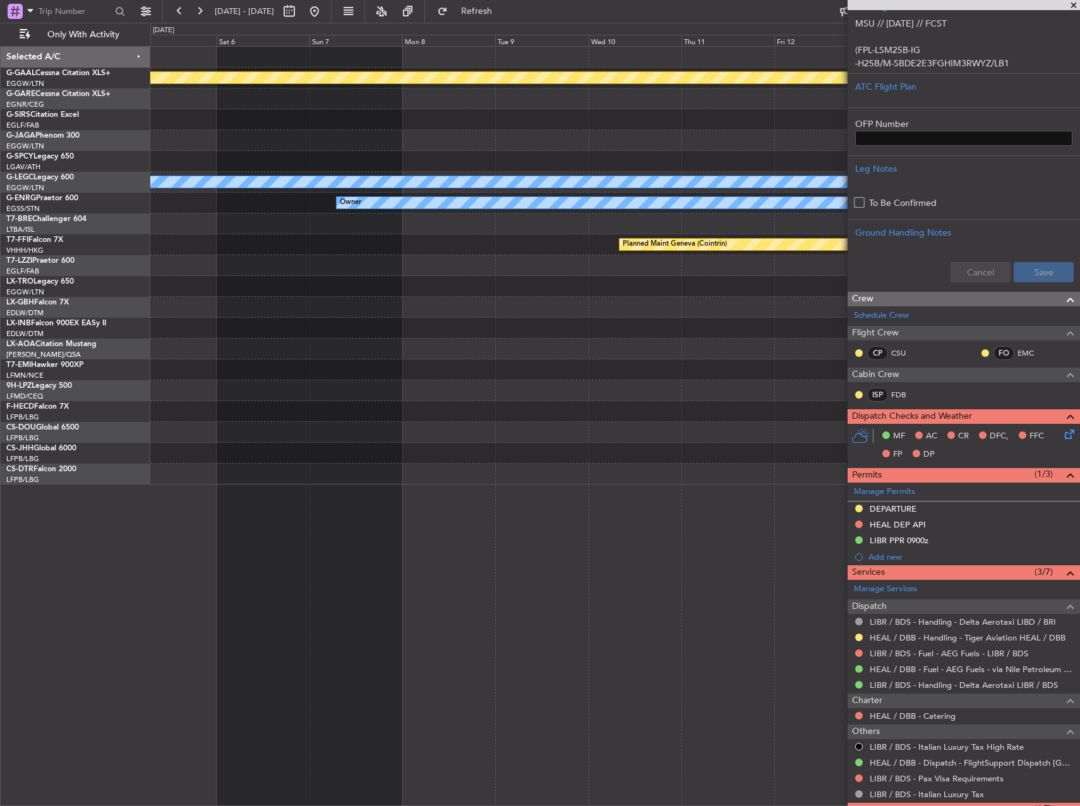
click at [71, 289] on div "Planned Maint Dusseldorf Planned Maint London (Luton) A/C Unavailable London (L…" at bounding box center [540, 414] width 1080 height 783
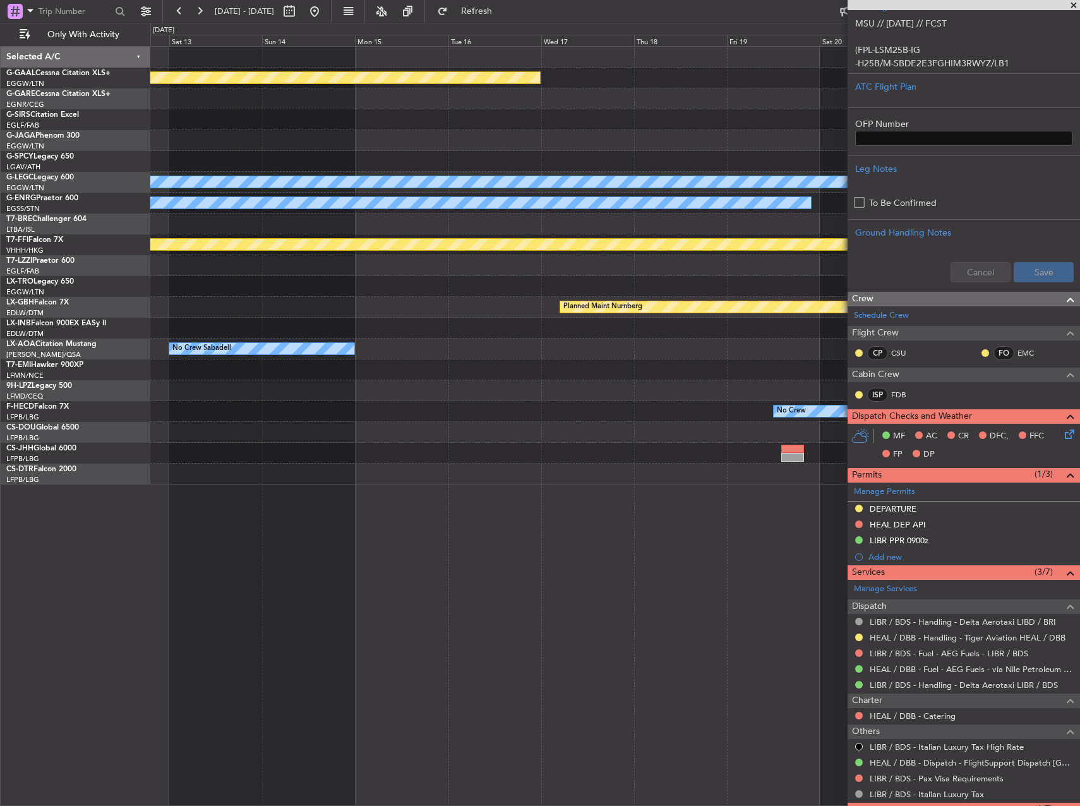
click at [225, 266] on div at bounding box center [614, 265] width 929 height 21
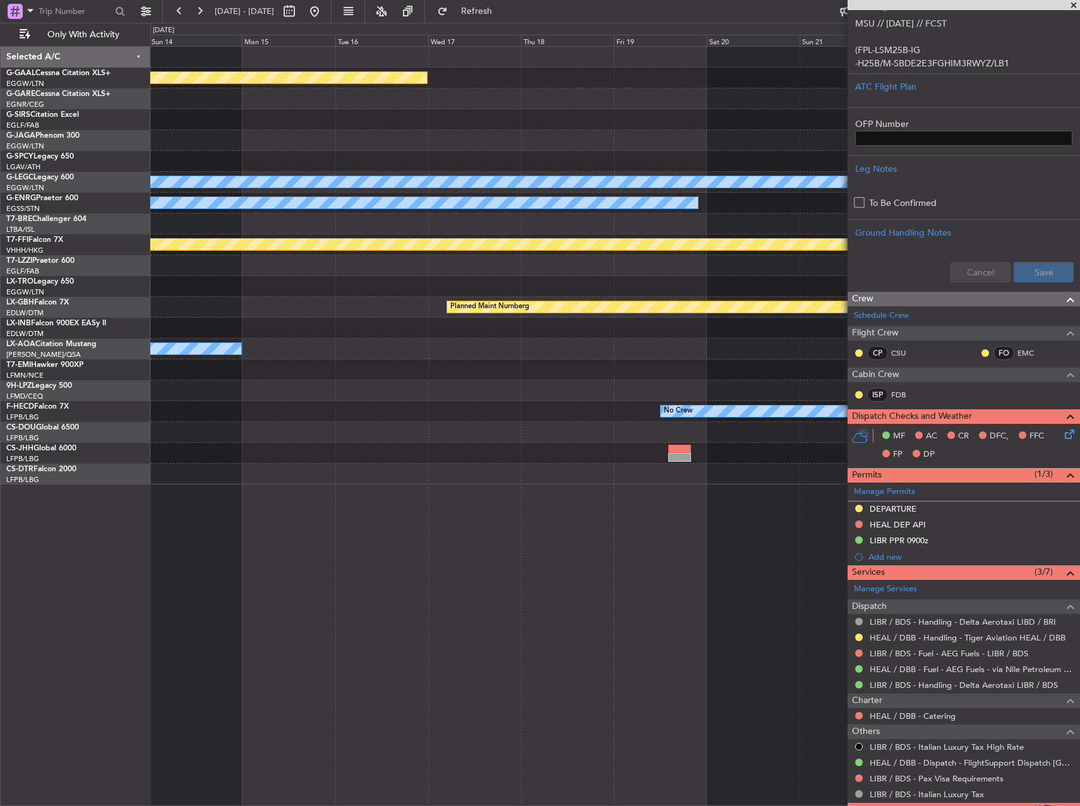
click at [294, 272] on div at bounding box center [614, 265] width 929 height 21
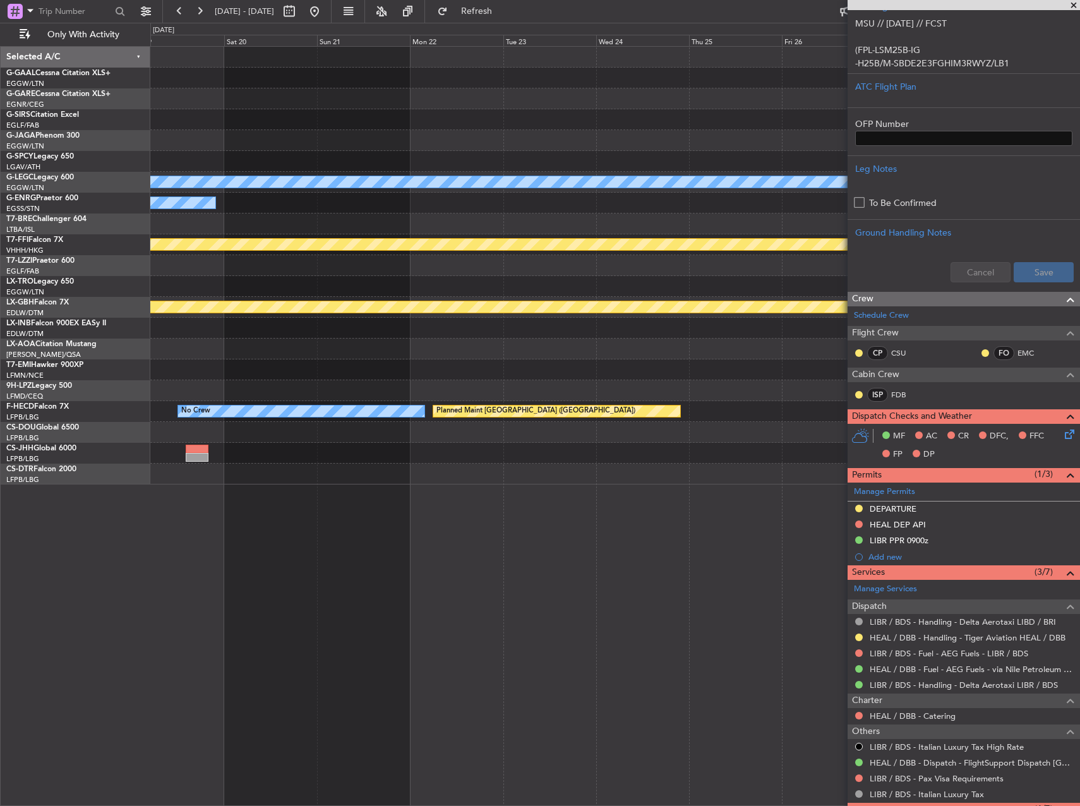
click at [0, 293] on html "13 Aug 2025 - 23 Aug 2025 Refresh Quick Links Only With Activity Planned Maint …" at bounding box center [540, 403] width 1080 height 806
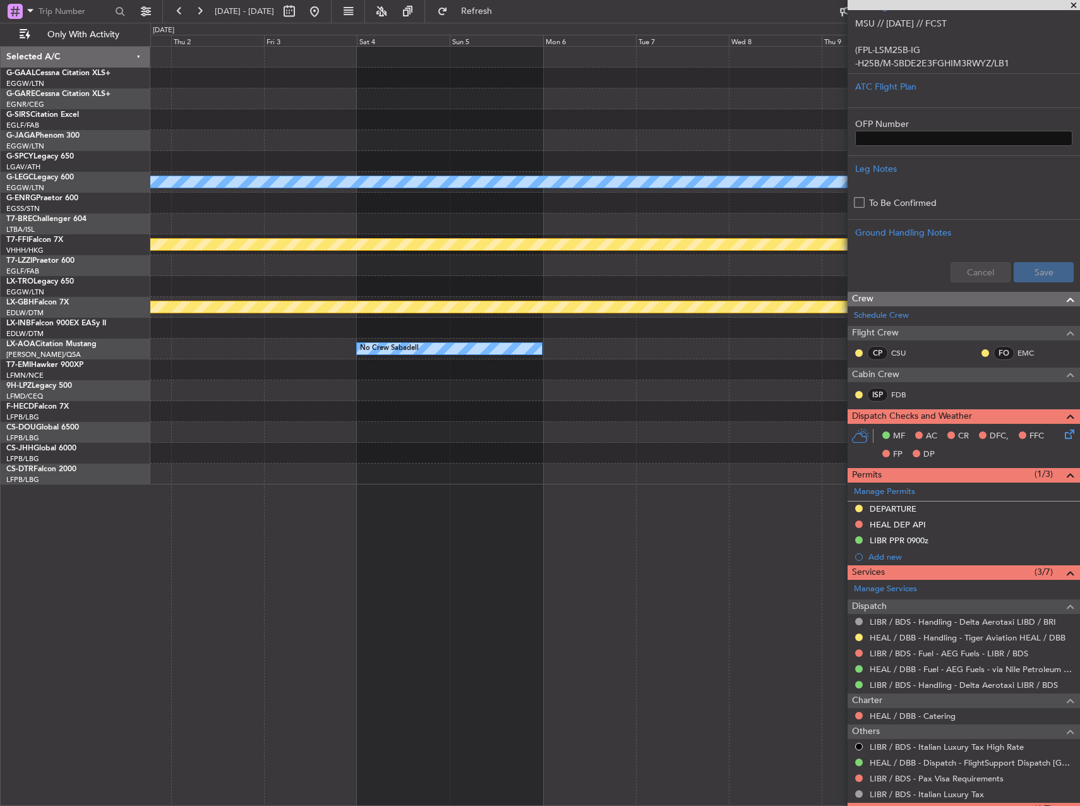
click at [0, 278] on html "13 Aug 2025 - 23 Aug 2025 Refresh Quick Links Only With Activity A/C Unavailabl…" at bounding box center [540, 403] width 1080 height 806
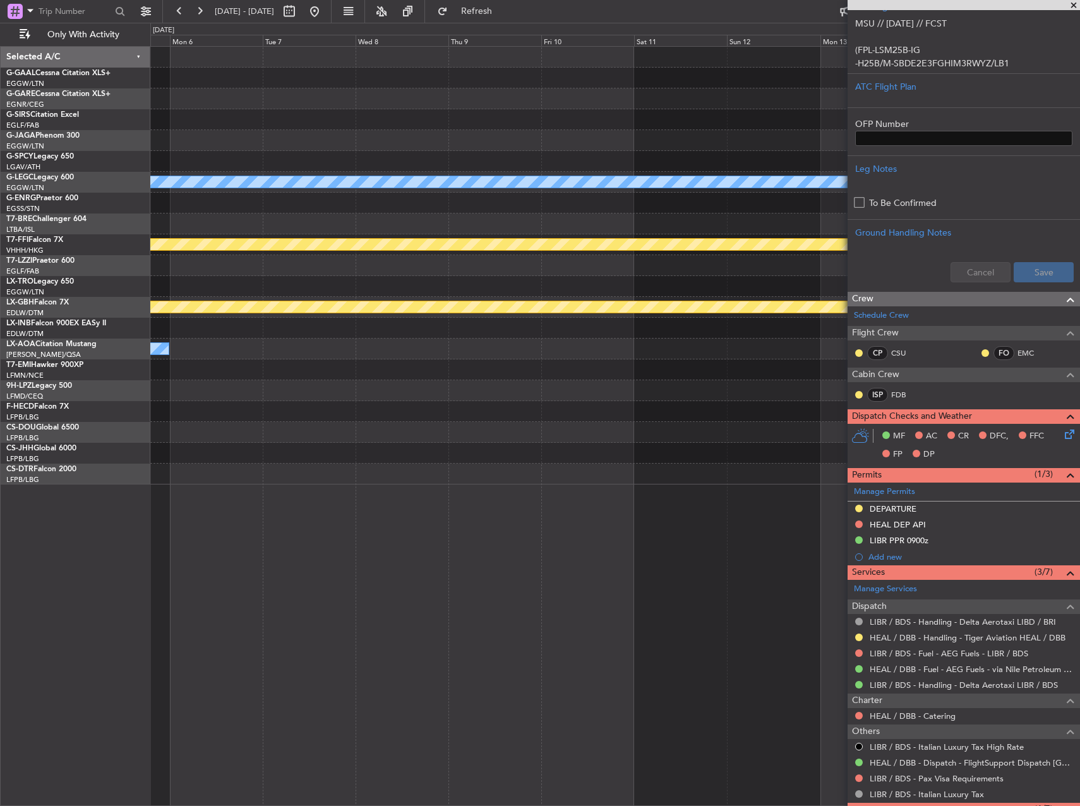
click at [0, 295] on html "13 Aug 2025 - 23 Aug 2025 Refresh Quick Links Only With Activity A/C Unavailabl…" at bounding box center [540, 403] width 1080 height 806
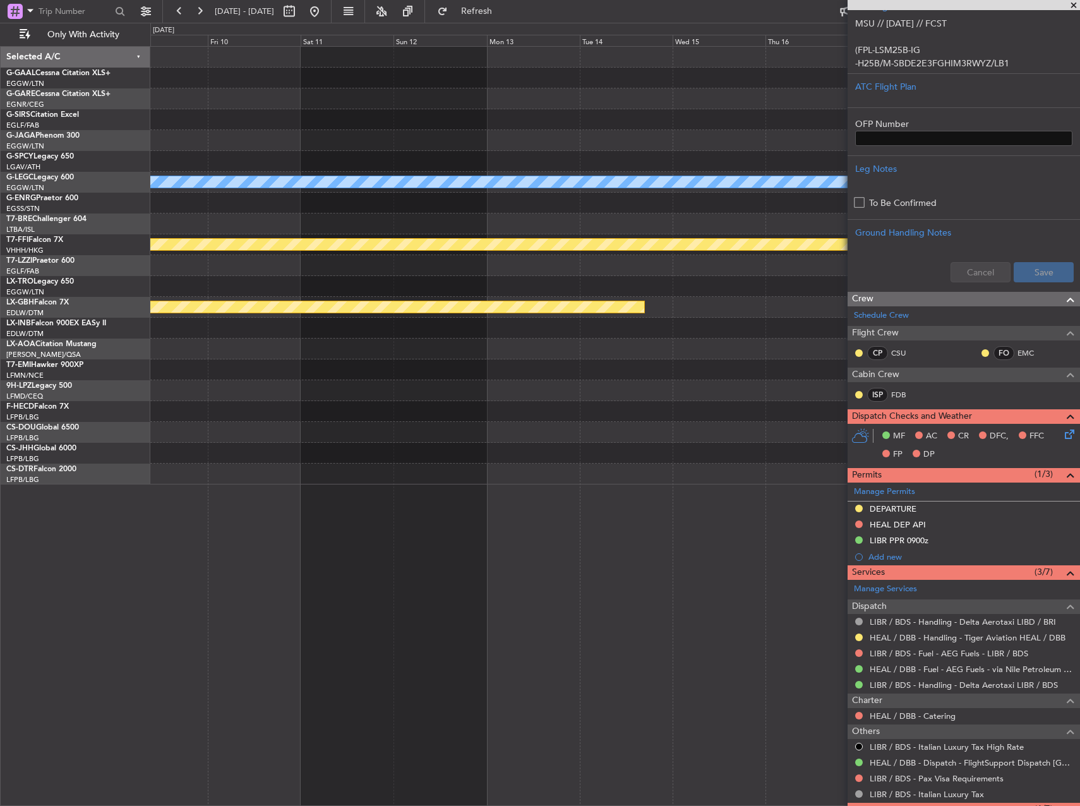
click at [0, 299] on html "13 Aug 2025 - 23 Aug 2025 Refresh Quick Links Only With Activity A/C Unavailabl…" at bounding box center [540, 403] width 1080 height 806
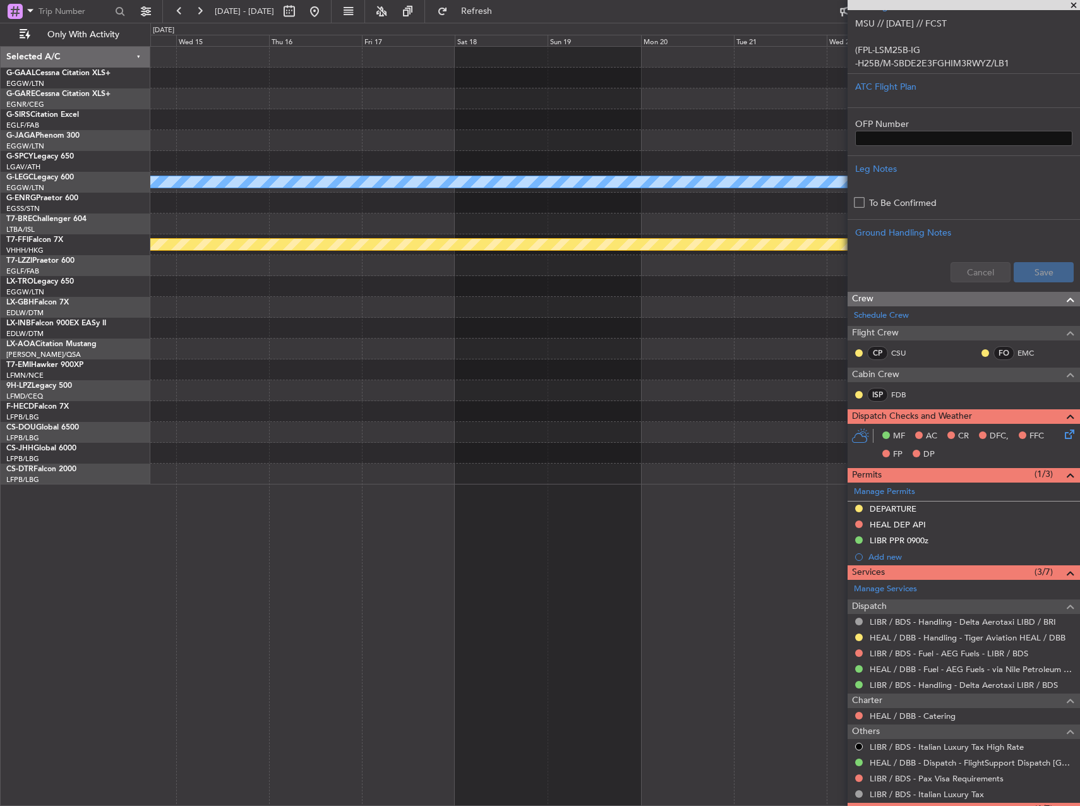
click at [20, 307] on div "A/C Unavailable London (Luton) Planned Maint Geneva (Cointrin) Planned Maint Nu…" at bounding box center [540, 414] width 1080 height 783
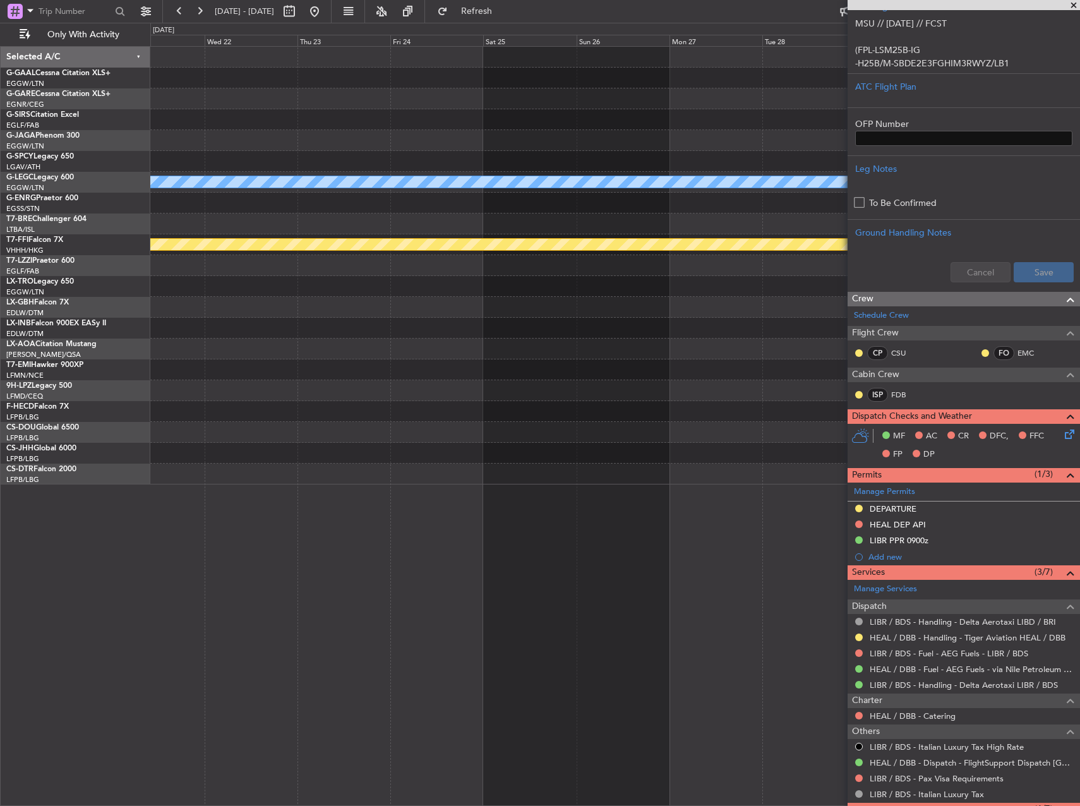
click at [0, 306] on div "A/C Unavailable London (Luton) Planned Maint Geneva (Cointrin) Selected A/C G-G…" at bounding box center [540, 414] width 1080 height 783
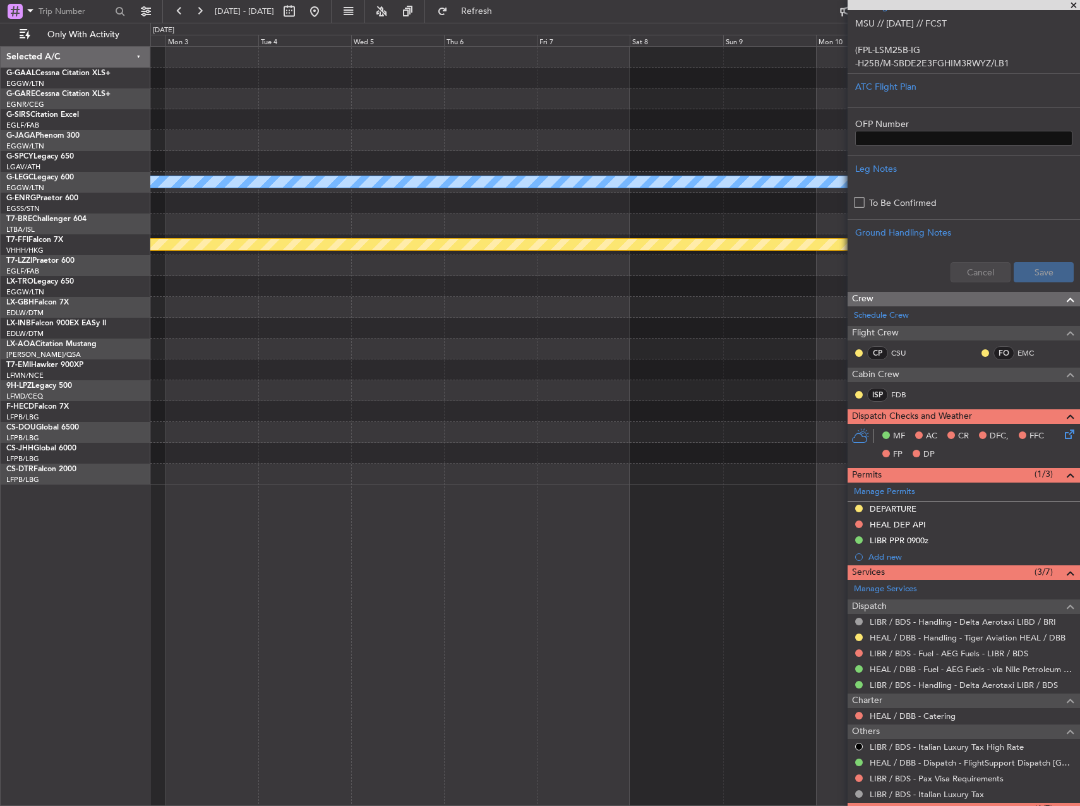
click at [107, 280] on div "A/C Unavailable London (Luton) Planned Maint Geneva (Cointrin) Selected A/C G-G…" at bounding box center [540, 414] width 1080 height 783
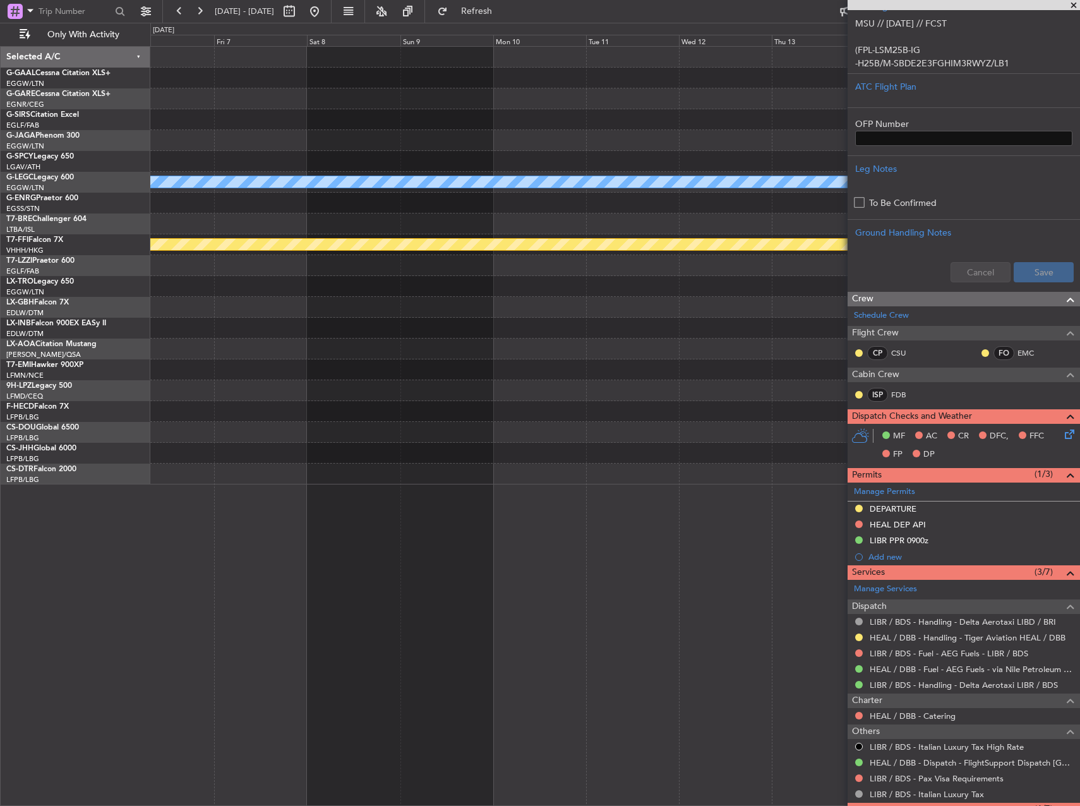
click at [66, 289] on div "A/C Unavailable London (Luton) Planned Maint Geneva (Cointrin) Selected A/C G-G…" at bounding box center [540, 414] width 1080 height 783
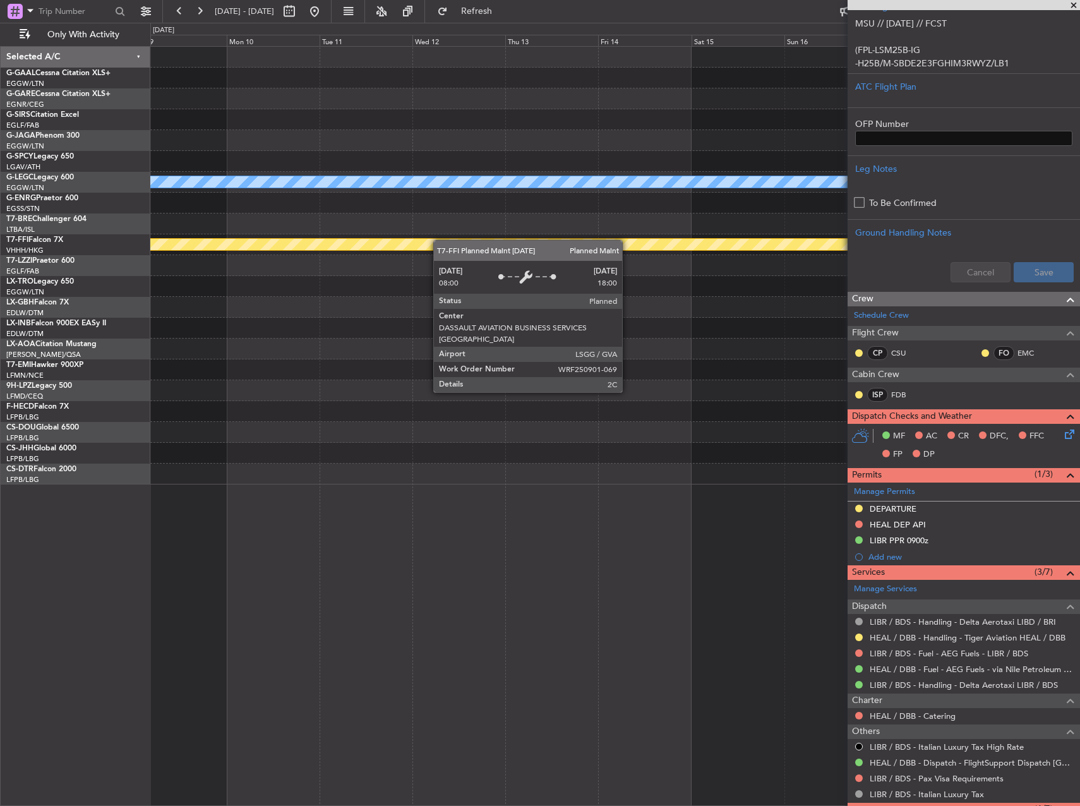
click at [0, 277] on div "A/C Unavailable London (Luton) Planned Maint Geneva (Cointrin) Selected A/C G-G…" at bounding box center [540, 414] width 1080 height 783
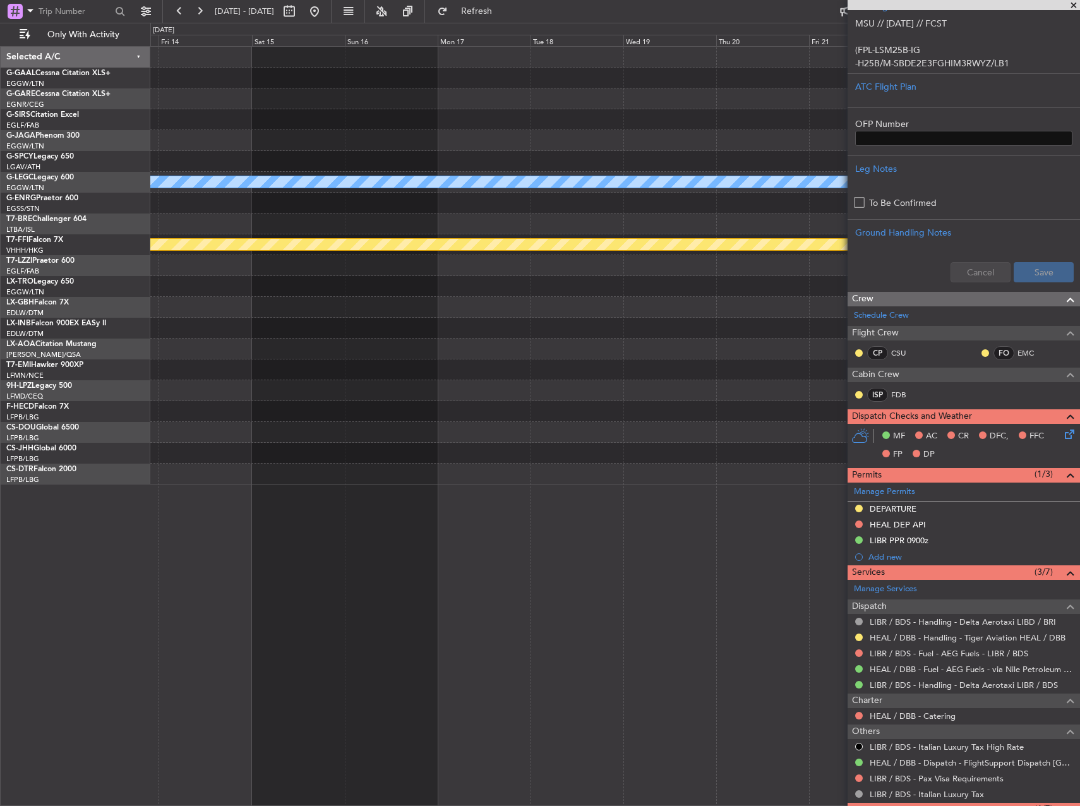
click at [120, 278] on div "A/C Unavailable London (Luton) Planned Maint Geneva (Cointrin) Selected A/C G-G…" at bounding box center [540, 414] width 1080 height 783
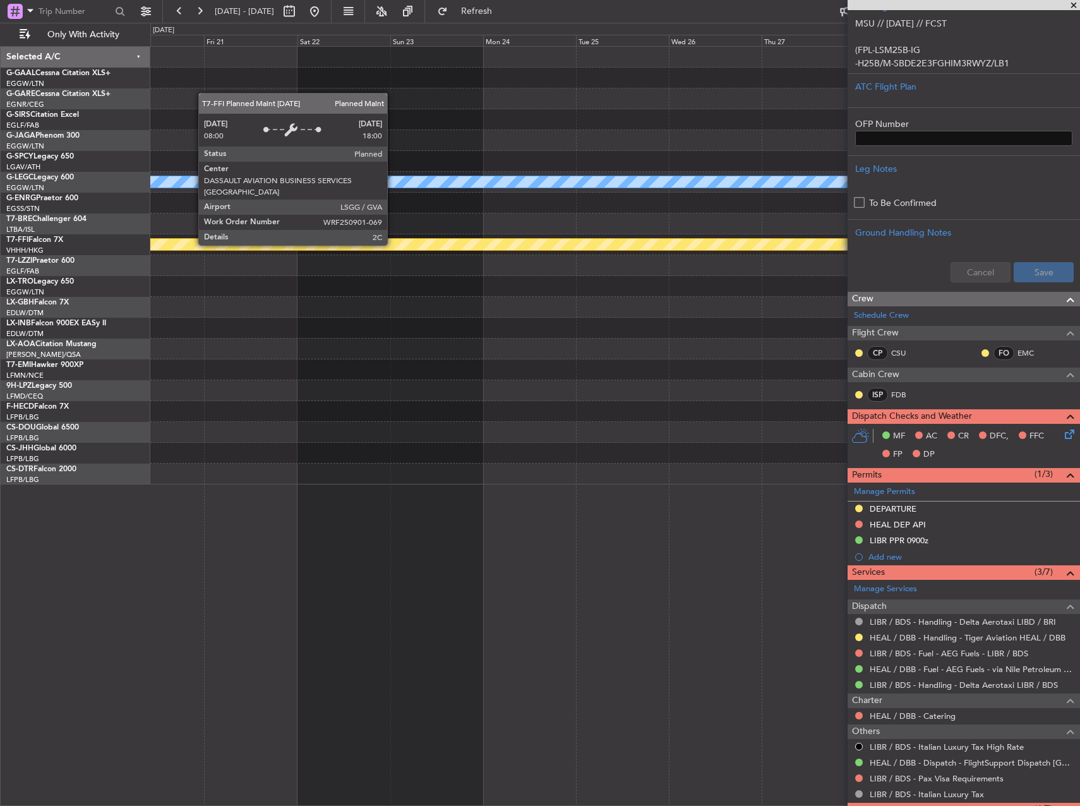
click at [33, 282] on div "A/C Unavailable London (Luton) Planned Maint Geneva (Cointrin) Selected A/C G-G…" at bounding box center [540, 414] width 1080 height 783
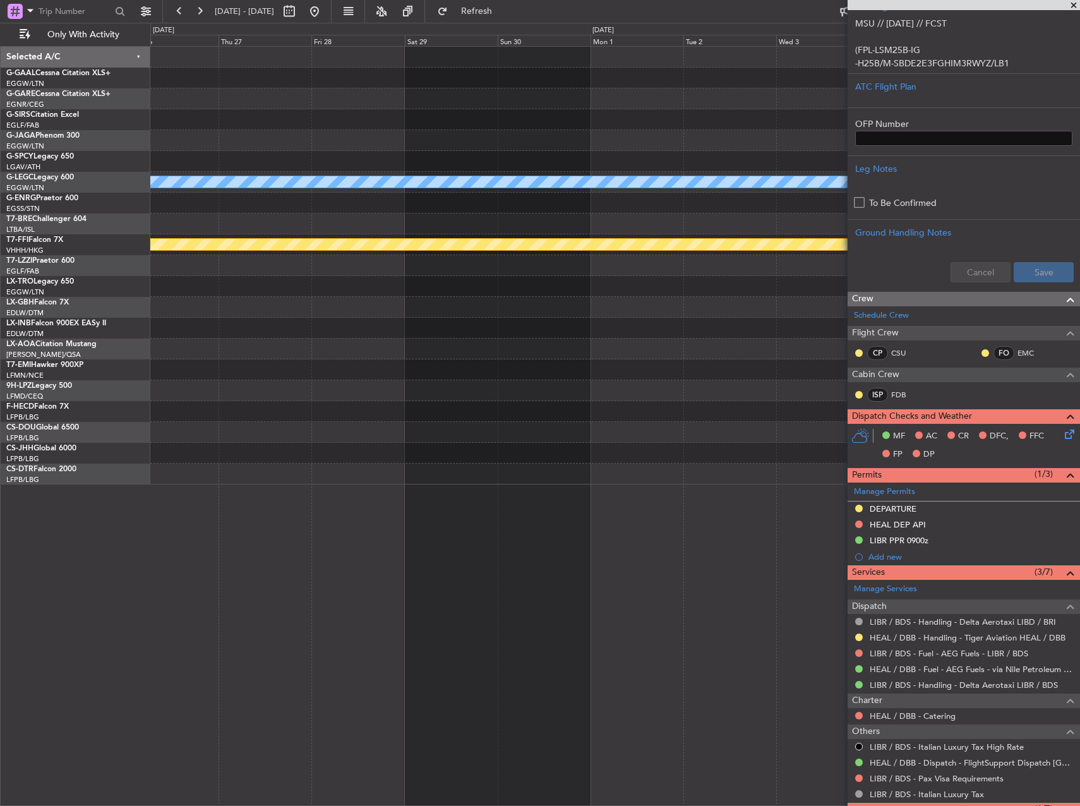
click at [136, 263] on div "A/C Unavailable London (Luton) Planned Maint Geneva (Cointrin) Selected A/C G-G…" at bounding box center [540, 414] width 1080 height 783
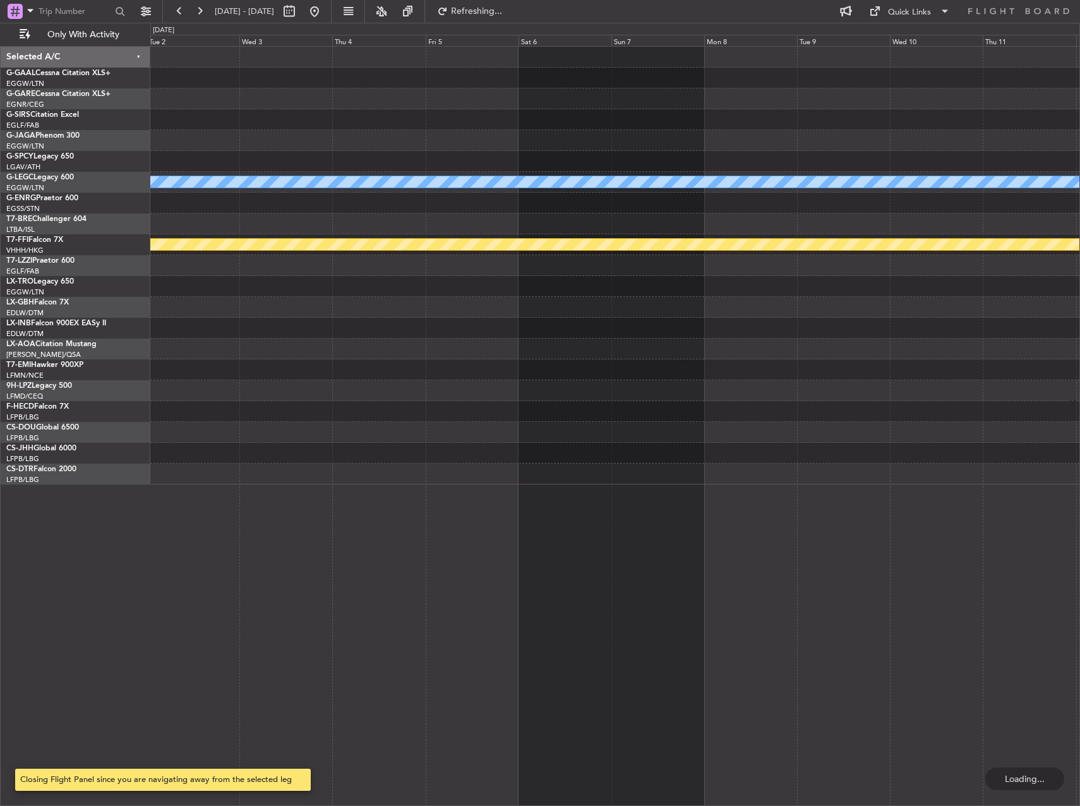
scroll to position [0, 0]
click at [91, 230] on div "A/C Unavailable London (Luton) Planned Maint Geneva (Cointrin) Selected A/C G-G…" at bounding box center [540, 414] width 1080 height 783
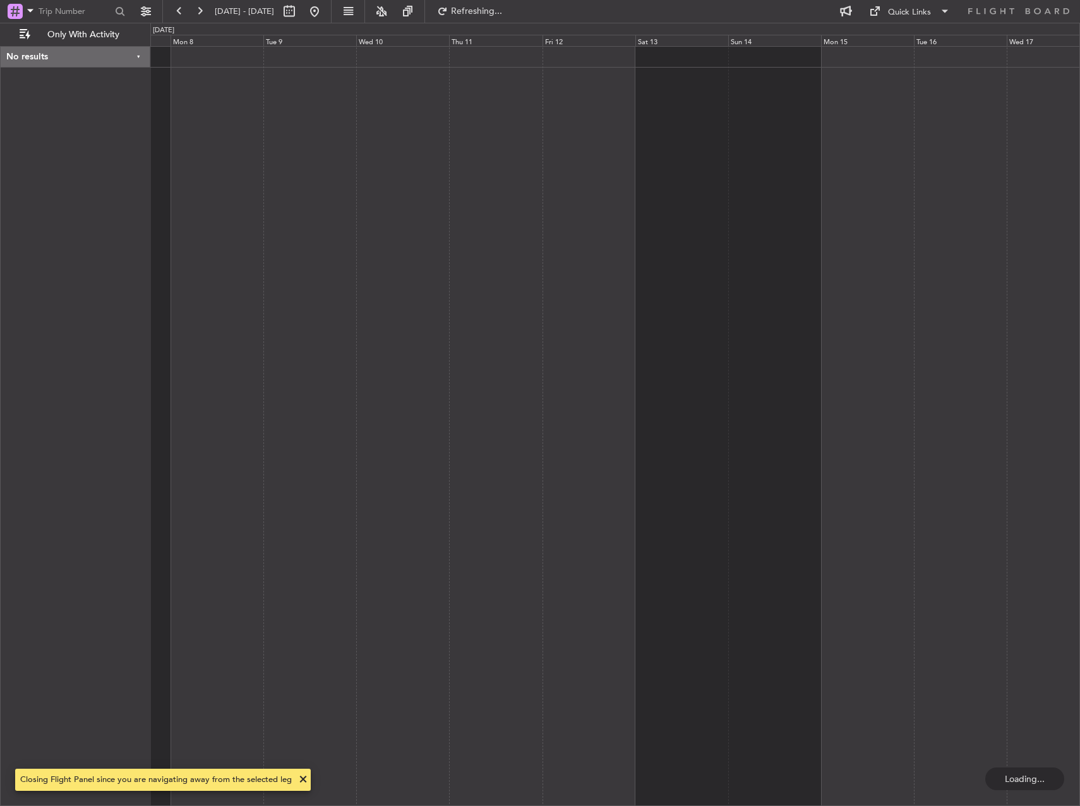
click at [142, 225] on div "No results 0 0 Sun 7 Mon 8 Tue 9 Wed 10 Thu 11 Fri 12 Sat 13 Dec 2025 Sun 14 Mo…" at bounding box center [540, 414] width 1080 height 783
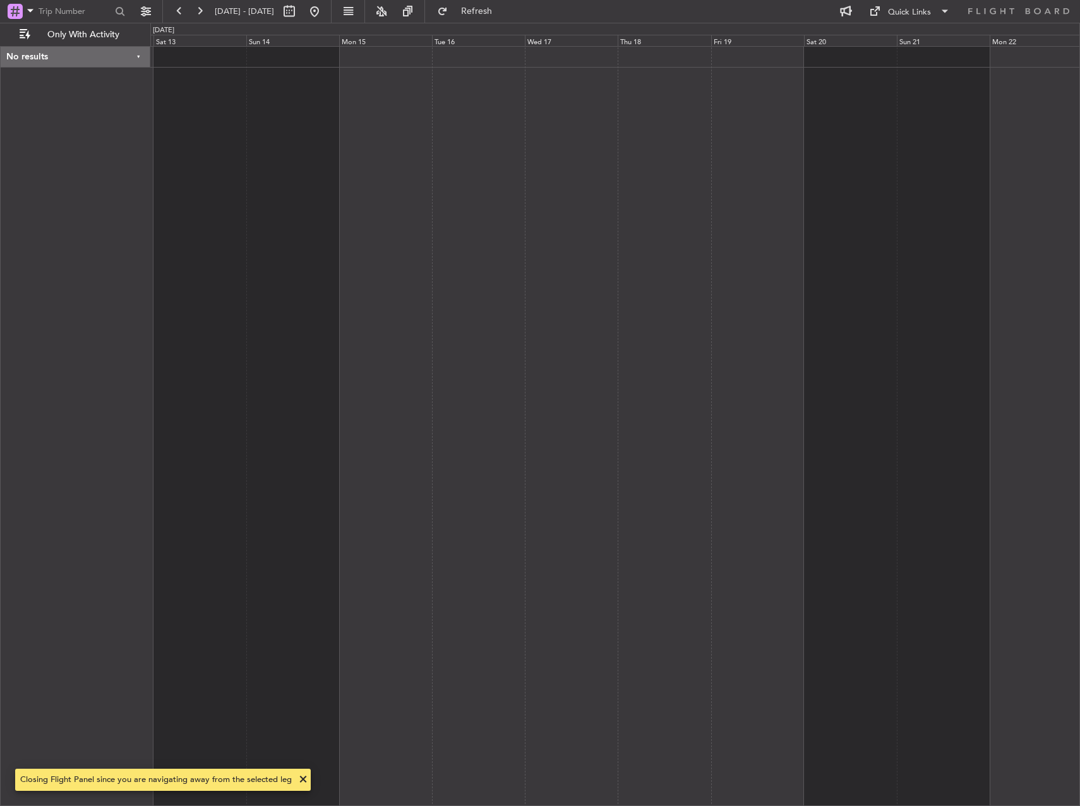
click at [92, 213] on div "No results 0 0 Fri 12 Sat 13 Sun 14 Mon 15 Tue 16 Wed 17 Thu 18 Dec 2025 Fri 19…" at bounding box center [540, 414] width 1080 height 783
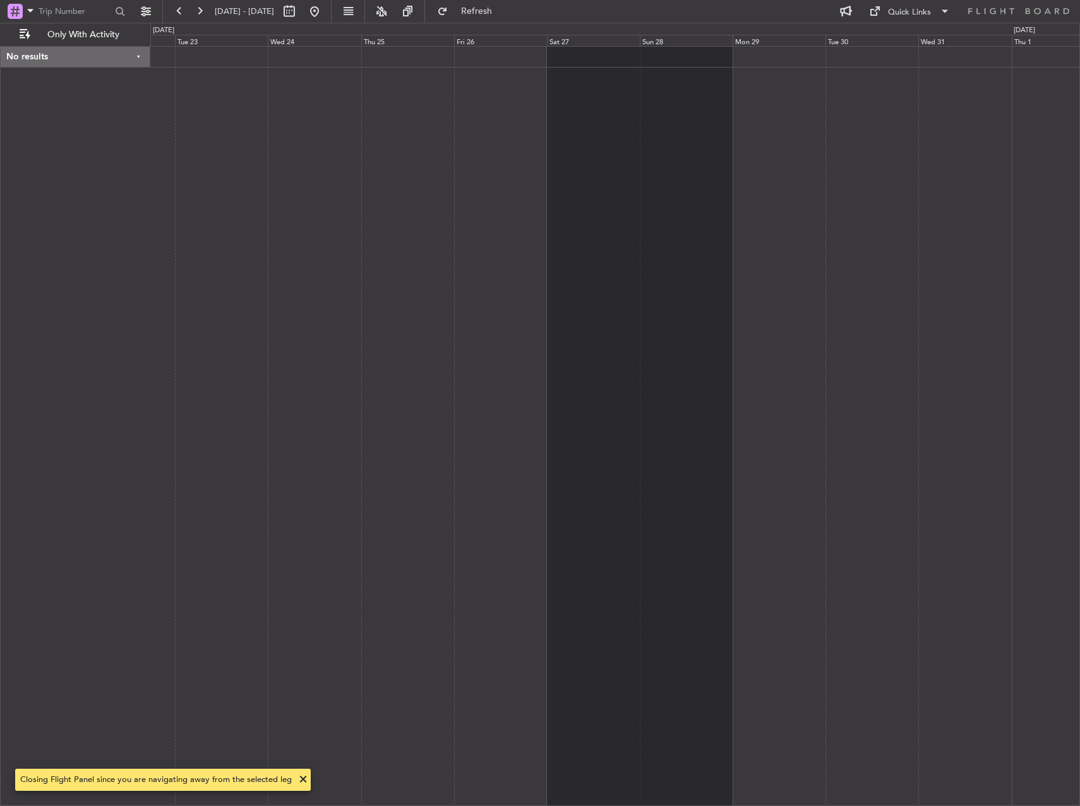
click at [395, 185] on div at bounding box center [614, 426] width 929 height 760
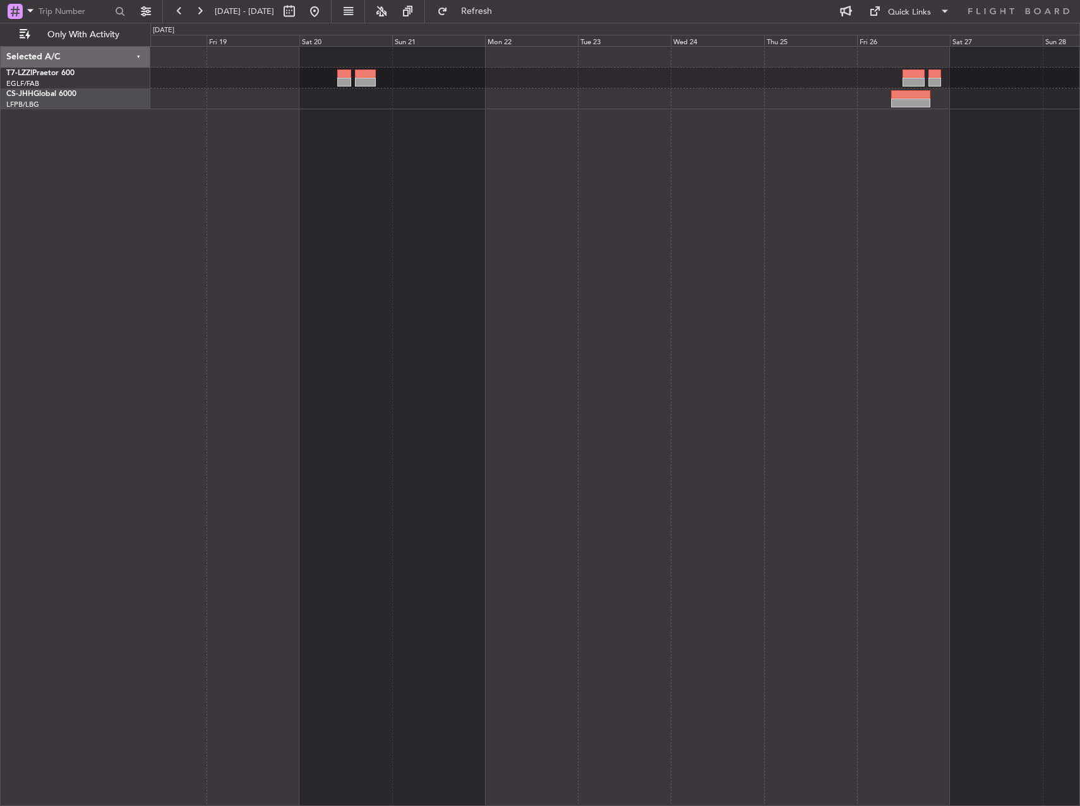
click at [771, 122] on div at bounding box center [614, 426] width 929 height 760
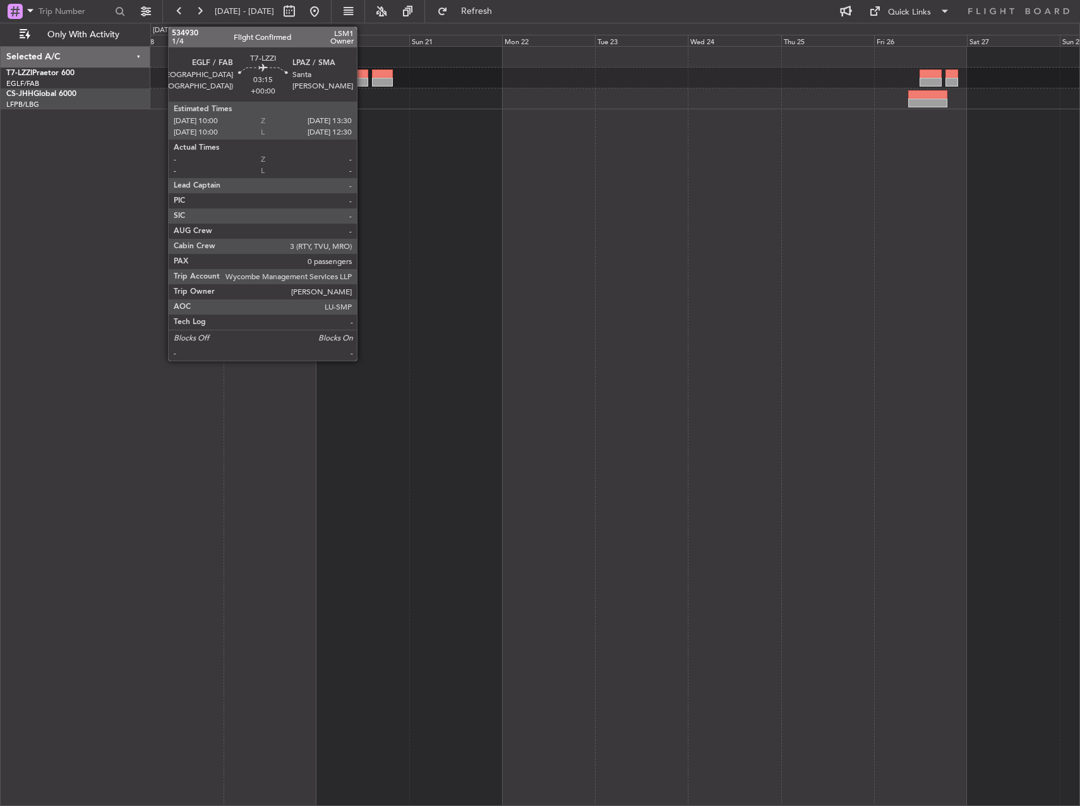
click at [362, 76] on div at bounding box center [361, 73] width 14 height 9
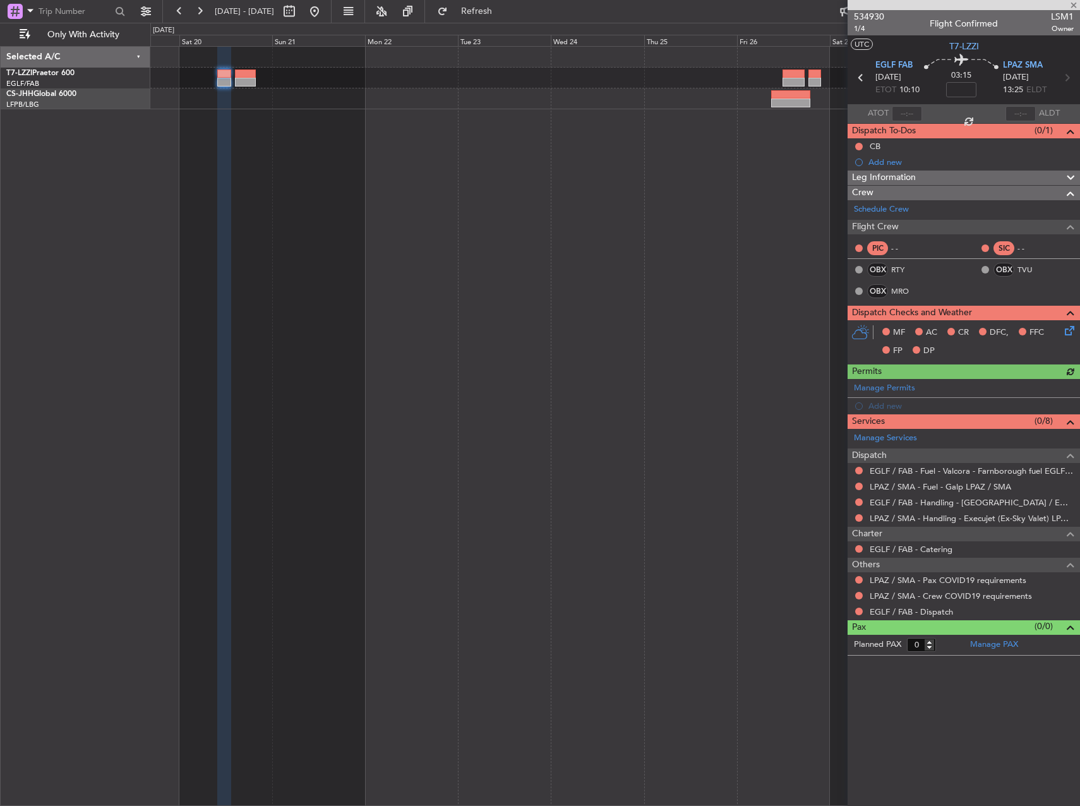
click at [631, 367] on div at bounding box center [614, 426] width 929 height 760
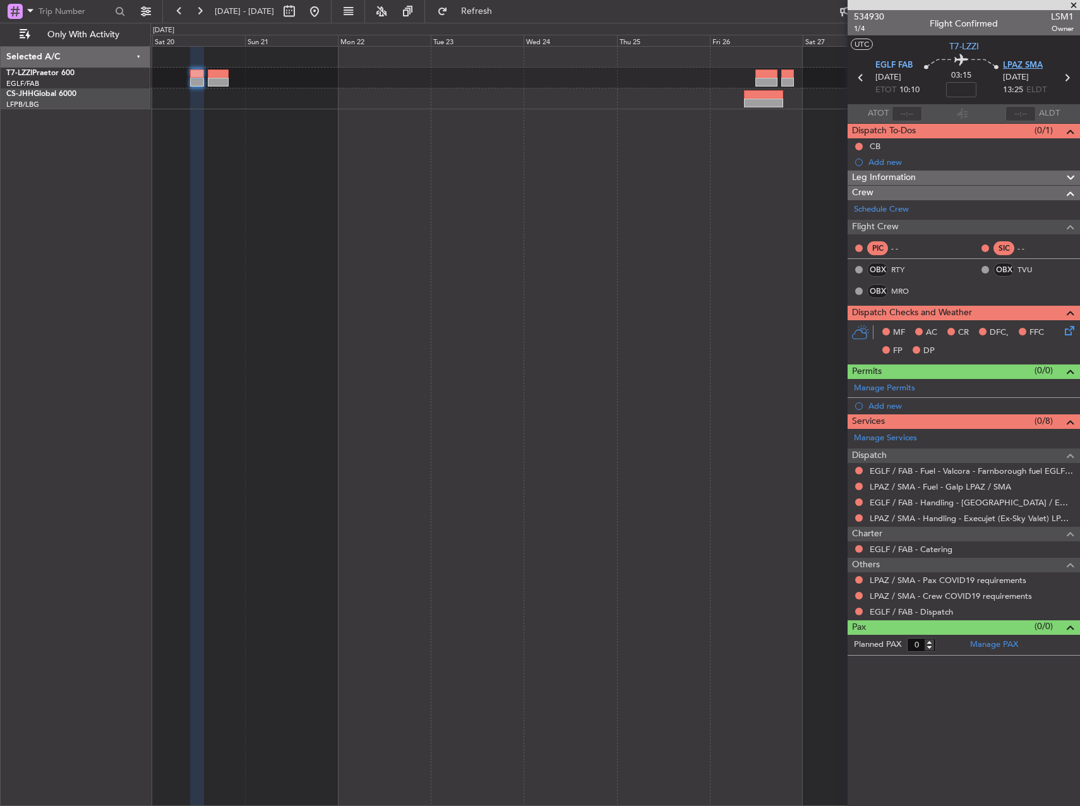
click at [1022, 65] on span "LPAZ SMA" at bounding box center [1023, 65] width 40 height 13
click at [644, 551] on div at bounding box center [614, 426] width 929 height 760
click at [883, 399] on div "Add new" at bounding box center [963, 406] width 232 height 16
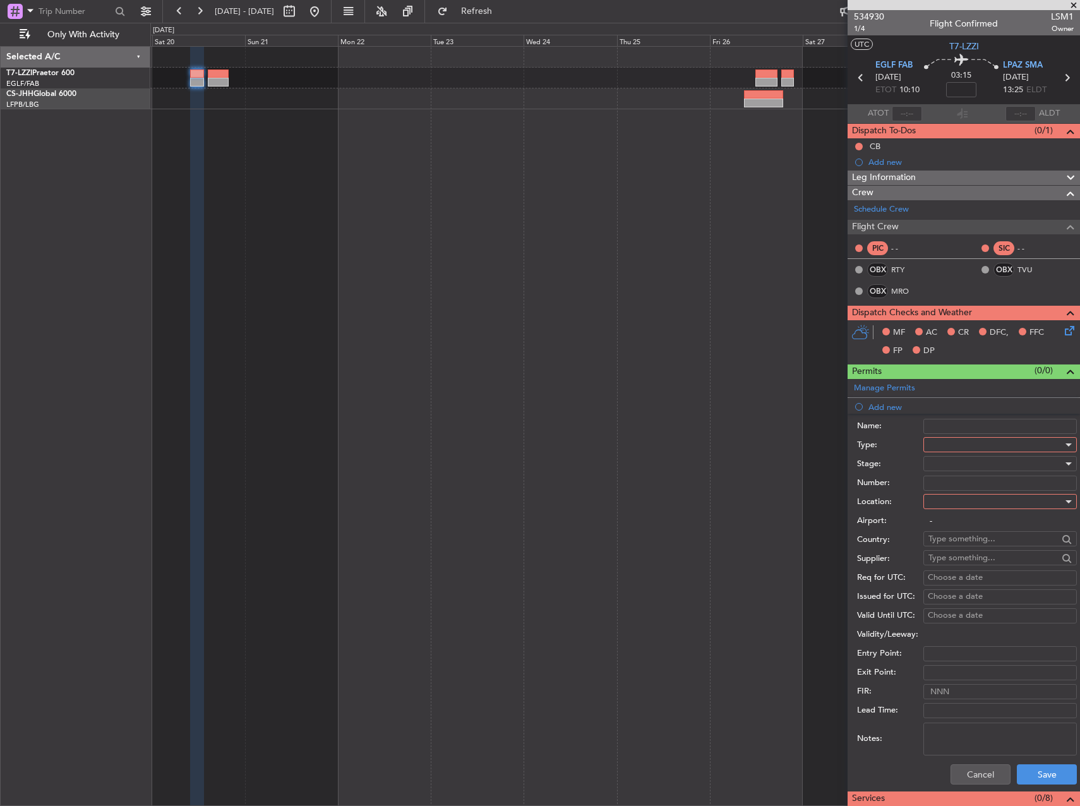
click at [953, 442] on div at bounding box center [995, 444] width 134 height 19
click at [943, 506] on span "PPR" at bounding box center [995, 507] width 133 height 19
click at [965, 468] on div at bounding box center [995, 463] width 134 height 19
click at [977, 545] on span "Requested" at bounding box center [995, 546] width 133 height 19
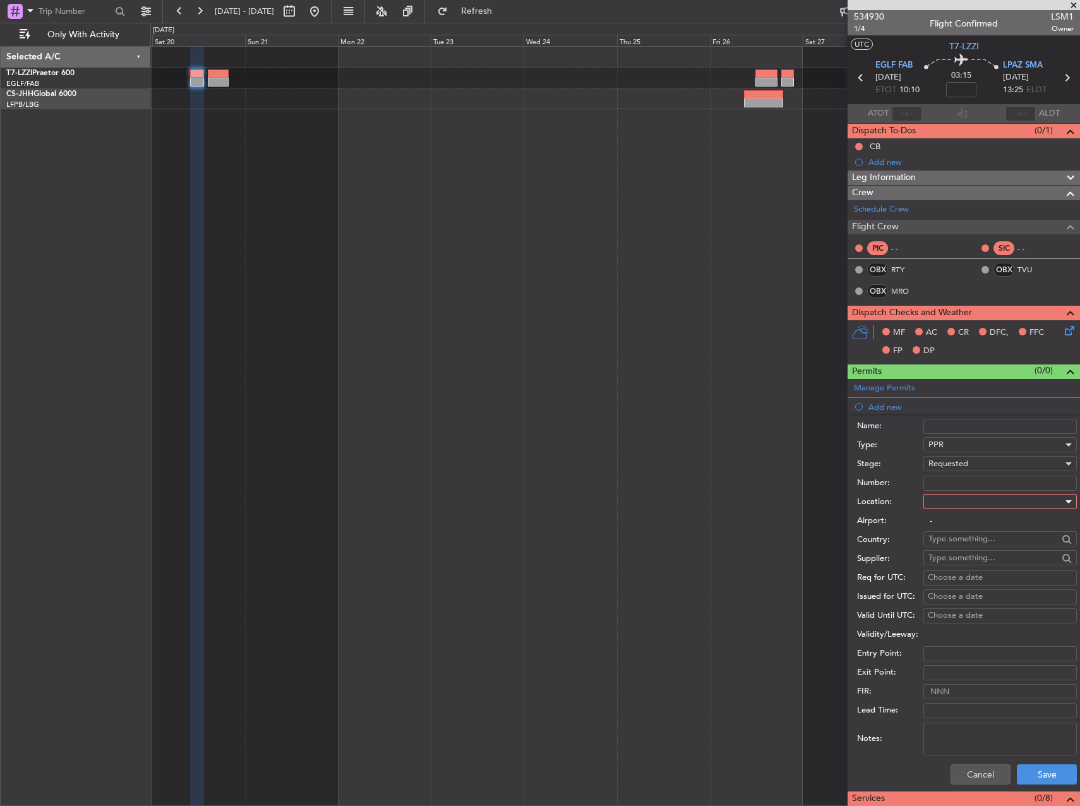
click at [954, 497] on div at bounding box center [995, 501] width 134 height 19
click at [958, 529] on span "Departure" at bounding box center [995, 527] width 133 height 19
type input "EGLF / FAB"
click at [1040, 778] on button "Save" at bounding box center [1046, 774] width 60 height 20
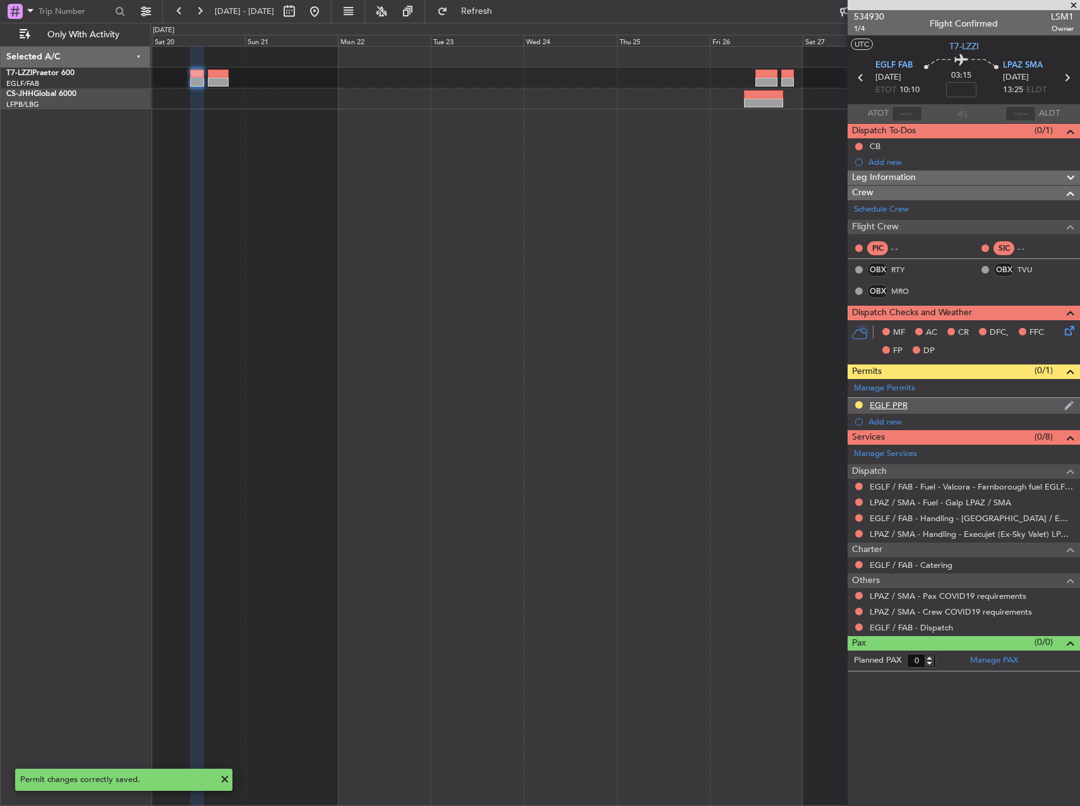
click at [895, 406] on div "EGLF PPR" at bounding box center [888, 405] width 38 height 11
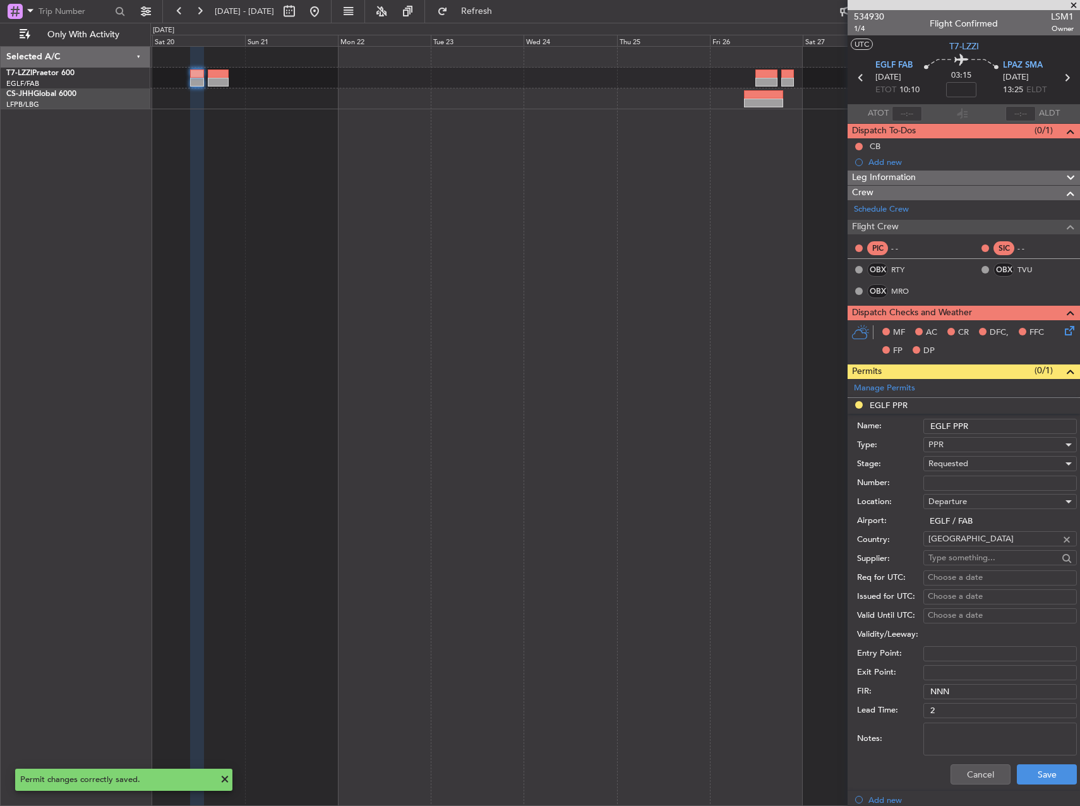
click at [1005, 426] on input "EGLF PPR" at bounding box center [999, 426] width 153 height 15
type input "EGLF PPR 1000z"
click at [1019, 781] on button "Save" at bounding box center [1046, 774] width 60 height 20
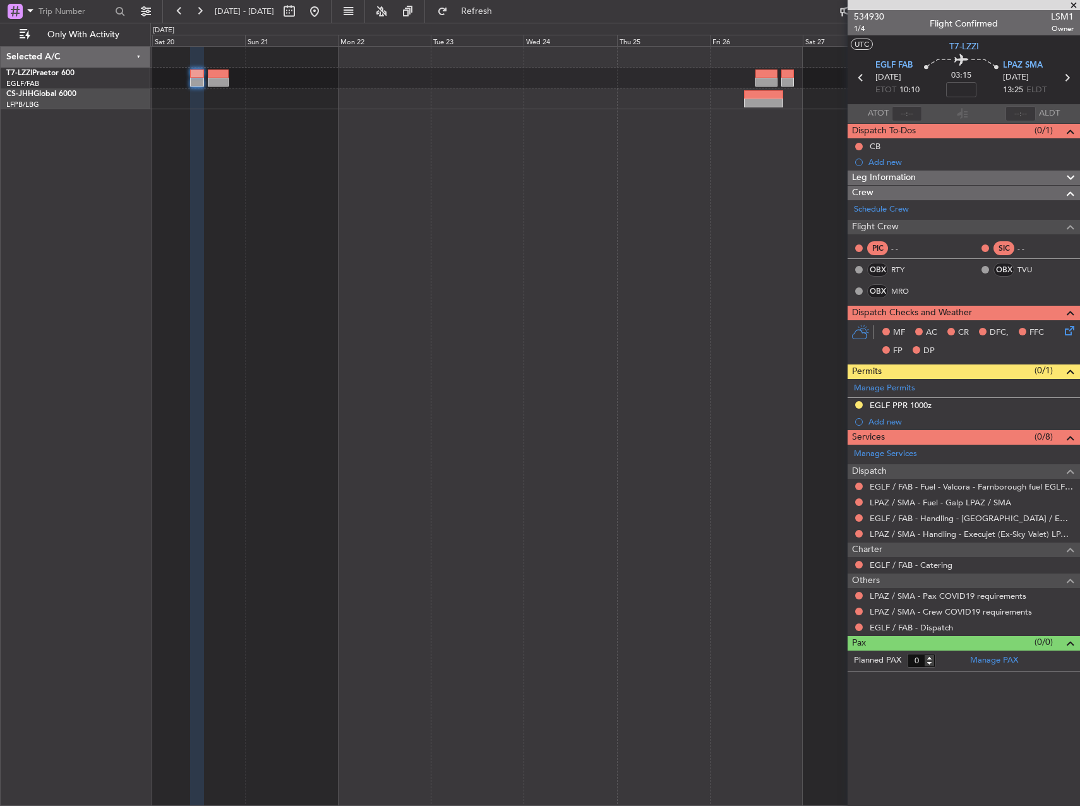
click at [879, 176] on span "Leg Information" at bounding box center [884, 177] width 64 height 15
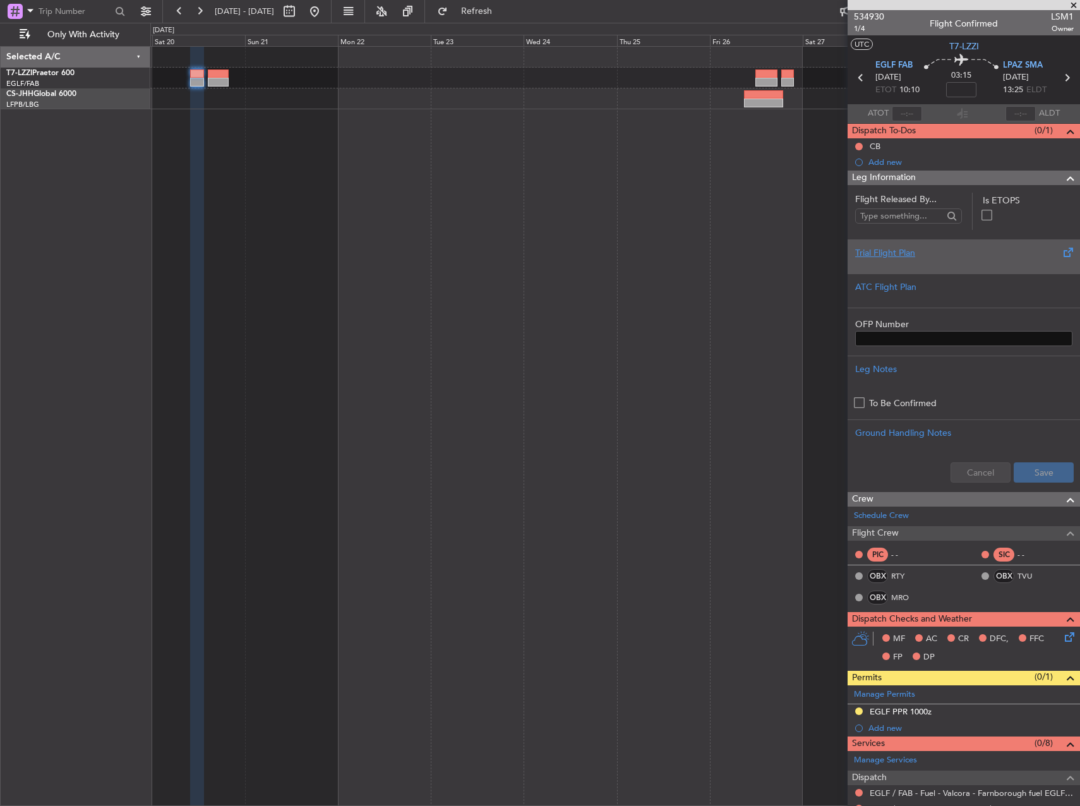
click at [957, 271] on div "Trial Flight Plan" at bounding box center [963, 256] width 232 height 34
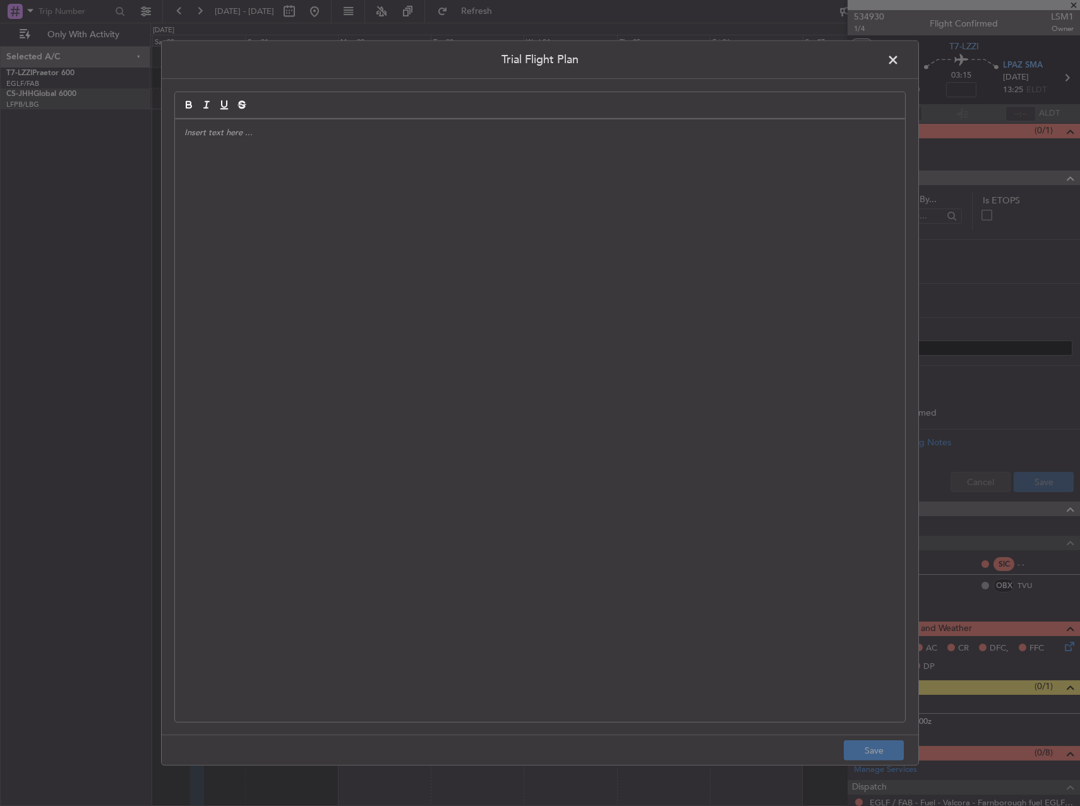
click at [619, 235] on div at bounding box center [540, 420] width 730 height 602
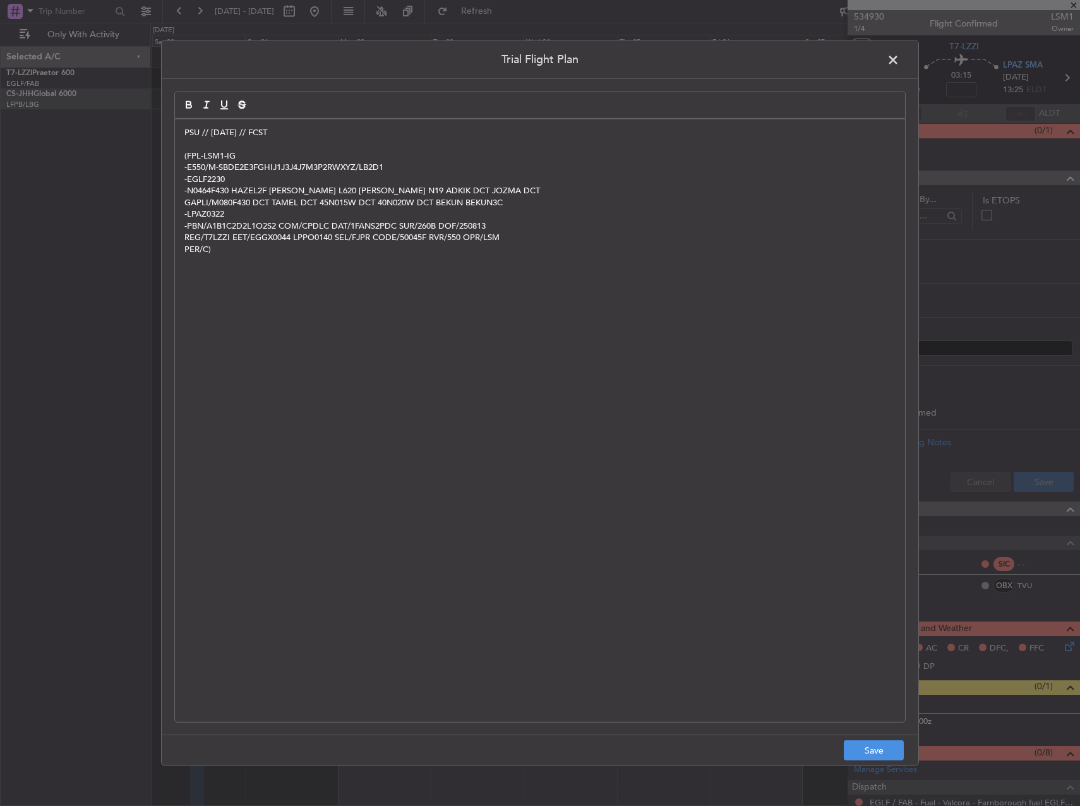
scroll to position [0, 0]
click at [242, 203] on p "GAPLI/M080F430 DCT TAMEL DCT 45N015W DCT 40N020W DCT BEKUN BEKUN3C" at bounding box center [539, 202] width 711 height 11
click at [886, 753] on button "Save" at bounding box center [873, 750] width 60 height 20
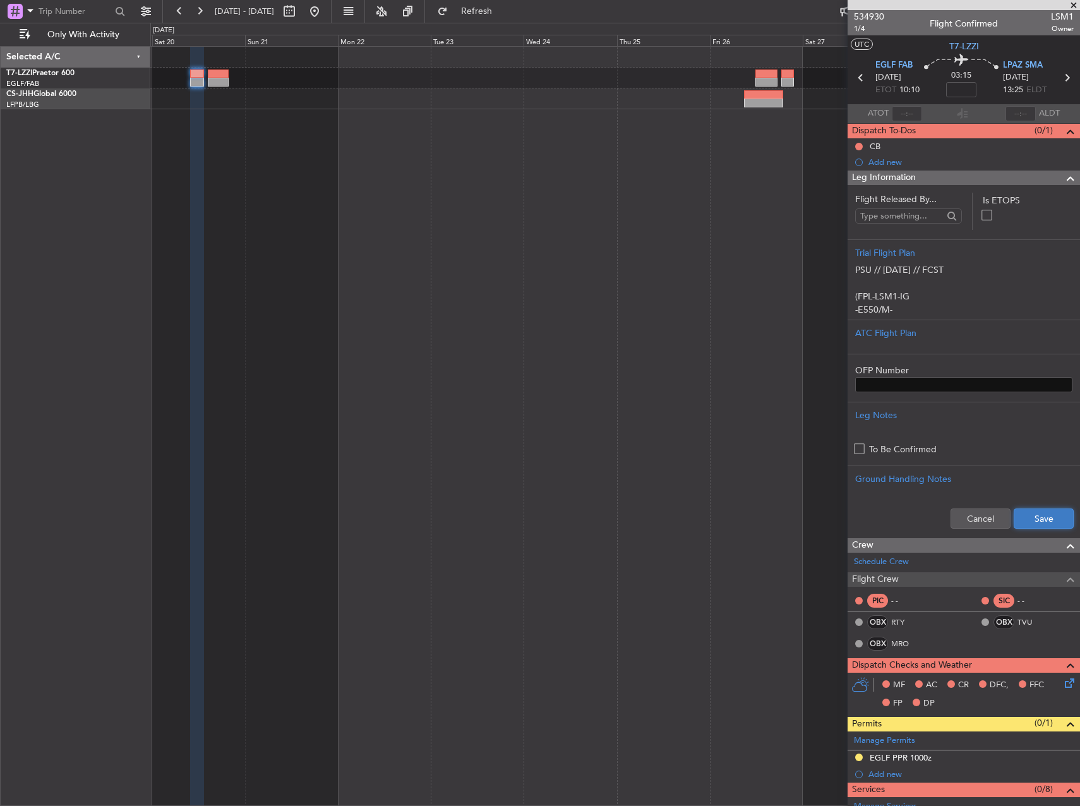
click at [1041, 508] on button "Save" at bounding box center [1043, 518] width 60 height 20
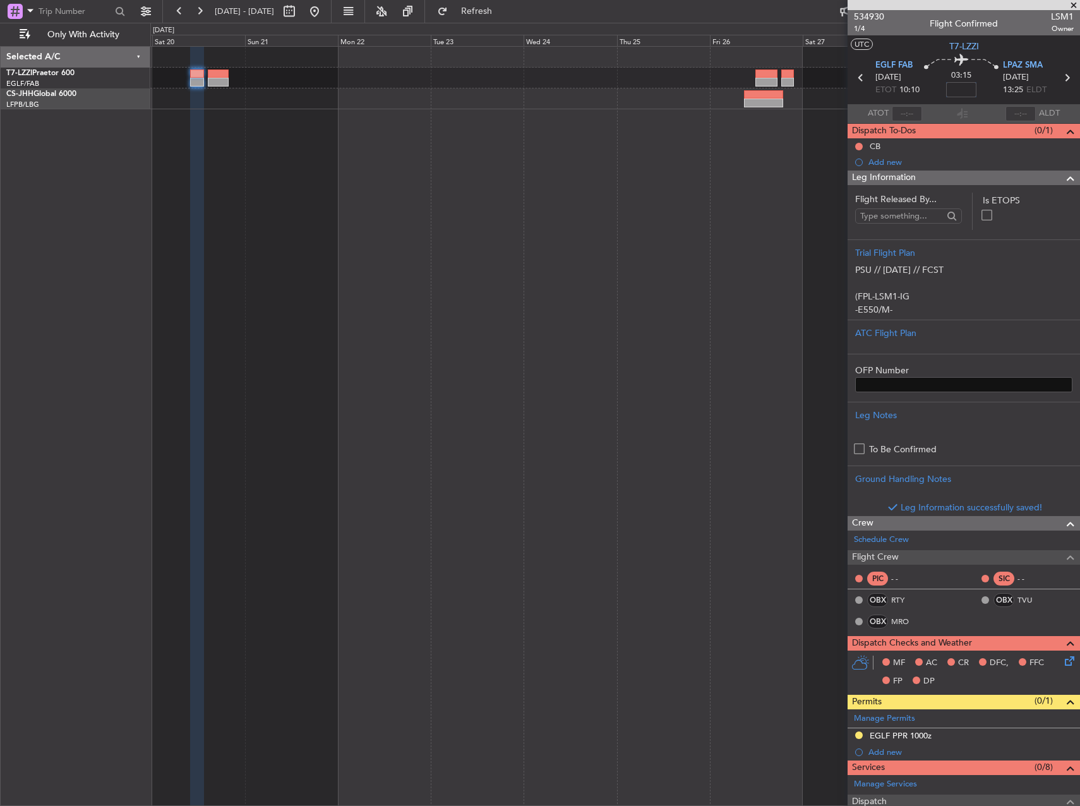
click at [960, 88] on input at bounding box center [961, 89] width 30 height 15
click at [769, 146] on div at bounding box center [614, 426] width 929 height 760
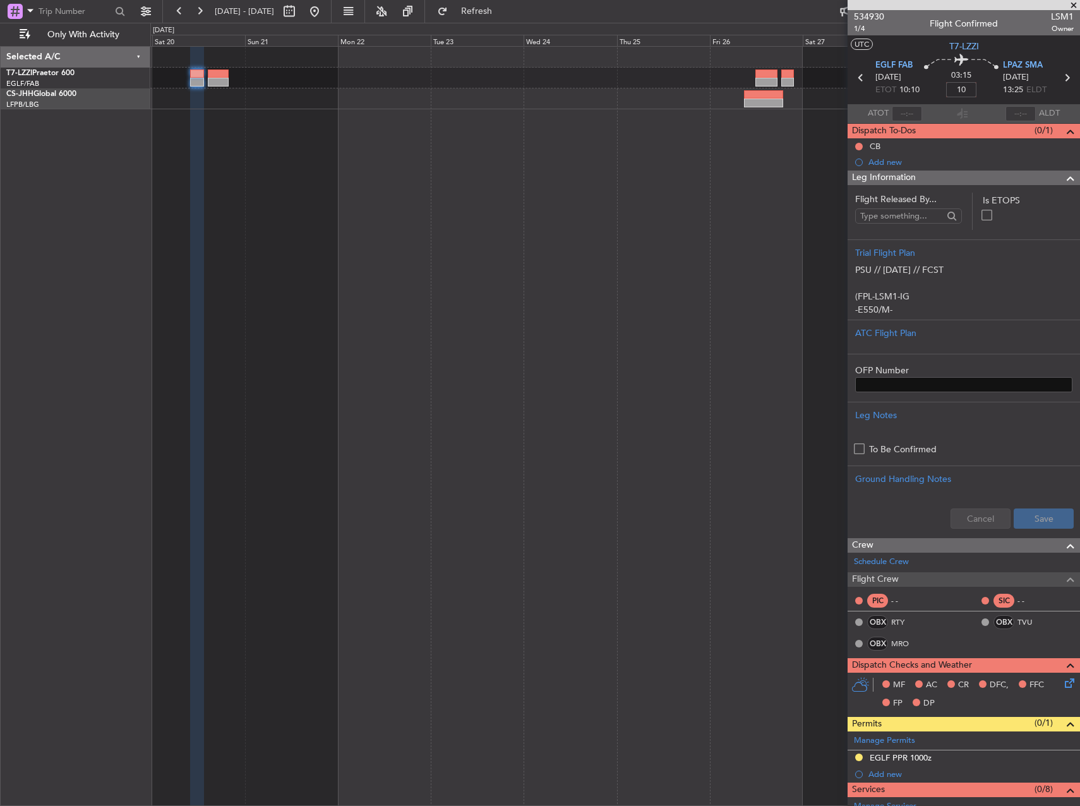
type input "+00:10"
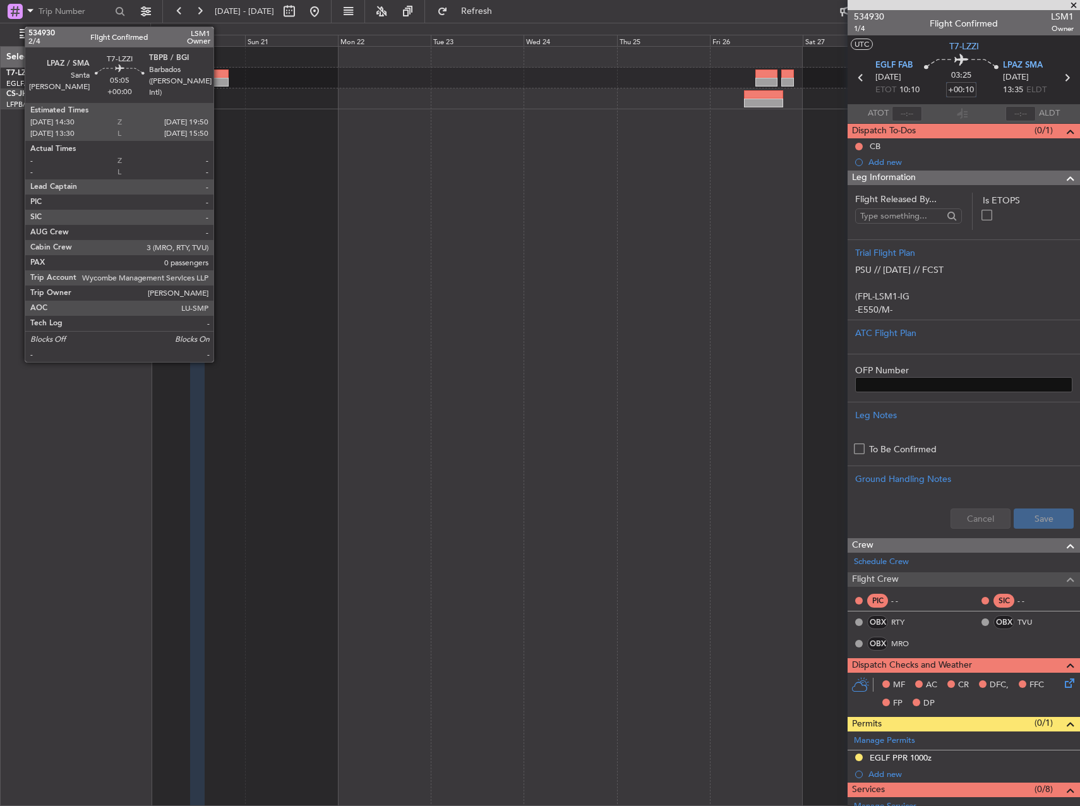
click at [219, 80] on div at bounding box center [218, 82] width 21 height 9
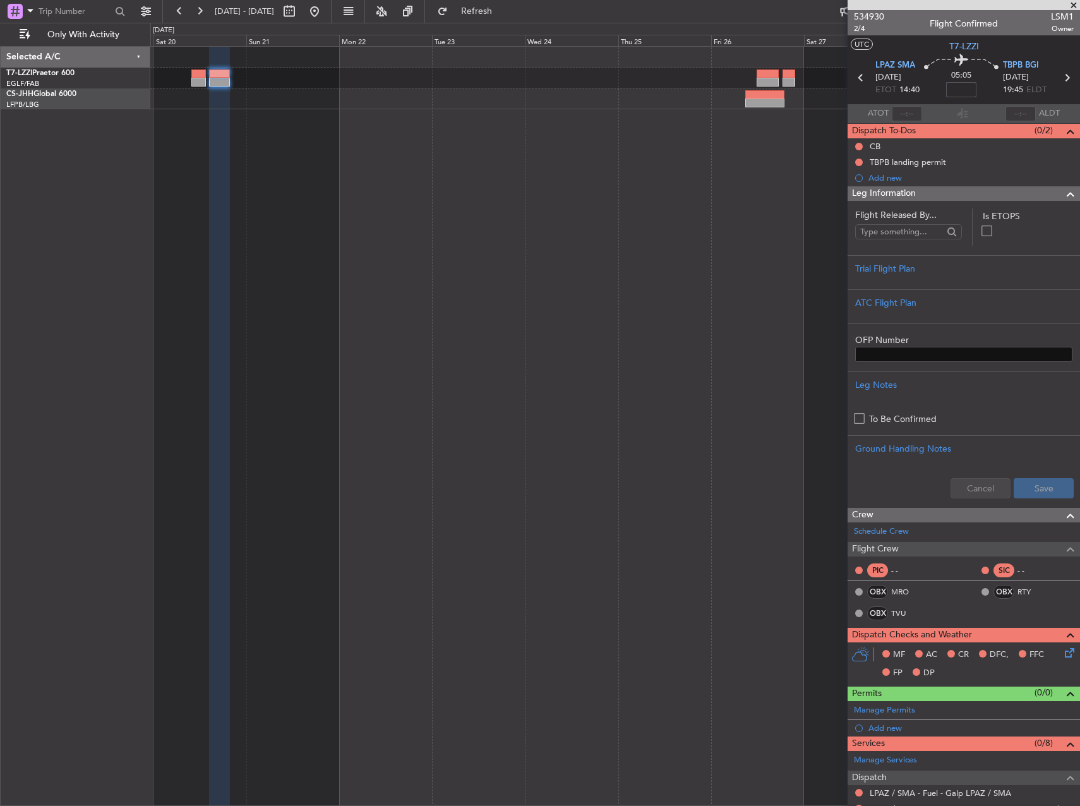
click at [208, 104] on div at bounding box center [614, 78] width 929 height 63
click at [959, 86] on input at bounding box center [961, 89] width 30 height 15
click at [588, 244] on div at bounding box center [614, 426] width 929 height 760
click at [679, 207] on div at bounding box center [614, 426] width 929 height 760
type input "+00:10"
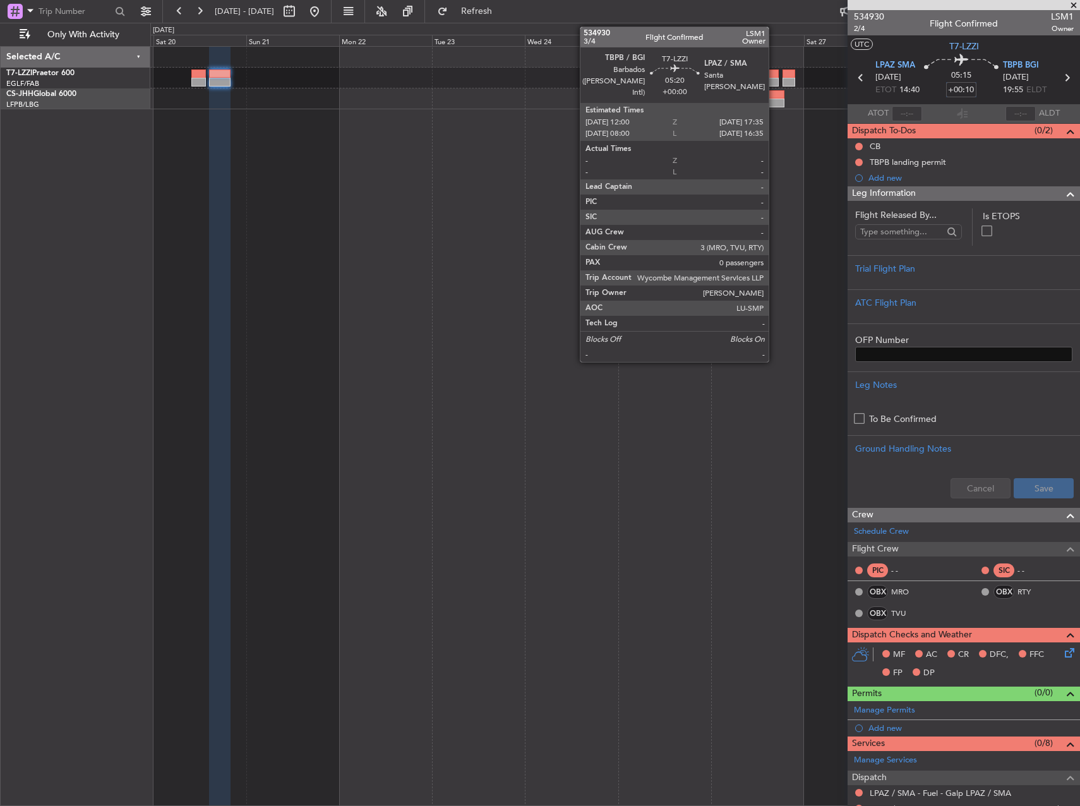
click at [774, 71] on div at bounding box center [767, 73] width 22 height 9
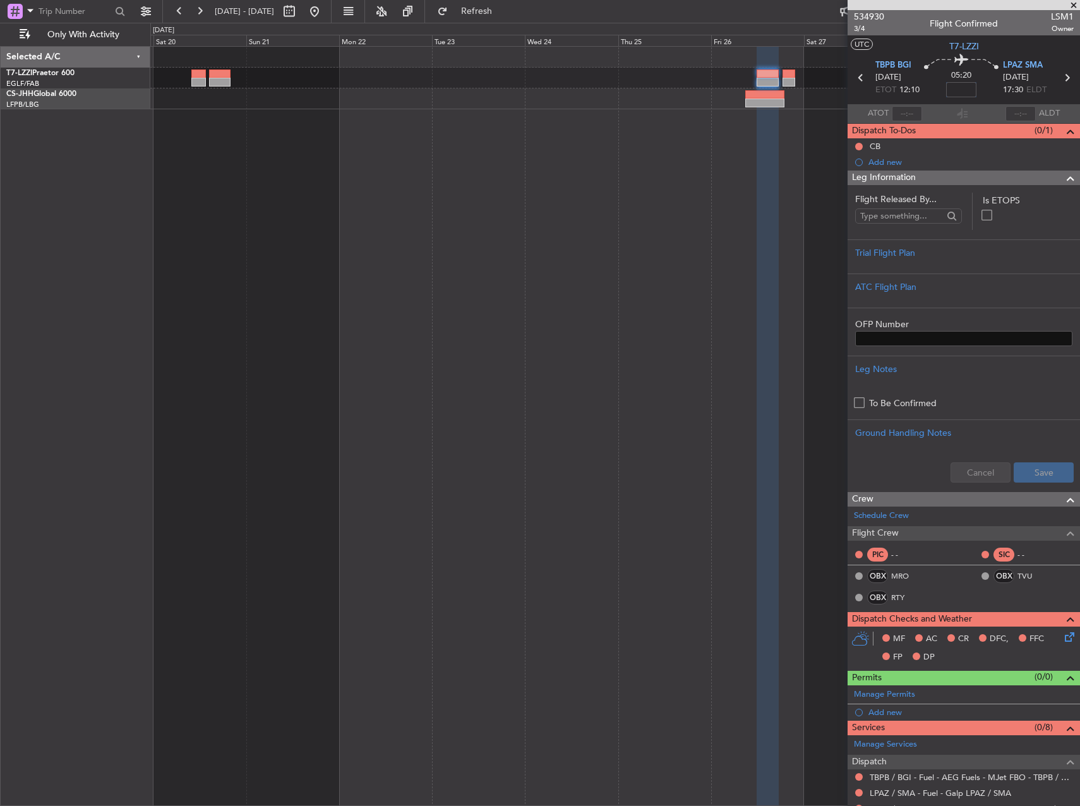
click at [961, 85] on input at bounding box center [961, 89] width 30 height 15
click at [748, 202] on div at bounding box center [614, 426] width 929 height 760
type input "-00:05"
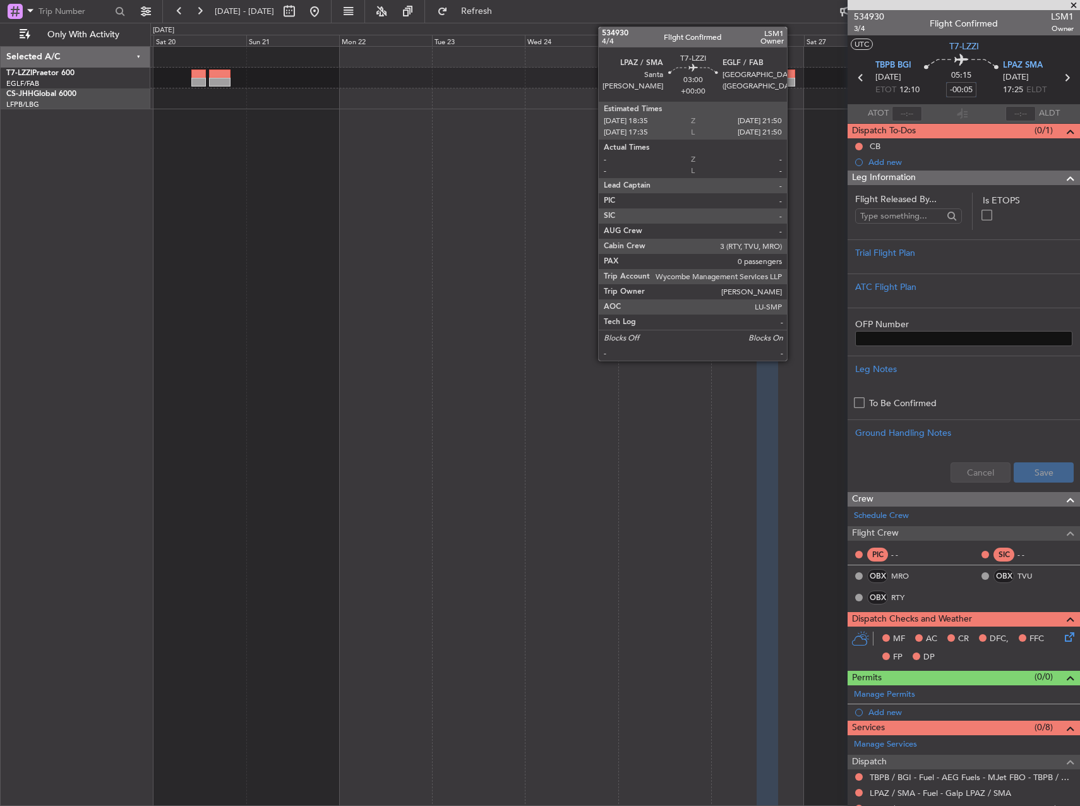
click at [792, 79] on div at bounding box center [788, 82] width 13 height 9
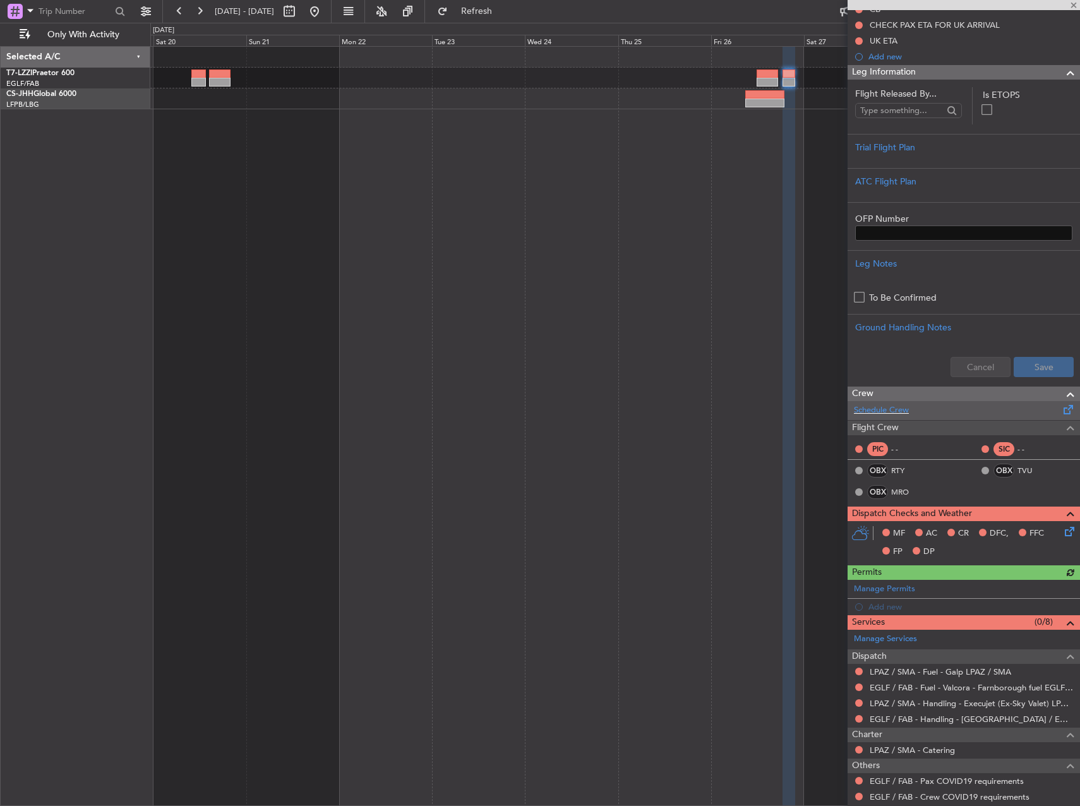
scroll to position [187, 0]
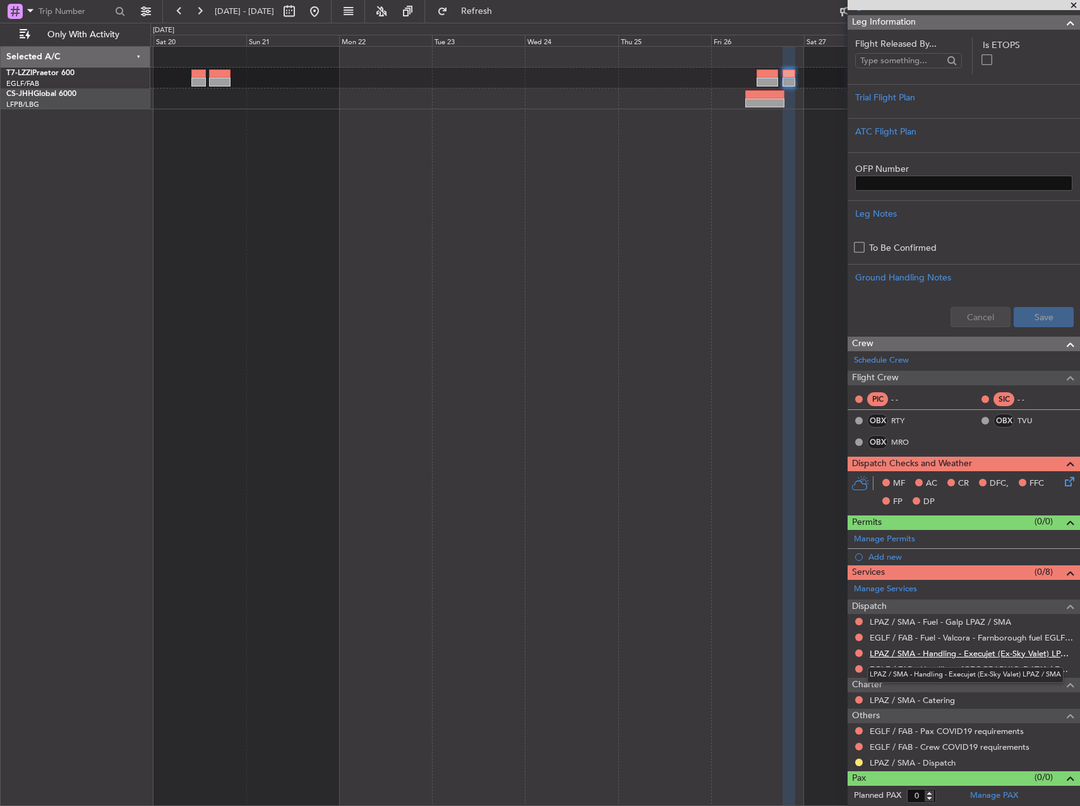
click at [906, 653] on link "LPAZ / SMA - Handling - Execujet (Ex-Sky Valet) LPAZ / SMA" at bounding box center [971, 653] width 204 height 11
drag, startPoint x: 959, startPoint y: 669, endPoint x: 951, endPoint y: 662, distance: 10.3
click at [956, 666] on link "EGLF / FAB - Handling - Farnborough Airport / EGLF / FAB" at bounding box center [971, 669] width 204 height 11
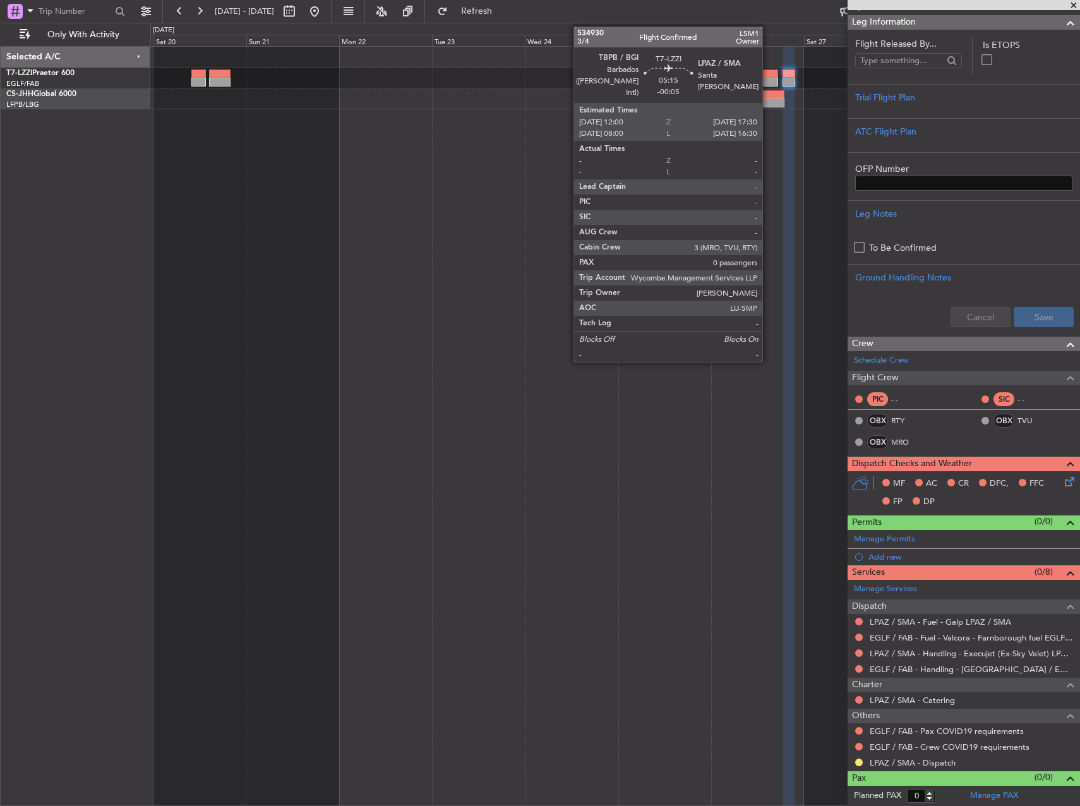
click at [771, 80] on div at bounding box center [766, 82] width 21 height 9
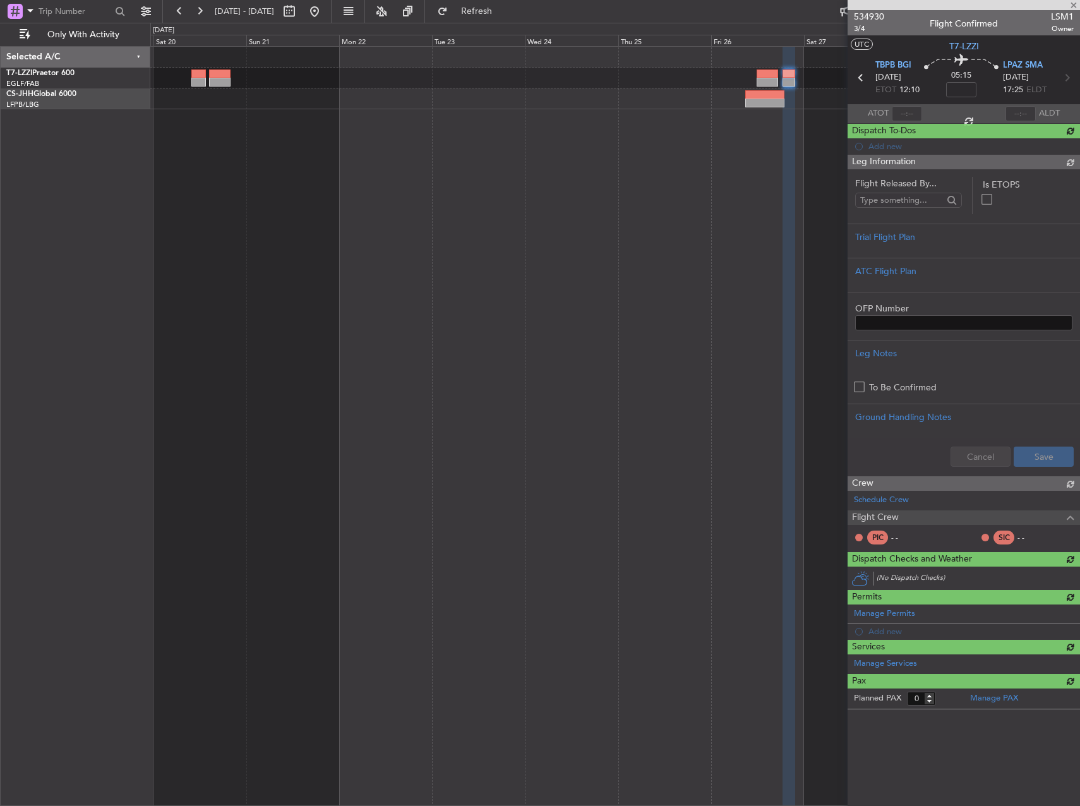
type input "-00:05"
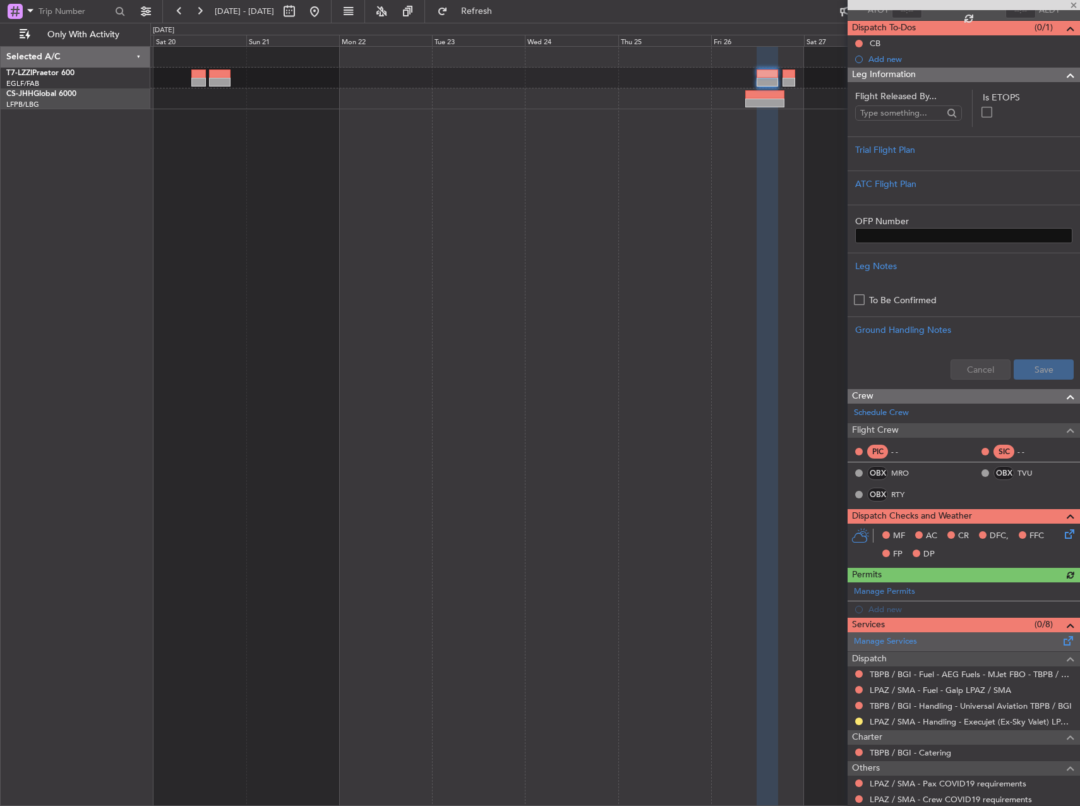
scroll to position [155, 0]
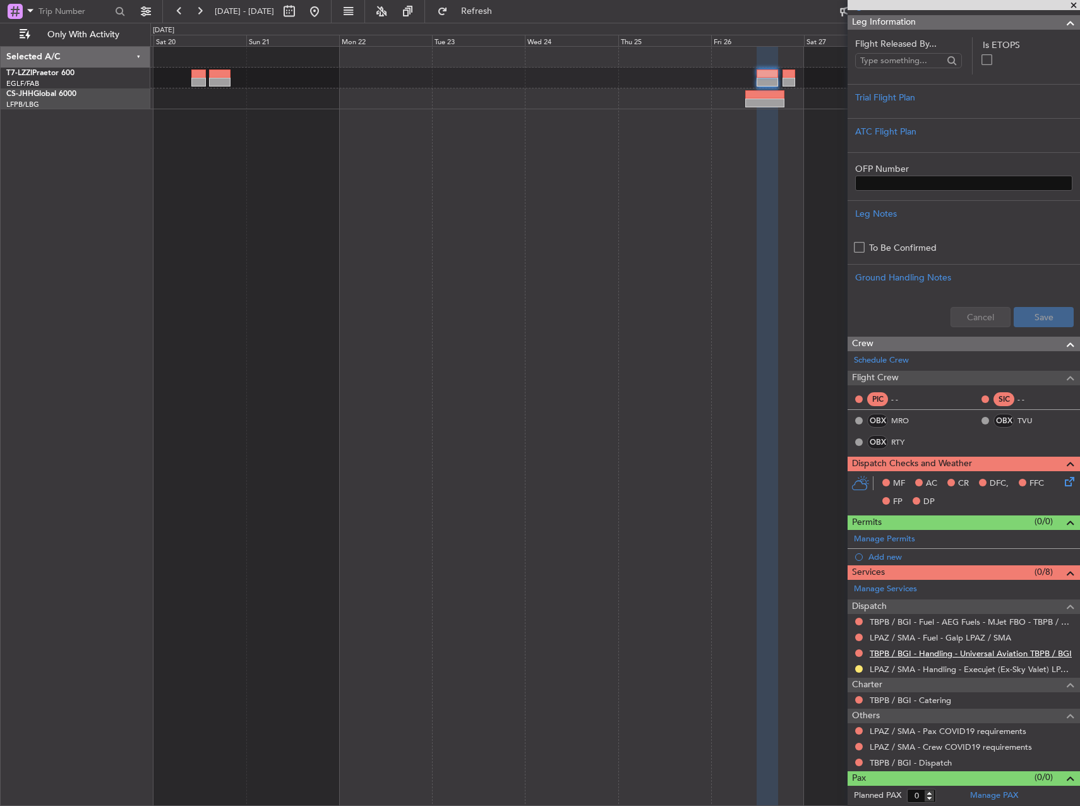
click at [935, 651] on link "TBPB / BGI - Handling - Universal Aviation TBPB / BGI" at bounding box center [970, 653] width 202 height 11
click at [503, 15] on span "Refresh" at bounding box center [476, 11] width 53 height 9
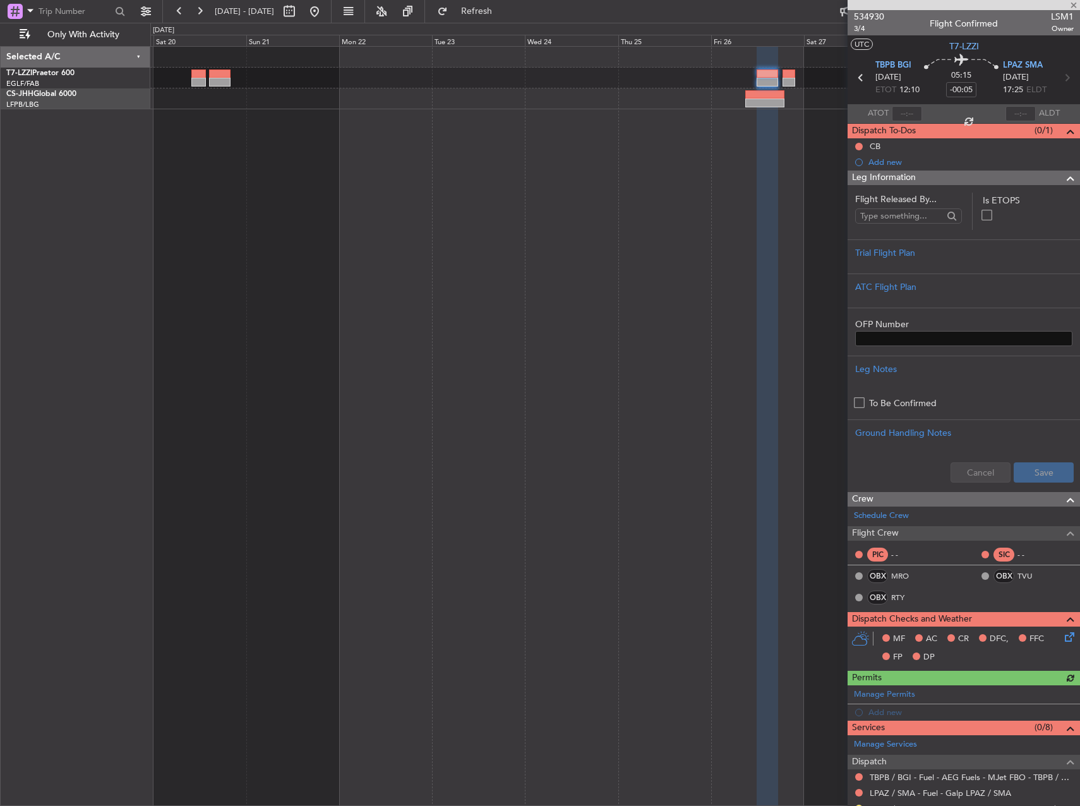
click at [1037, 57] on section "TBPB BGI 26/12/2025 ETOT 12:10 05:15 -00:05 LPAZ SMA 26/12/2025 17:25 ELDT" at bounding box center [963, 79] width 232 height 50
click at [1030, 62] on span "LPAZ SMA" at bounding box center [1023, 65] width 40 height 13
click at [895, 66] on span "TBPB BGI" at bounding box center [893, 65] width 36 height 13
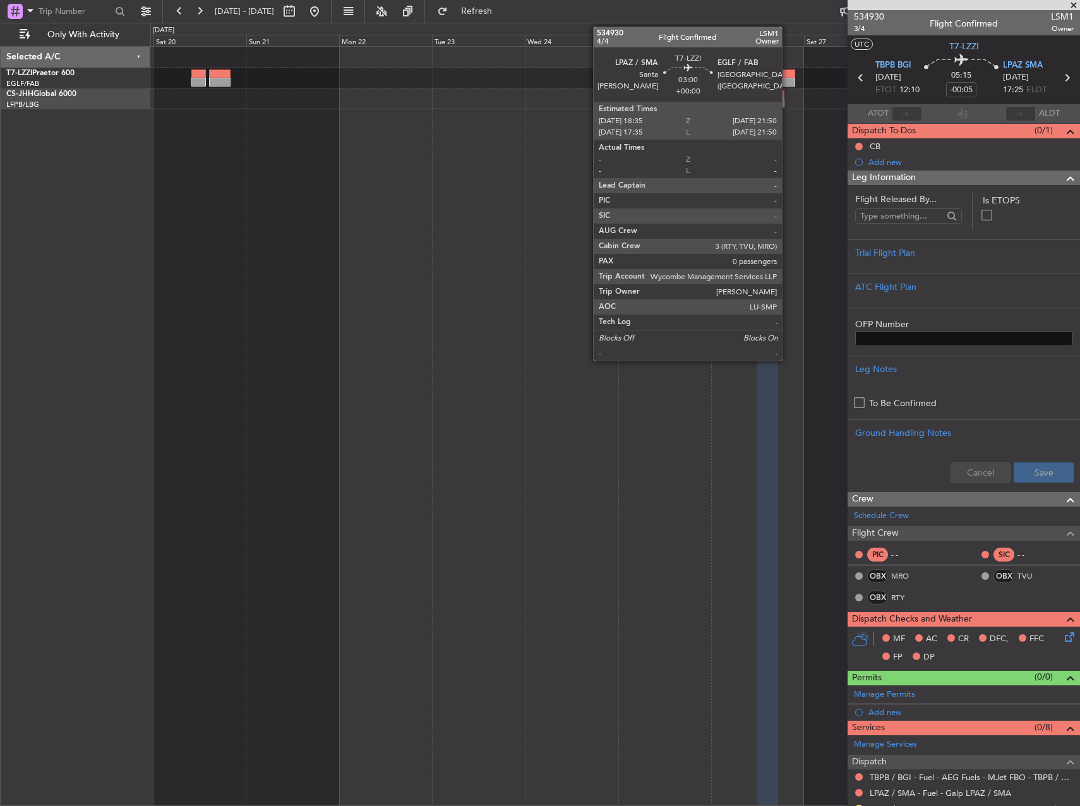
click at [787, 82] on div at bounding box center [788, 82] width 13 height 9
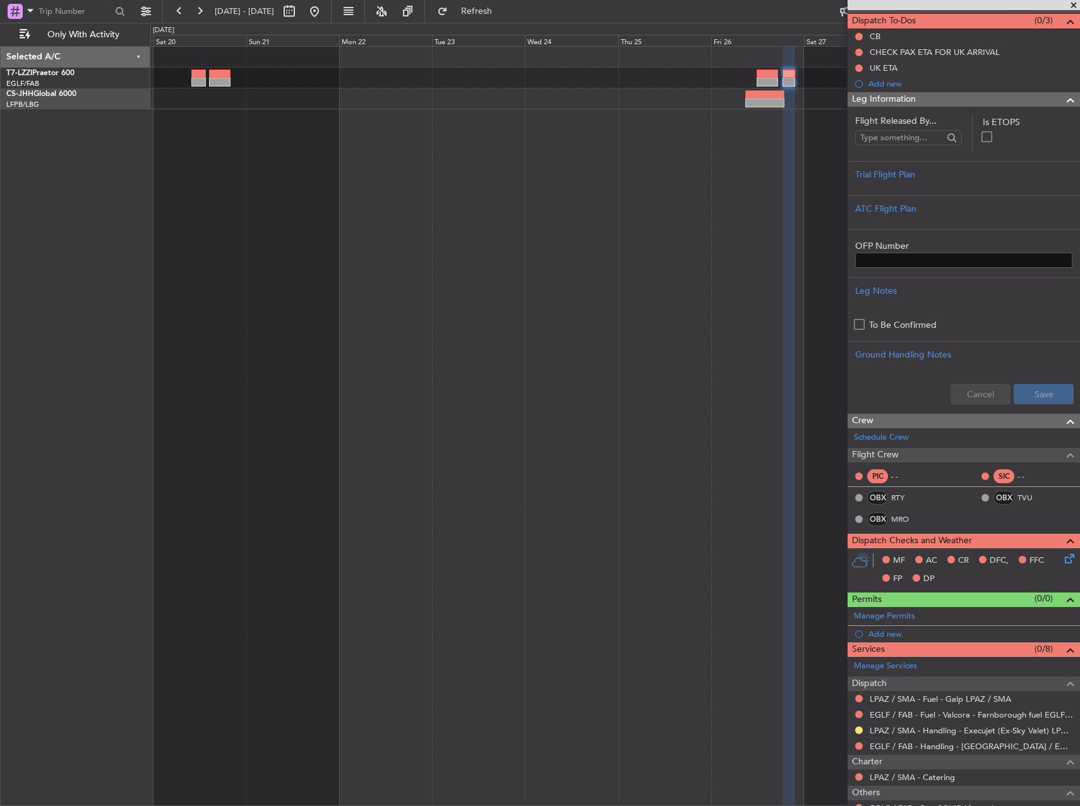
scroll to position [187, 0]
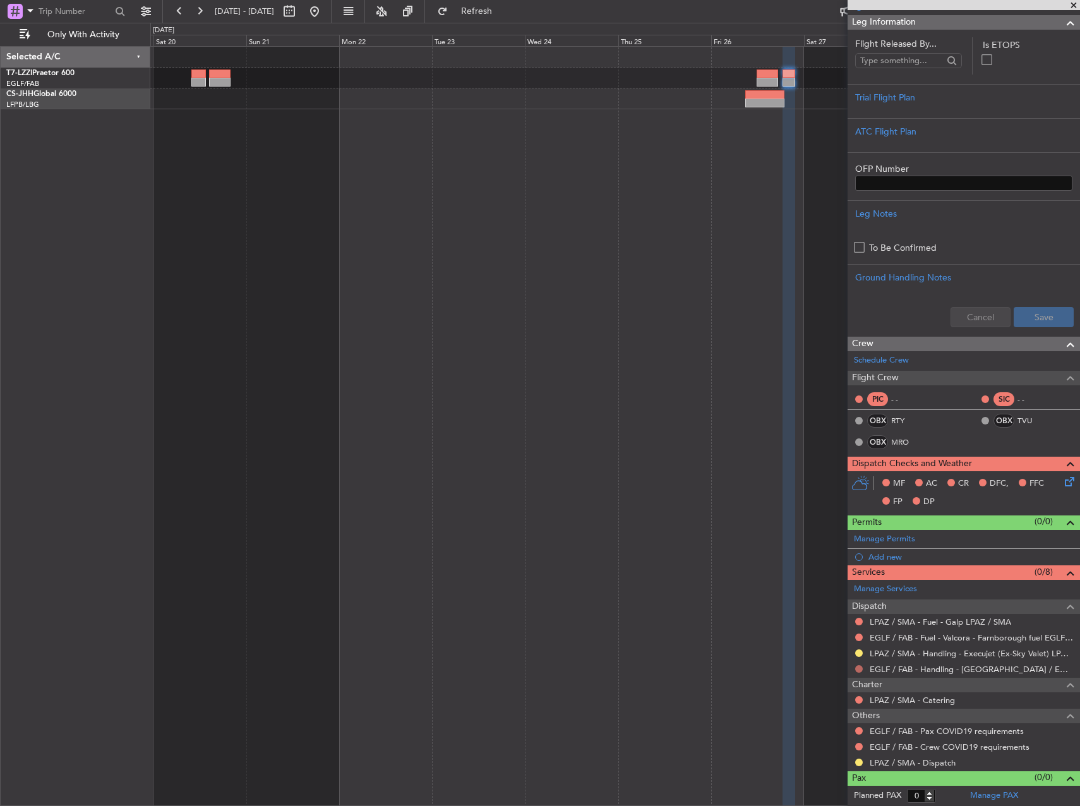
click at [859, 667] on button at bounding box center [859, 669] width 8 height 8
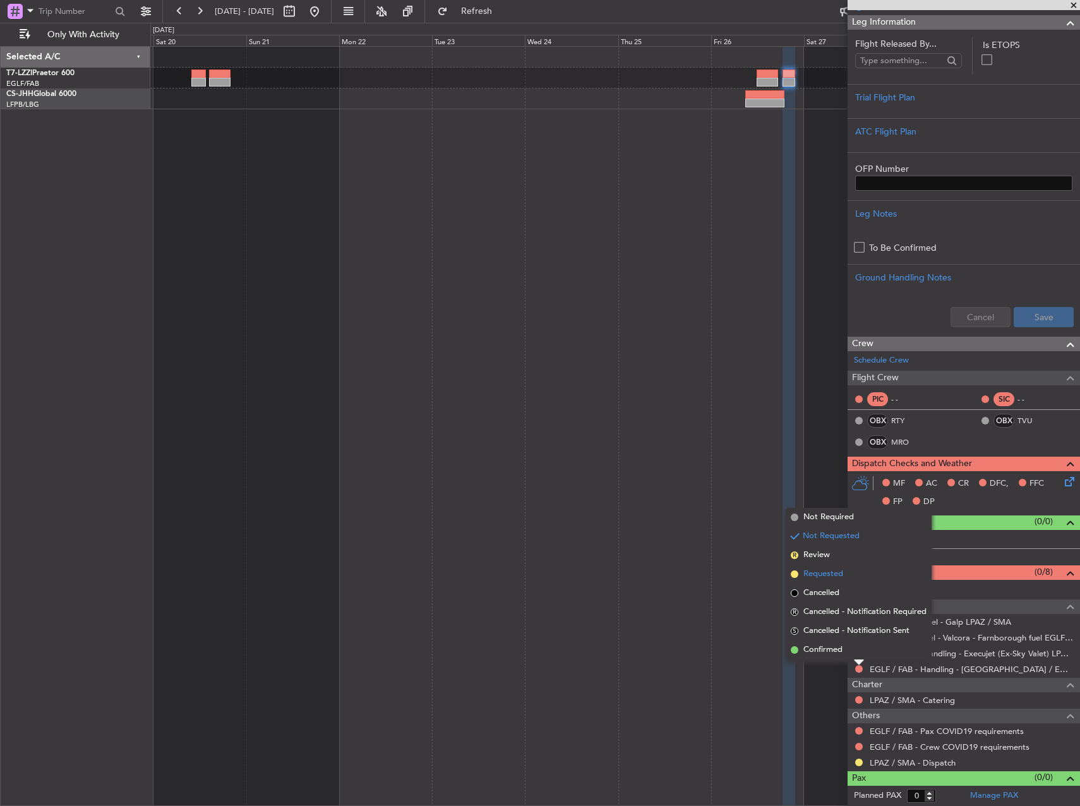
click at [816, 573] on span "Requested" at bounding box center [823, 574] width 40 height 13
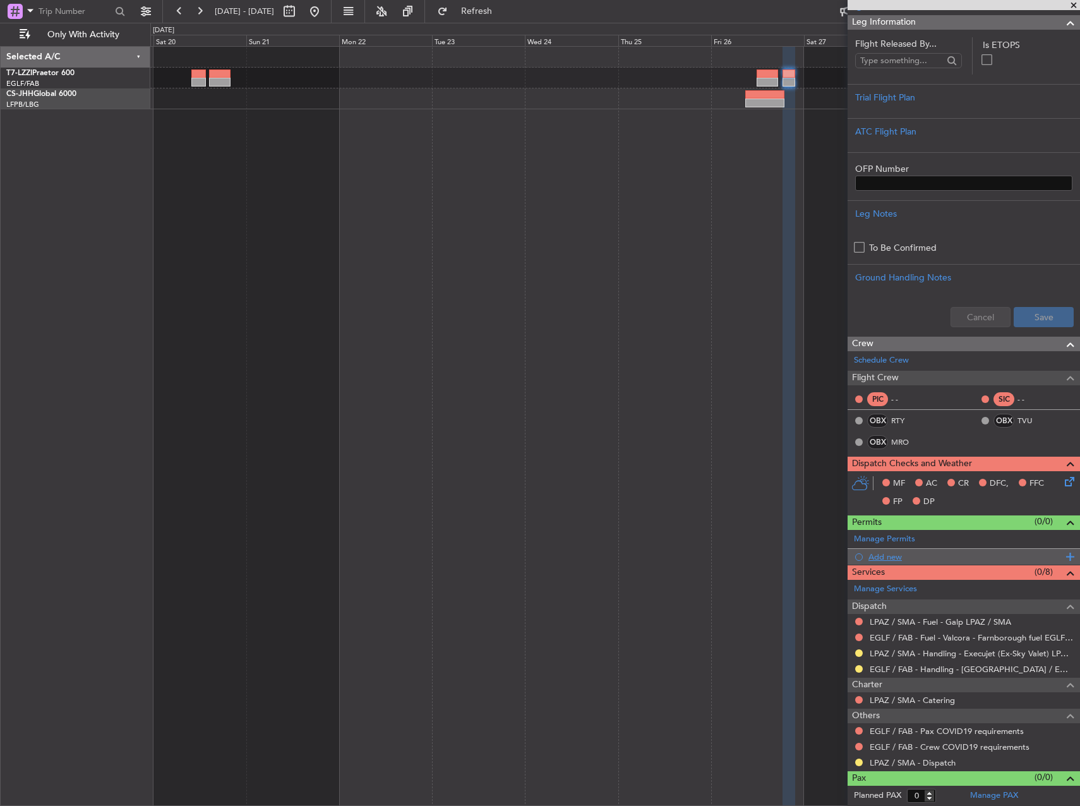
click at [898, 556] on div "Add new" at bounding box center [965, 556] width 194 height 11
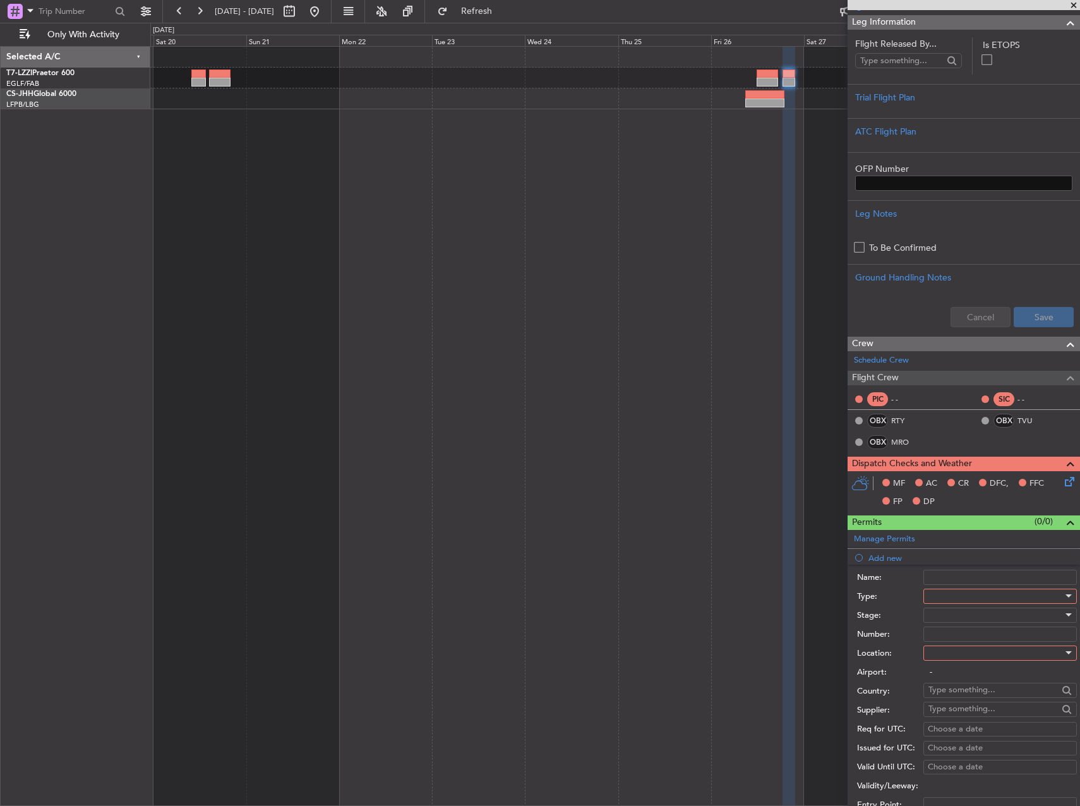
click at [986, 595] on div at bounding box center [995, 596] width 134 height 19
click at [975, 667] on span "PPR" at bounding box center [995, 657] width 133 height 19
click at [950, 620] on div at bounding box center [995, 614] width 134 height 19
click at [974, 703] on span "Requested" at bounding box center [995, 697] width 133 height 19
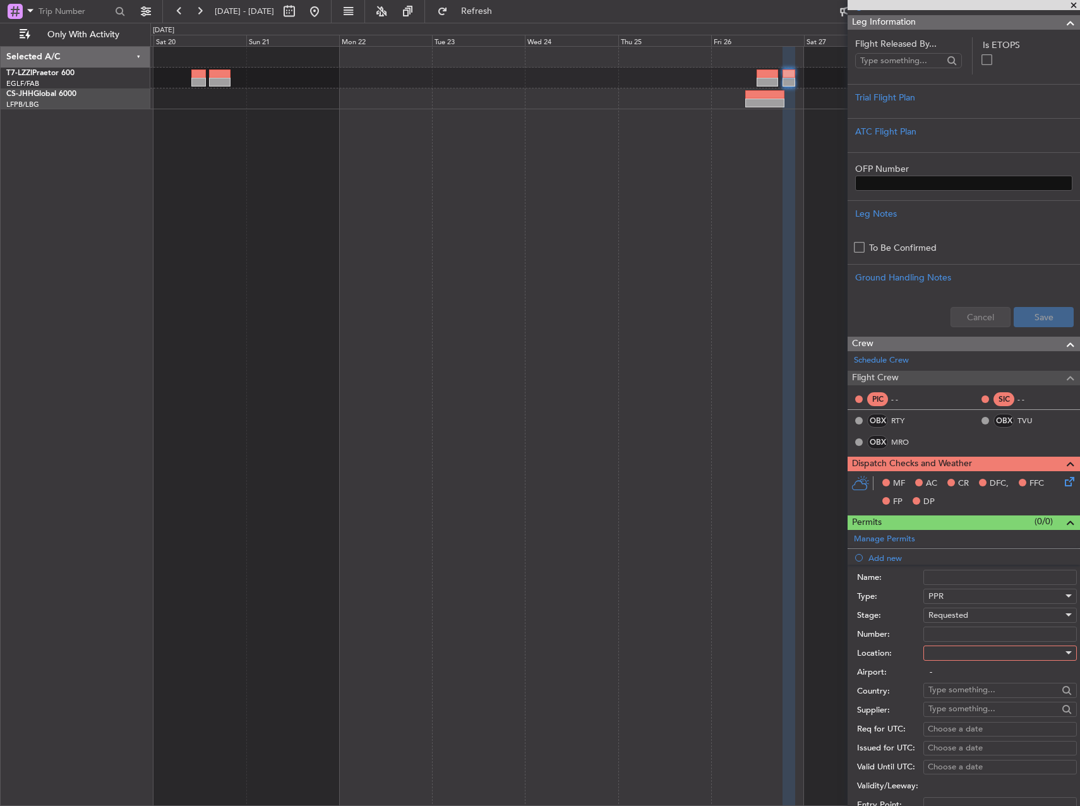
click at [965, 668] on input "-" at bounding box center [999, 671] width 153 height 15
click at [960, 657] on div at bounding box center [995, 652] width 134 height 19
click at [967, 711] on span "Arrival" at bounding box center [995, 715] width 133 height 19
type input "EGLF / FAB"
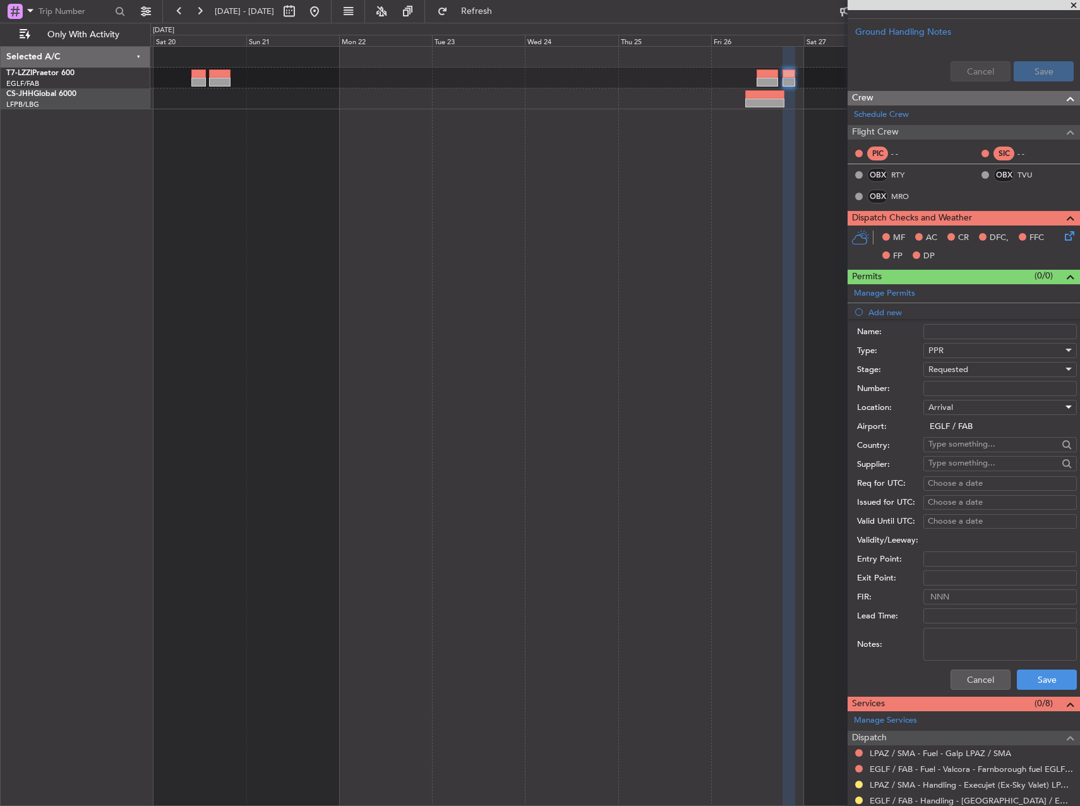
scroll to position [439, 0]
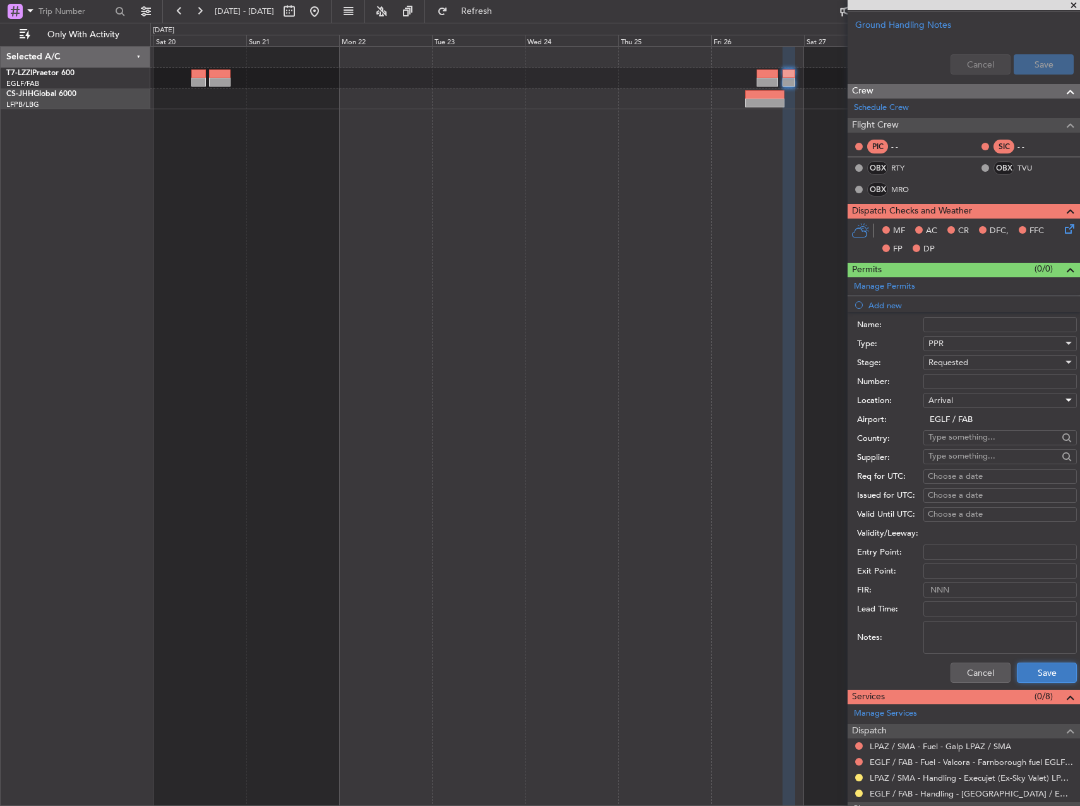
click at [1028, 674] on button "Save" at bounding box center [1046, 672] width 60 height 20
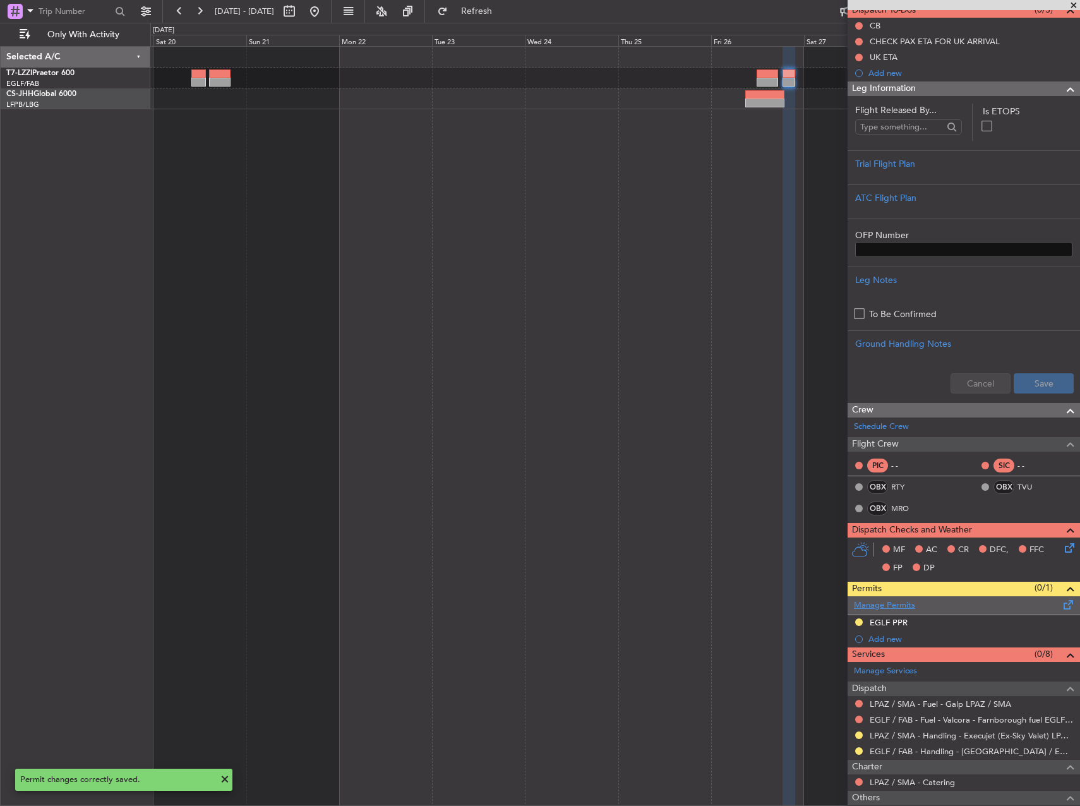
scroll to position [203, 0]
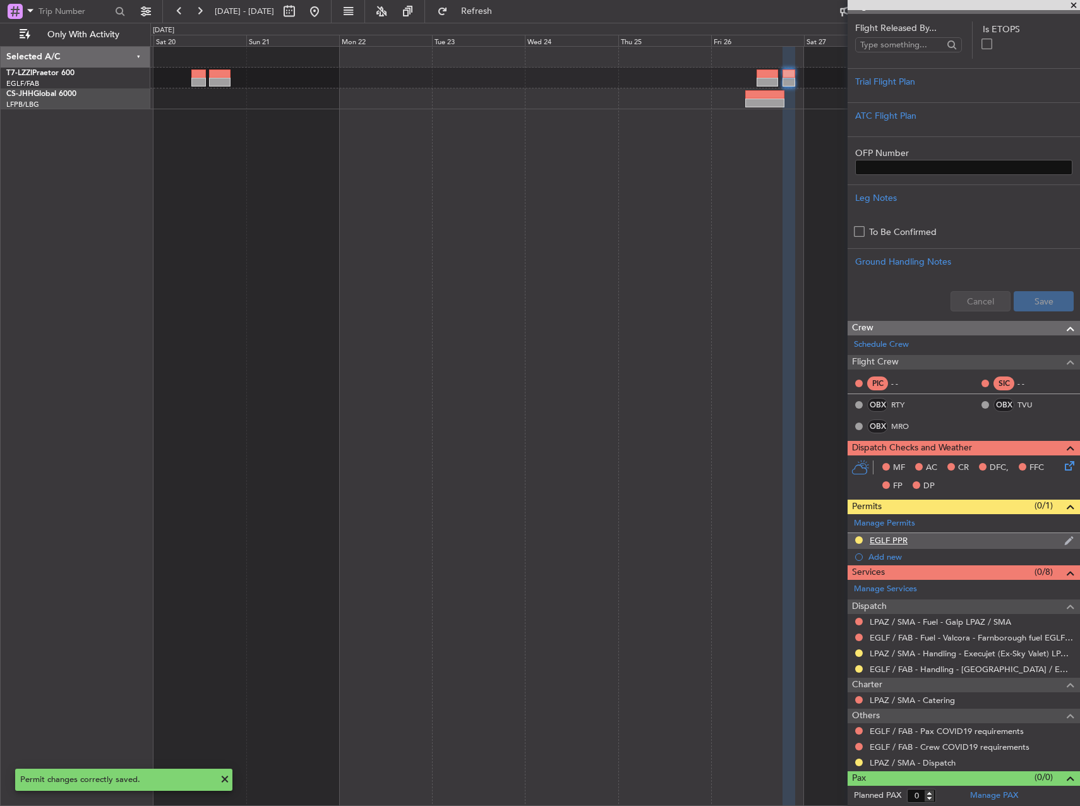
click at [898, 544] on div "EGLF PPR" at bounding box center [888, 540] width 38 height 11
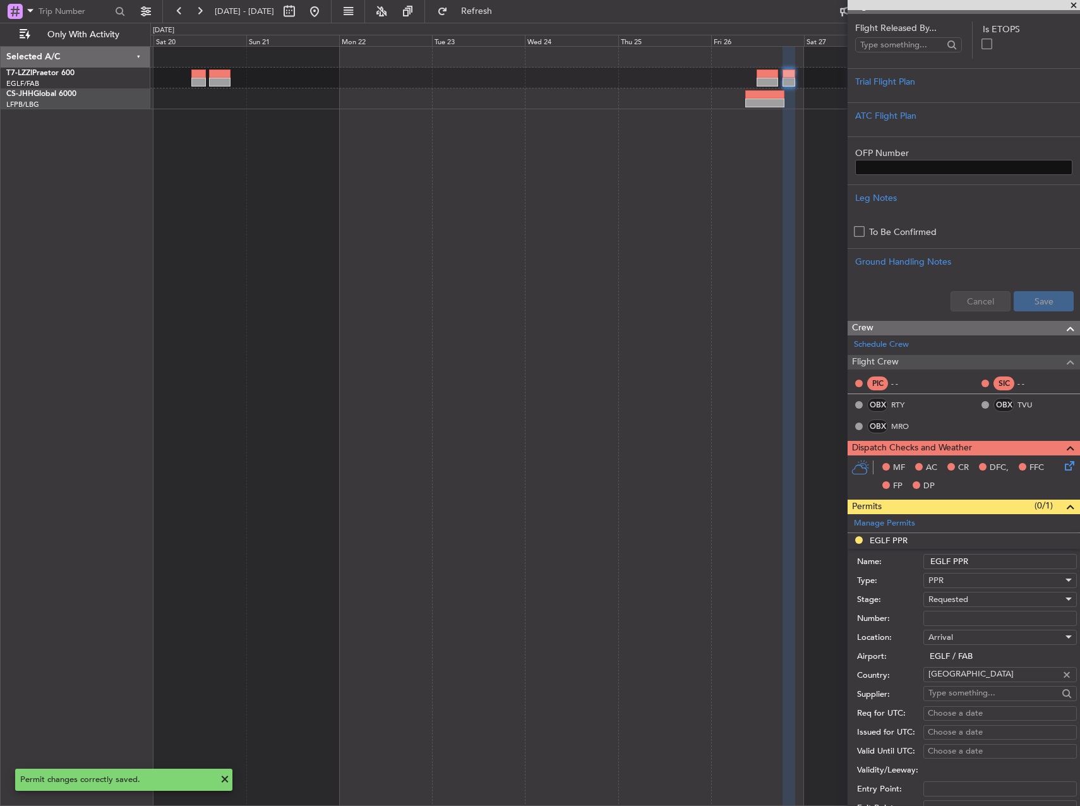
click at [1004, 567] on input "EGLF PPR" at bounding box center [999, 561] width 153 height 15
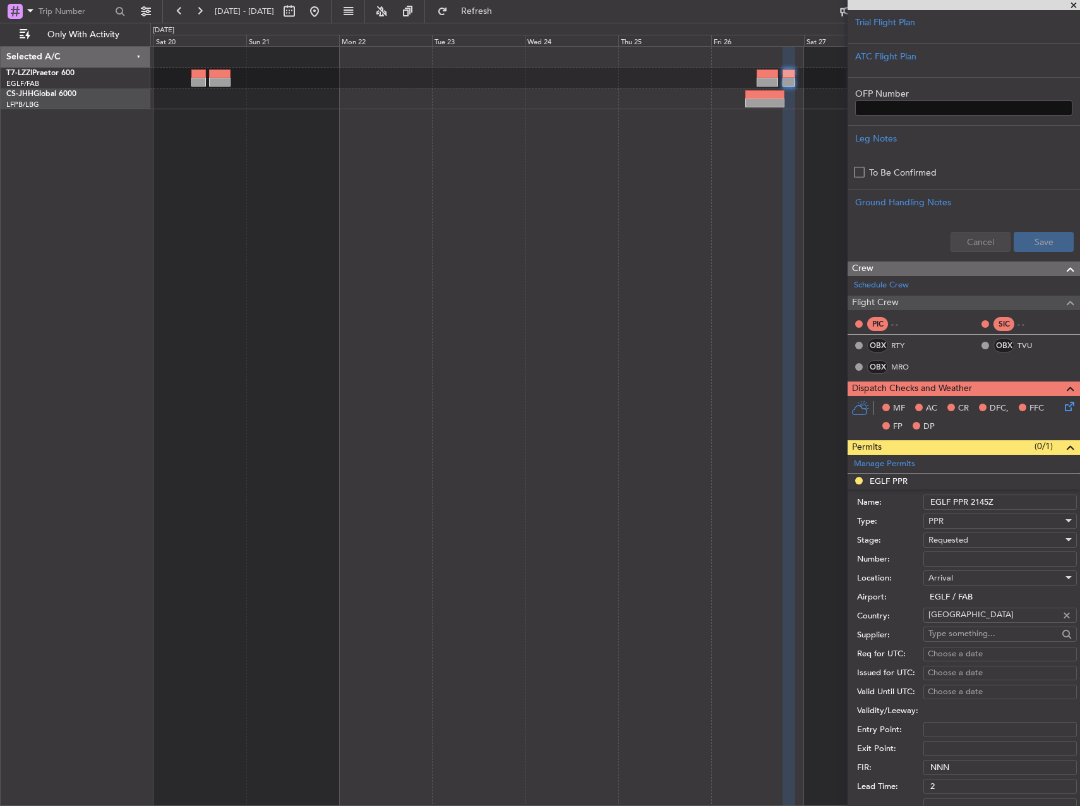
scroll to position [379, 0]
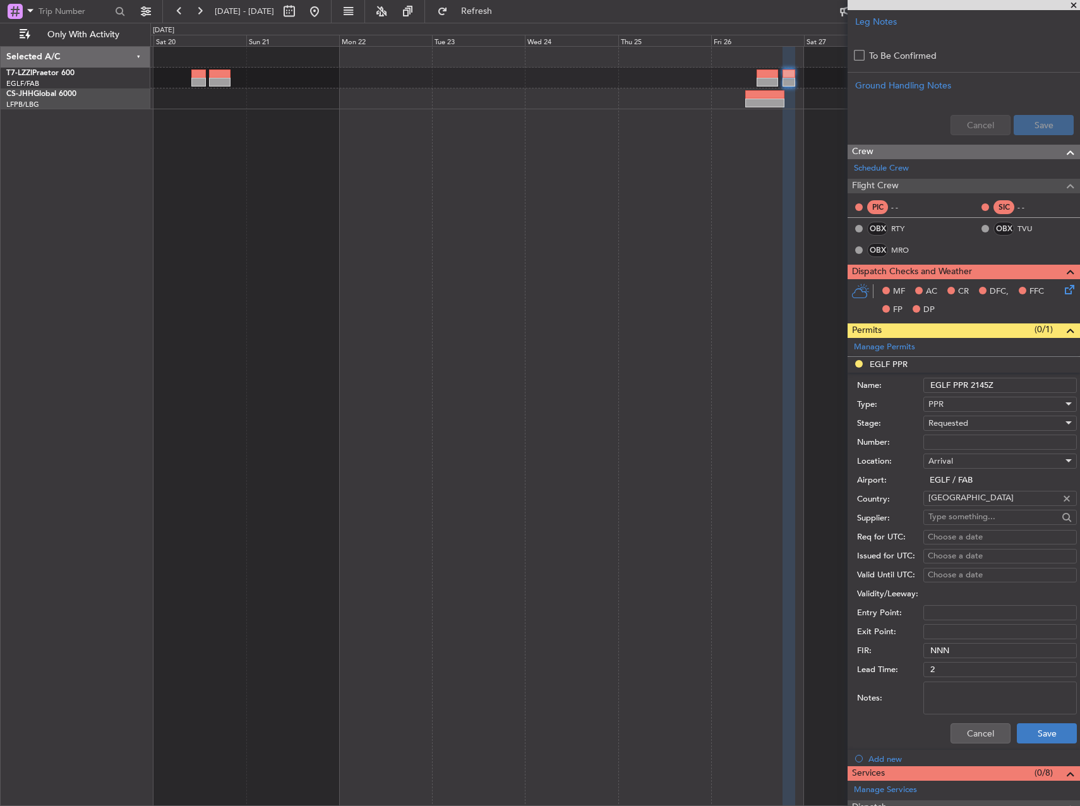
type input "EGLF PPR 2145Z"
click at [1040, 734] on button "Save" at bounding box center [1046, 733] width 60 height 20
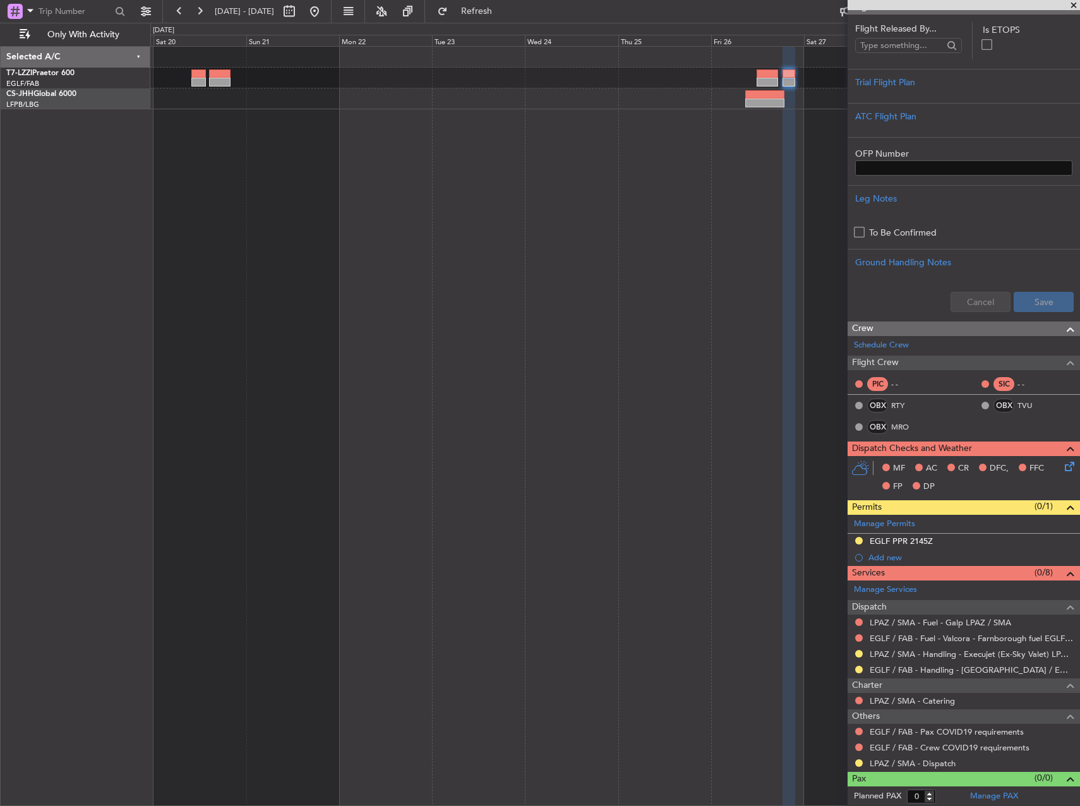
scroll to position [203, 0]
click at [859, 731] on button at bounding box center [859, 731] width 8 height 8
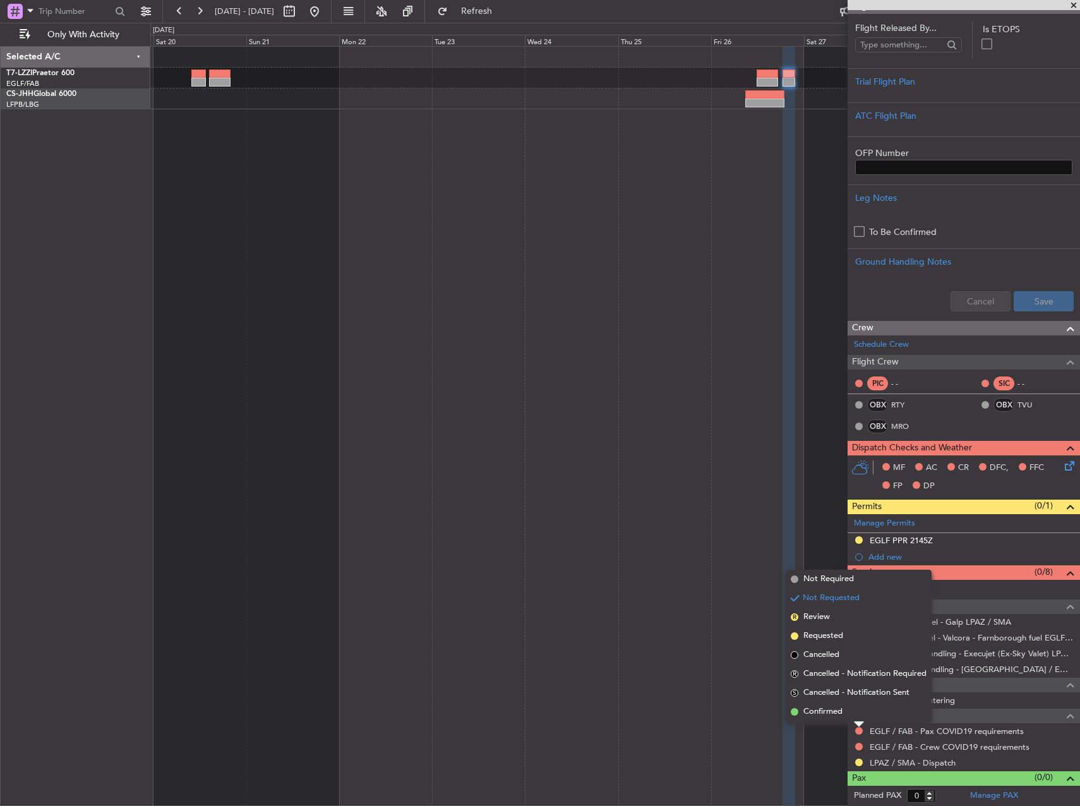
click at [811, 576] on span "Not Required" at bounding box center [828, 579] width 51 height 13
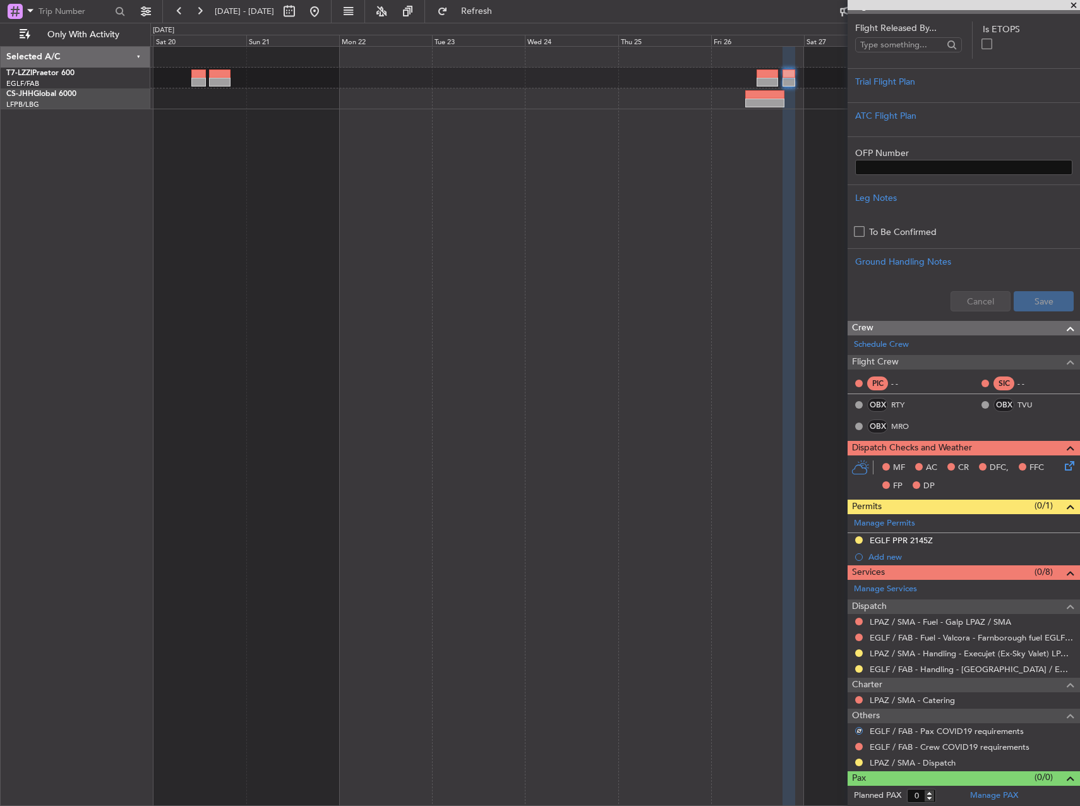
click at [854, 744] on div at bounding box center [859, 746] width 10 height 10
click at [857, 744] on button at bounding box center [859, 746] width 8 height 8
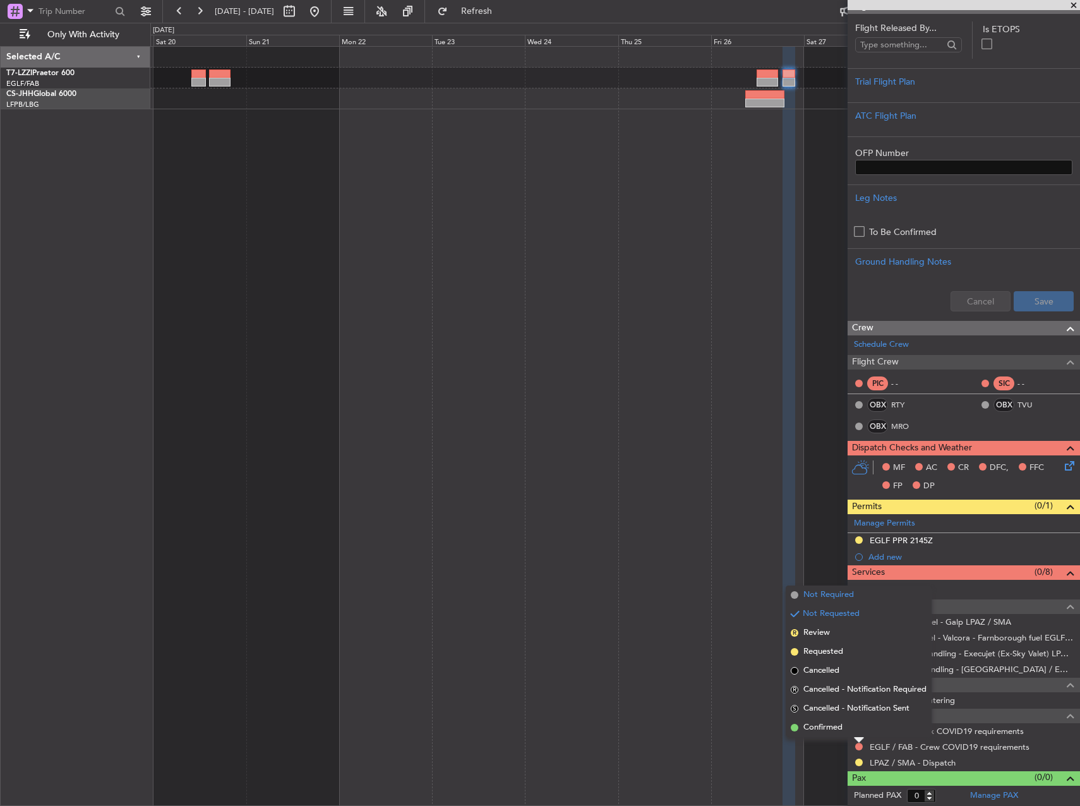
click at [824, 590] on span "Not Required" at bounding box center [828, 594] width 51 height 13
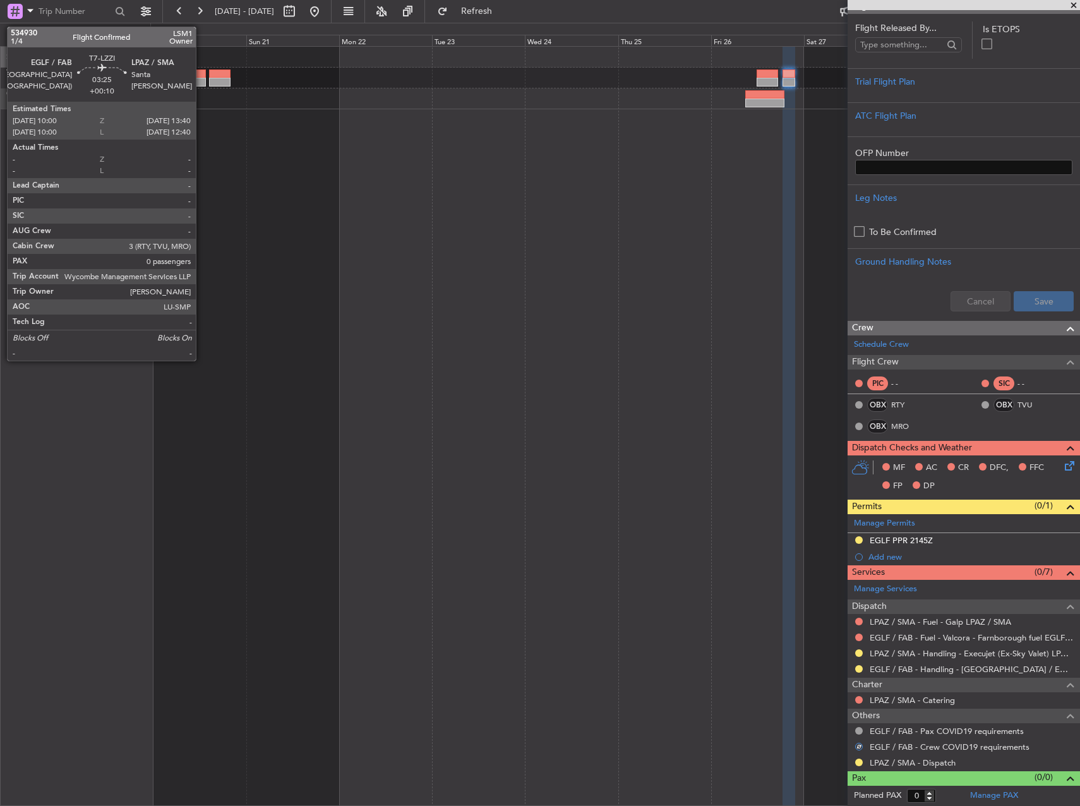
click at [201, 76] on div at bounding box center [198, 73] width 15 height 9
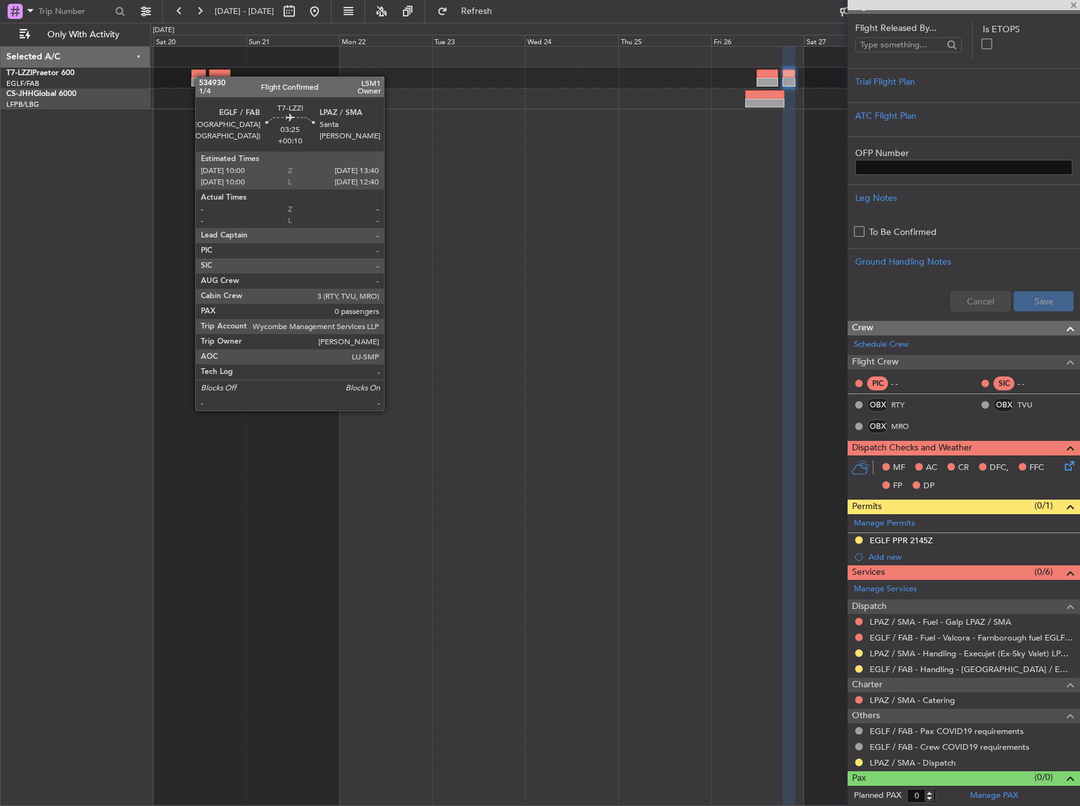
type input "+00:10"
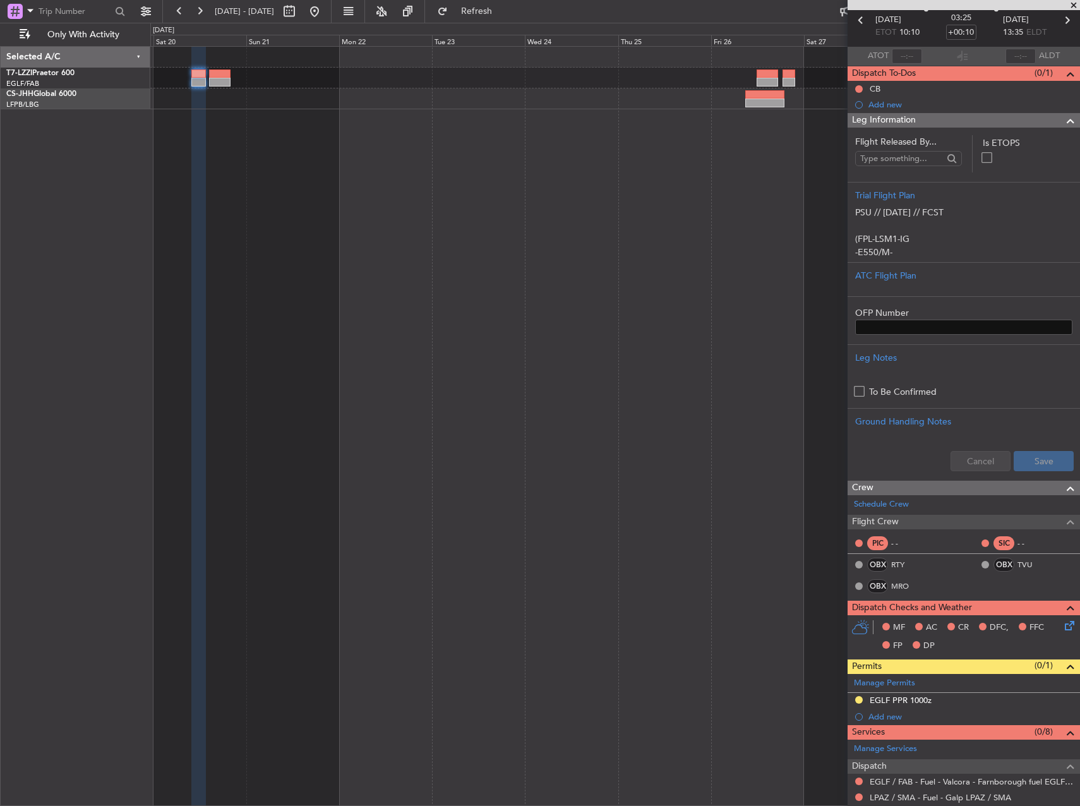
scroll to position [126, 0]
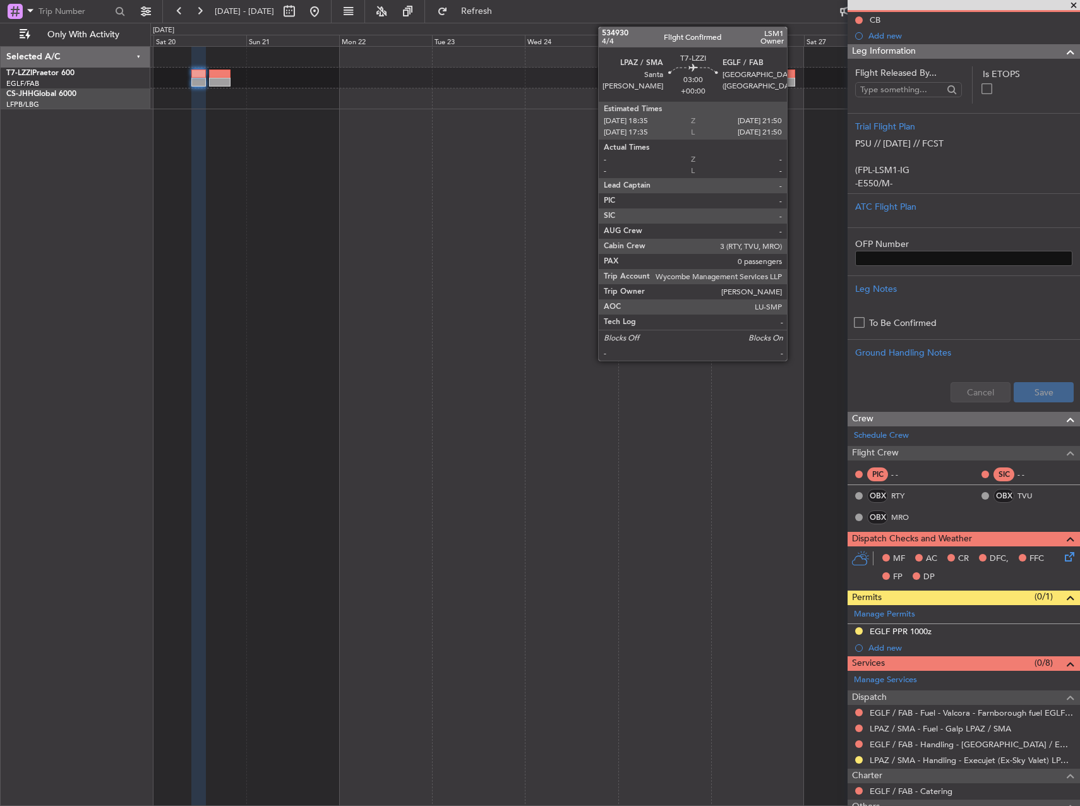
click at [792, 81] on div at bounding box center [788, 82] width 13 height 9
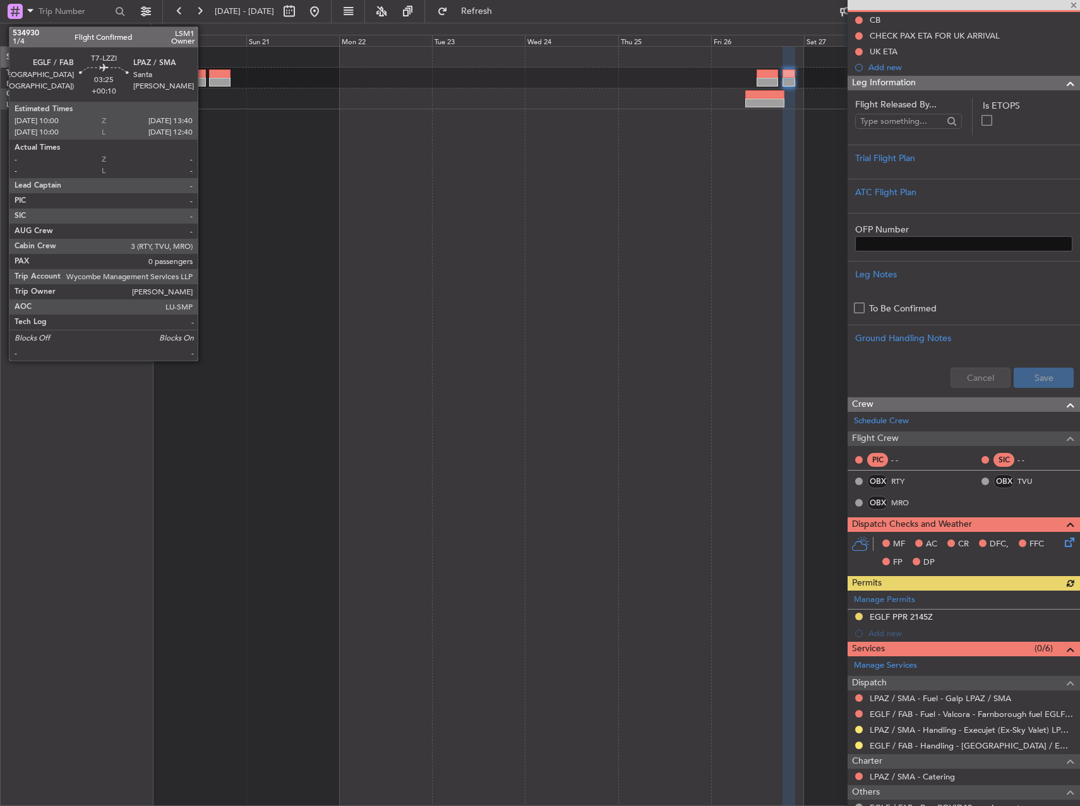
click at [203, 84] on div at bounding box center [198, 82] width 15 height 9
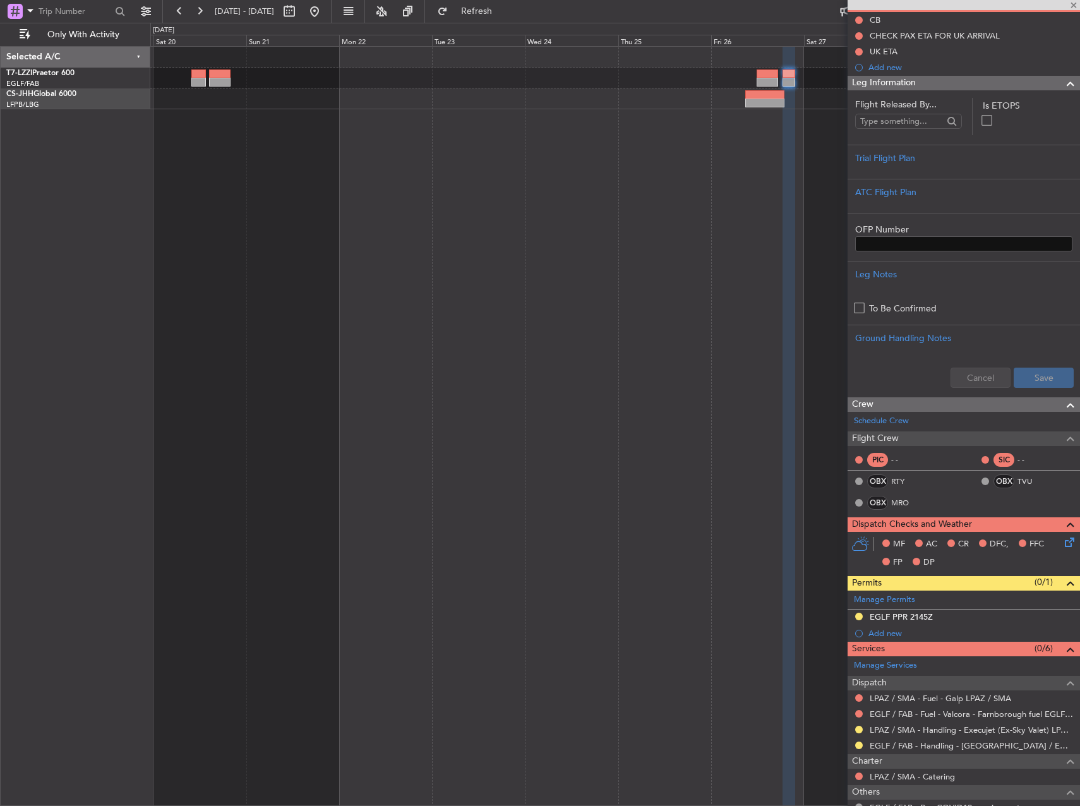
type input "+00:10"
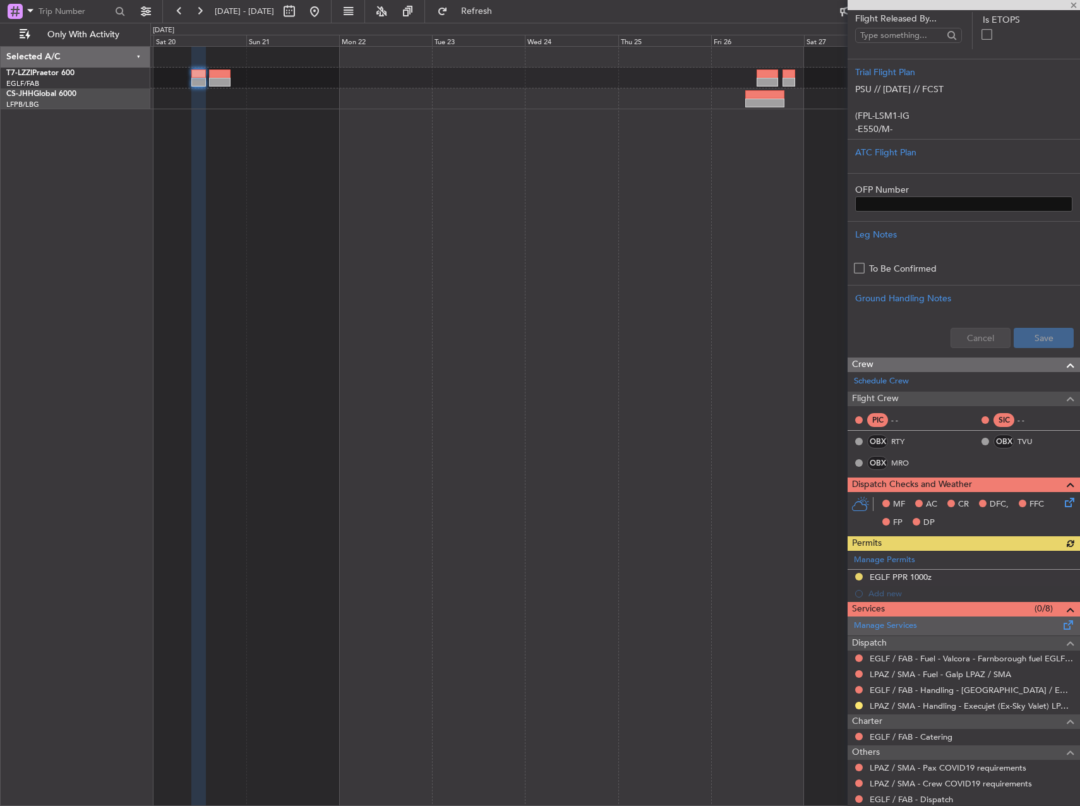
scroll to position [217, 0]
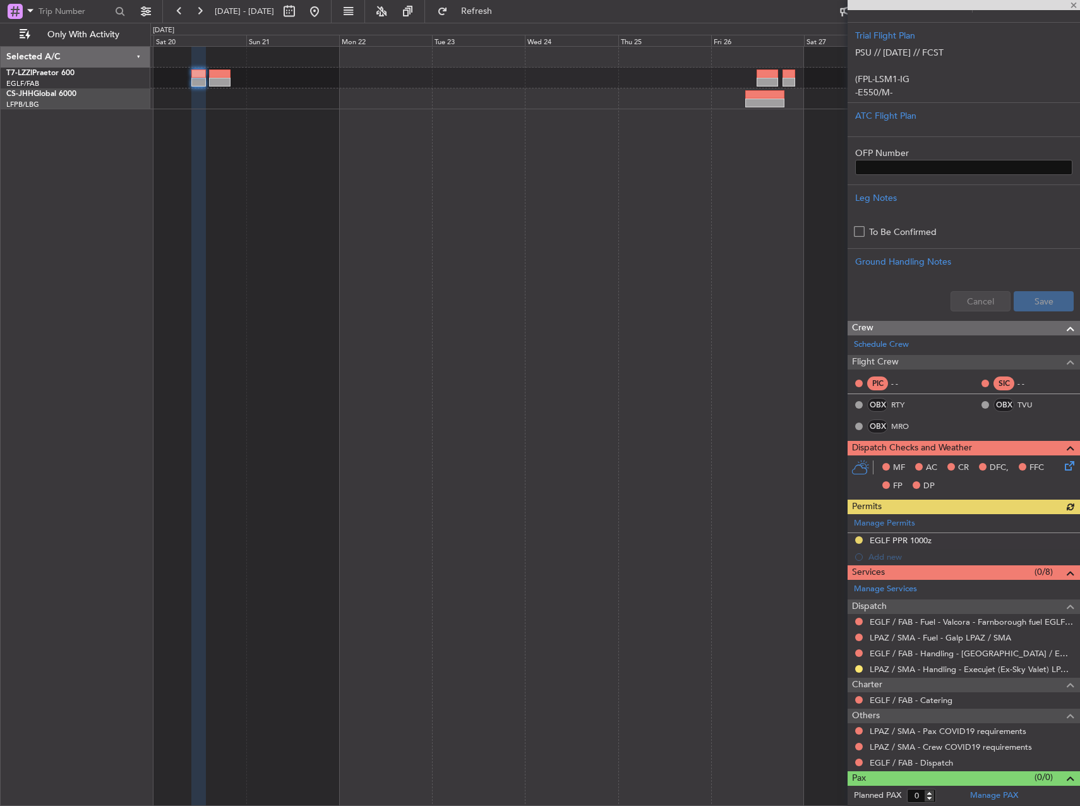
click at [909, 541] on div "Manage Permits EGLF PPR 1000z Add new" at bounding box center [963, 539] width 232 height 51
click at [858, 653] on button at bounding box center [859, 653] width 8 height 8
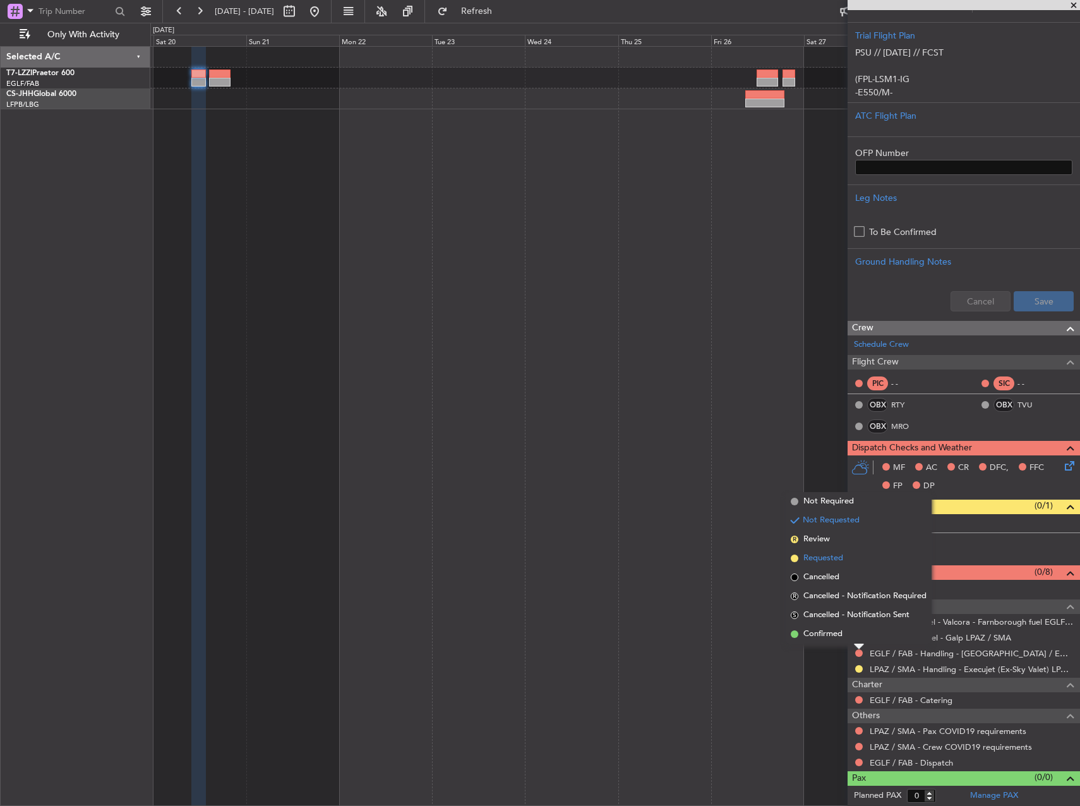
click at [823, 559] on span "Requested" at bounding box center [823, 558] width 40 height 13
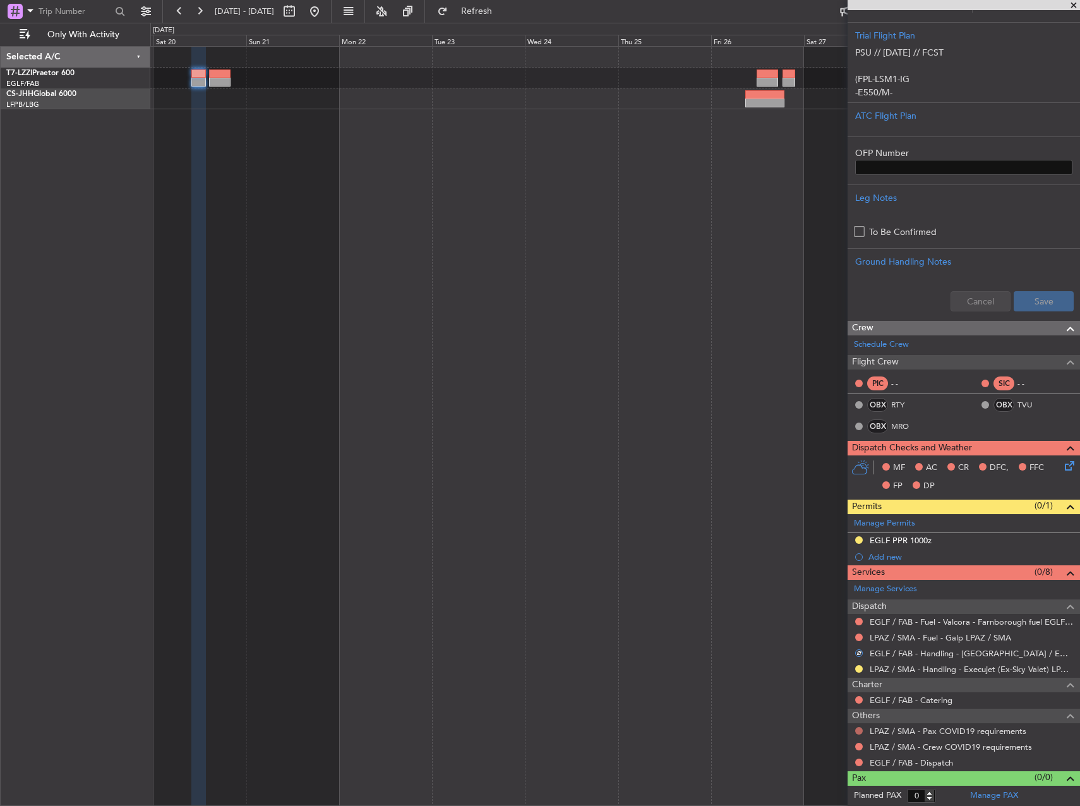
click at [857, 731] on button at bounding box center [859, 731] width 8 height 8
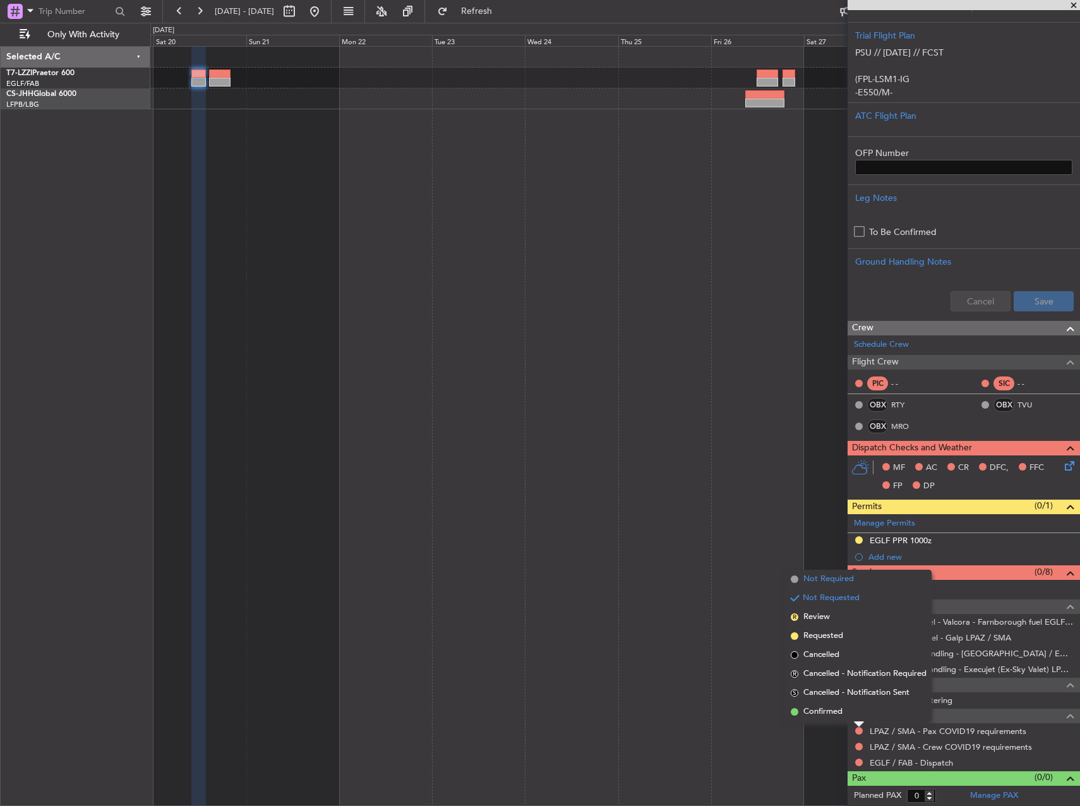
click at [821, 576] on span "Not Required" at bounding box center [828, 579] width 51 height 13
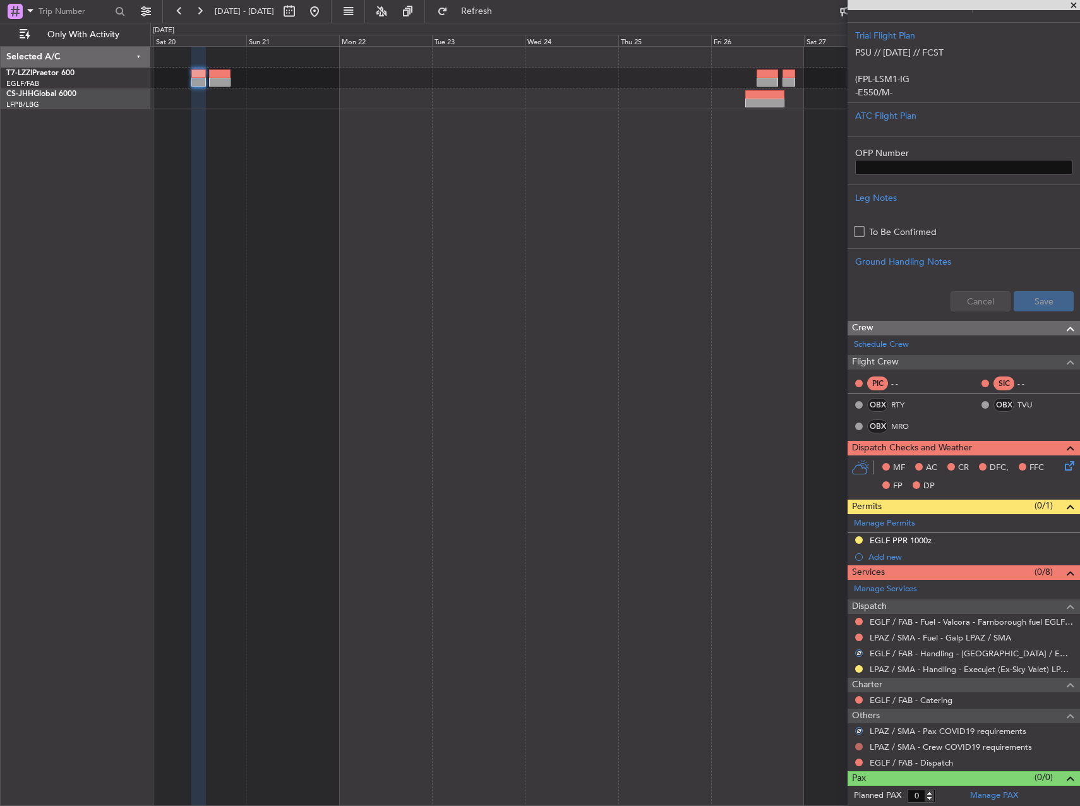
click at [856, 744] on button at bounding box center [859, 746] width 8 height 8
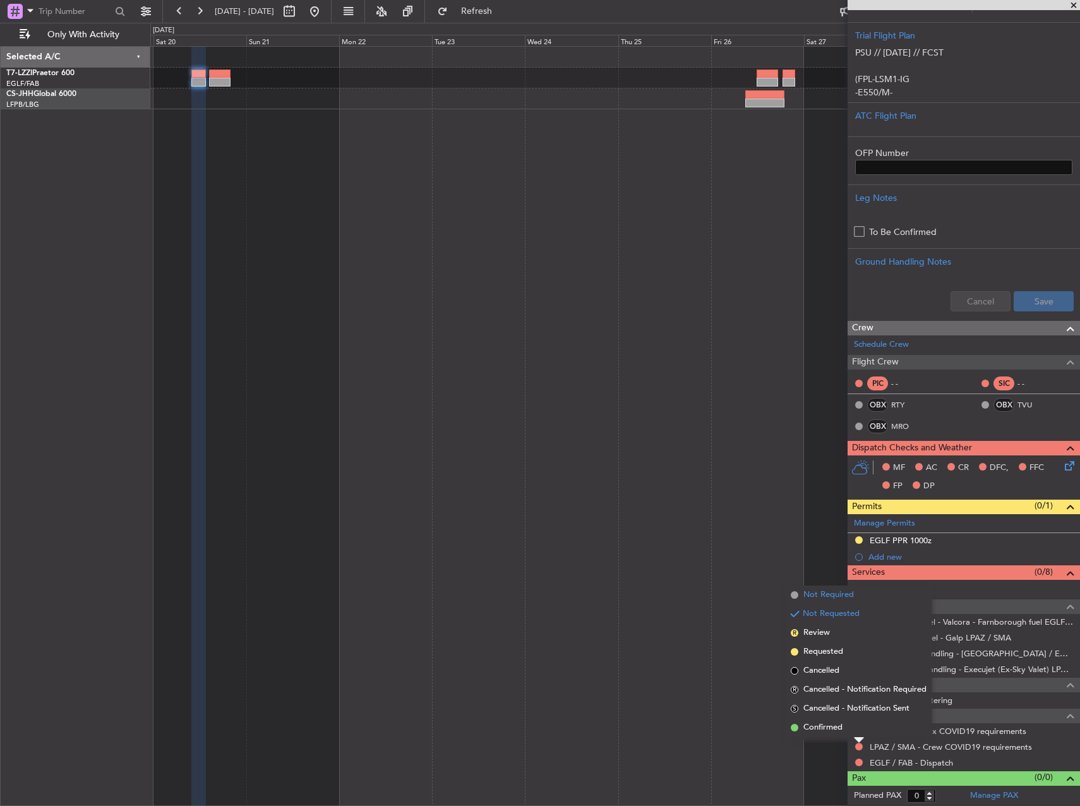
click at [826, 589] on span "Not Required" at bounding box center [828, 594] width 51 height 13
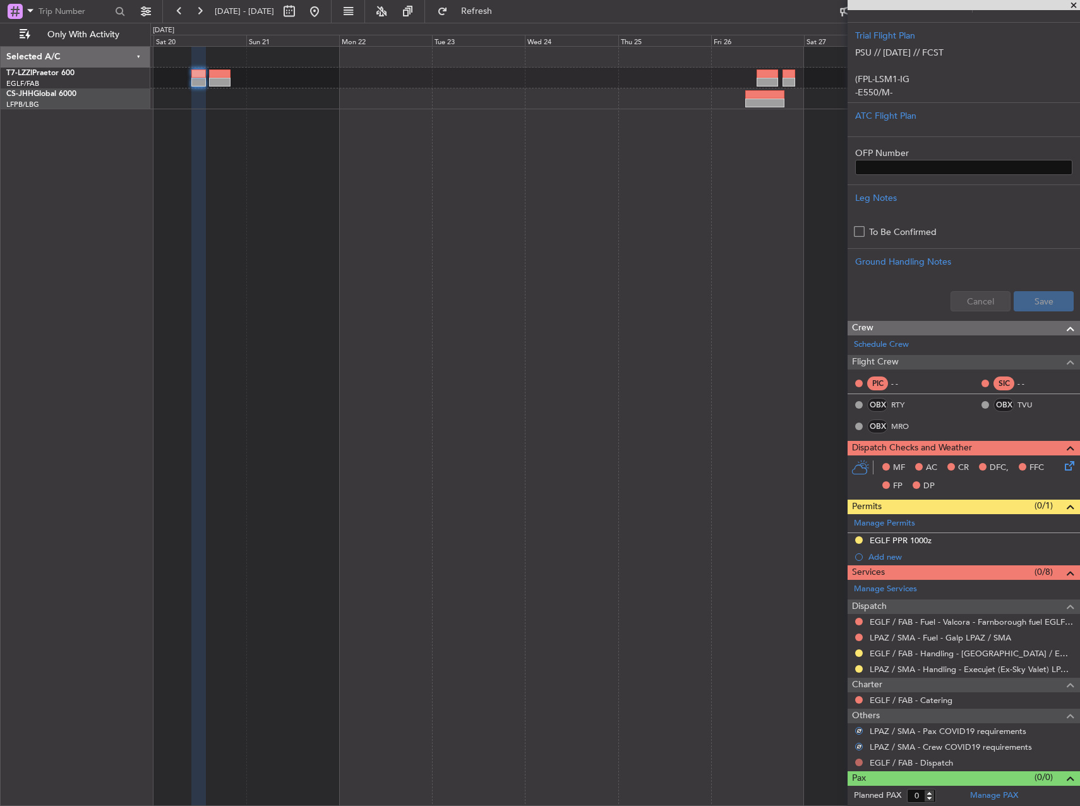
click at [859, 757] on mat-tooltip-component "Not Requested" at bounding box center [858, 741] width 71 height 33
click at [855, 759] on button at bounding box center [859, 762] width 8 height 8
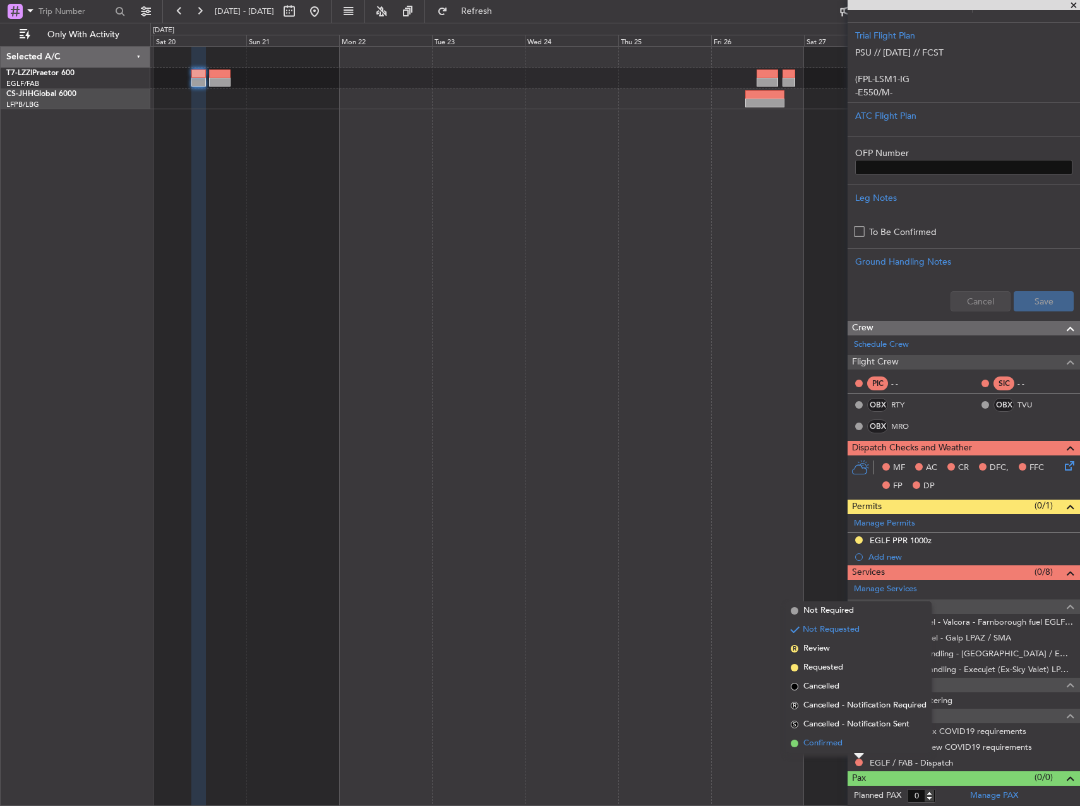
click at [849, 746] on li "Confirmed" at bounding box center [858, 743] width 146 height 19
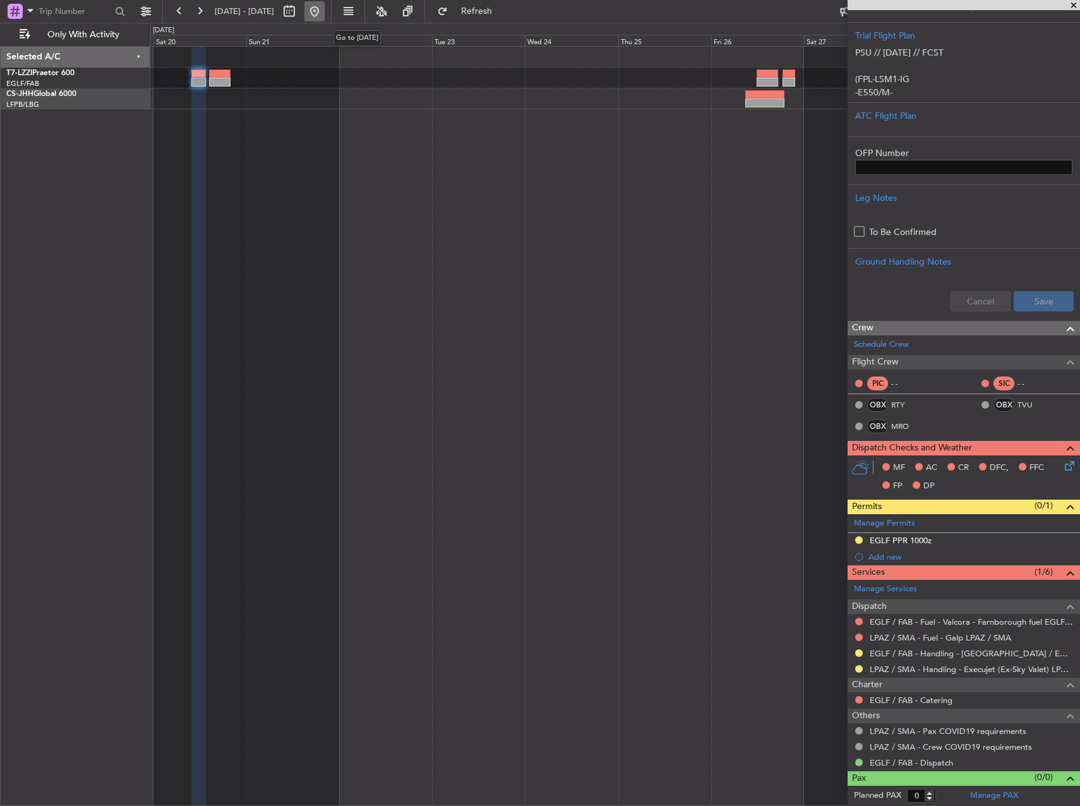
click at [325, 9] on button at bounding box center [314, 11] width 20 height 20
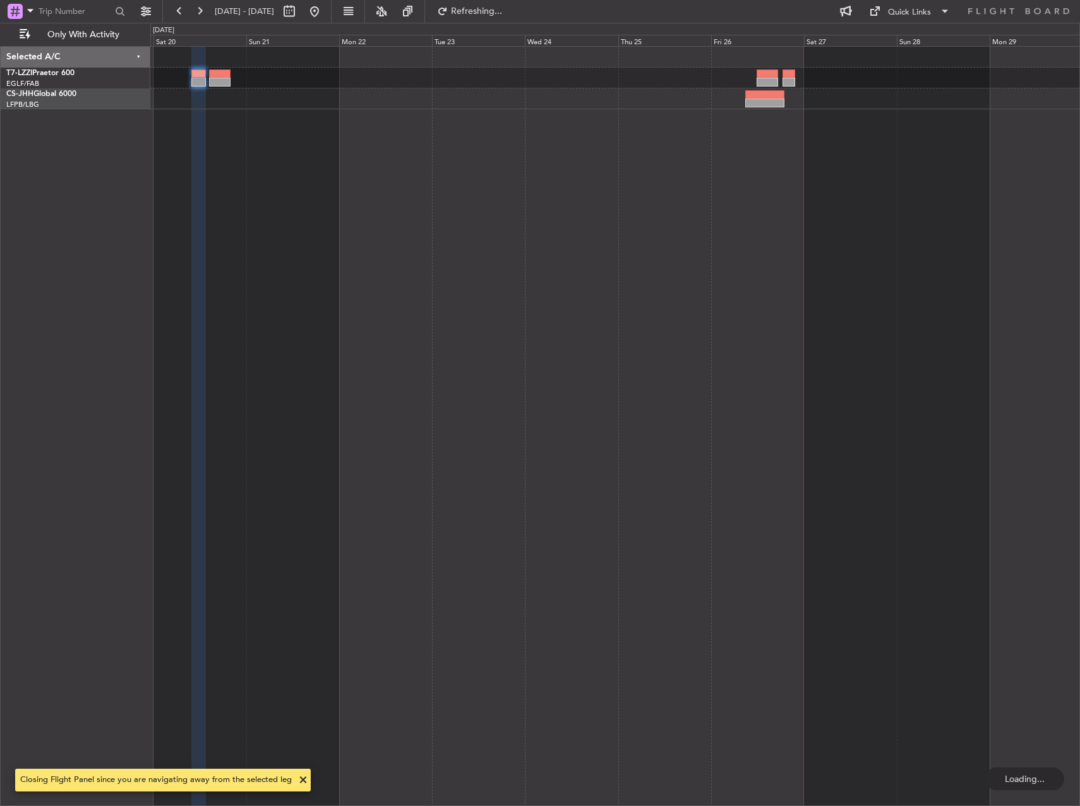
scroll to position [0, 0]
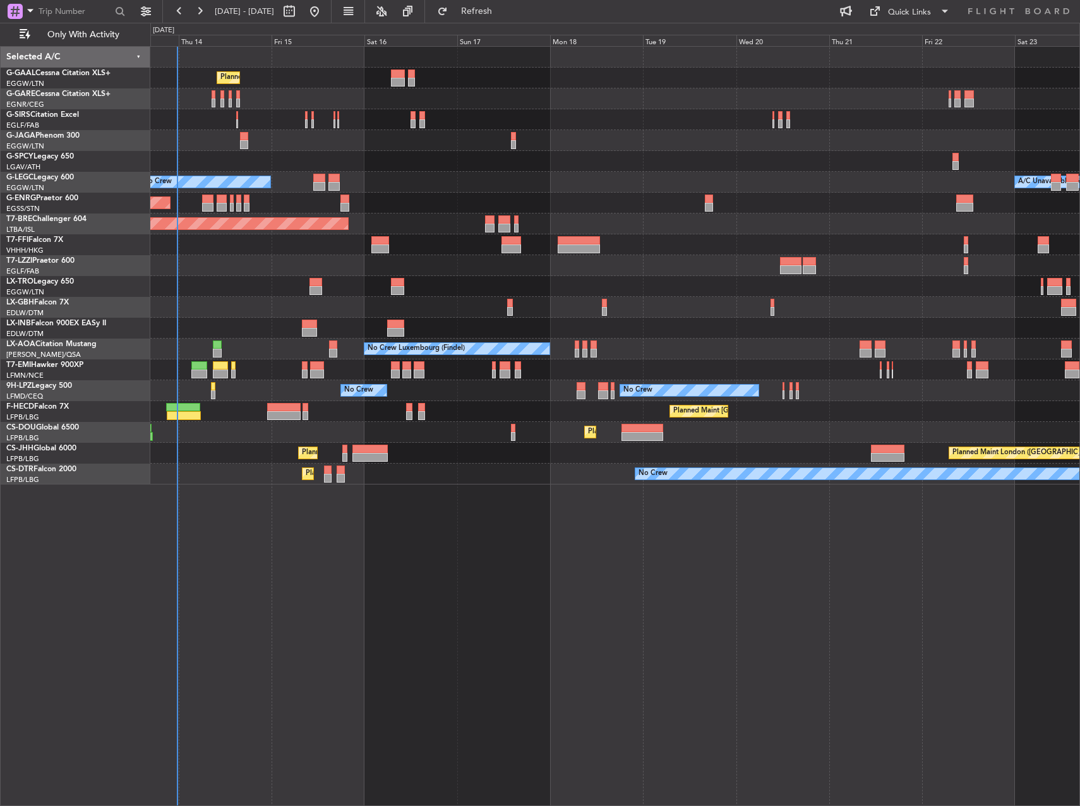
click at [0, 244] on html "13 Aug 2025 - 23 Aug 2025 Refresh Quick Links Only With Activity Planned Maint …" at bounding box center [540, 403] width 1080 height 806
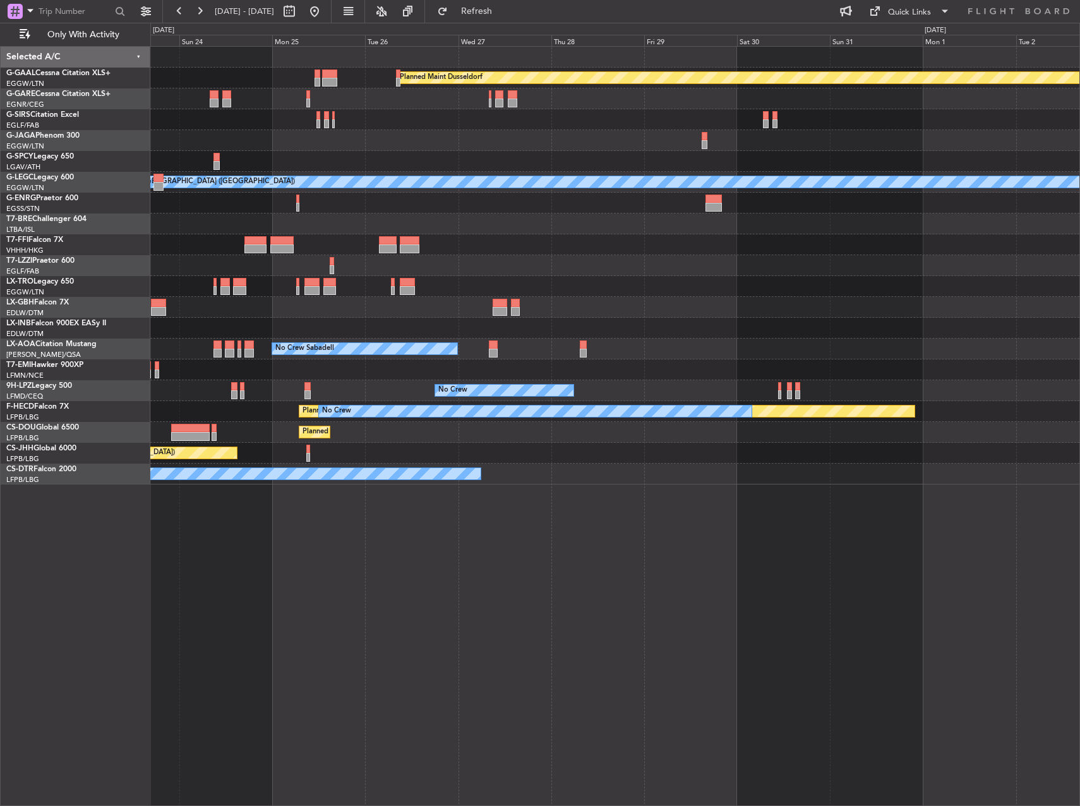
click at [0, 194] on html "13 Aug 2025 - 23 Aug 2025 Refresh Quick Links Only With Activity Planned Maint …" at bounding box center [540, 403] width 1080 height 806
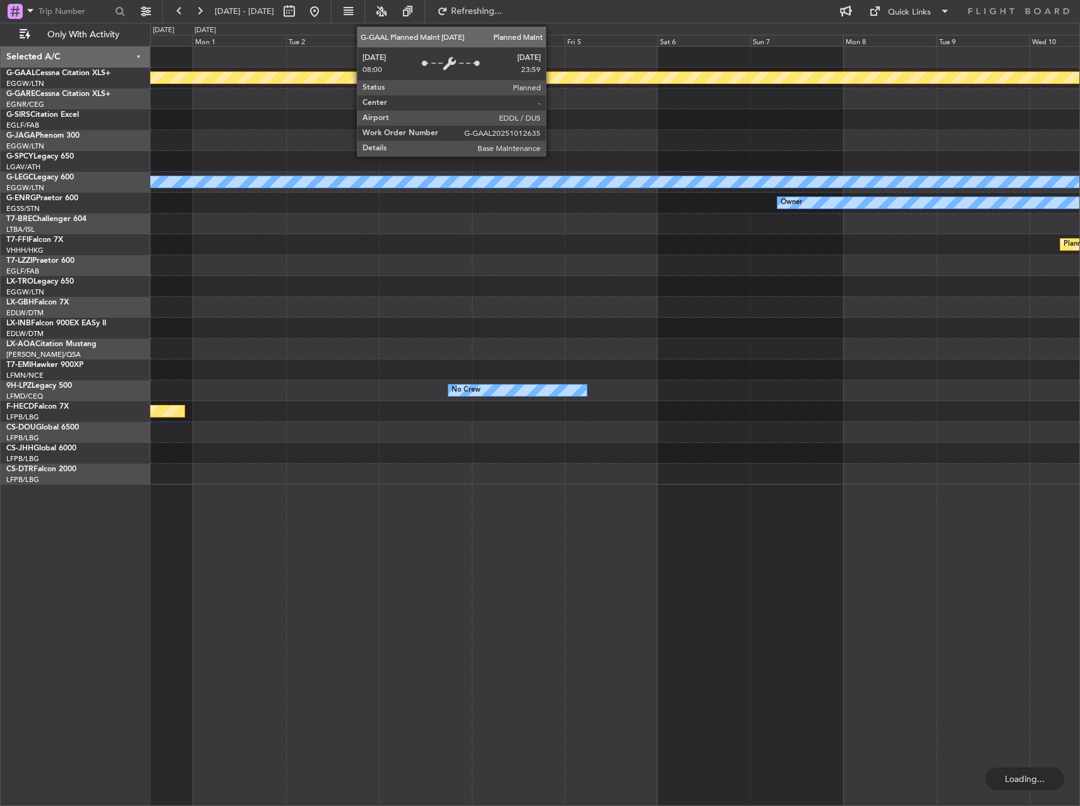
click at [28, 171] on div "Planned Maint Dusseldorf A/C Unavailable London (Luton) Owner Planned Maint Gen…" at bounding box center [540, 414] width 1080 height 783
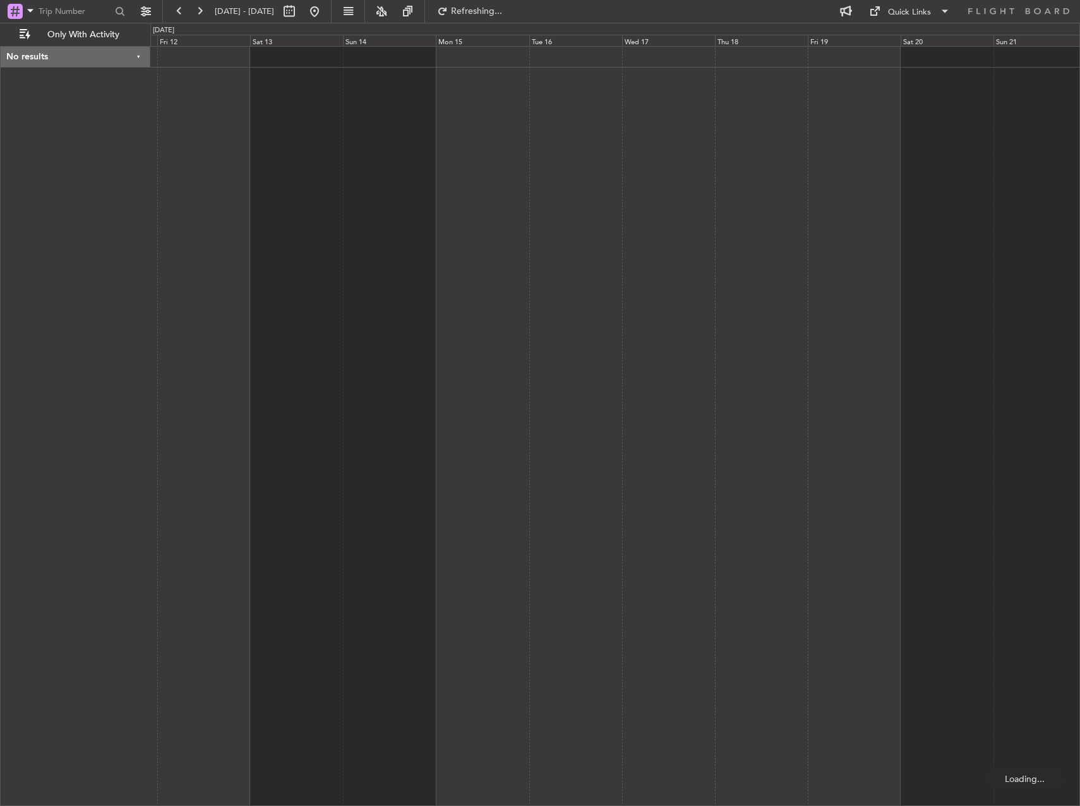
click at [34, 215] on div "No results 0 0 Thu 11 Fri 12 Sat 13 Sun 14 Mon 15 Tue 16 Wed 17 Sep 2025 Thu 18…" at bounding box center [540, 414] width 1080 height 783
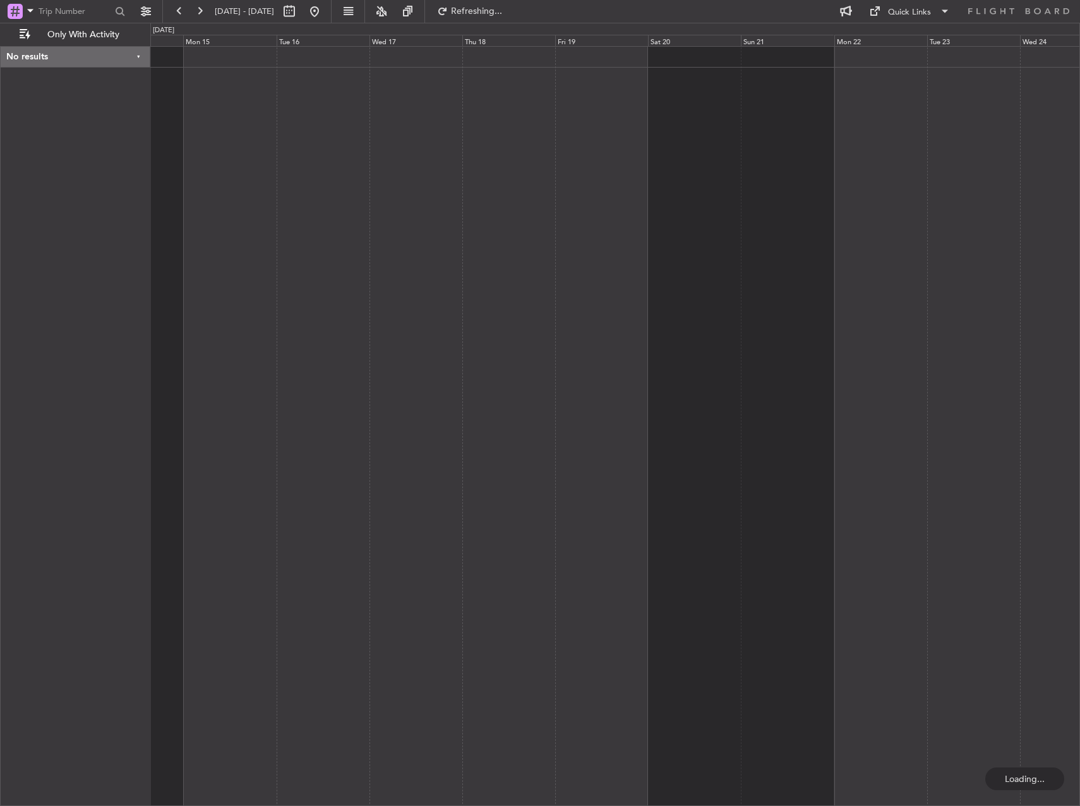
click at [0, 244] on html "31 Aug 2025 - 10 Sep 2025 Refreshing... Quick Links Only With Activity No resul…" at bounding box center [540, 403] width 1080 height 806
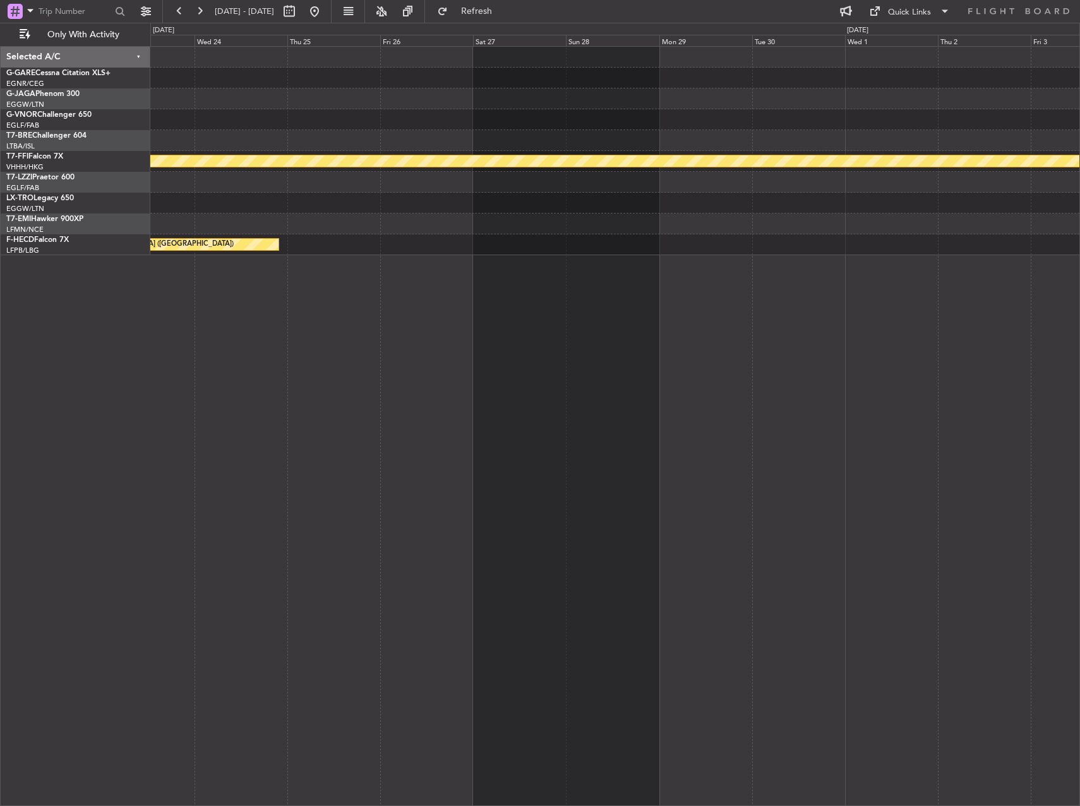
click at [0, 307] on html "31 Aug 2025 - 10 Sep 2025 Refresh Quick Links Only With Activity Planned Maint …" at bounding box center [540, 403] width 1080 height 806
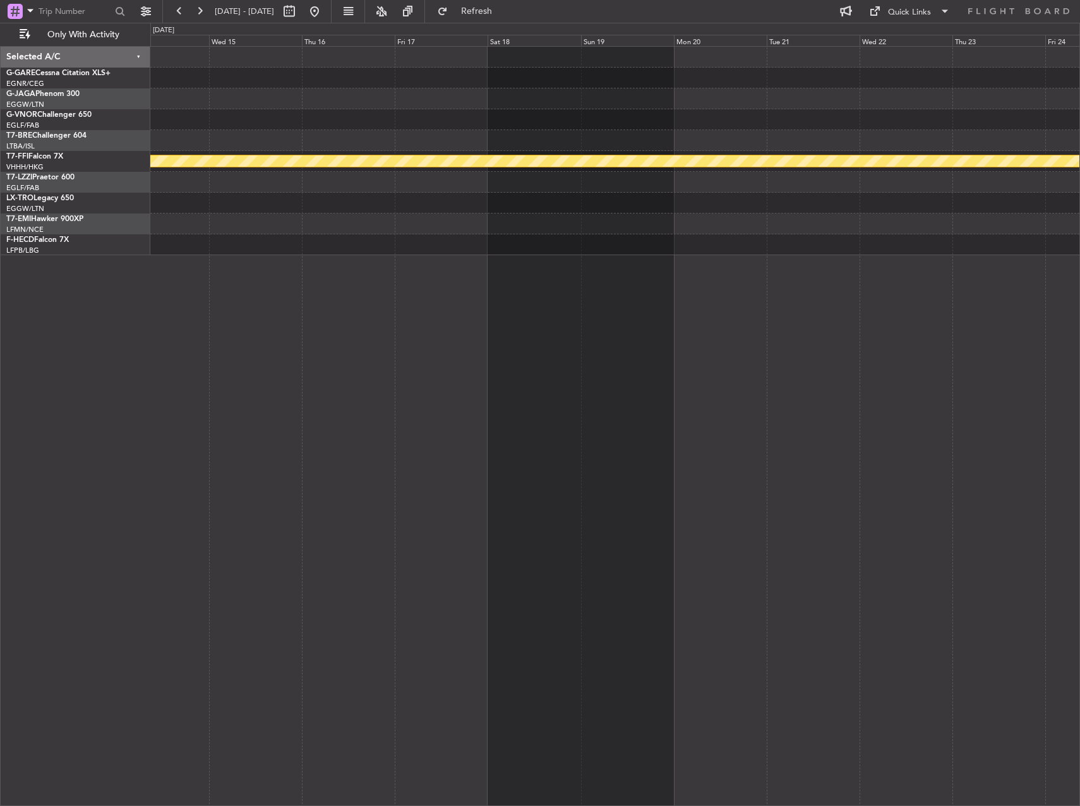
click at [144, 320] on div "Planned Maint Geneva (Cointrin) Selected A/C G-GARE Cessna Citation XLS+ EGNR/C…" at bounding box center [540, 414] width 1080 height 783
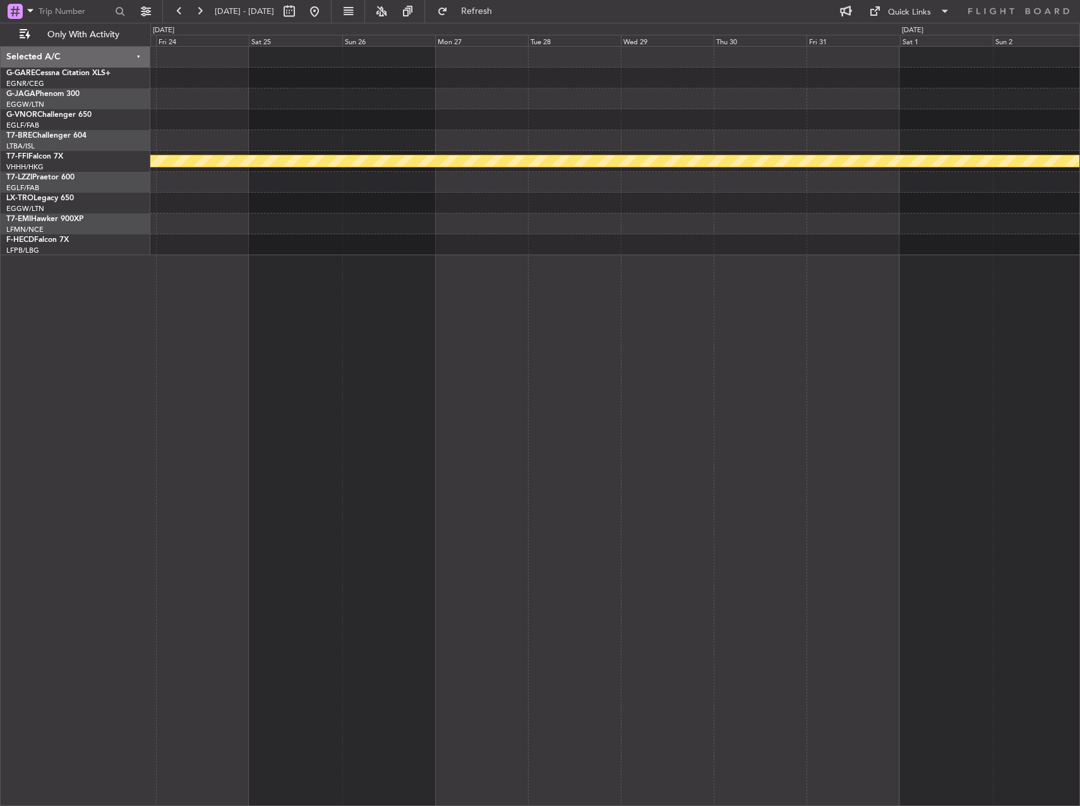
click at [57, 343] on div "Planned Maint Geneva (Cointrin) Selected A/C G-GARE Cessna Citation XLS+ EGNR/C…" at bounding box center [540, 414] width 1080 height 783
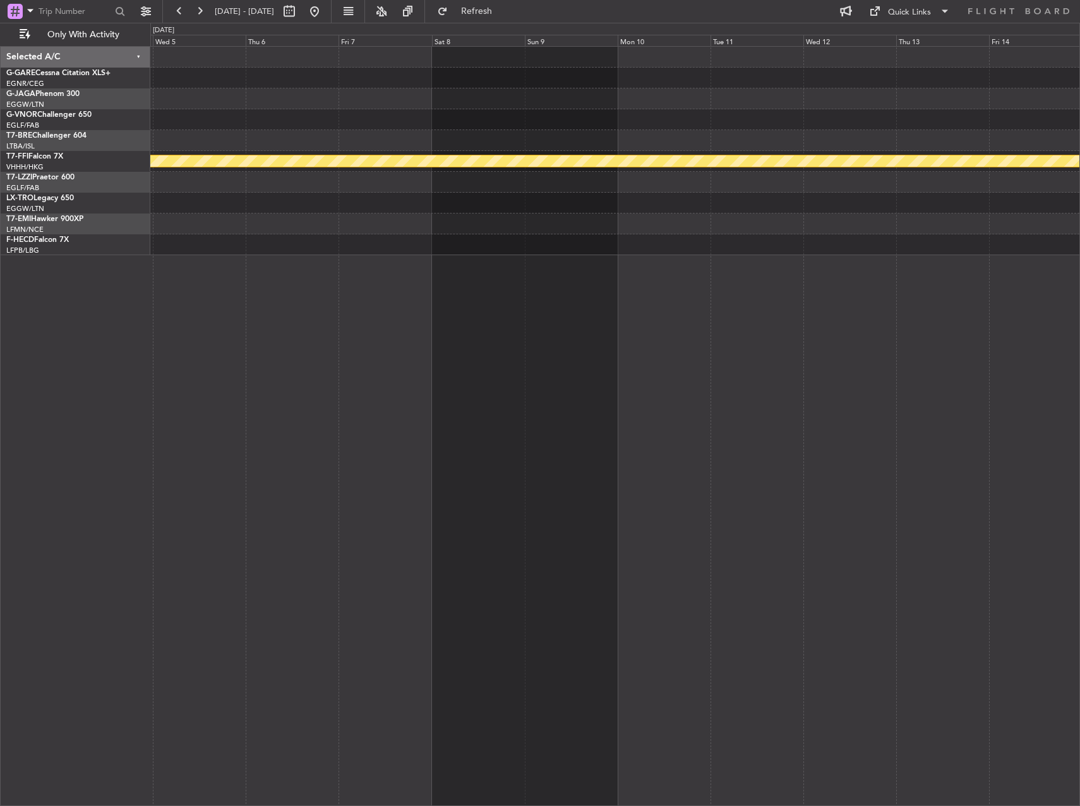
click at [123, 349] on div "Planned Maint Geneva (Cointrin) Selected A/C G-GARE Cessna Citation XLS+ EGNR/C…" at bounding box center [540, 414] width 1080 height 783
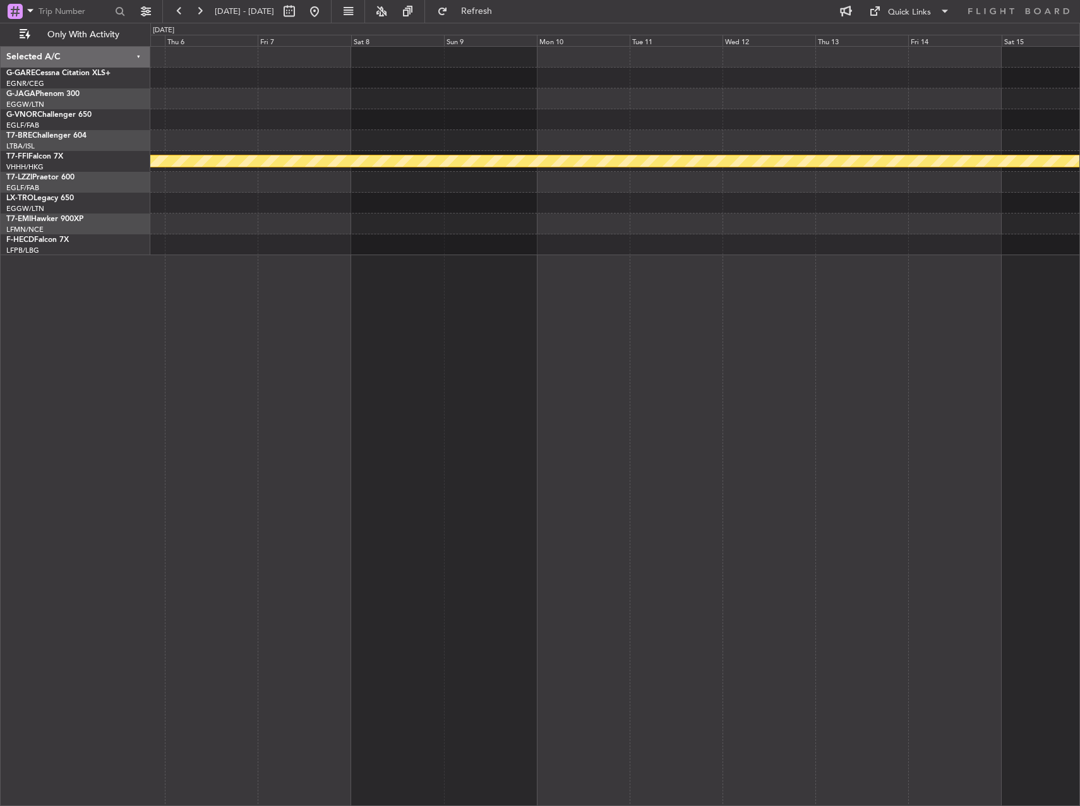
click at [282, 307] on div "Planned Maint Geneva (Cointrin)" at bounding box center [614, 426] width 929 height 760
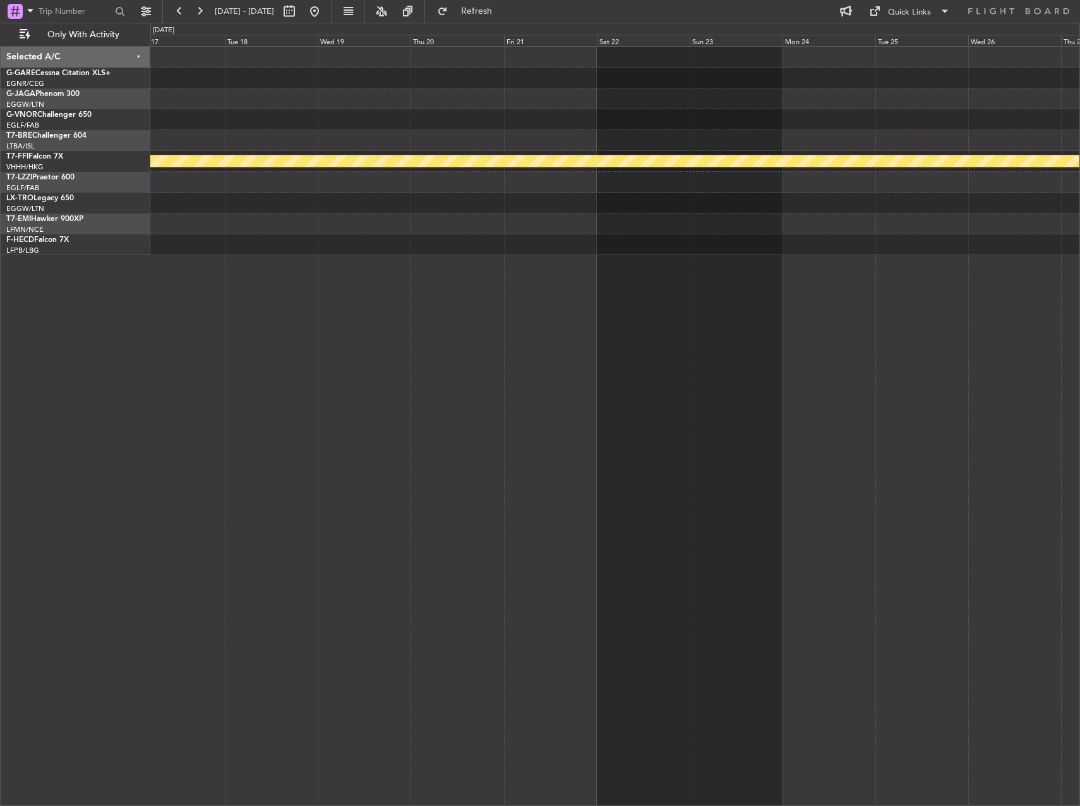
click at [304, 299] on div "Planned Maint Geneva (Cointrin)" at bounding box center [614, 426] width 929 height 760
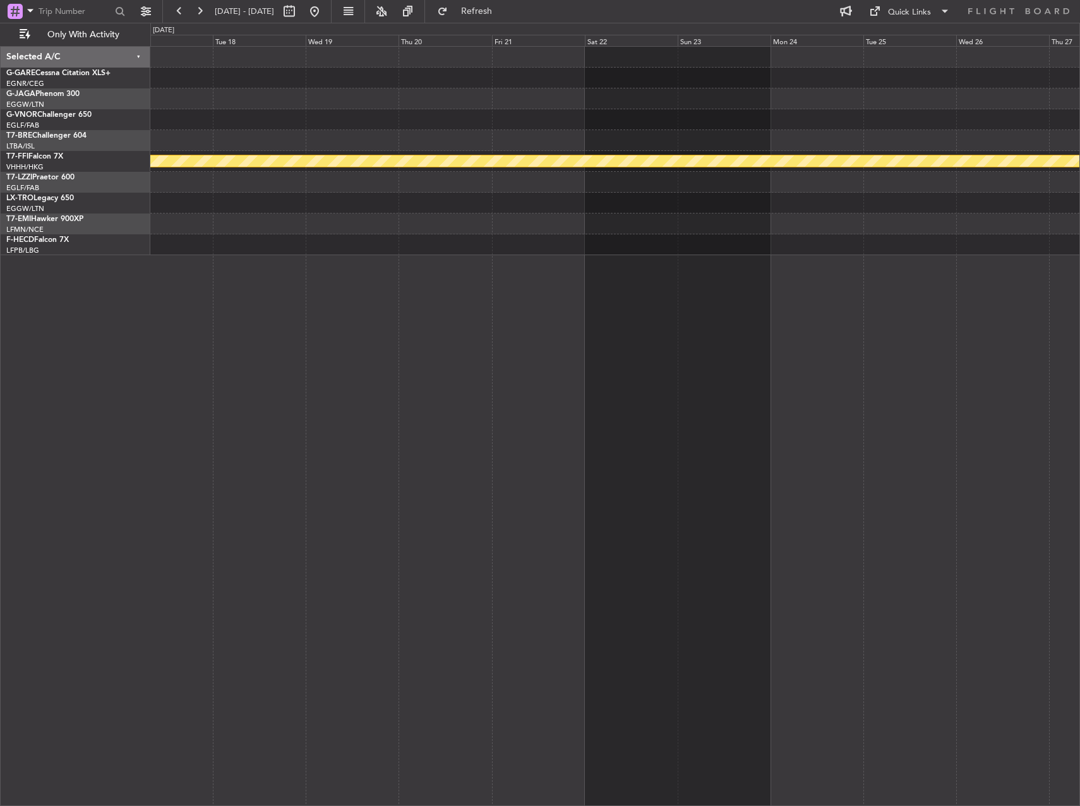
click at [217, 286] on div "Planned Maint Geneva (Cointrin)" at bounding box center [614, 426] width 929 height 760
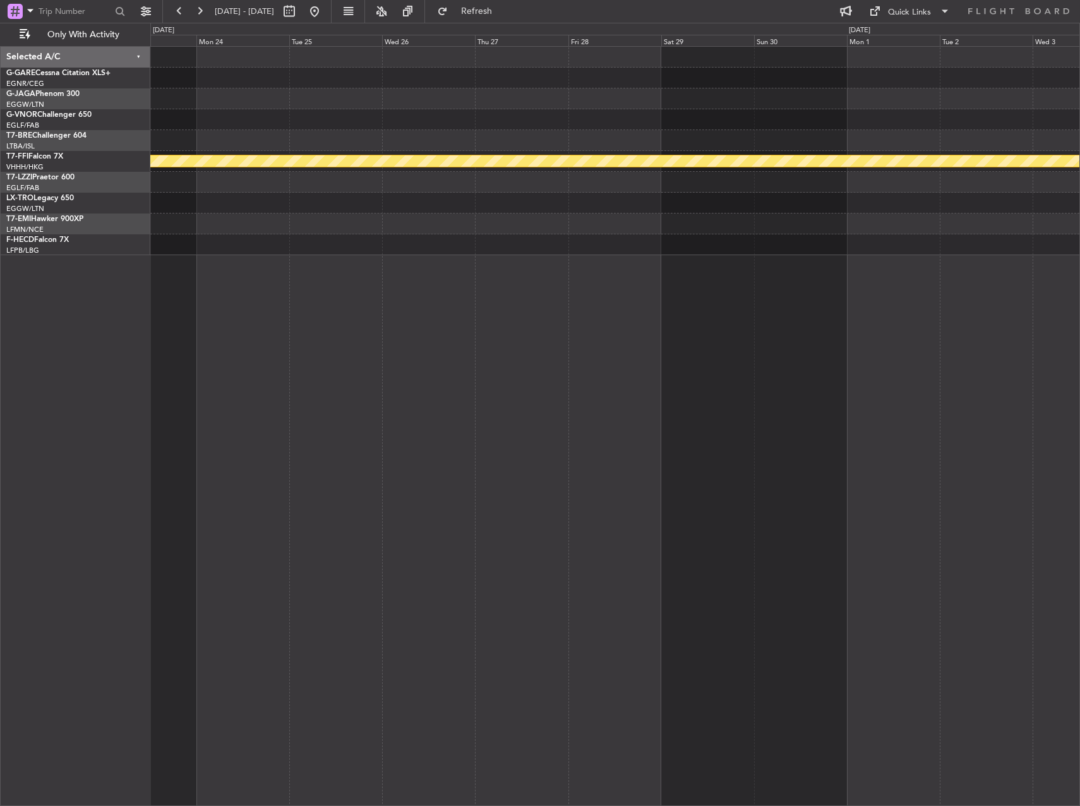
click at [152, 278] on div "Planned Maint Geneva (Cointrin)" at bounding box center [614, 426] width 929 height 760
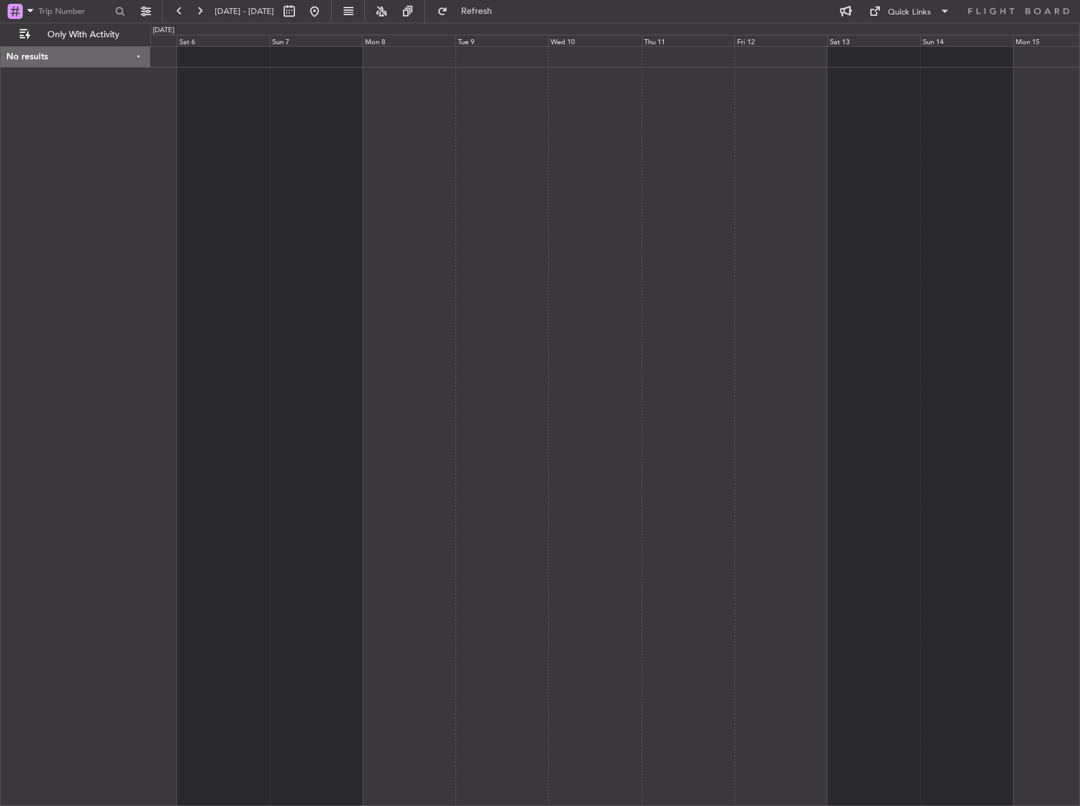
click at [81, 289] on div "No results 0 0 Fri 5 Sat 6 Sun 7 Mon 8 Tue 9 Wed 10 Thu 11 Dec 2025 Fri 12 Sat …" at bounding box center [540, 414] width 1080 height 783
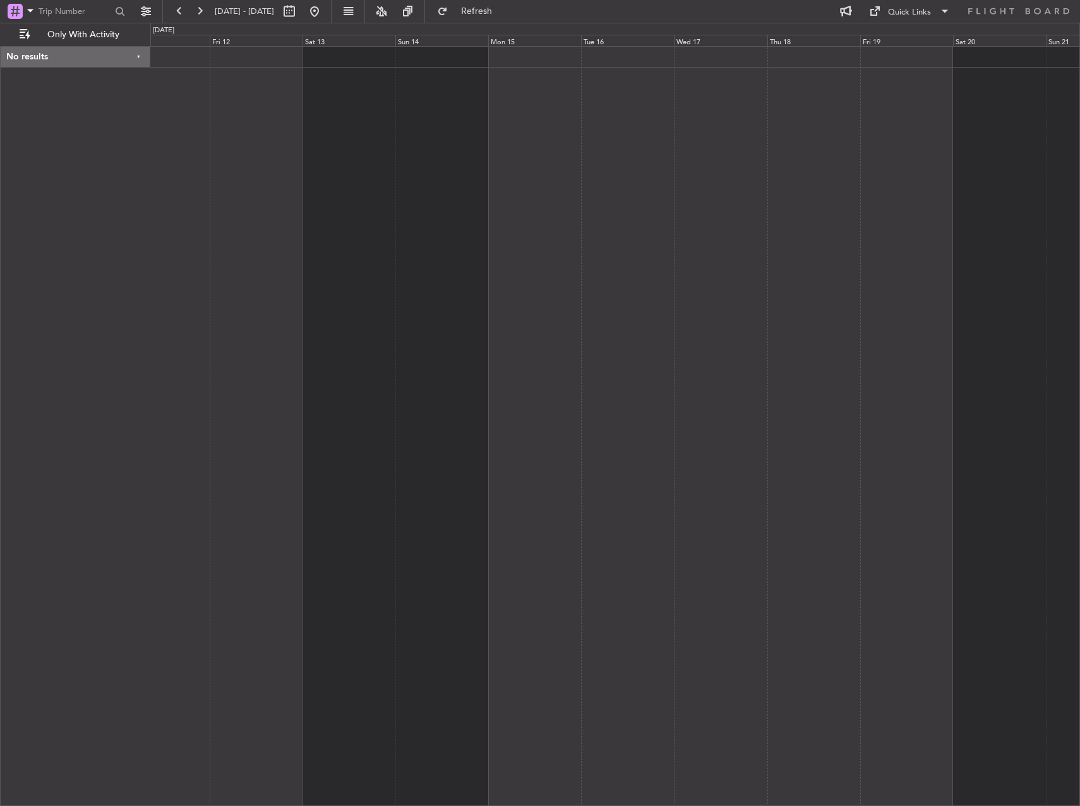
click at [278, 275] on div at bounding box center [614, 426] width 929 height 760
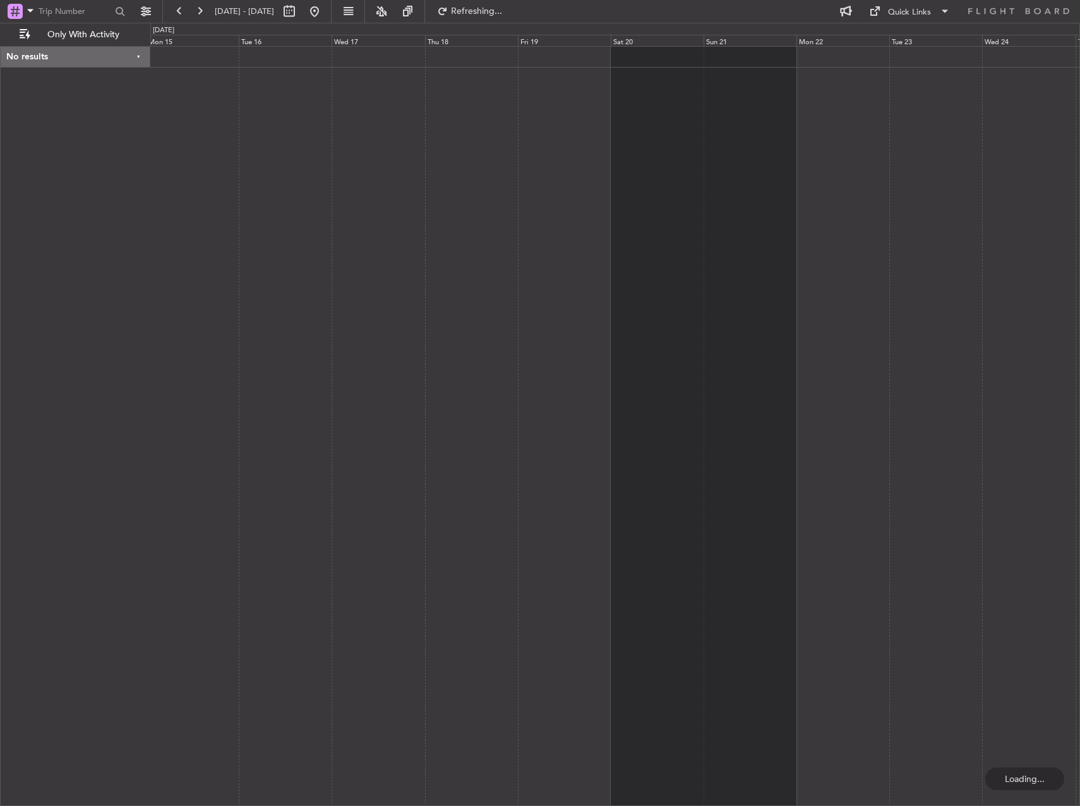
click at [152, 271] on div at bounding box center [614, 426] width 929 height 760
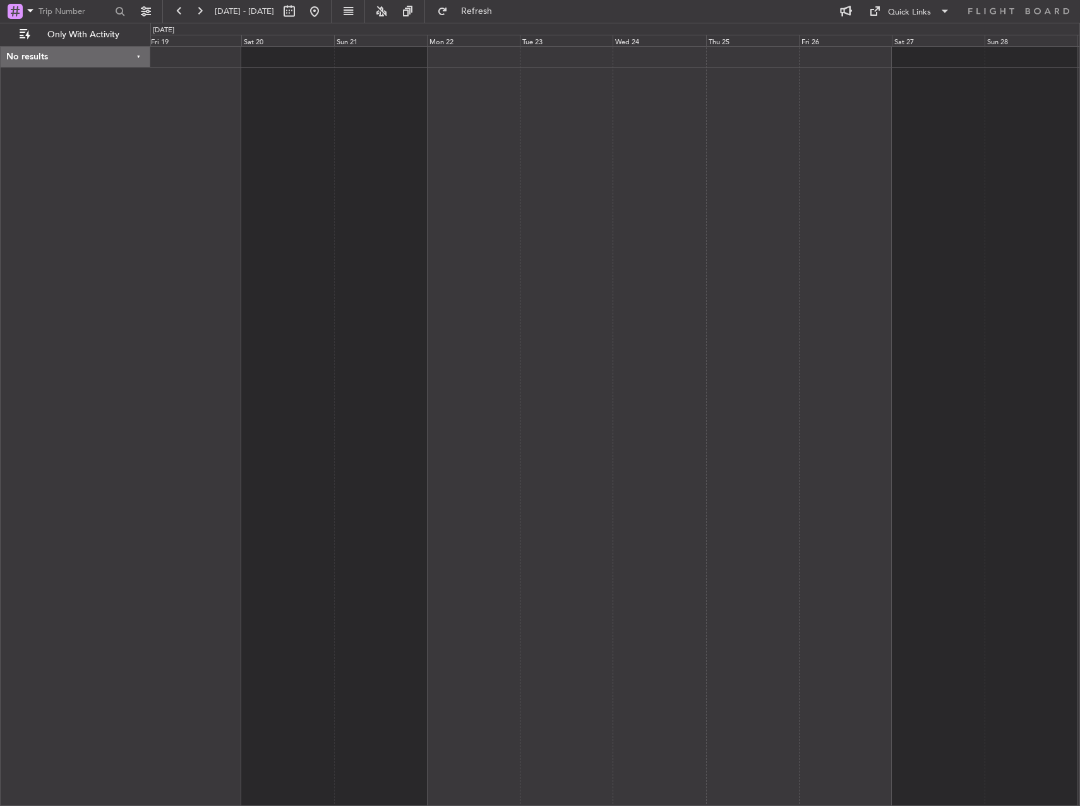
click at [574, 270] on div at bounding box center [614, 426] width 929 height 760
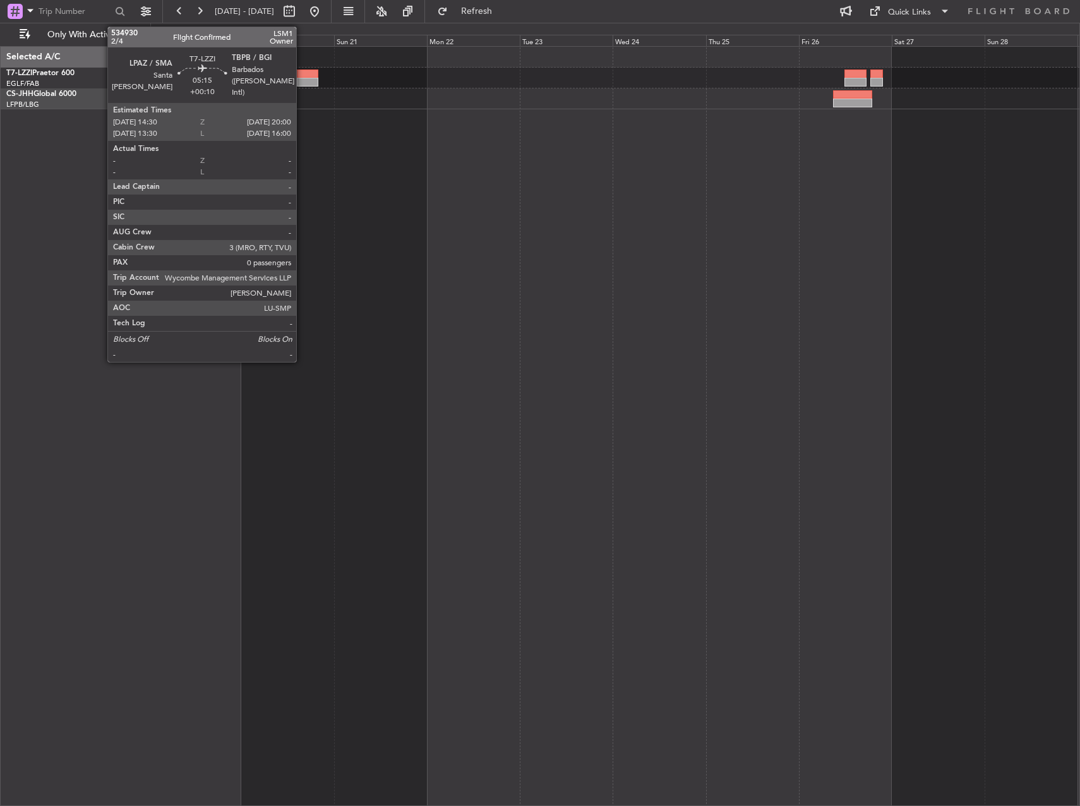
click at [302, 79] on div at bounding box center [307, 82] width 21 height 9
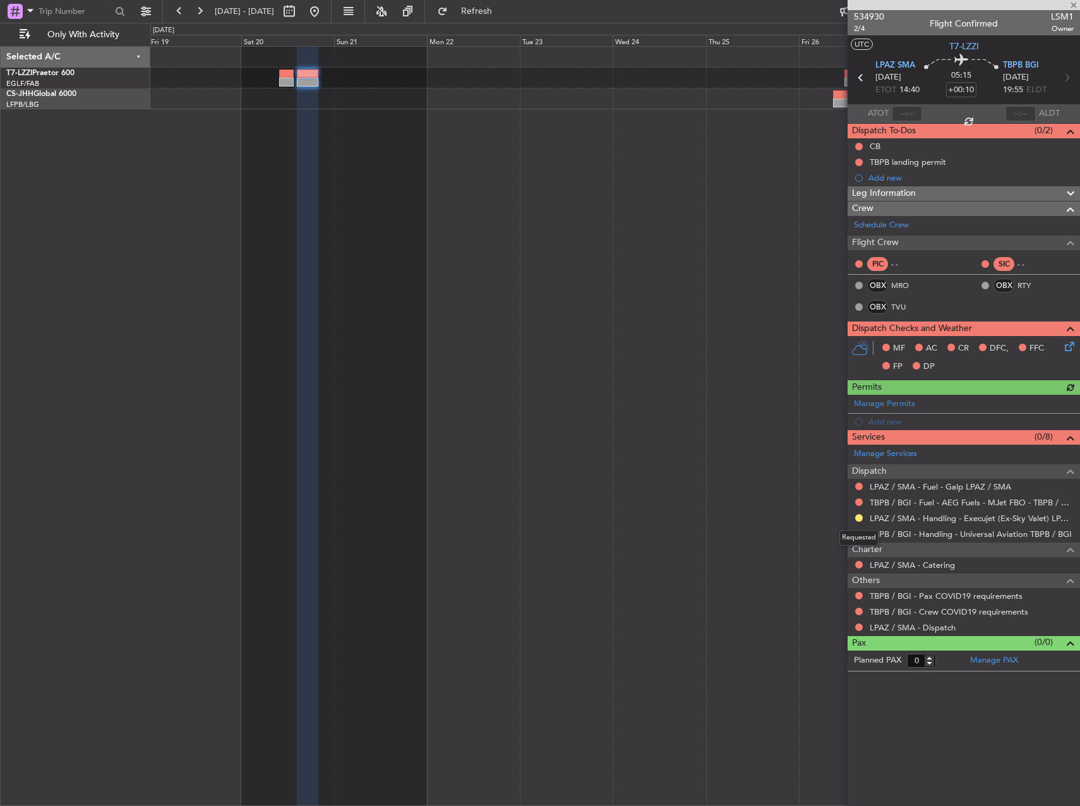
click at [855, 536] on div "Requested" at bounding box center [858, 538] width 39 height 16
click at [859, 531] on button at bounding box center [859, 534] width 8 height 8
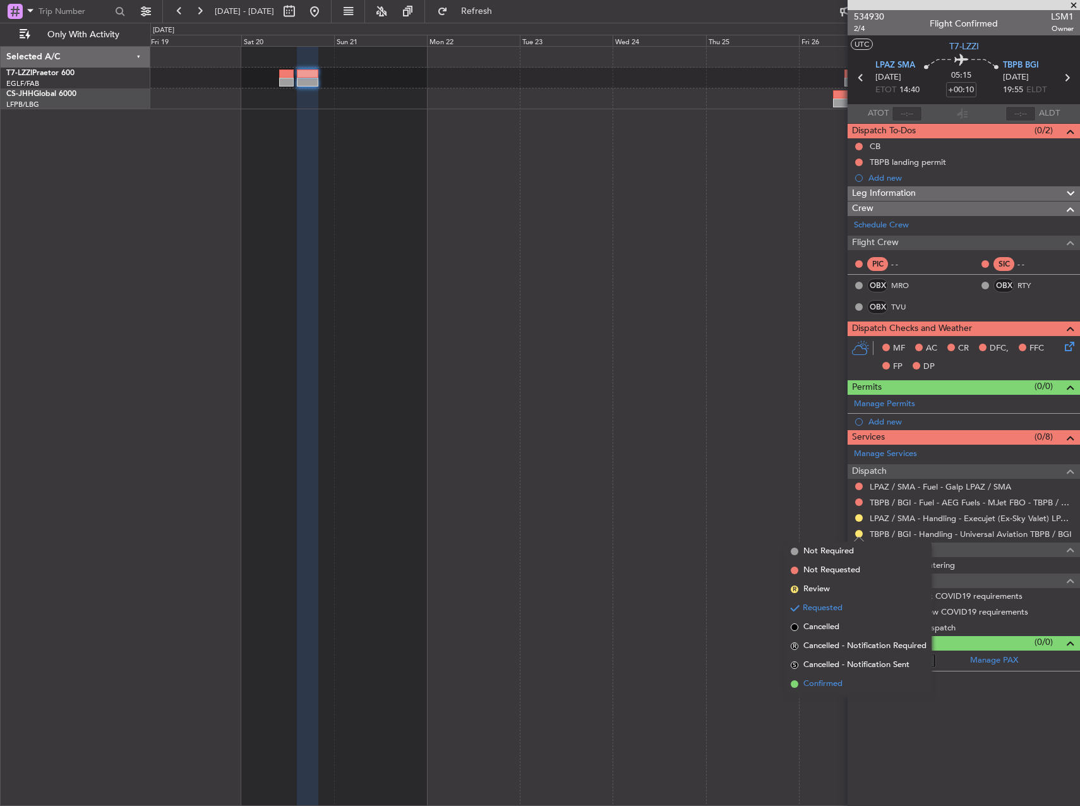
click at [825, 682] on span "Confirmed" at bounding box center [822, 683] width 39 height 13
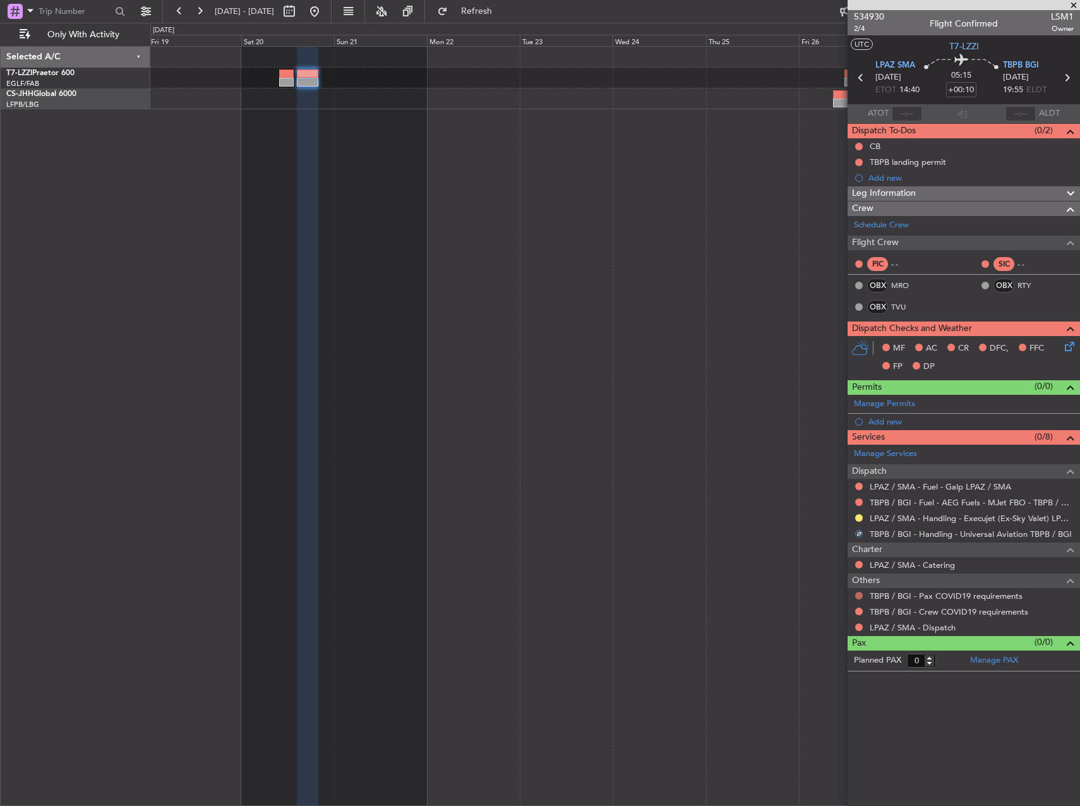
click at [855, 597] on button at bounding box center [859, 596] width 8 height 8
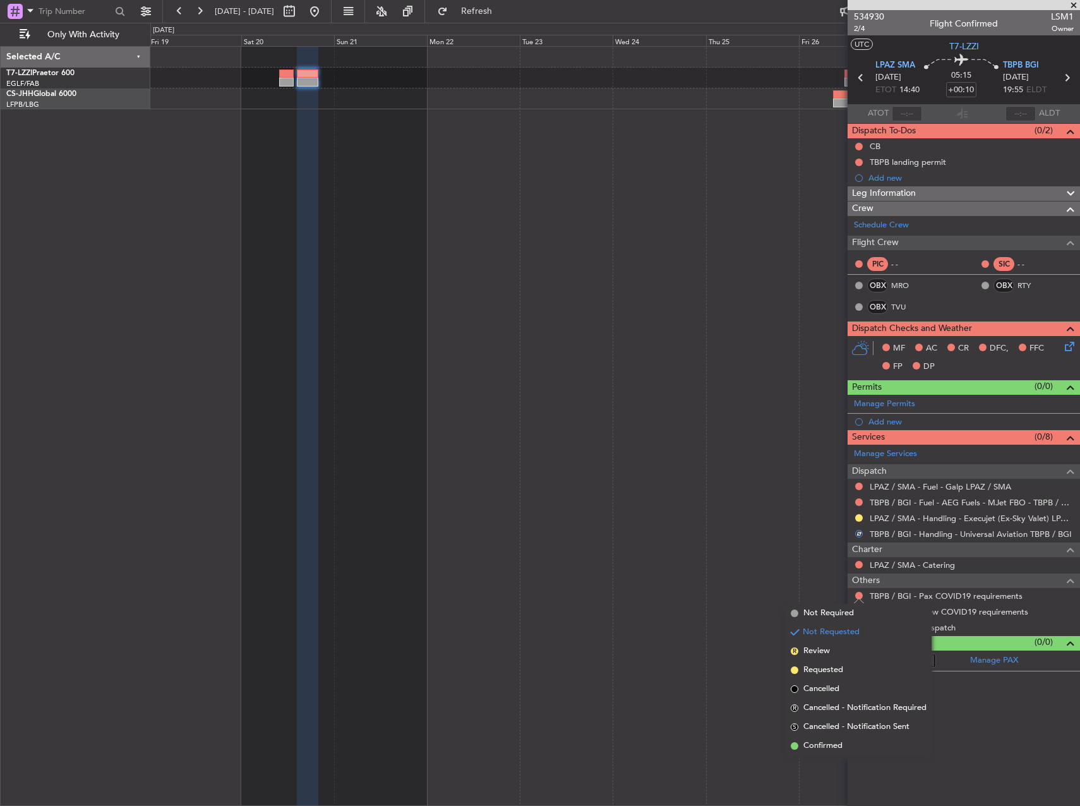
click at [837, 616] on div "Not Requested" at bounding box center [859, 615] width 54 height 16
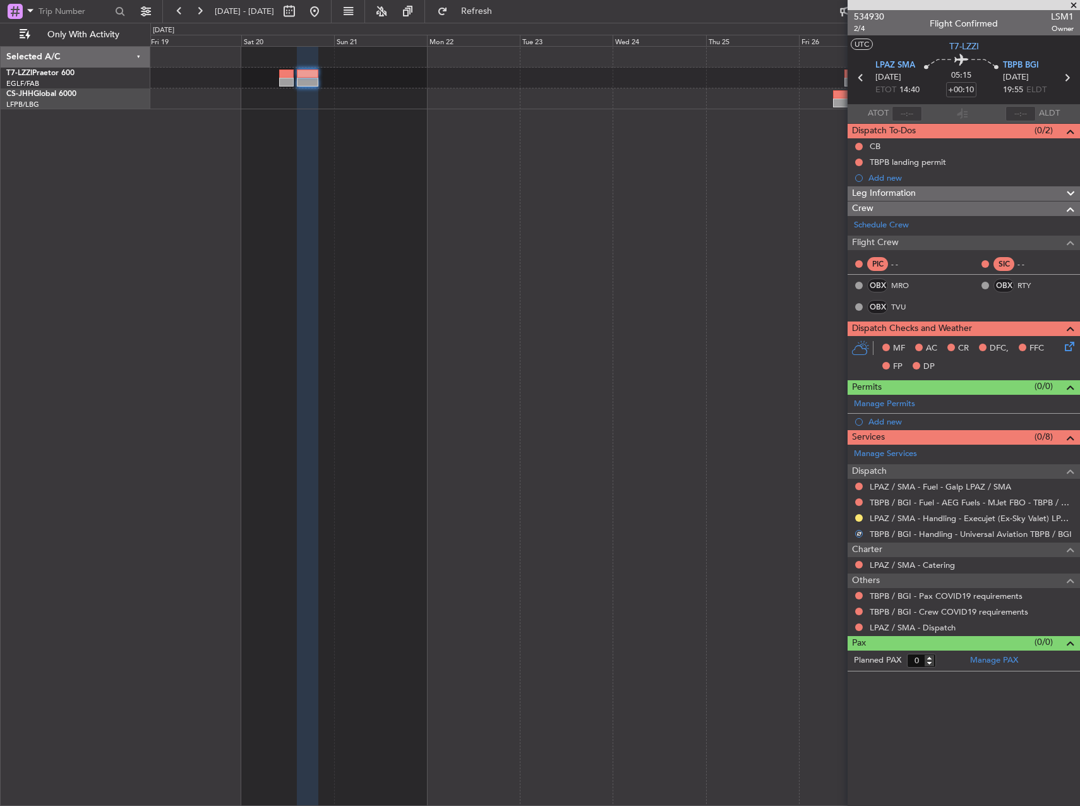
click at [862, 615] on nimbus-traffic-light at bounding box center [859, 611] width 10 height 10
click at [858, 612] on button at bounding box center [859, 611] width 8 height 8
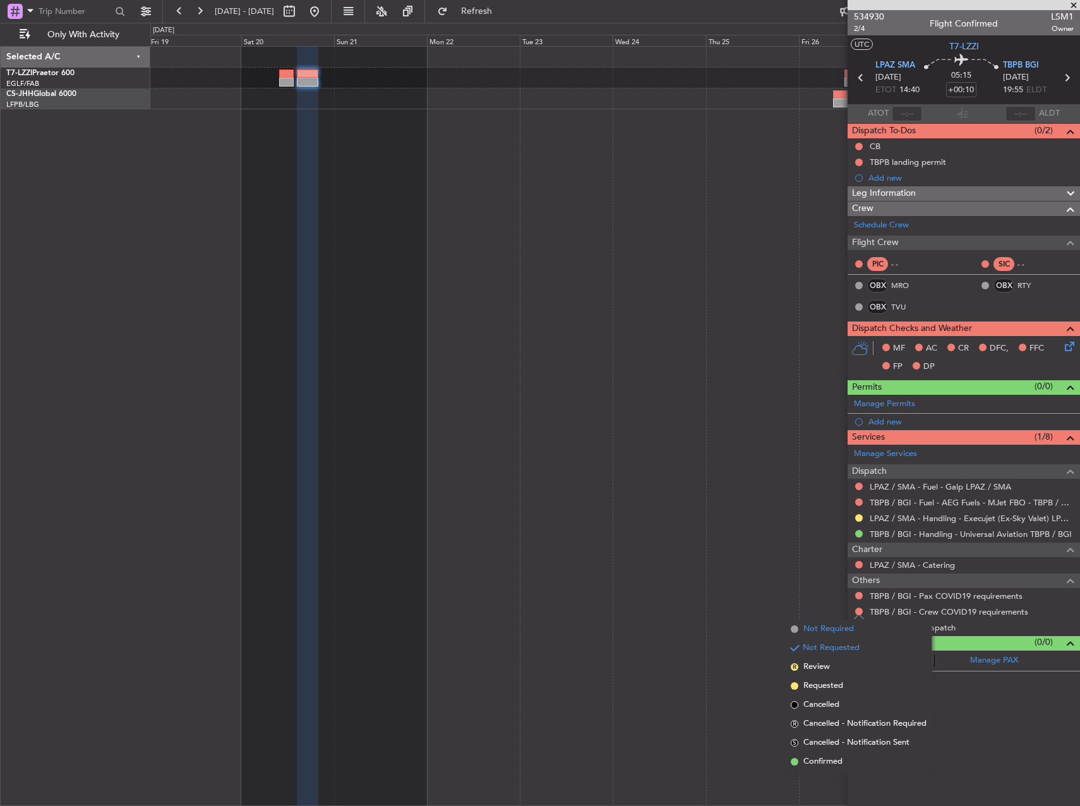
click at [816, 629] on span "Not Required" at bounding box center [828, 629] width 51 height 13
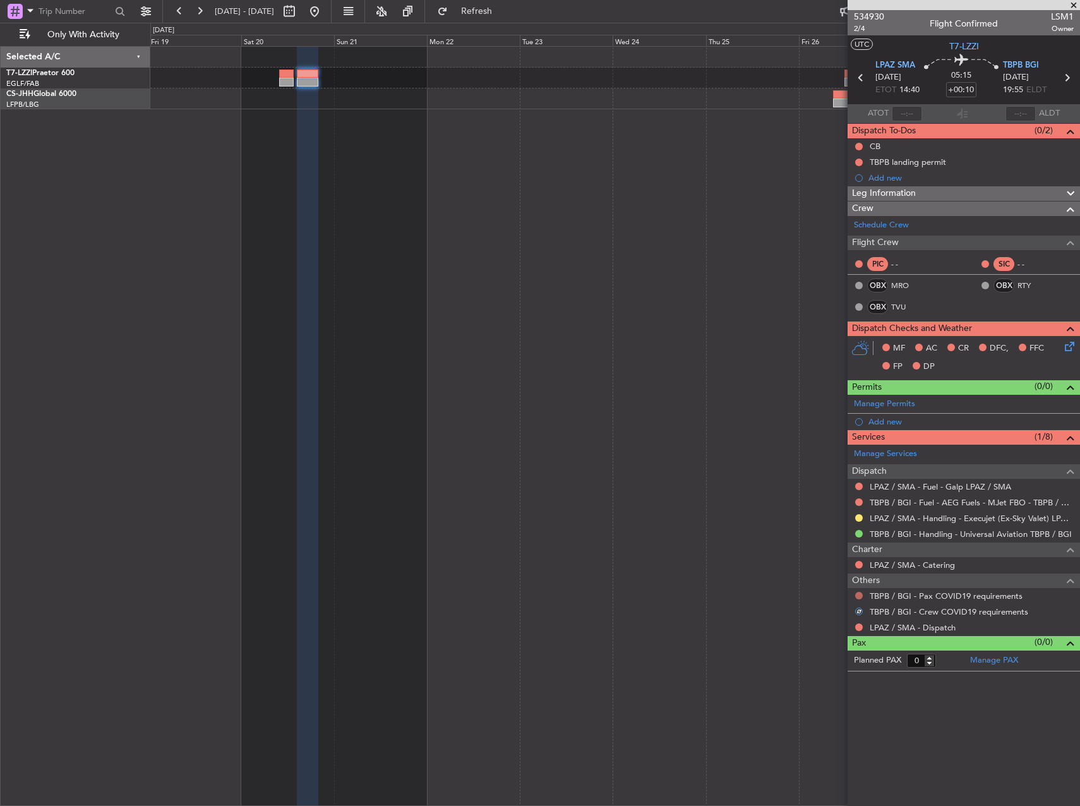
click at [859, 593] on button at bounding box center [859, 596] width 8 height 8
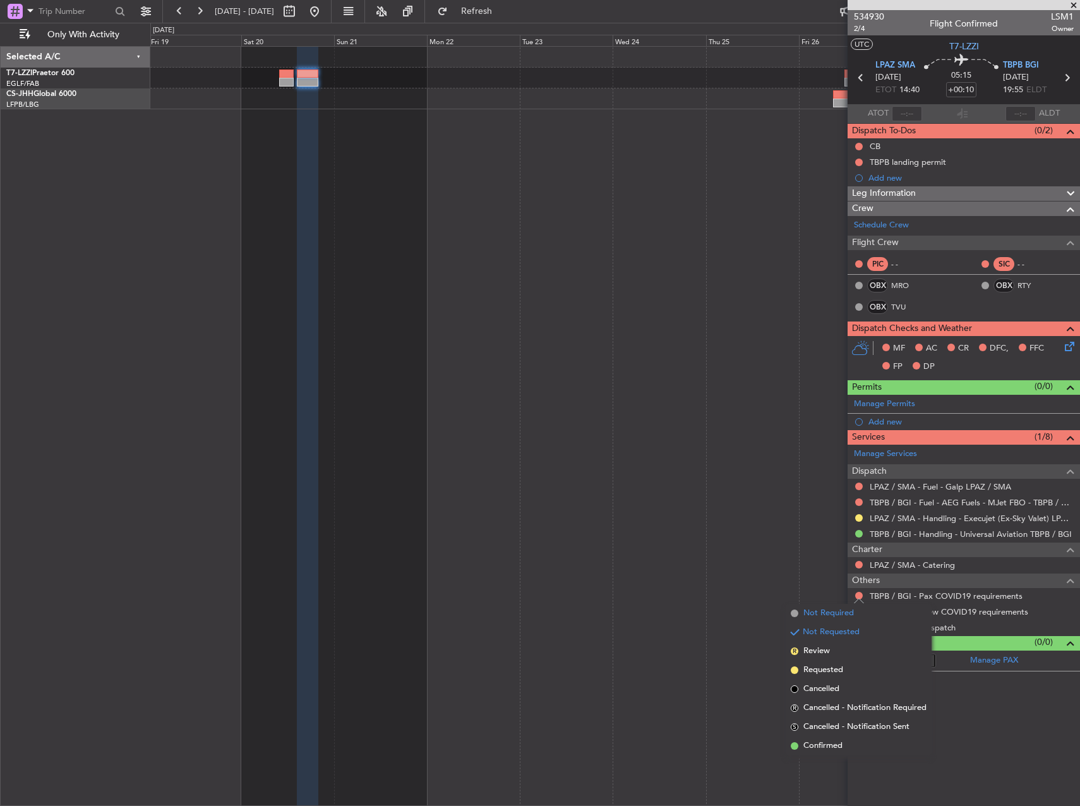
click at [819, 614] on span "Not Required" at bounding box center [828, 613] width 51 height 13
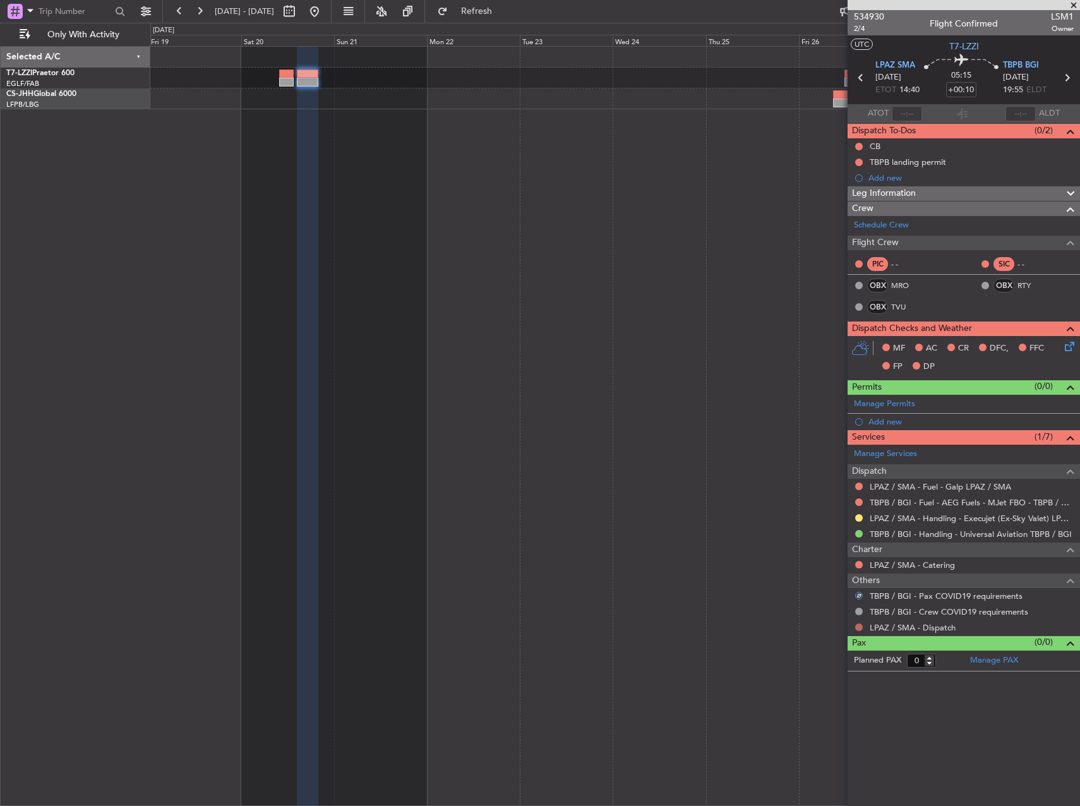
click at [862, 630] on mat-tooltip-component "Not Requested" at bounding box center [858, 646] width 71 height 33
click at [859, 624] on button at bounding box center [859, 627] width 8 height 8
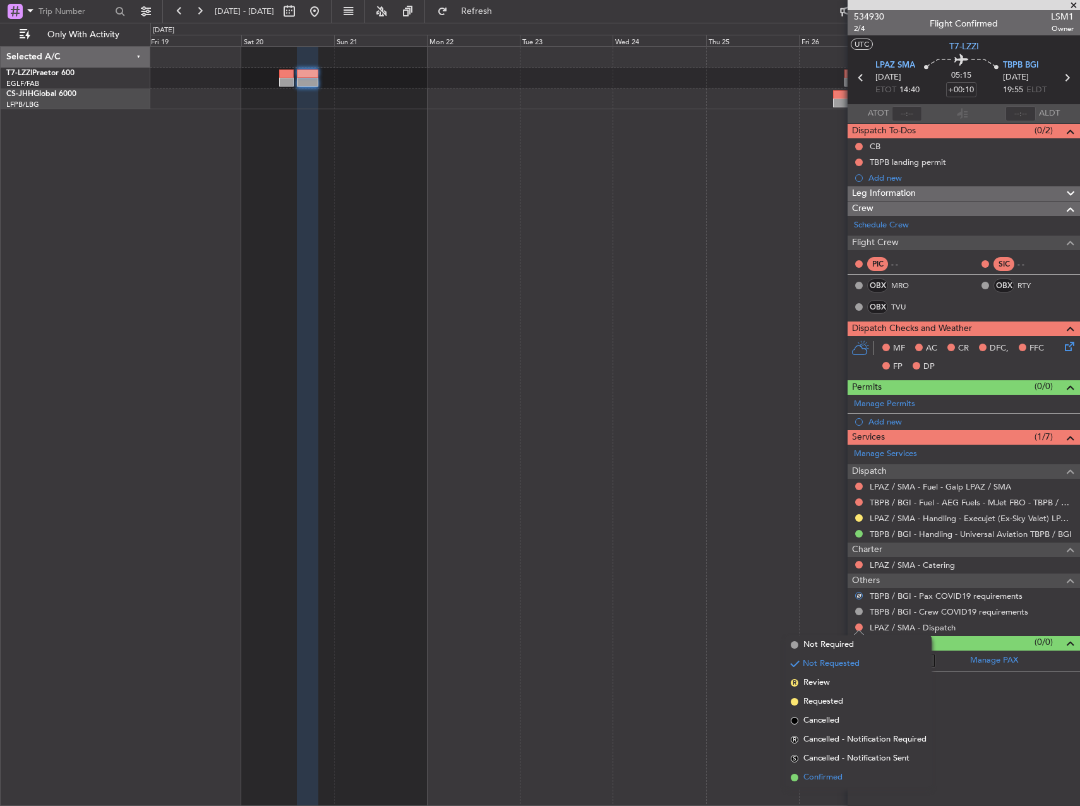
click at [811, 779] on span "Confirmed" at bounding box center [822, 777] width 39 height 13
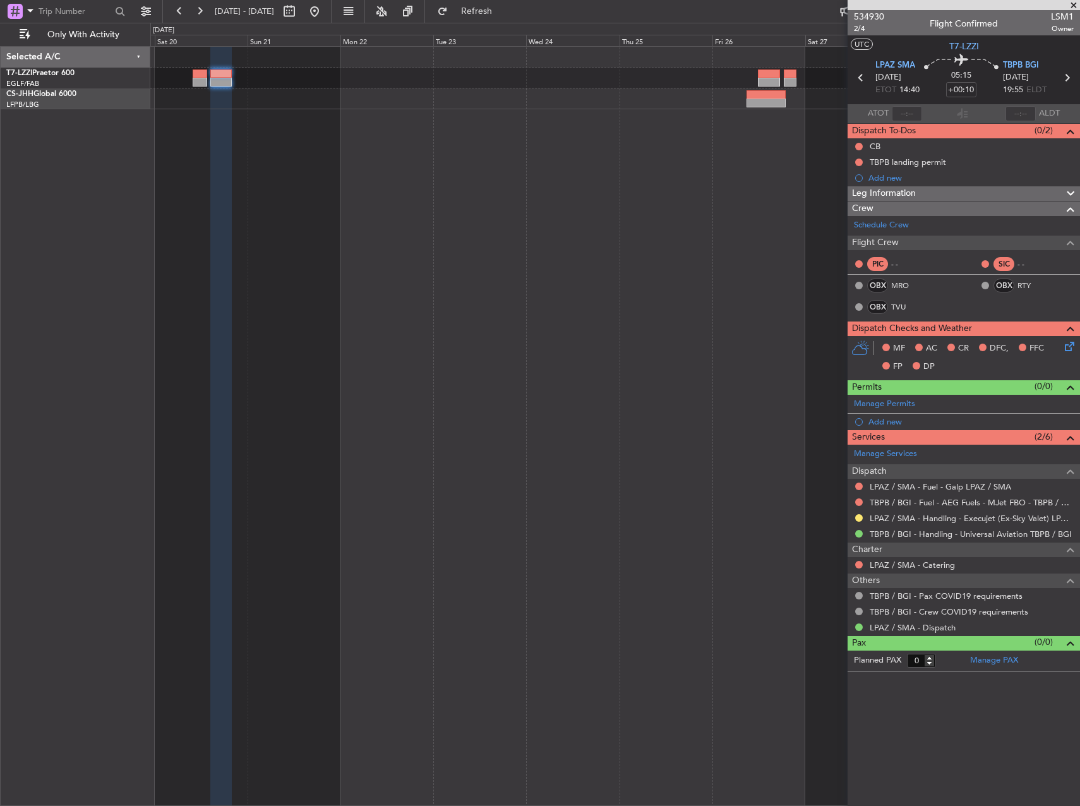
click at [683, 154] on div at bounding box center [614, 426] width 929 height 760
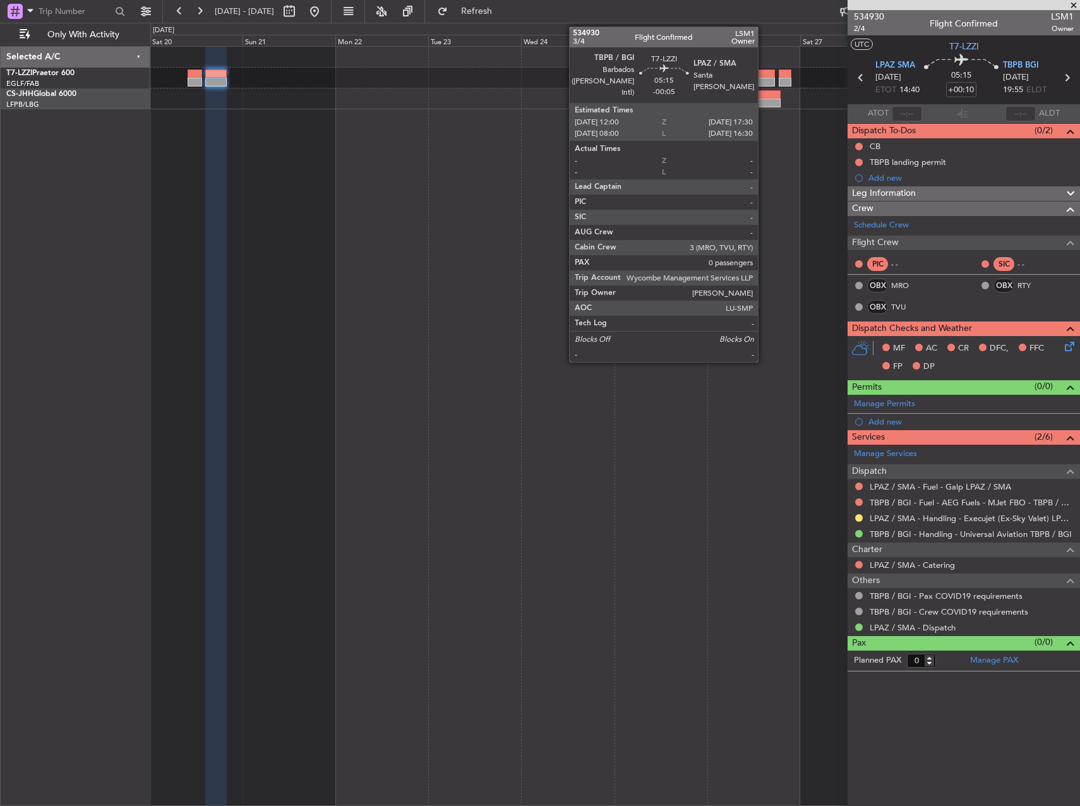
click at [763, 76] on div at bounding box center [763, 73] width 21 height 9
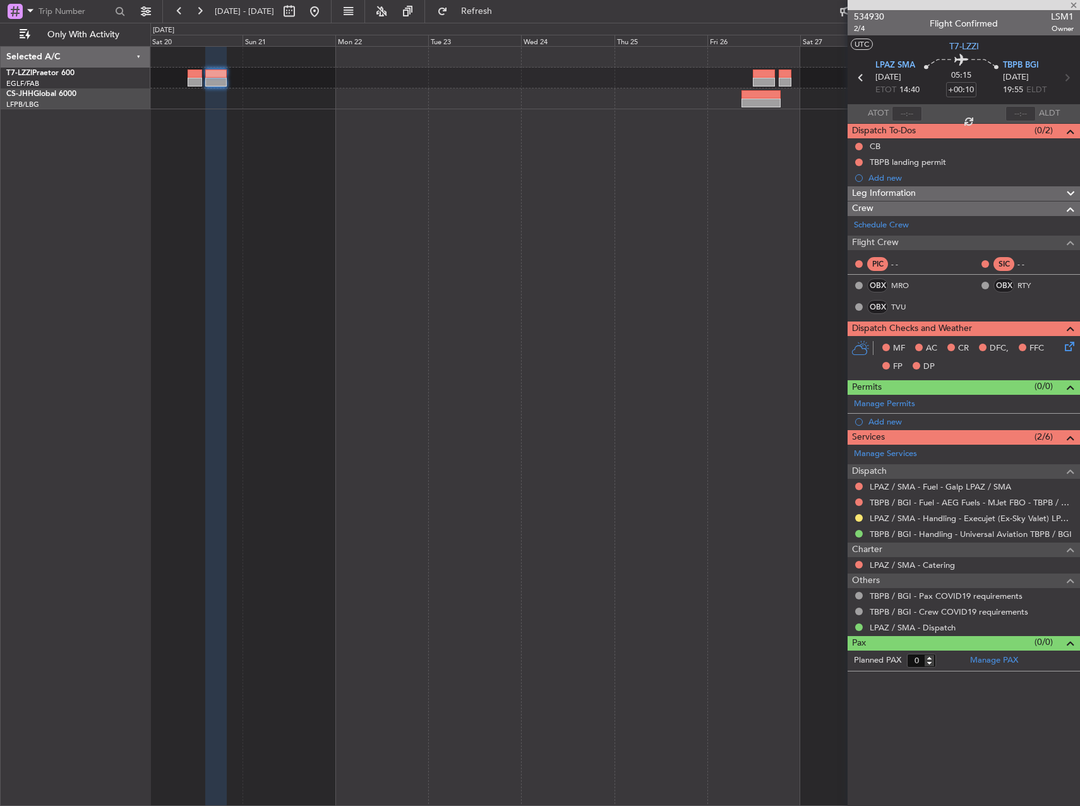
type input "-00:05"
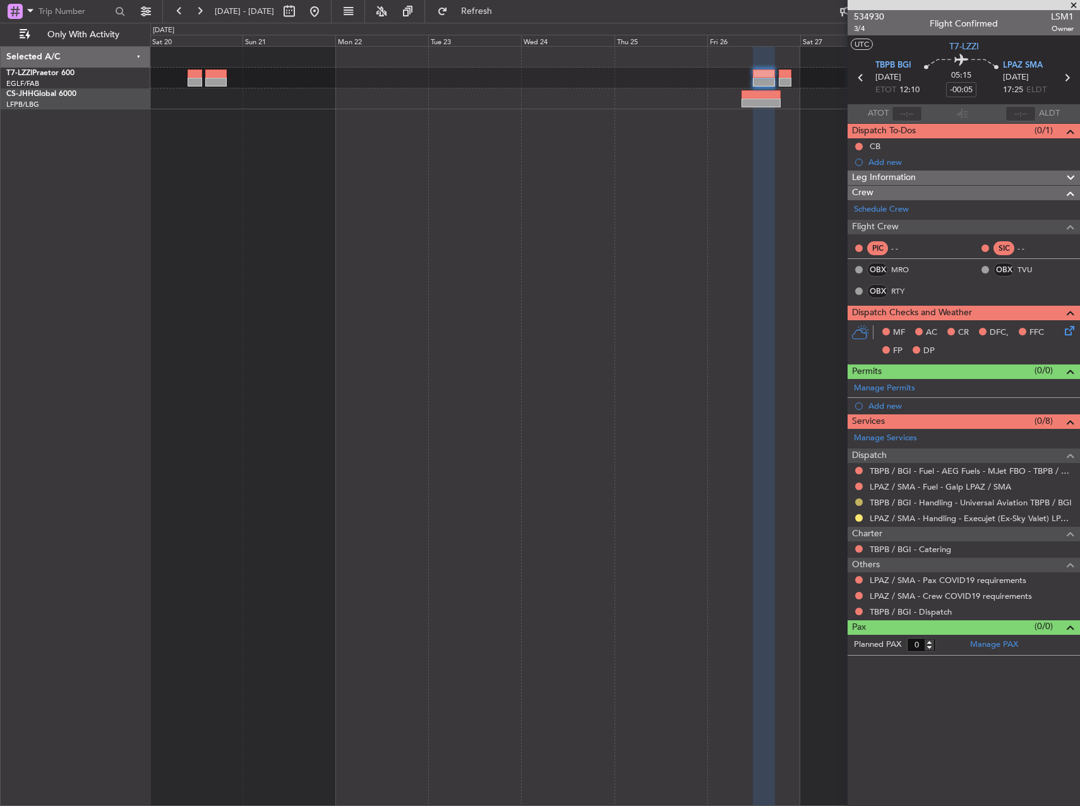
click at [856, 502] on button at bounding box center [859, 502] width 8 height 8
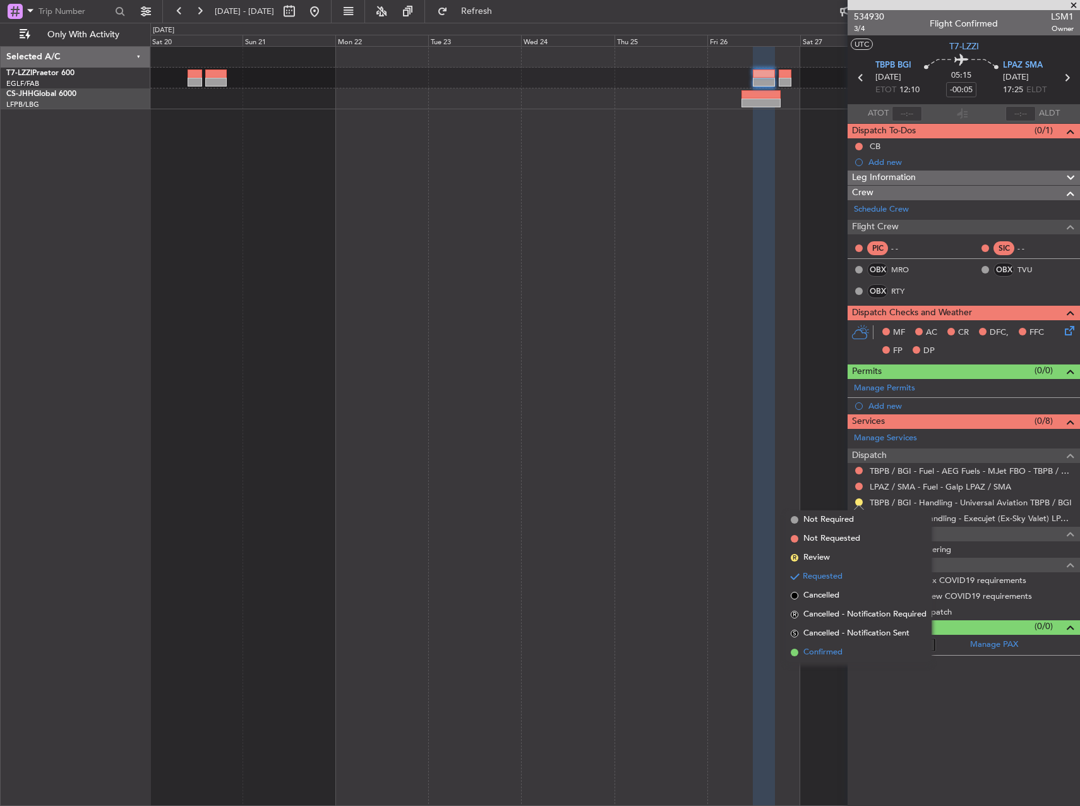
click at [832, 647] on span "Confirmed" at bounding box center [822, 652] width 39 height 13
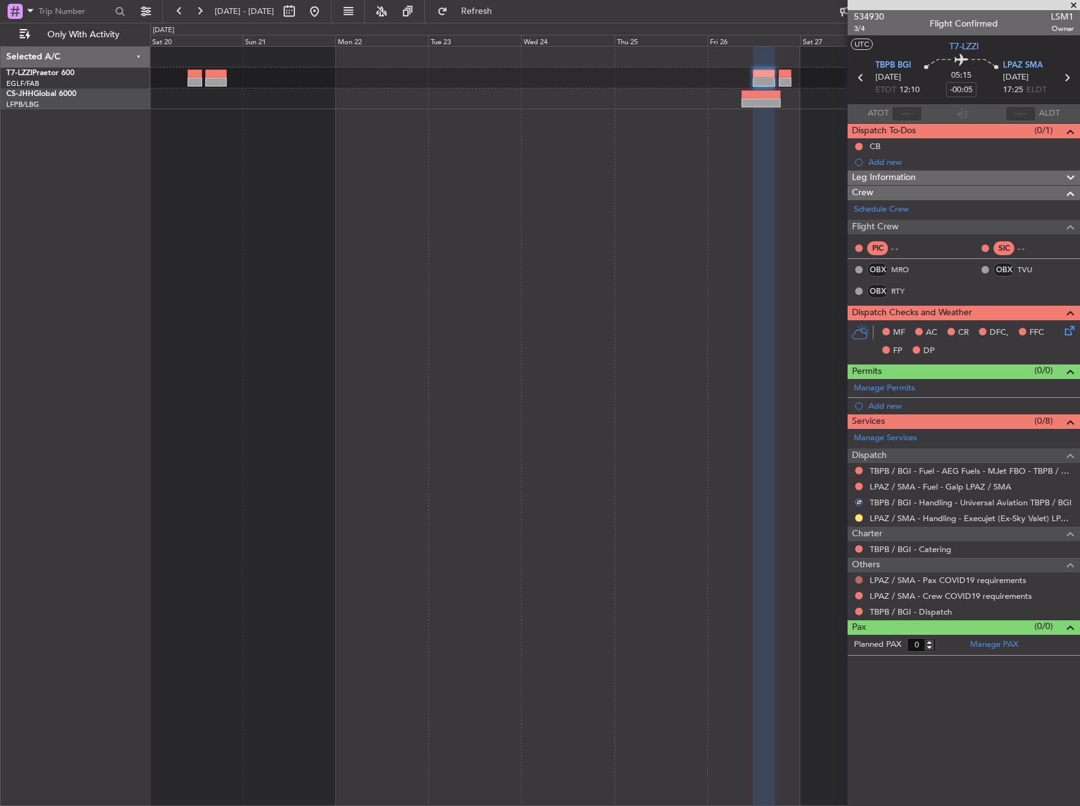
click at [859, 581] on button at bounding box center [859, 580] width 8 height 8
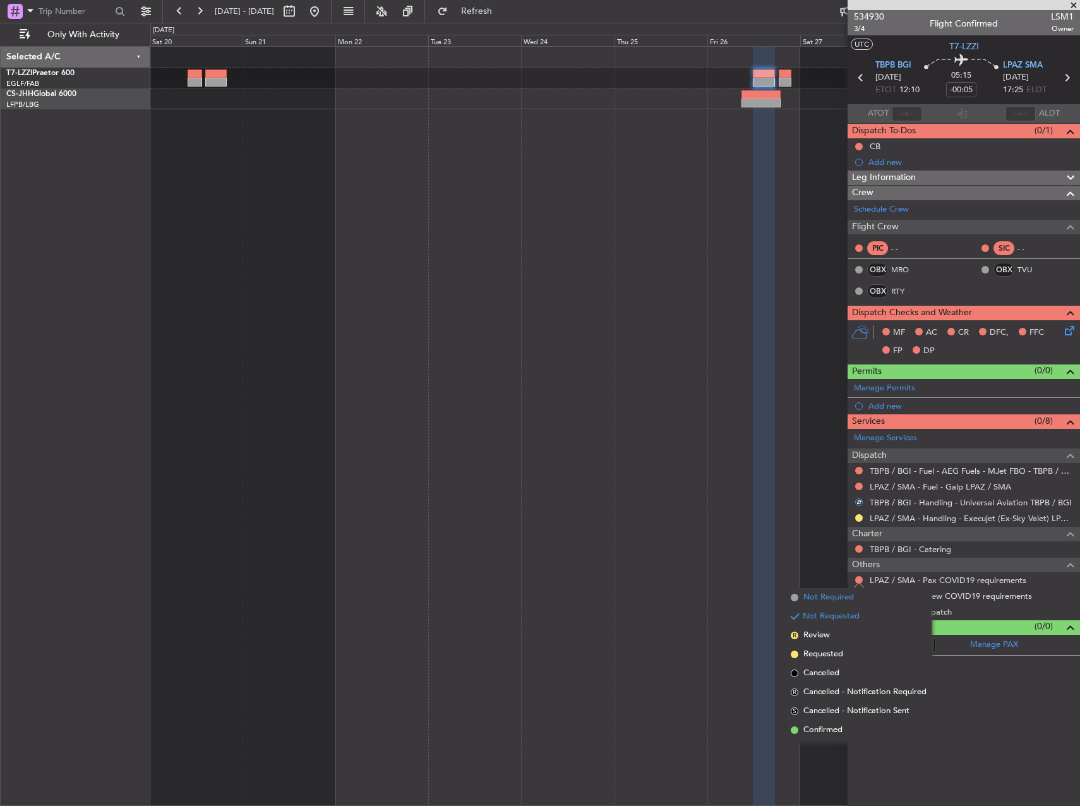
click at [819, 598] on span "Not Required" at bounding box center [828, 597] width 51 height 13
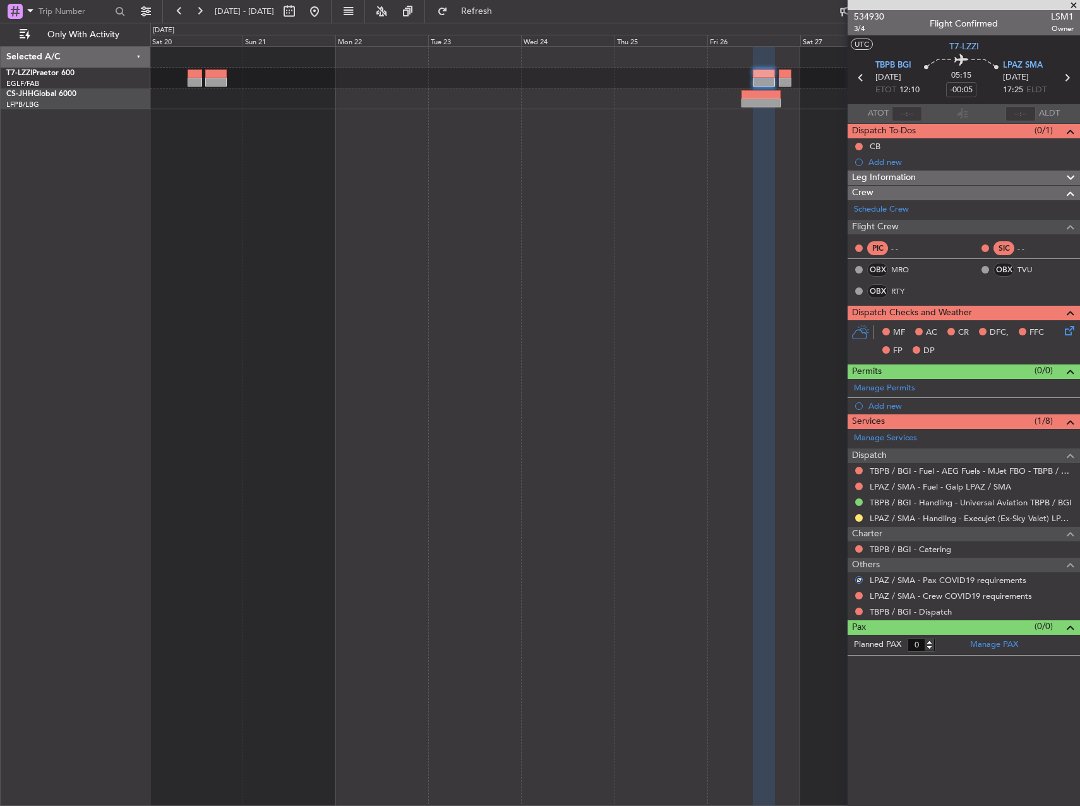
click at [861, 600] on div "LPAZ / SMA - Crew COVID19 requirements" at bounding box center [963, 596] width 232 height 16
click at [857, 595] on button at bounding box center [859, 596] width 8 height 8
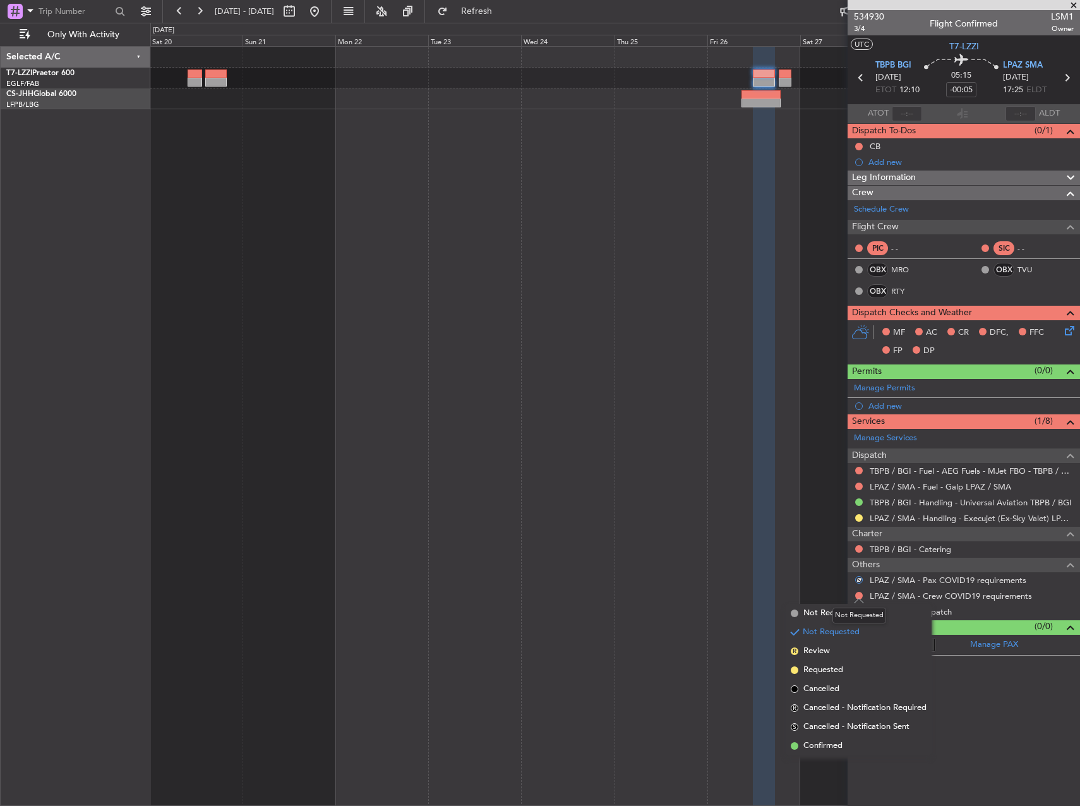
click at [830, 606] on mat-tooltip-component "Not Requested" at bounding box center [858, 615] width 71 height 33
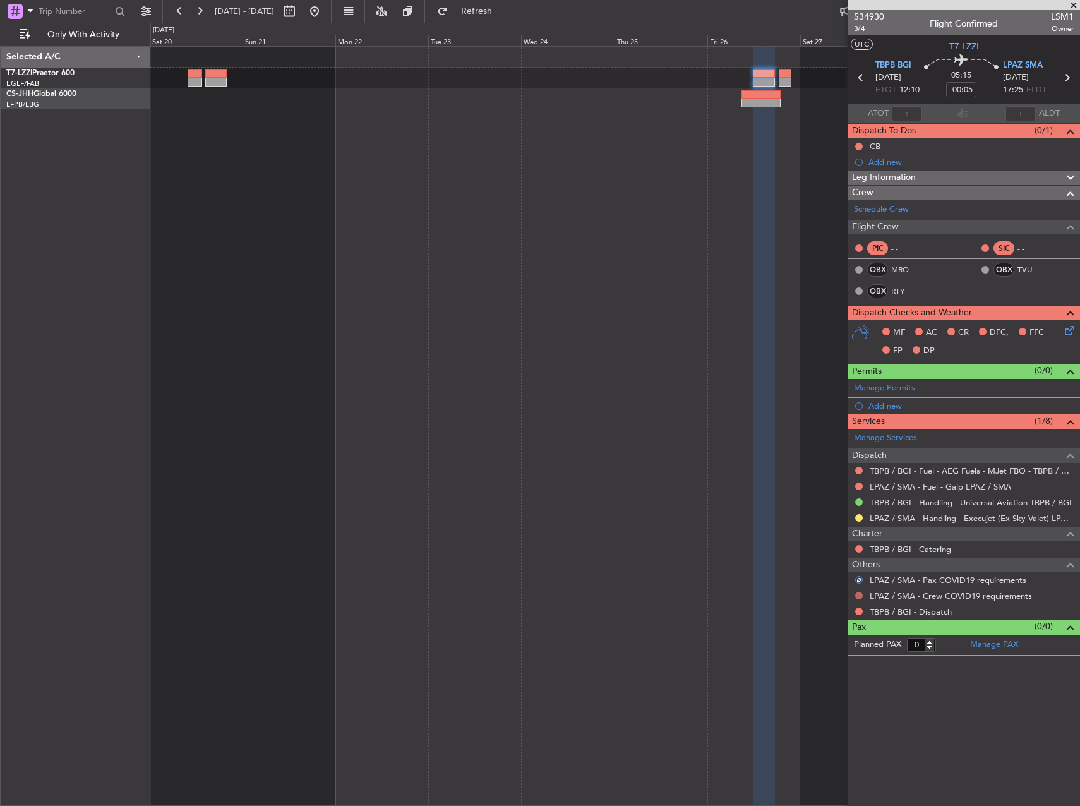
click at [858, 595] on button at bounding box center [859, 596] width 8 height 8
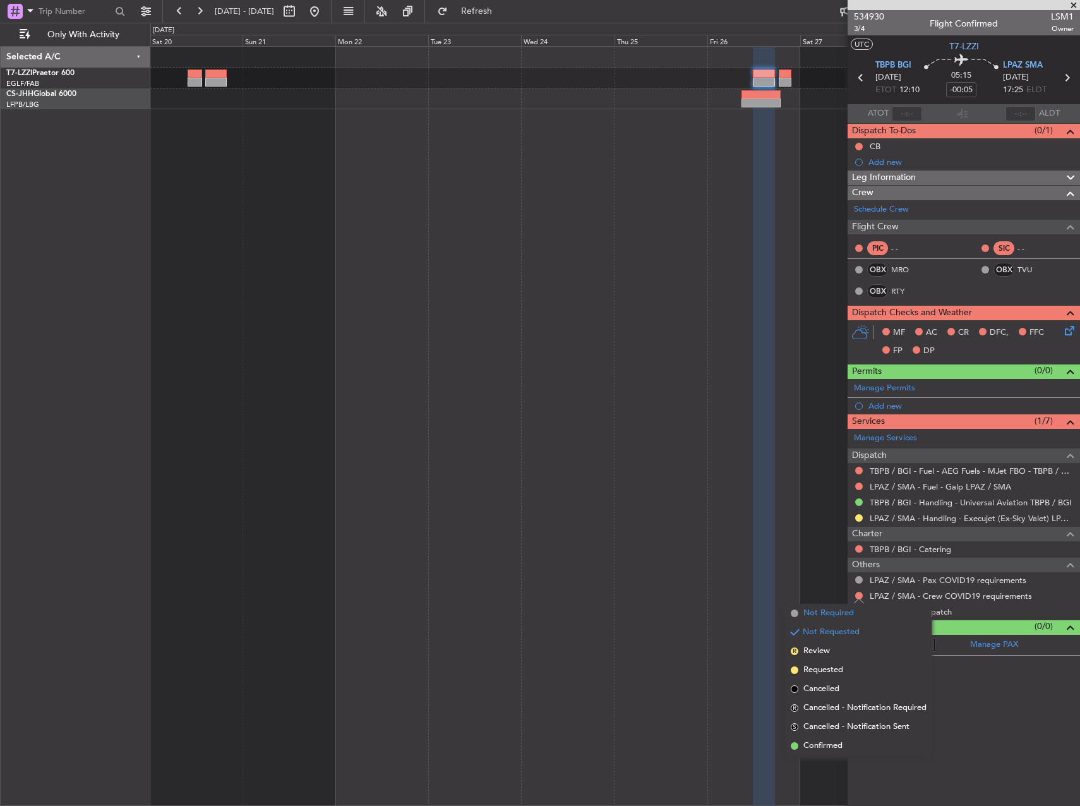
click at [814, 613] on span "Not Required" at bounding box center [828, 613] width 51 height 13
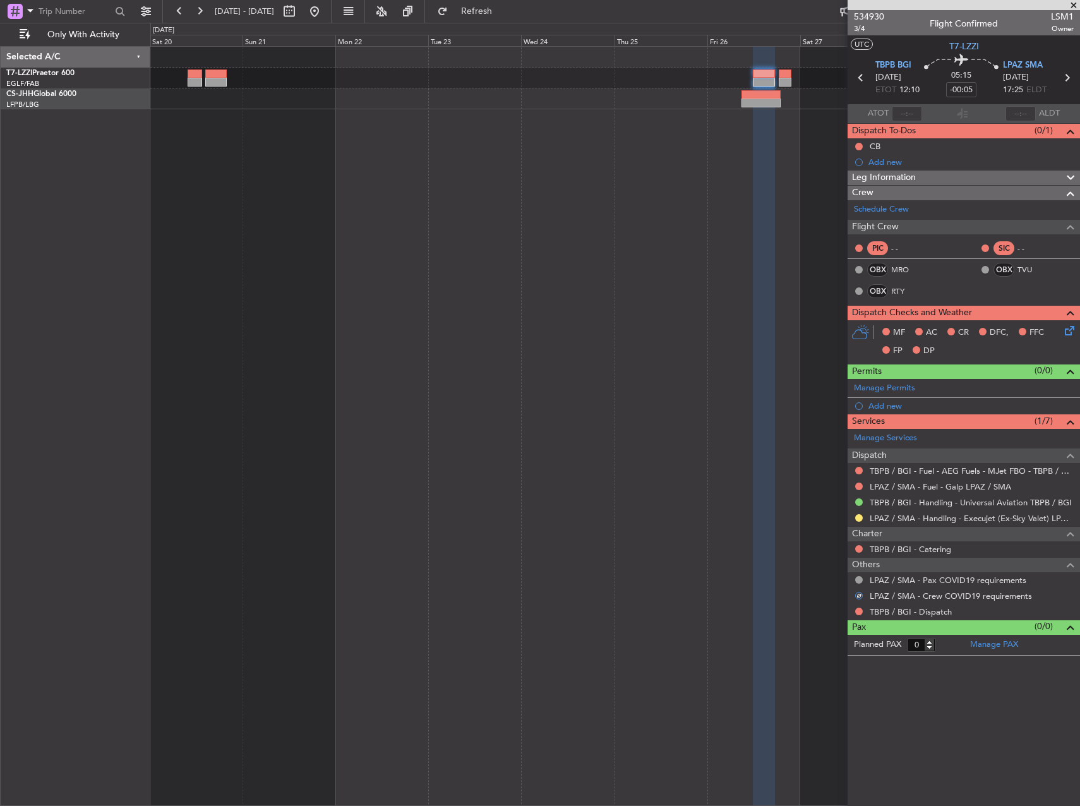
click at [863, 612] on div at bounding box center [859, 611] width 10 height 10
click at [858, 612] on button at bounding box center [859, 611] width 8 height 8
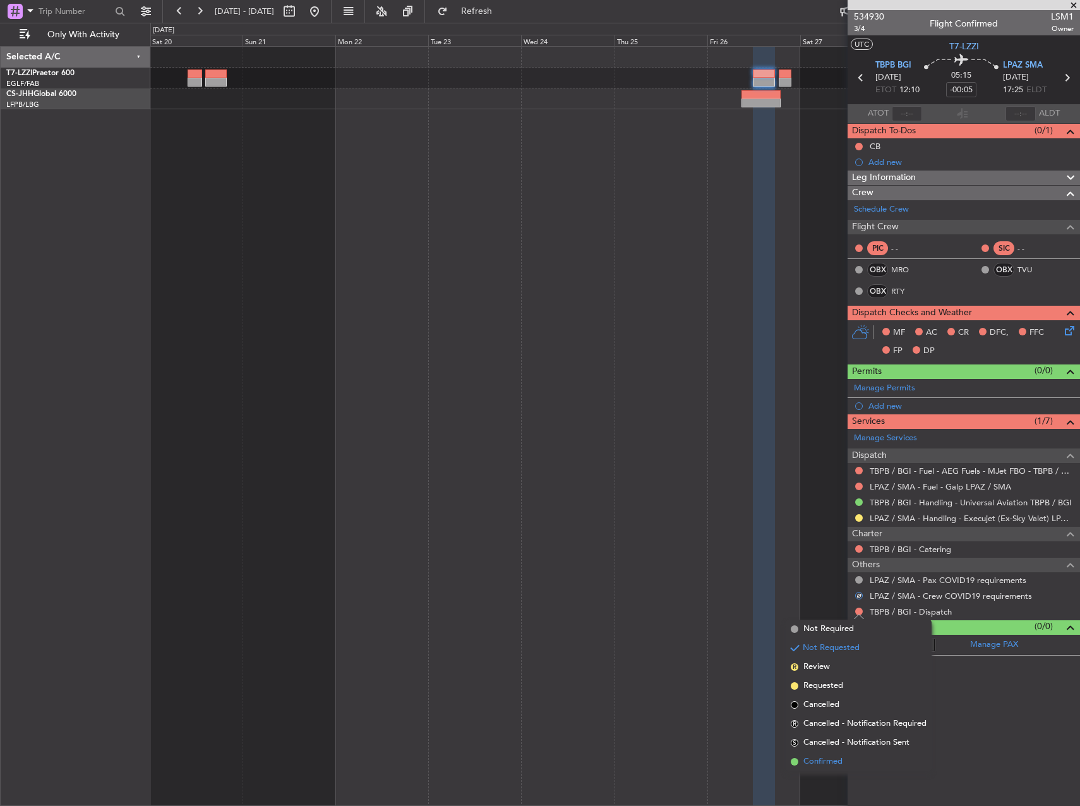
click at [835, 758] on span "Confirmed" at bounding box center [822, 761] width 39 height 13
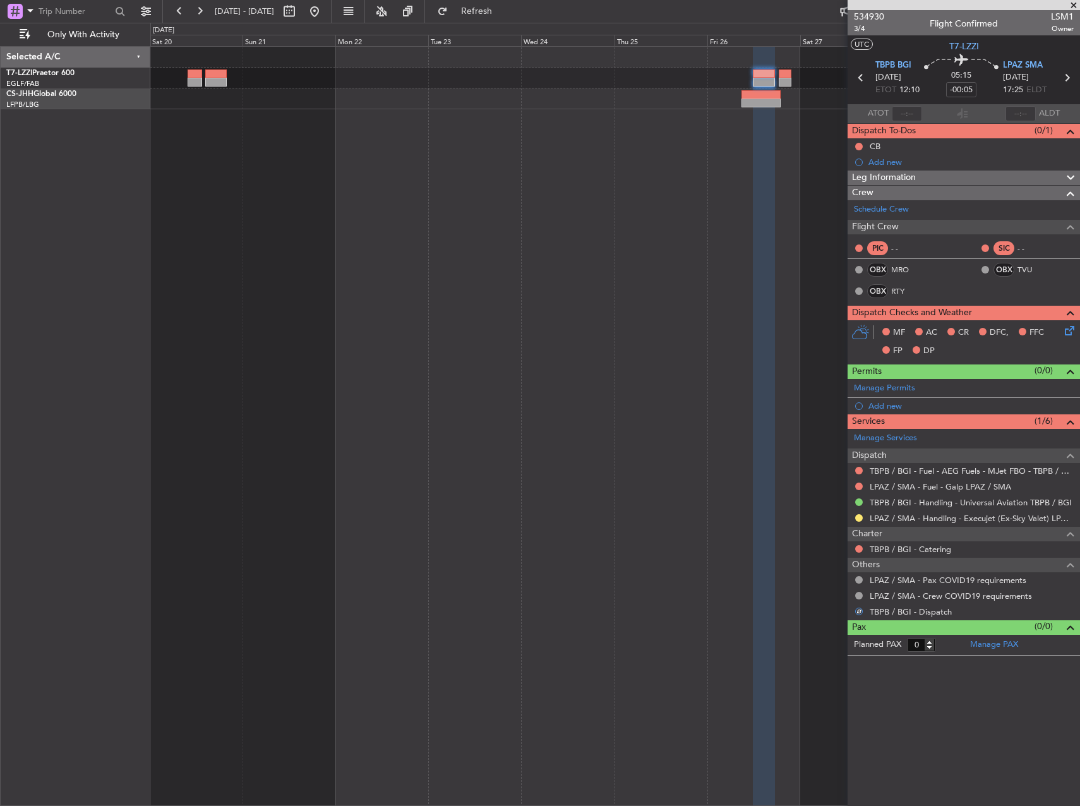
click at [616, 504] on div at bounding box center [614, 426] width 929 height 760
click at [1025, 65] on span "LPAZ SMA" at bounding box center [1023, 65] width 40 height 13
click at [325, 10] on button at bounding box center [314, 11] width 20 height 20
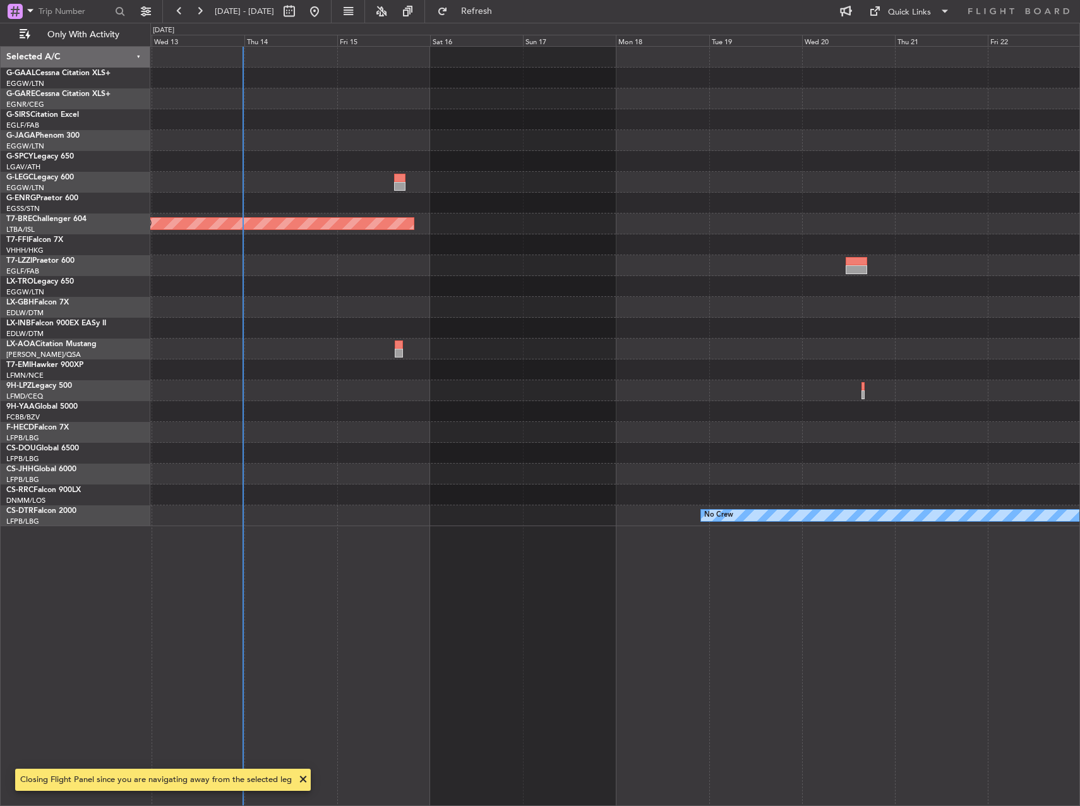
click at [288, 254] on div "A/C Unavailable London (Luton) Planned Maint Warsaw (Modlin) Unplanned Maint Lo…" at bounding box center [614, 426] width 929 height 760
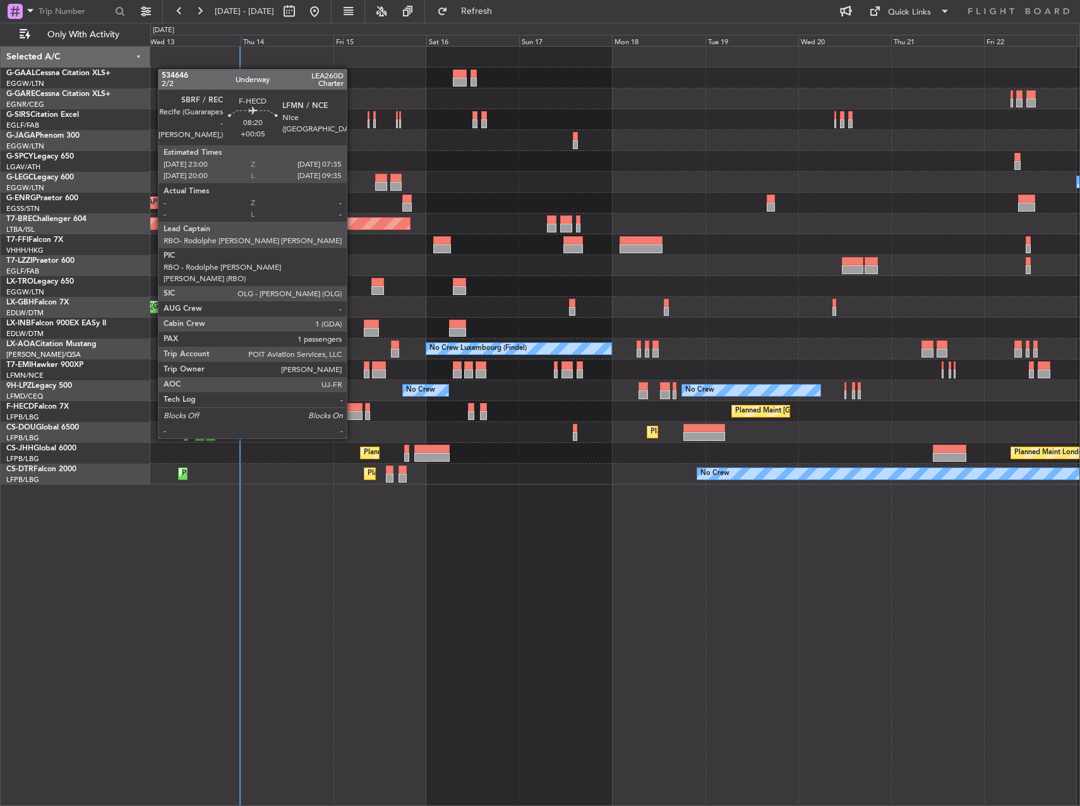
click at [352, 414] on div at bounding box center [345, 415] width 33 height 9
